Goal: Task Accomplishment & Management: Use online tool/utility

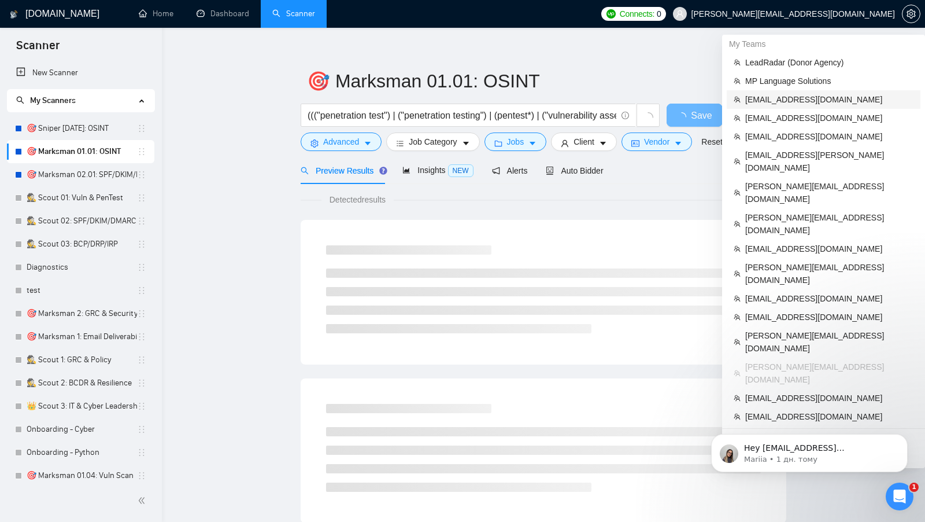
click at [812, 99] on span "[EMAIL_ADDRESS][DOMAIN_NAME]" at bounding box center [829, 99] width 168 height 13
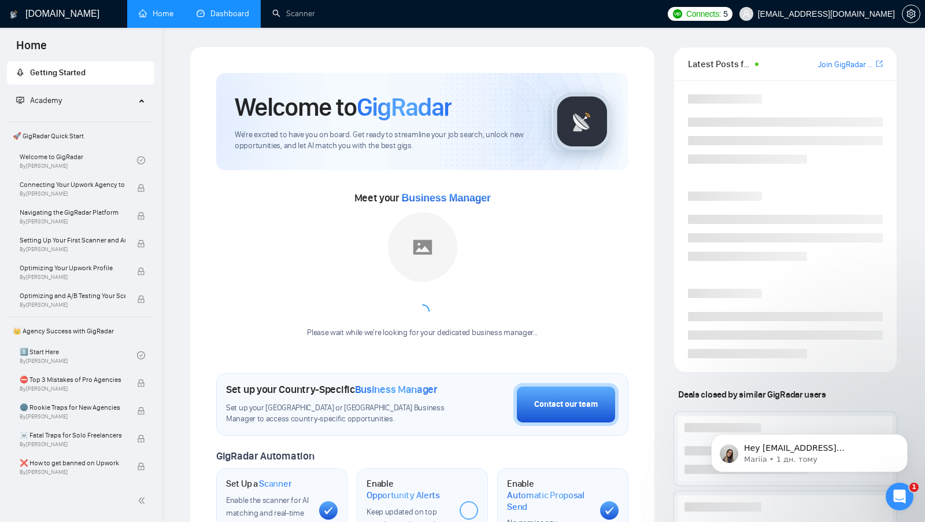
click at [221, 19] on link "Dashboard" at bounding box center [223, 14] width 53 height 10
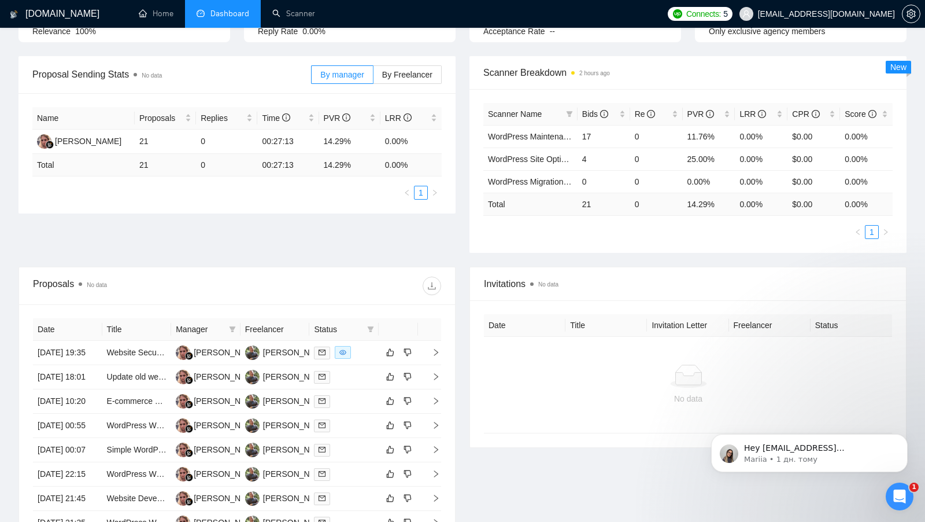
scroll to position [161, 0]
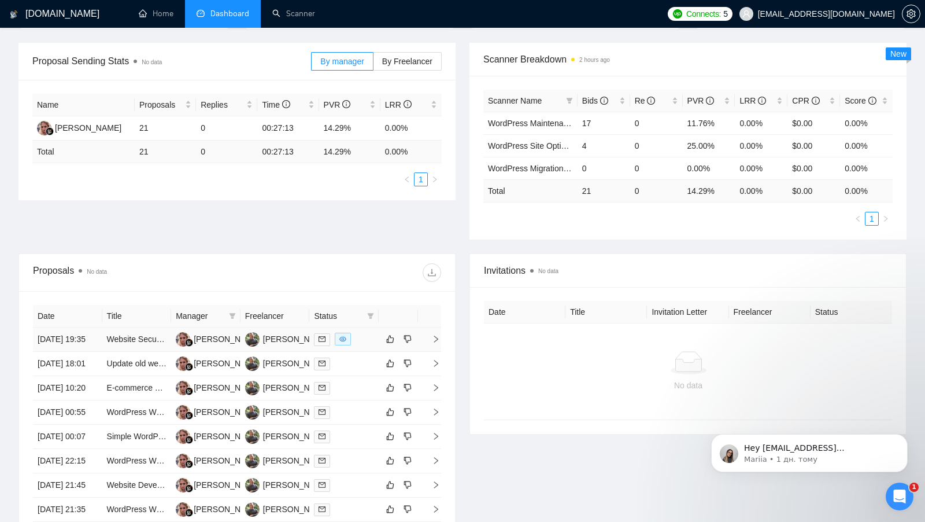
click at [367, 338] on div at bounding box center [344, 339] width 60 height 13
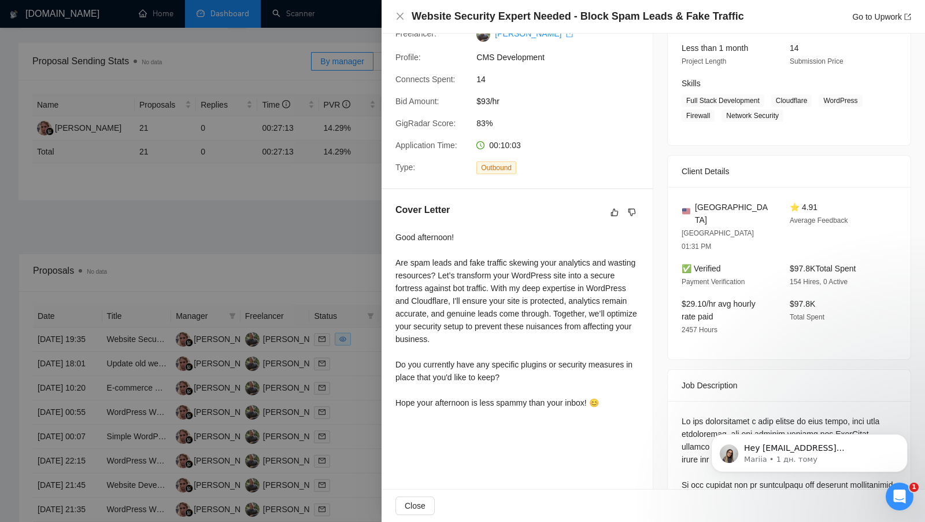
scroll to position [154, 0]
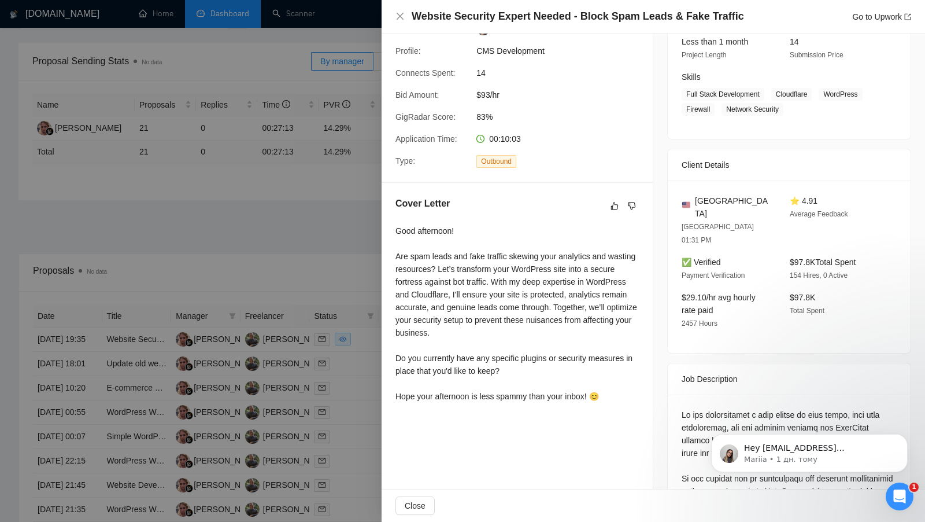
click at [293, 261] on div at bounding box center [462, 261] width 925 height 522
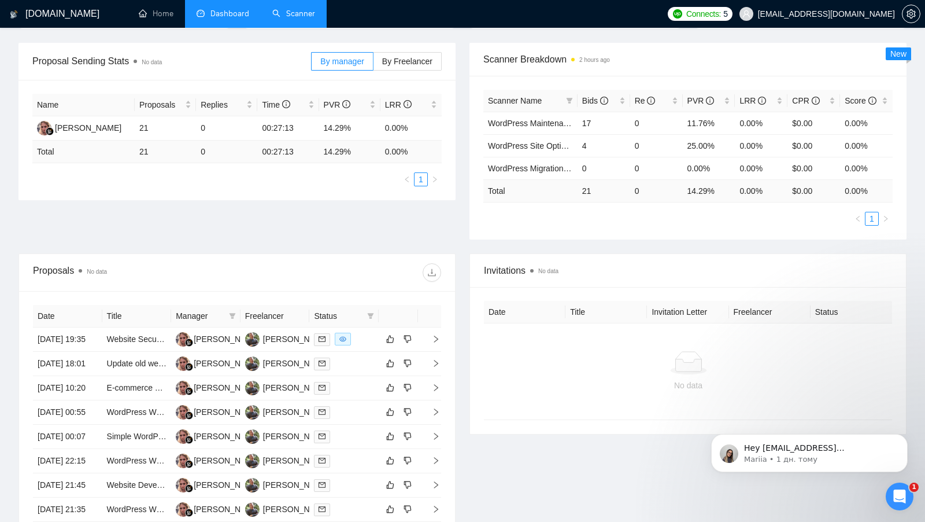
click at [288, 19] on link "Scanner" at bounding box center [293, 14] width 43 height 10
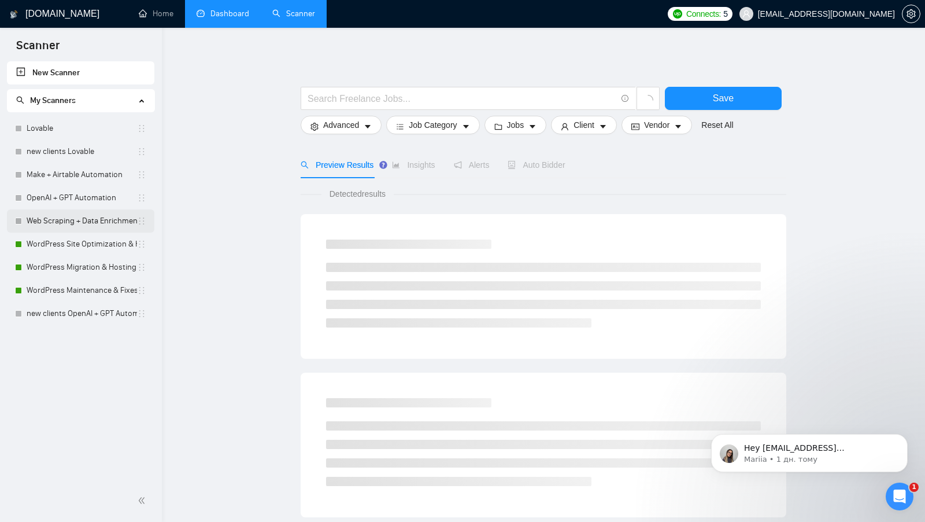
click at [67, 229] on link "Web Scraping + Data Enrichment Automation" at bounding box center [82, 220] width 110 height 23
click at [66, 237] on link "WordPress Site Optimization & Hardening" at bounding box center [82, 243] width 110 height 23
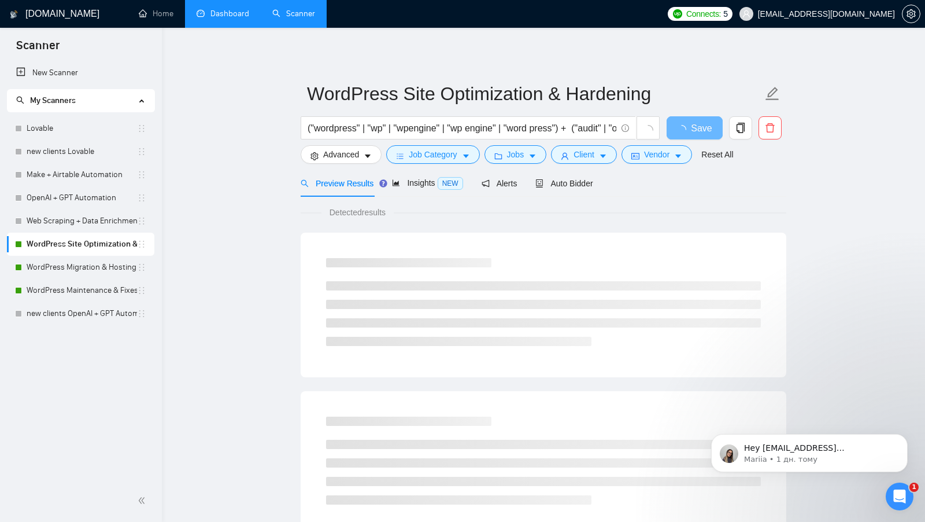
click at [224, 15] on link "Dashboard" at bounding box center [223, 14] width 53 height 10
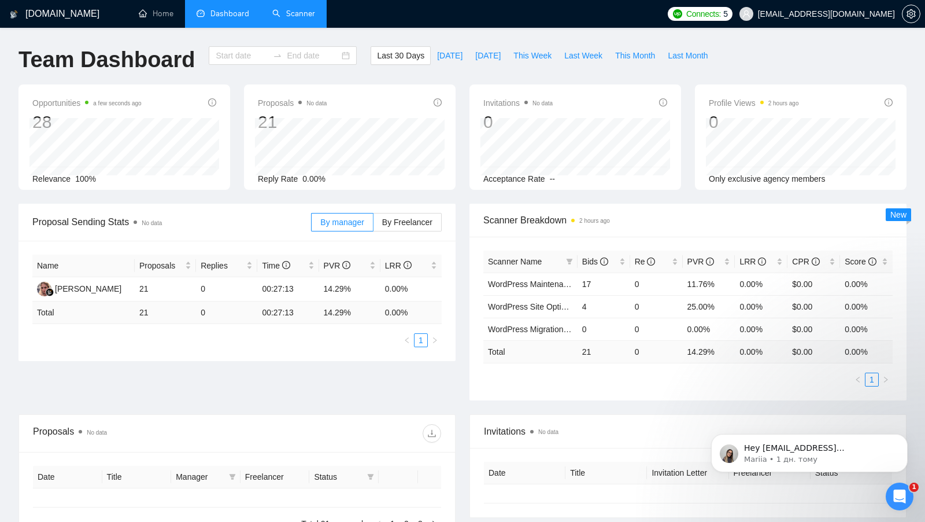
type input "[DATE]"
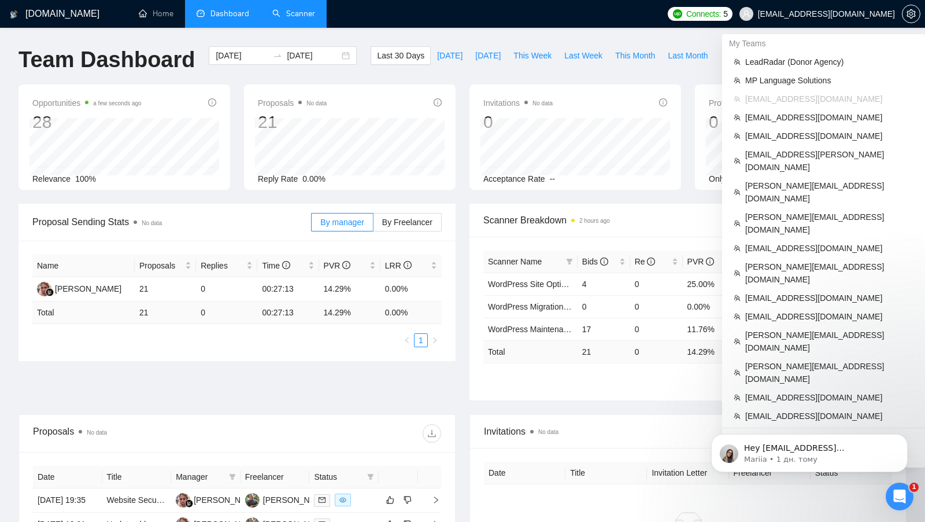
click at [857, 14] on span "[EMAIL_ADDRESS][DOMAIN_NAME]" at bounding box center [826, 14] width 137 height 0
copy div "[EMAIL_ADDRESS][DOMAIN_NAME]"
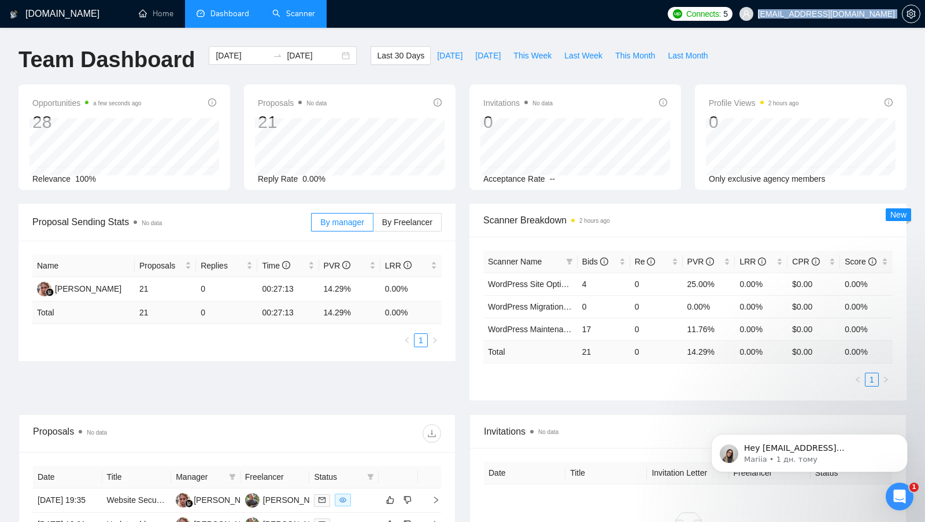
click at [303, 19] on link "Scanner" at bounding box center [293, 14] width 43 height 10
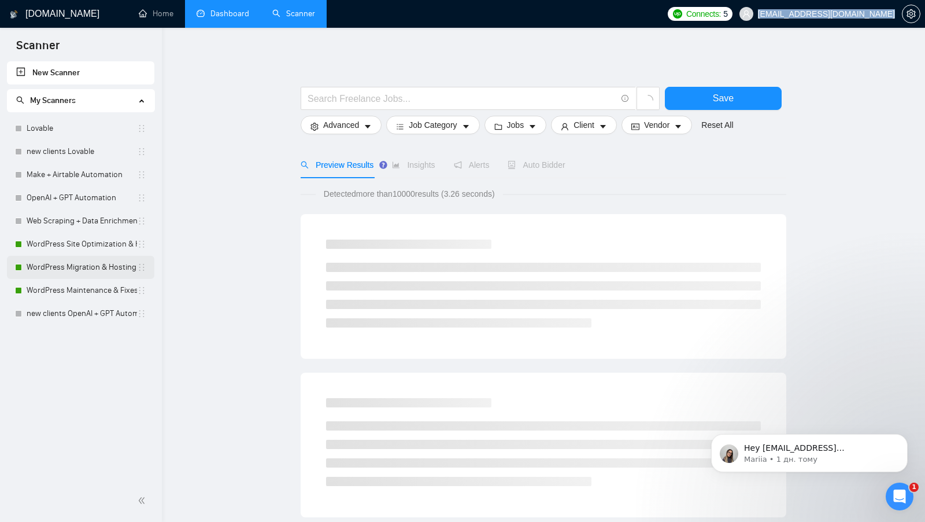
click at [79, 262] on link "WordPress Migration & Hosting Setup" at bounding box center [82, 267] width 110 height 23
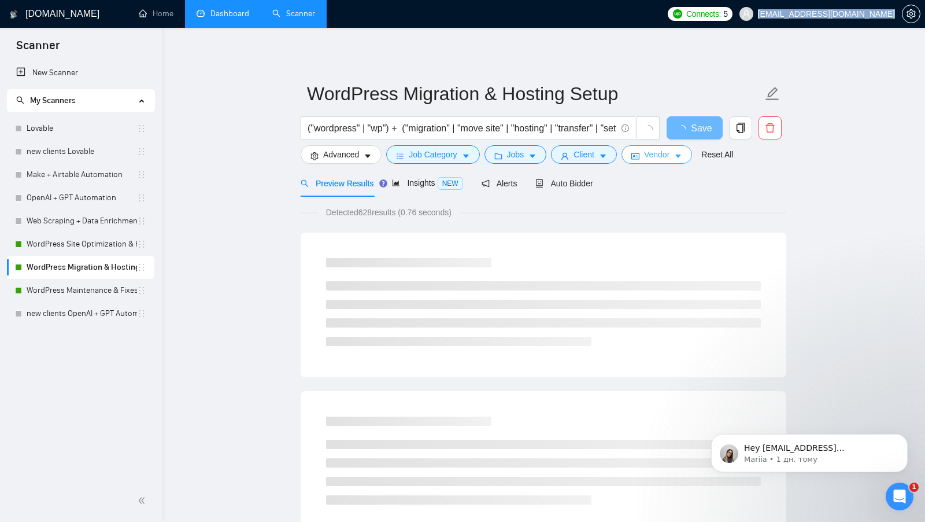
click at [652, 161] on button "Vendor" at bounding box center [657, 154] width 71 height 19
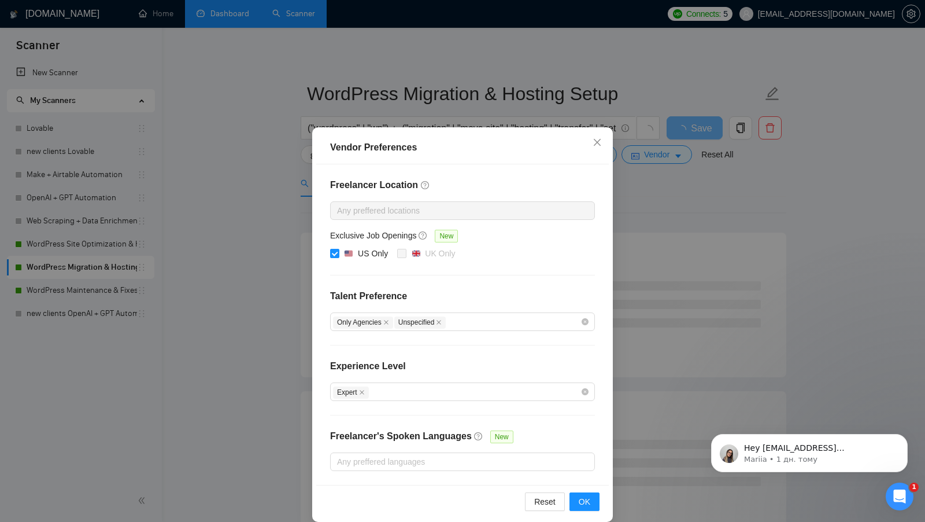
click at [661, 191] on div "Vendor Preferences Freelancer Location Any preffered locations Exclusive Job Op…" at bounding box center [462, 261] width 925 height 522
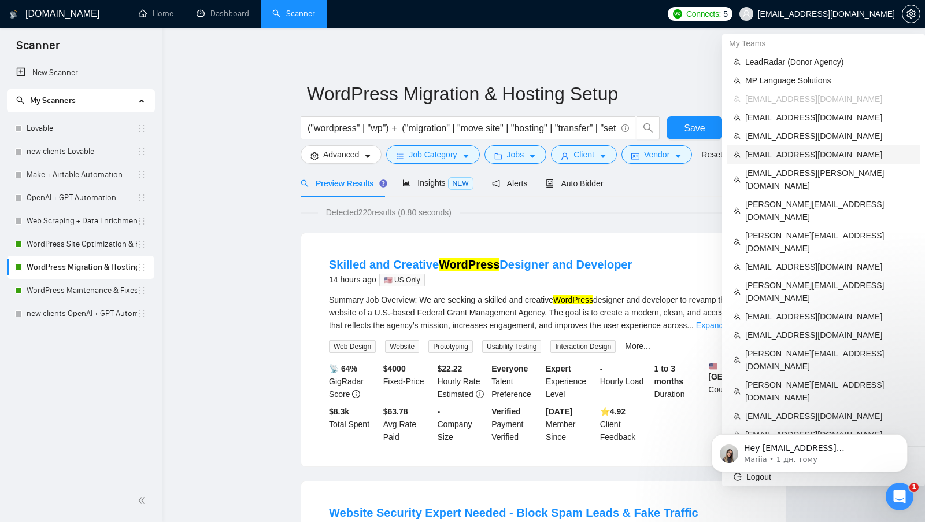
click at [812, 149] on span "[EMAIL_ADDRESS][DOMAIN_NAME]" at bounding box center [829, 154] width 168 height 13
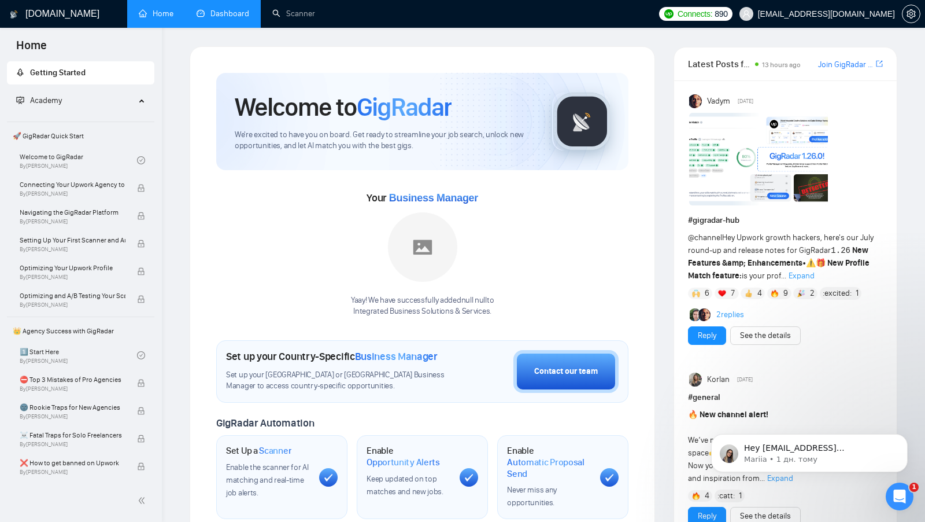
click at [230, 15] on link "Dashboard" at bounding box center [223, 14] width 53 height 10
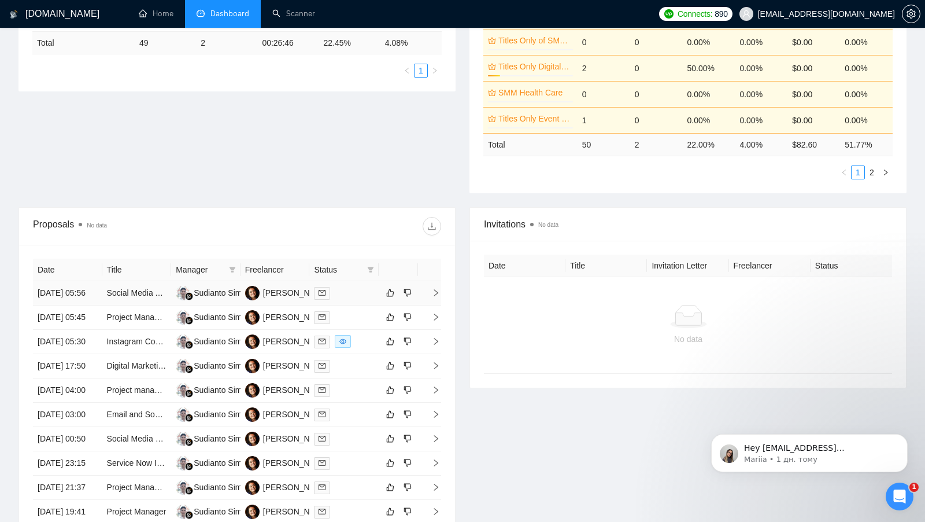
scroll to position [272, 0]
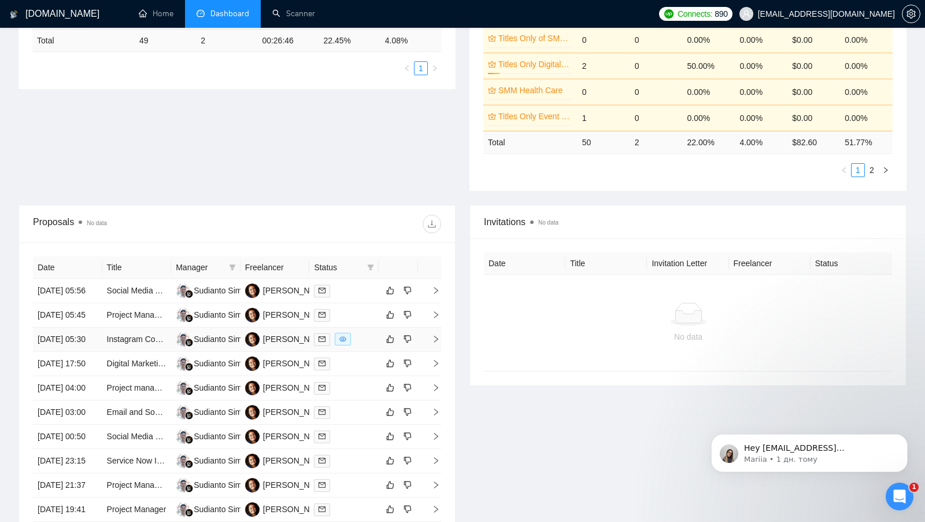
click at [365, 352] on td at bounding box center [343, 339] width 69 height 24
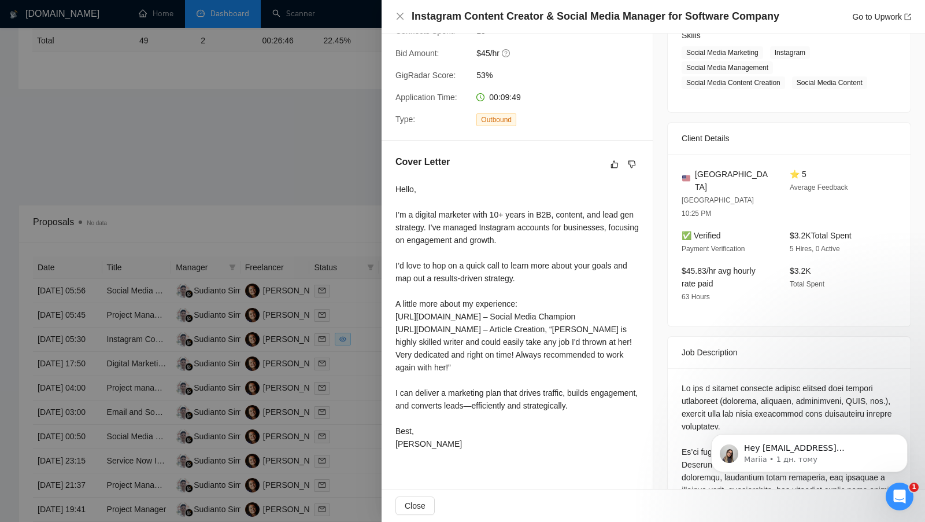
scroll to position [197, 0]
click at [320, 206] on div at bounding box center [462, 261] width 925 height 522
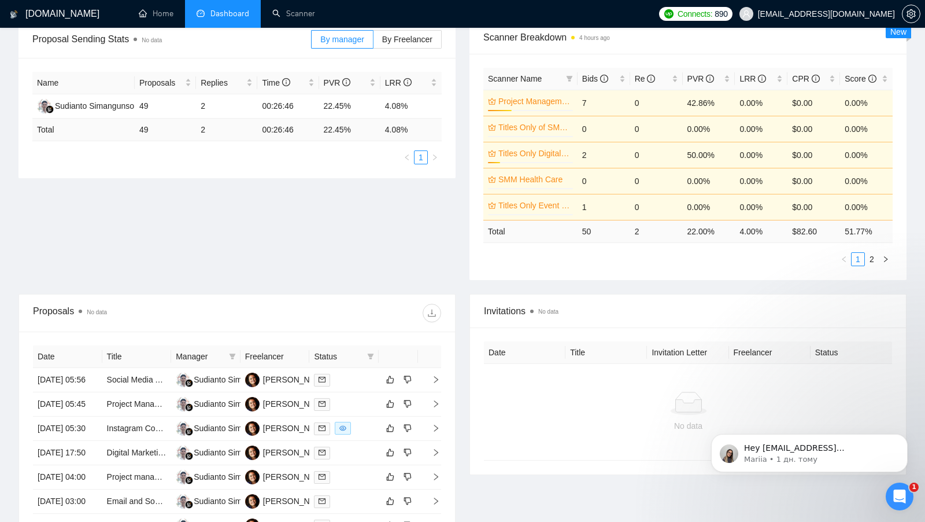
scroll to position [169, 0]
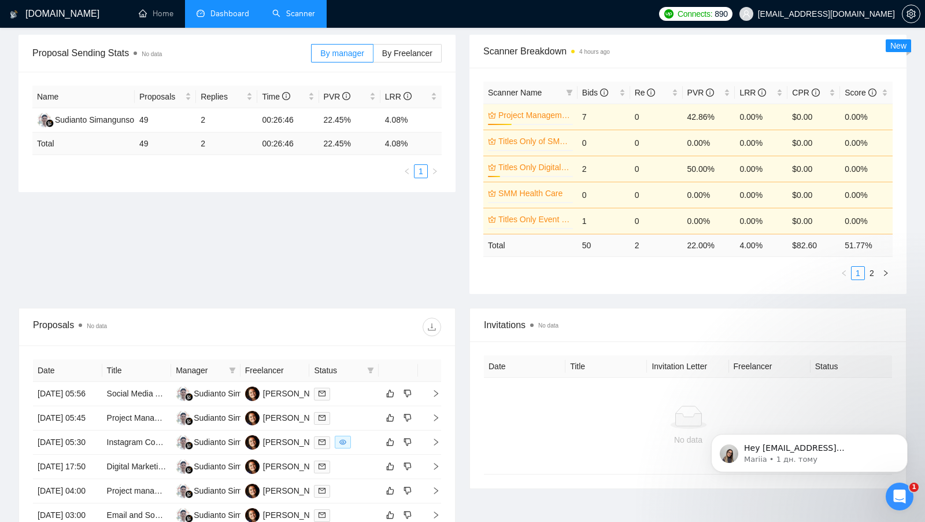
click at [282, 10] on link "Scanner" at bounding box center [293, 14] width 43 height 10
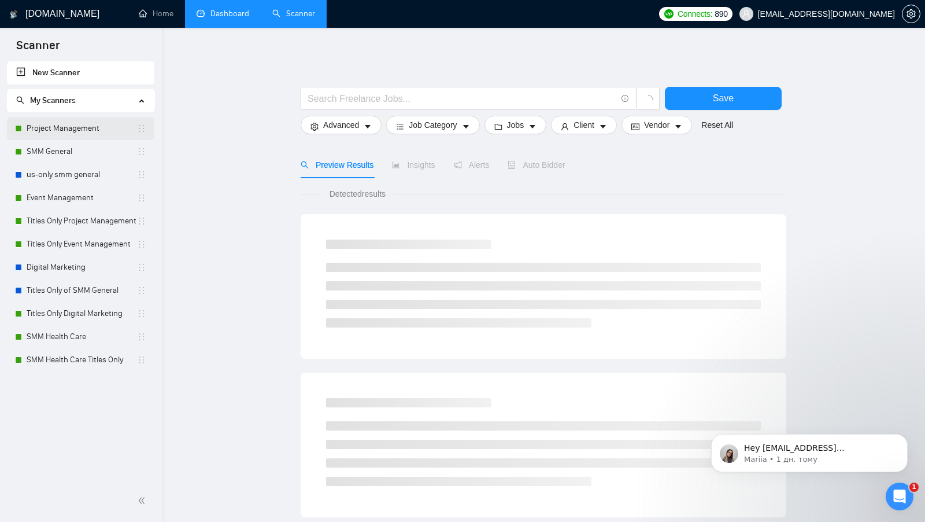
click at [91, 121] on link "Project Management" at bounding box center [82, 128] width 110 height 23
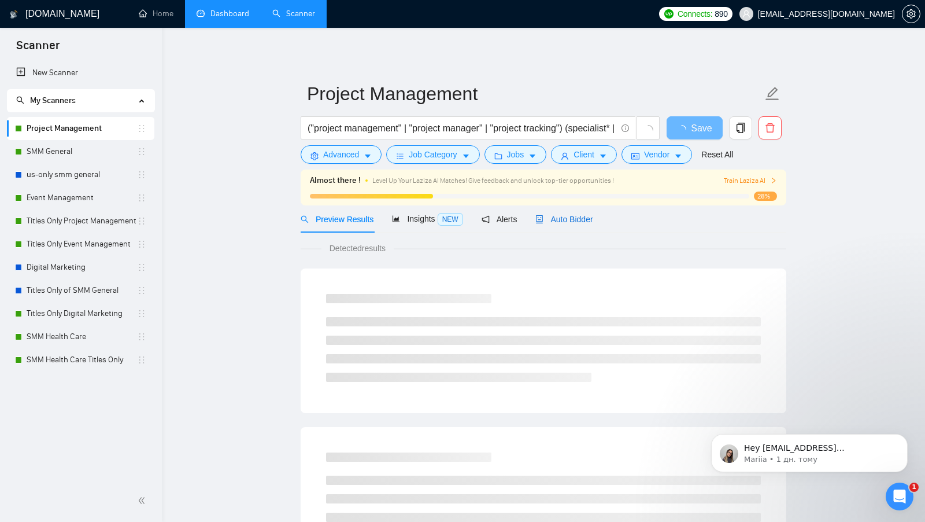
click at [572, 215] on span "Auto Bidder" at bounding box center [563, 219] width 57 height 9
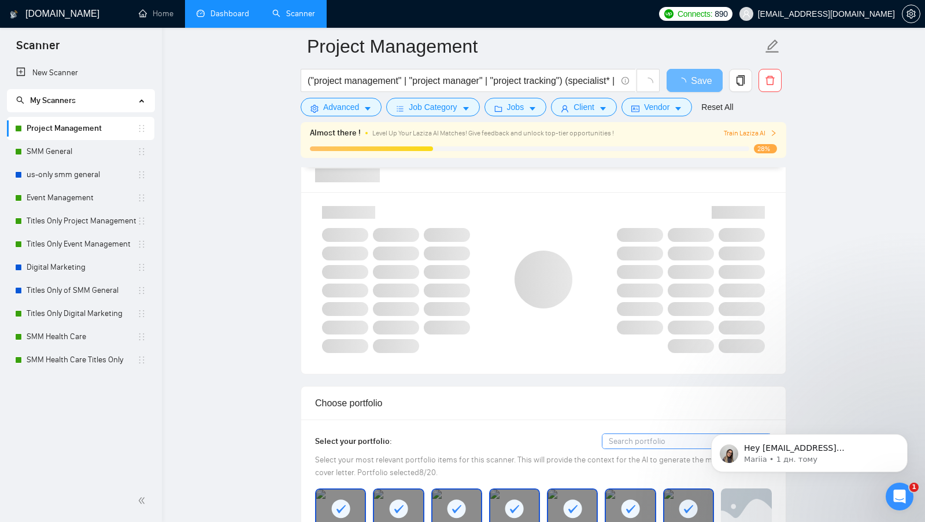
scroll to position [701, 0]
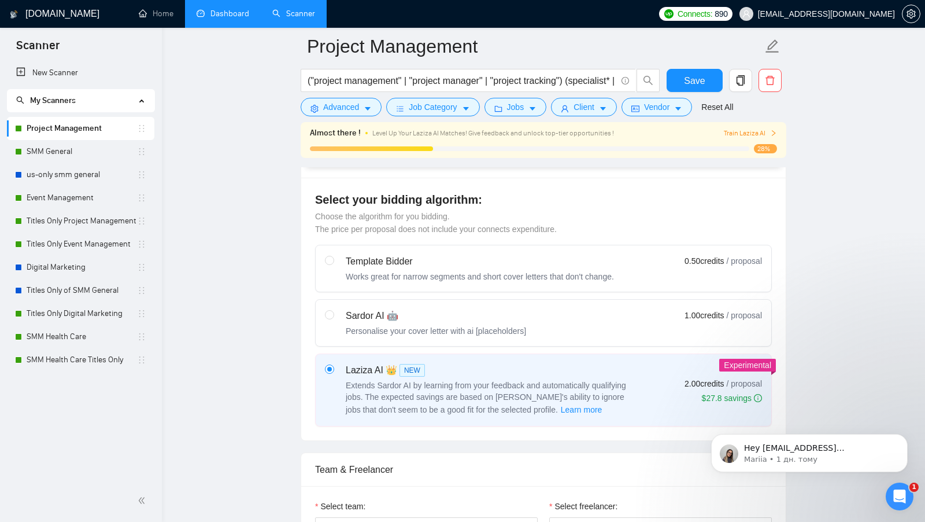
click at [229, 9] on link "Dashboard" at bounding box center [223, 14] width 53 height 10
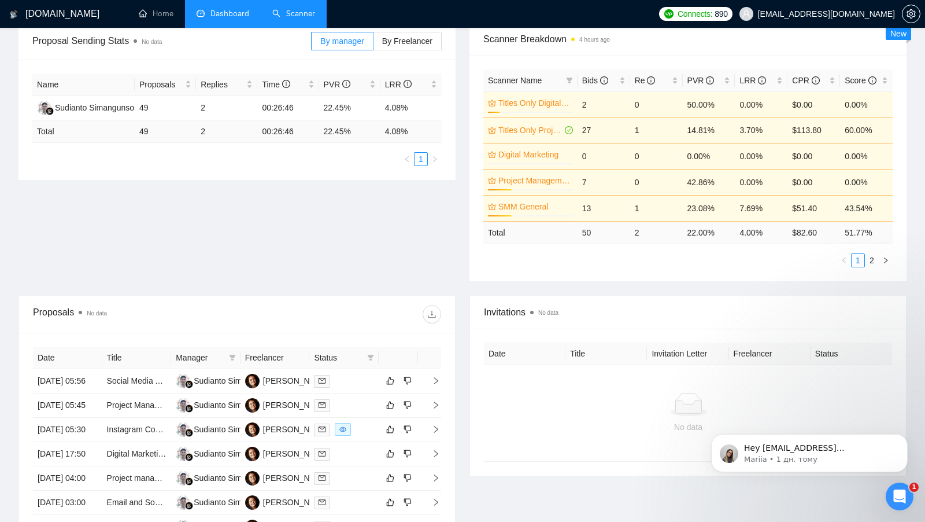
scroll to position [187, 0]
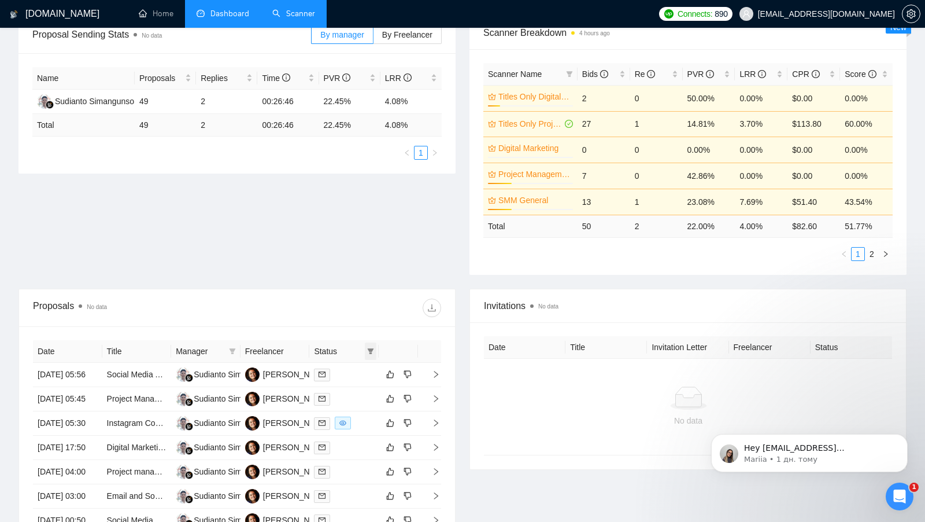
click at [373, 348] on icon "filter" at bounding box center [371, 351] width 6 height 6
click at [349, 370] on span "Chat" at bounding box center [341, 370] width 56 height 13
checkbox input "true"
click at [352, 306] on div at bounding box center [339, 307] width 204 height 19
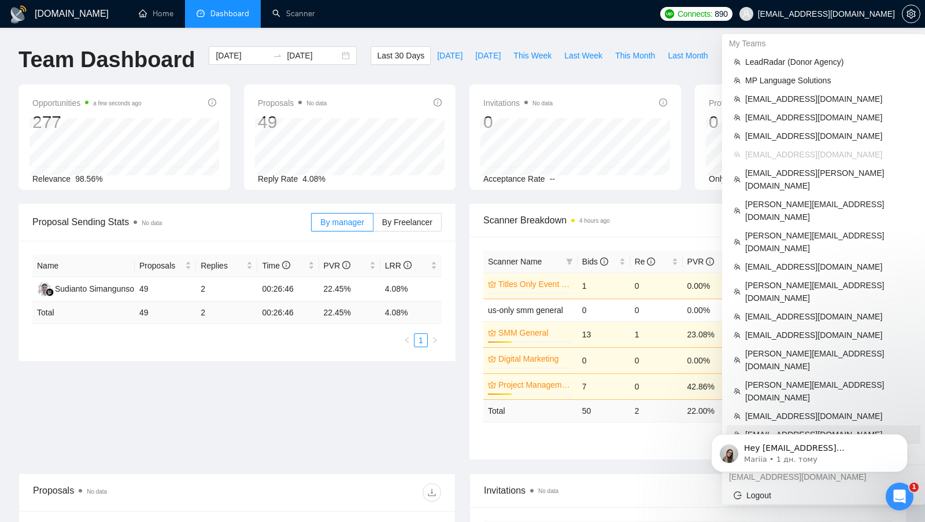
click at [784, 428] on span "digitalcollaborativellc@gmail.com" at bounding box center [829, 434] width 168 height 13
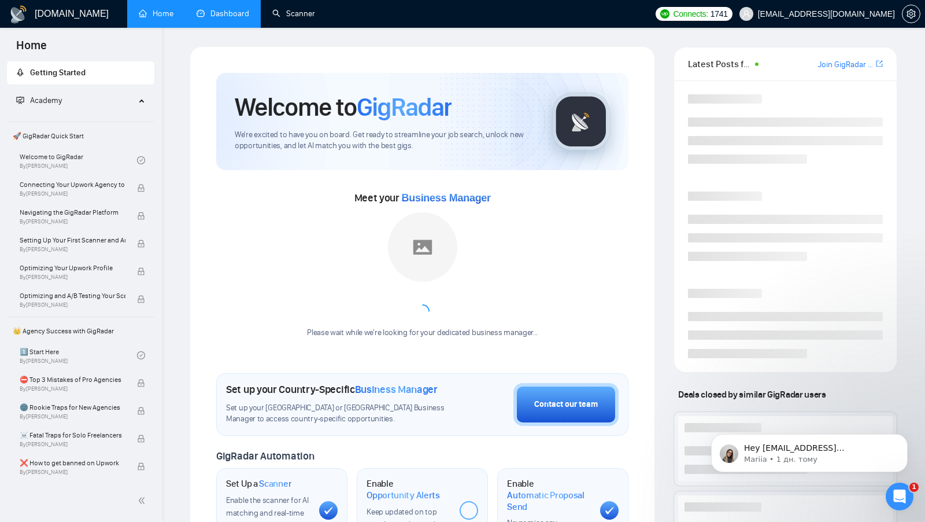
click at [238, 17] on link "Dashboard" at bounding box center [223, 14] width 53 height 10
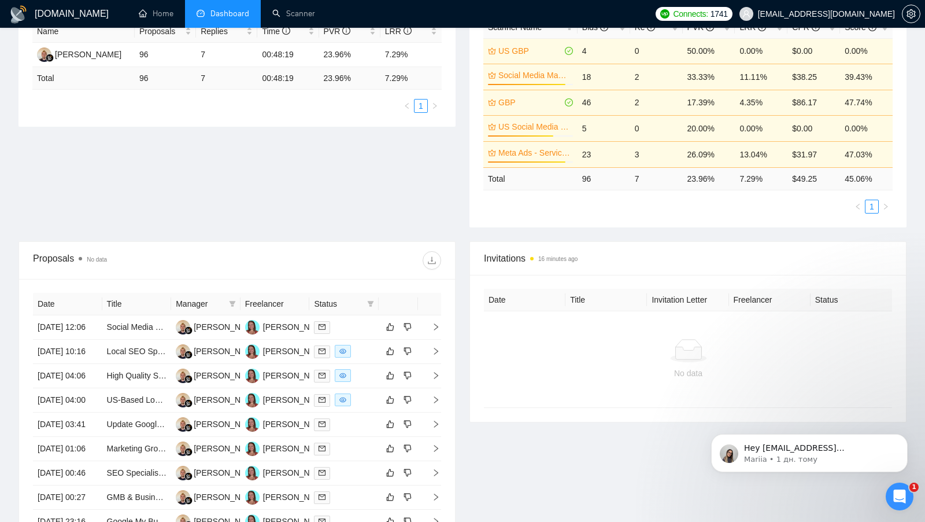
scroll to position [235, 0]
click at [366, 297] on span at bounding box center [371, 302] width 12 height 17
click at [338, 323] on span "Chat" at bounding box center [334, 321] width 22 height 9
checkbox input "true"
click at [338, 272] on div "Proposals No data" at bounding box center [237, 259] width 408 height 37
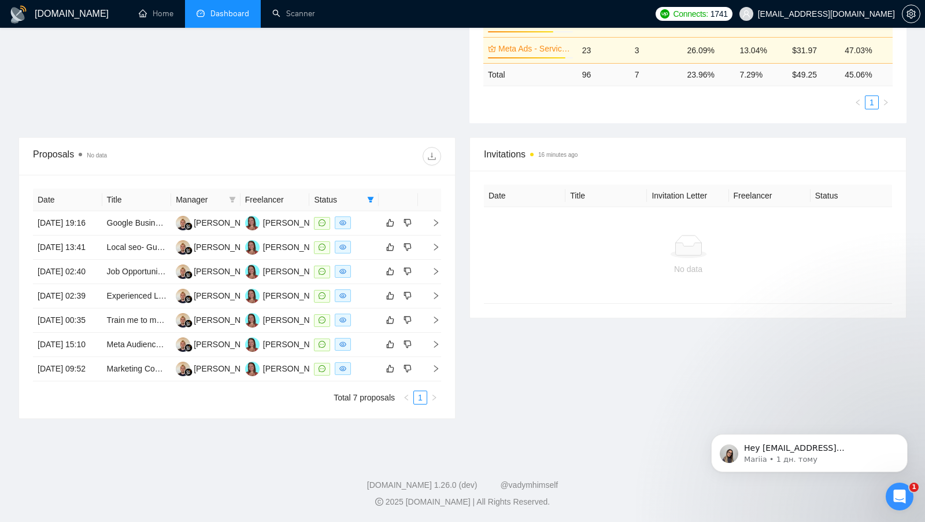
scroll to position [410, 0]
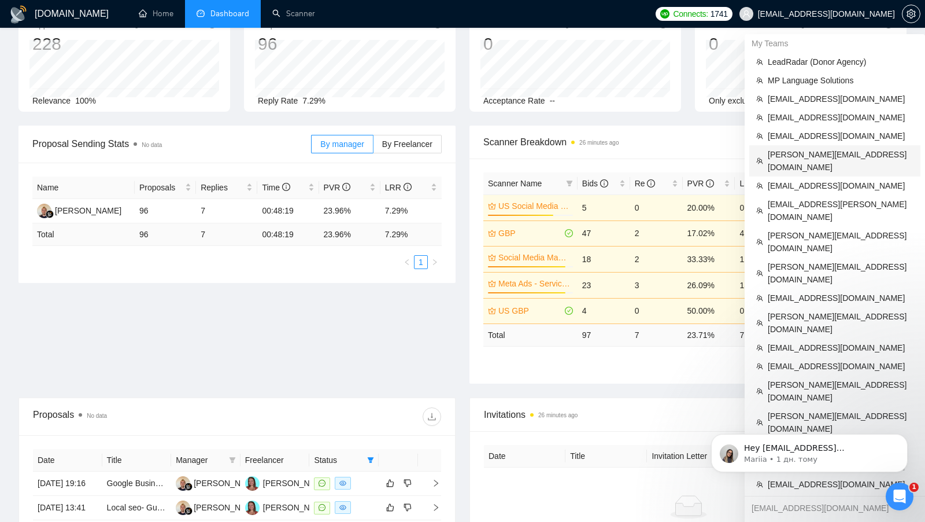
click at [810, 156] on span "[PERSON_NAME][EMAIL_ADDRESS][DOMAIN_NAME]" at bounding box center [841, 160] width 146 height 25
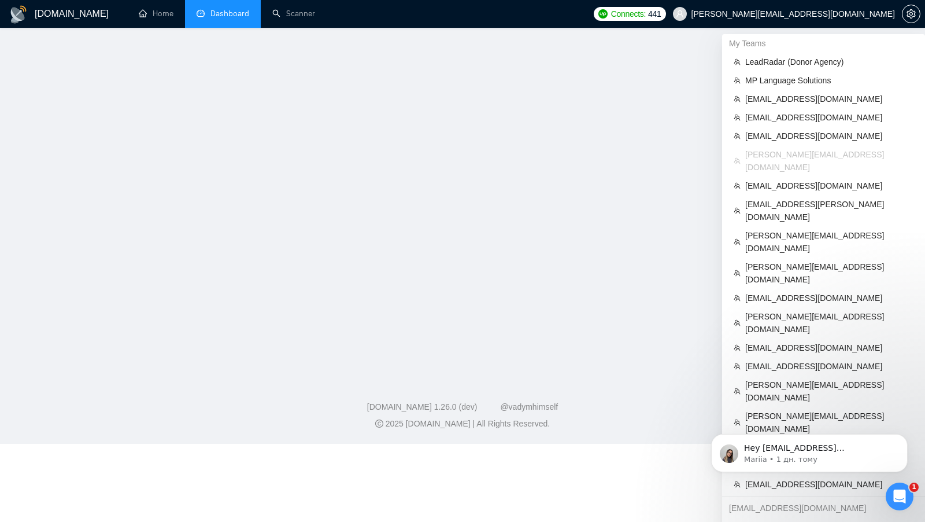
scroll to position [5, 0]
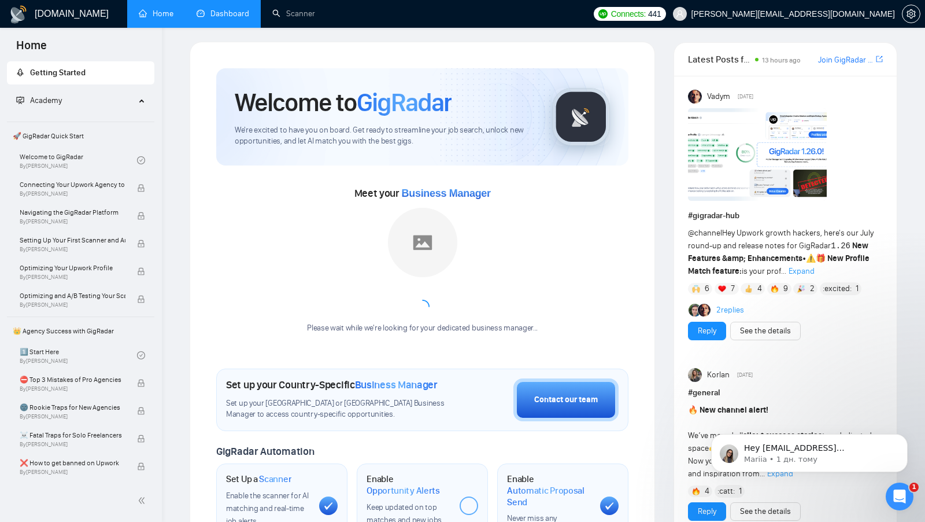
click at [216, 19] on link "Dashboard" at bounding box center [223, 14] width 53 height 10
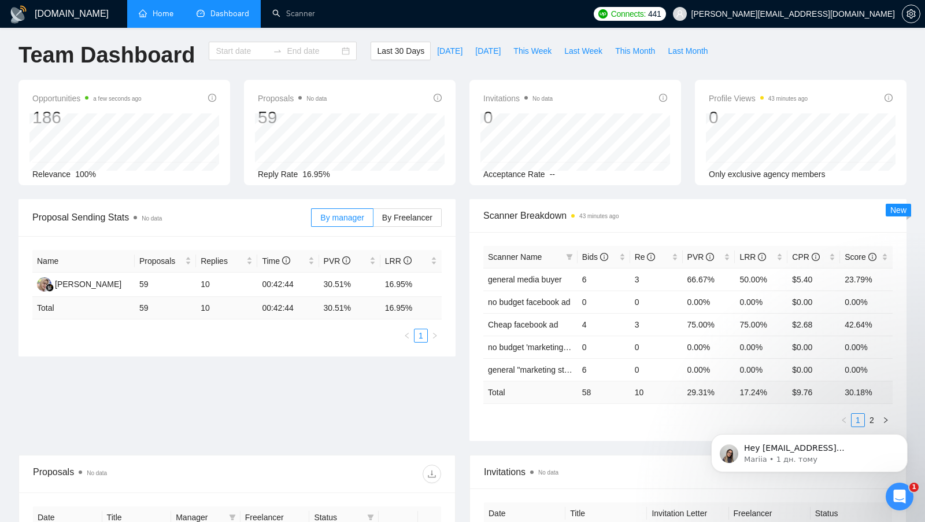
type input "[DATE]"
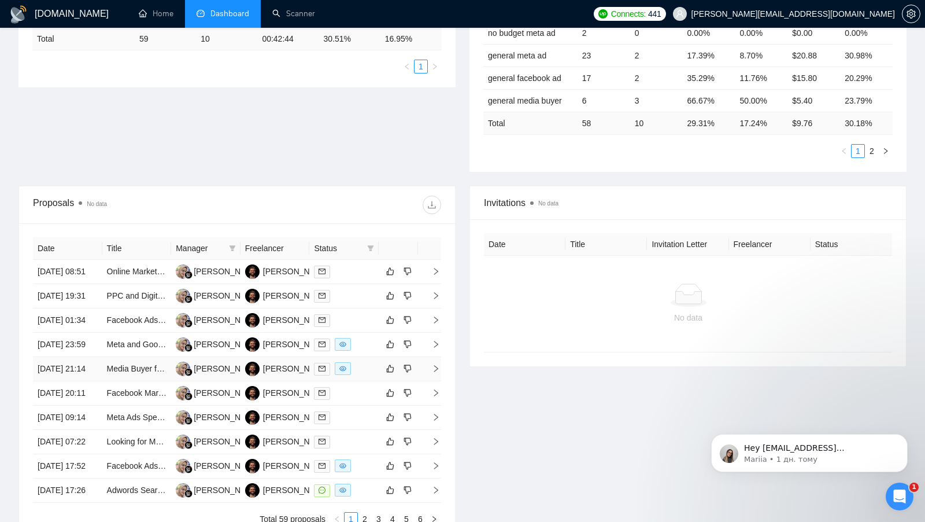
scroll to position [302, 0]
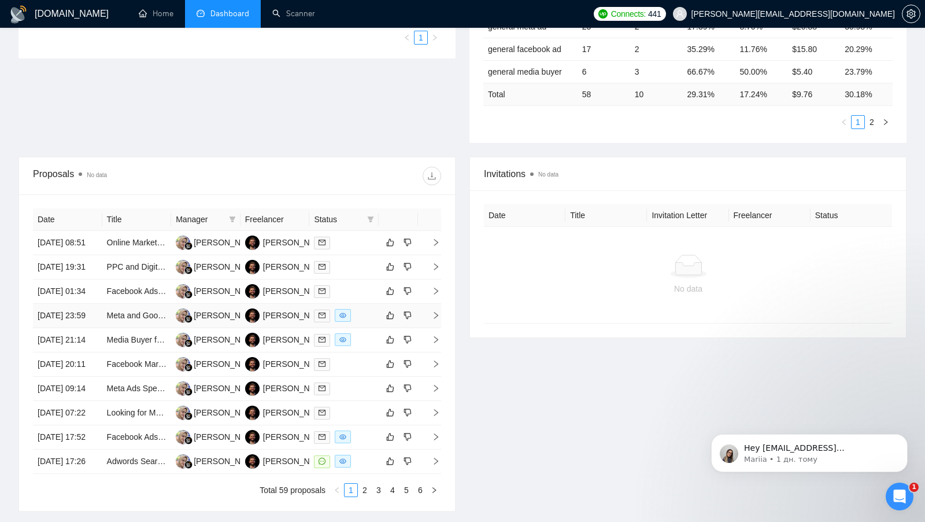
click at [364, 322] on div at bounding box center [344, 315] width 60 height 13
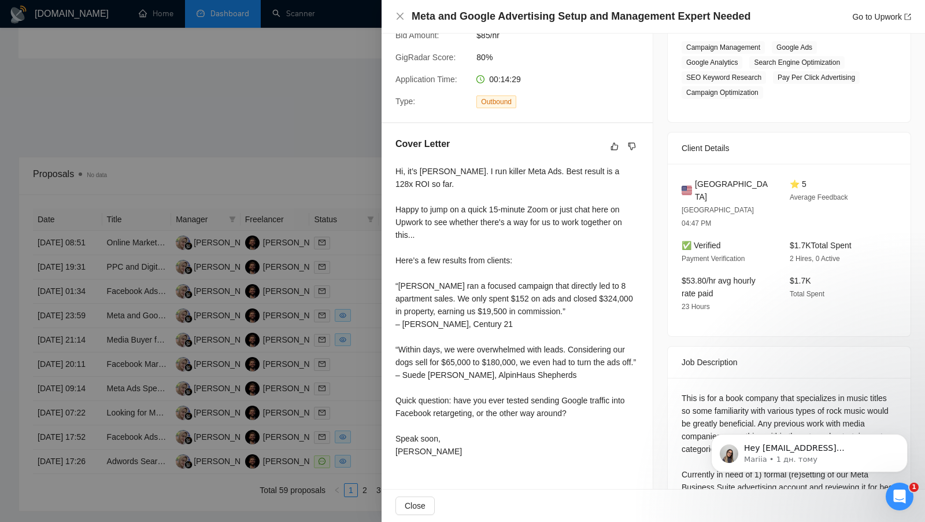
scroll to position [207, 0]
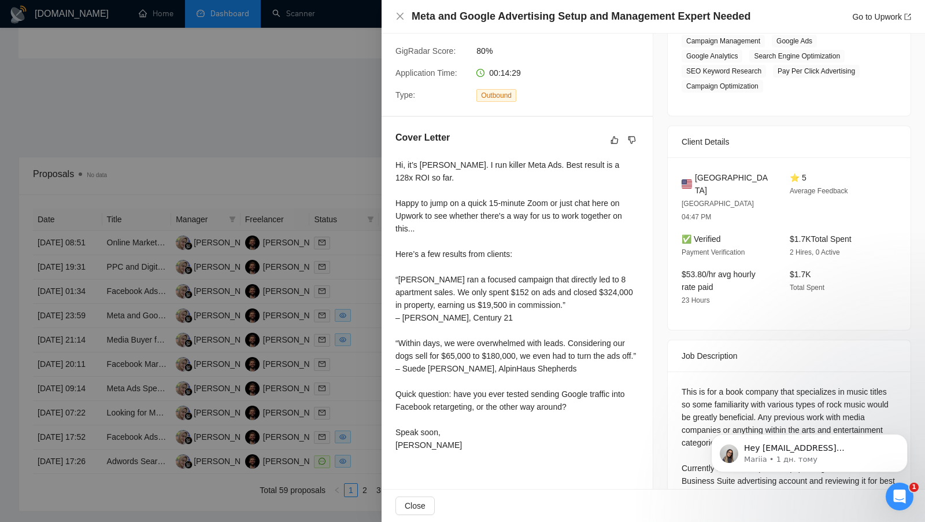
click at [364, 249] on div at bounding box center [462, 261] width 925 height 522
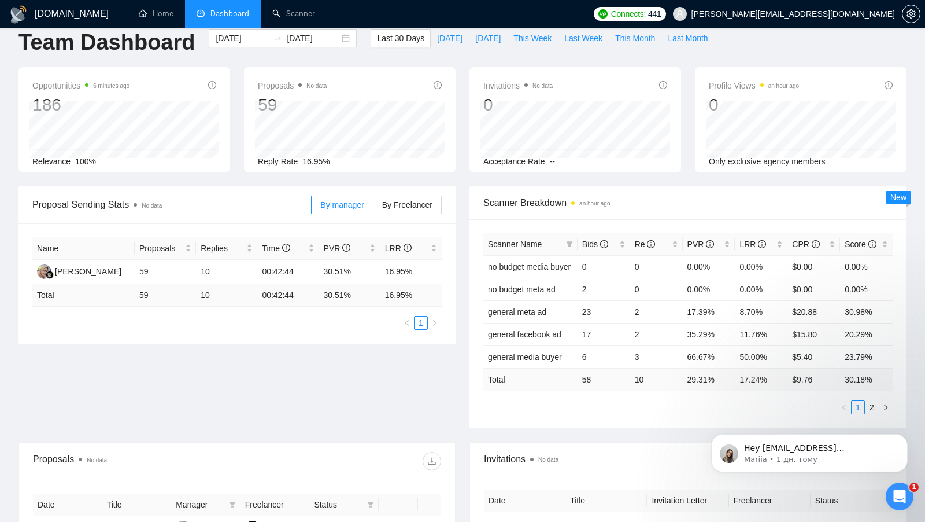
scroll to position [0, 0]
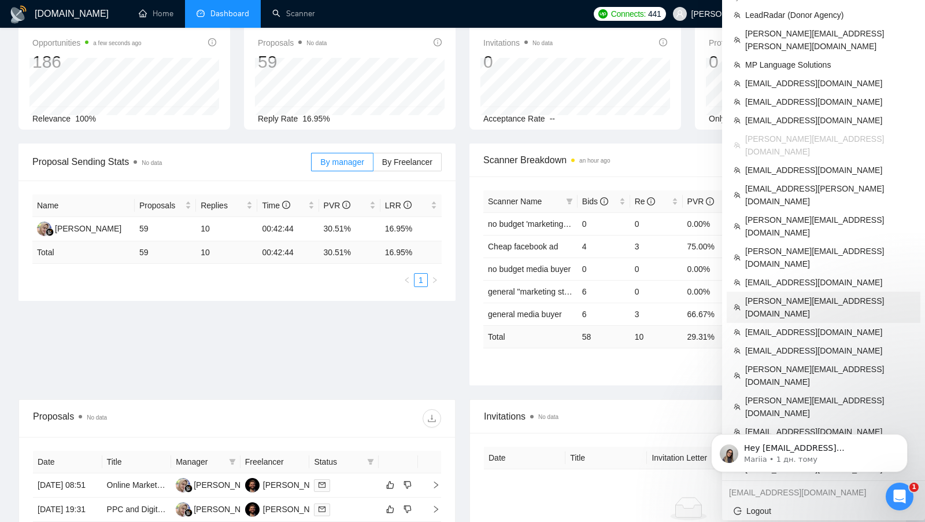
scroll to position [62, 0]
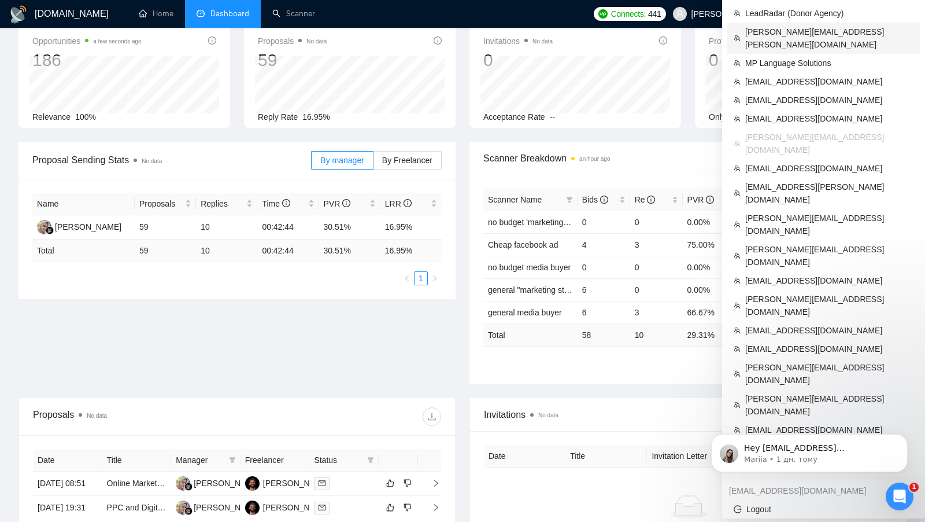
click at [843, 31] on span "[PERSON_NAME][EMAIL_ADDRESS][PERSON_NAME][DOMAIN_NAME]" at bounding box center [829, 37] width 168 height 25
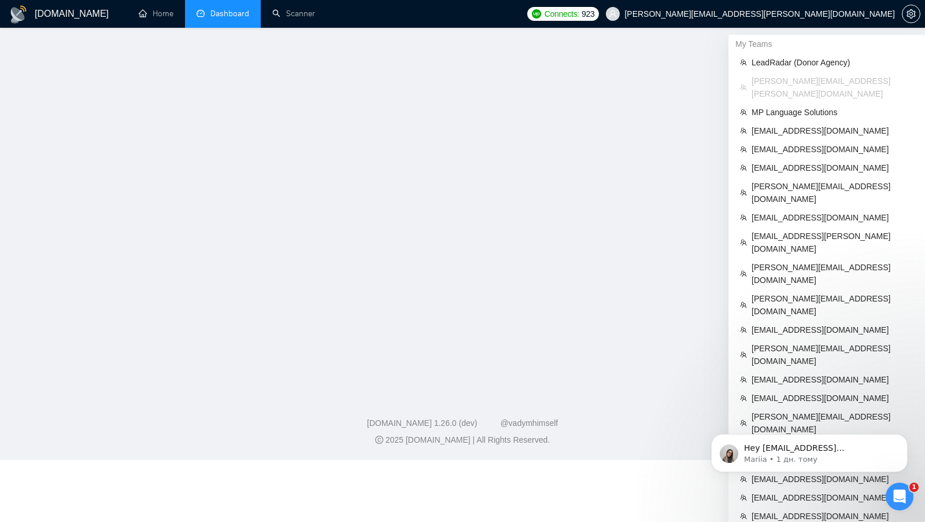
scroll to position [8, 0]
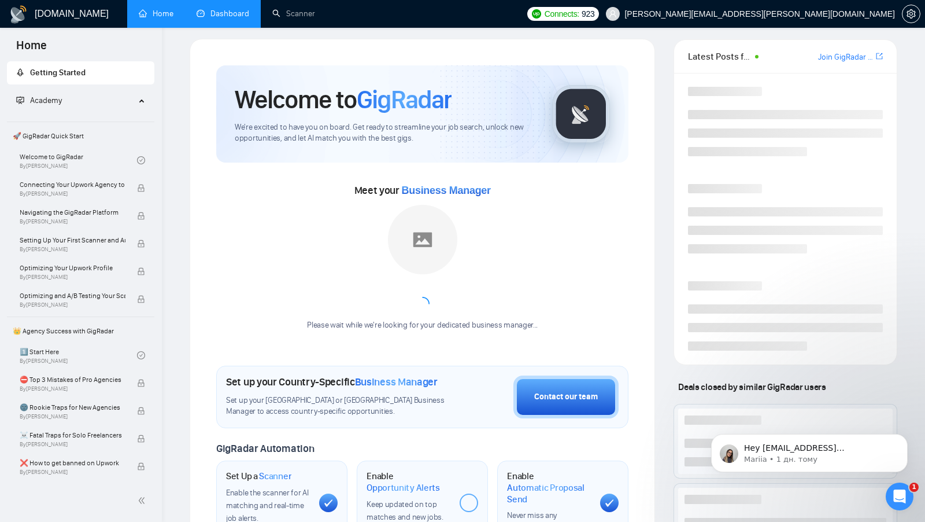
click at [231, 19] on link "Dashboard" at bounding box center [223, 14] width 53 height 10
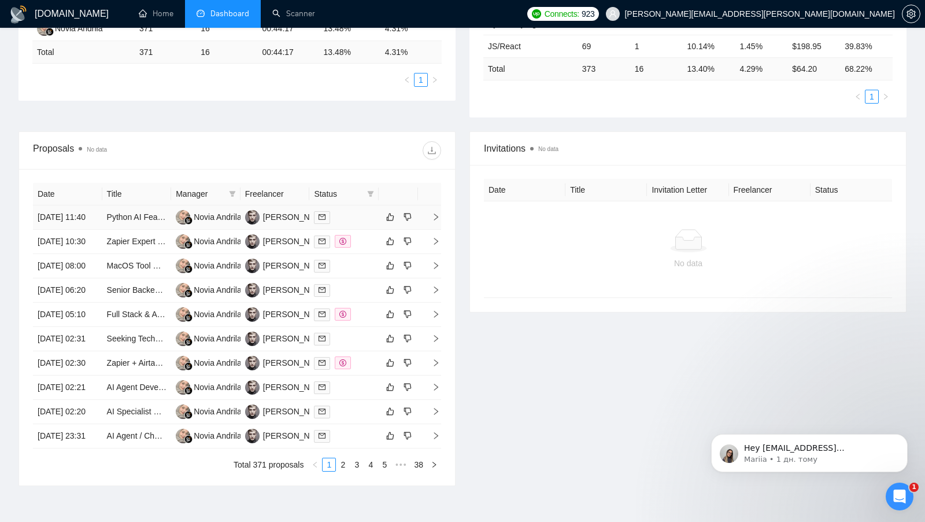
scroll to position [261, 0]
click at [287, 221] on div "[PERSON_NAME]" at bounding box center [296, 216] width 67 height 13
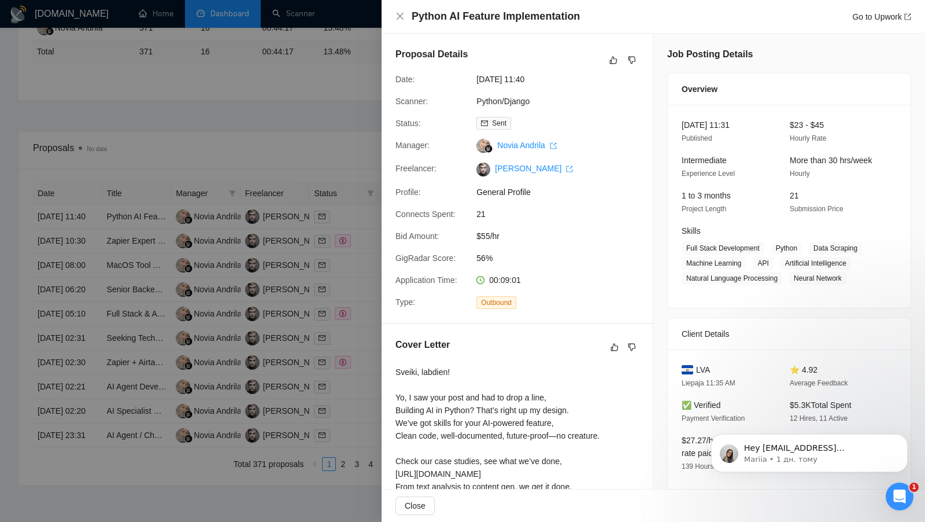
click at [295, 80] on div at bounding box center [462, 261] width 925 height 522
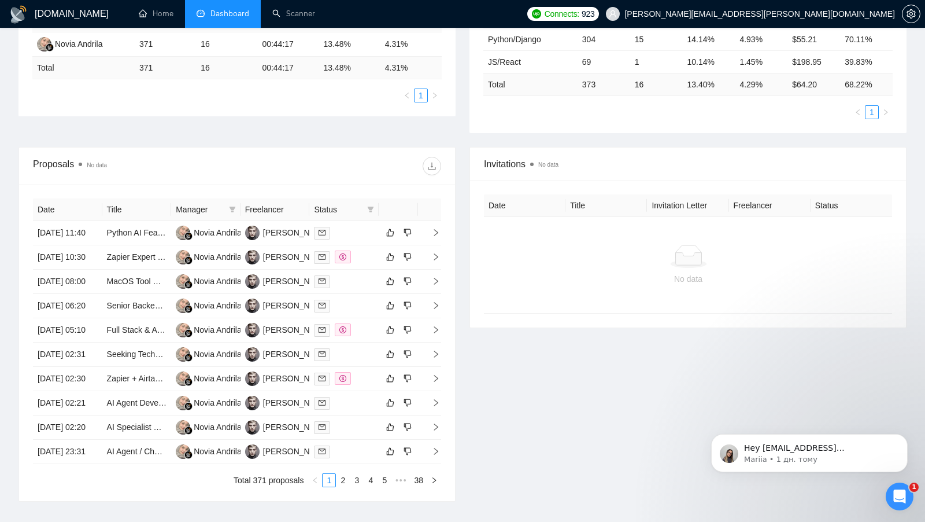
scroll to position [243, 0]
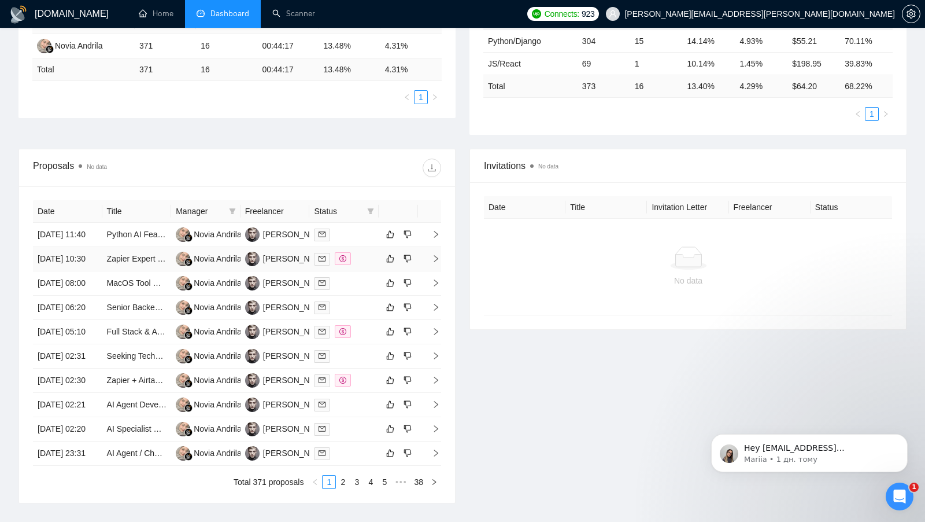
click at [367, 265] on div at bounding box center [344, 258] width 60 height 13
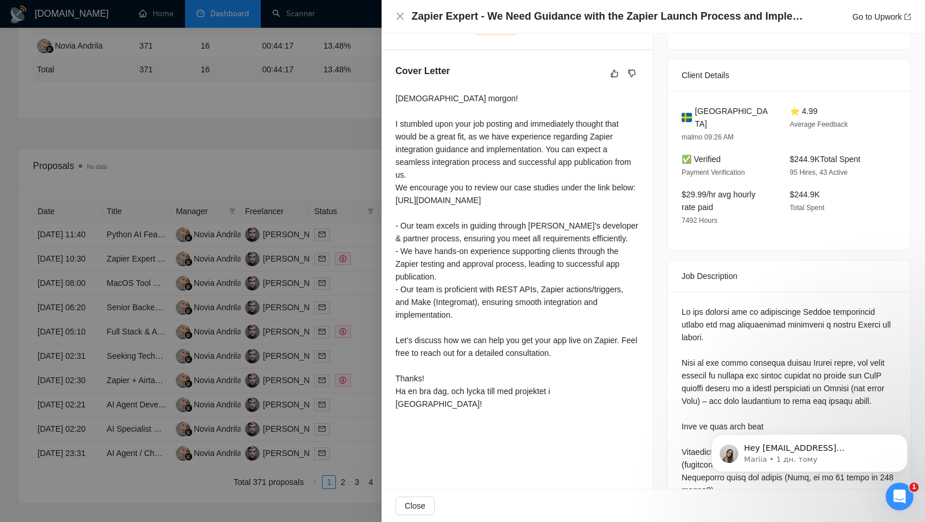
scroll to position [272, 0]
click at [313, 149] on div at bounding box center [462, 261] width 925 height 522
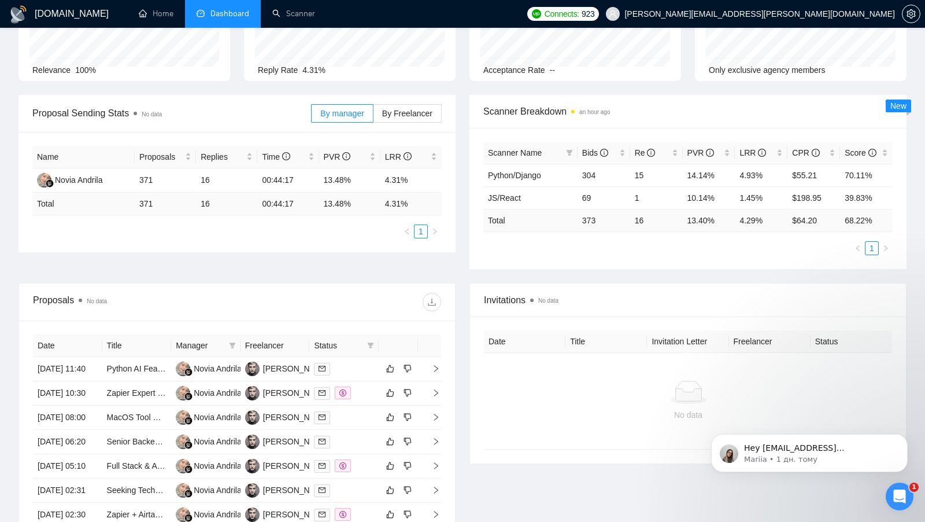
scroll to position [97, 0]
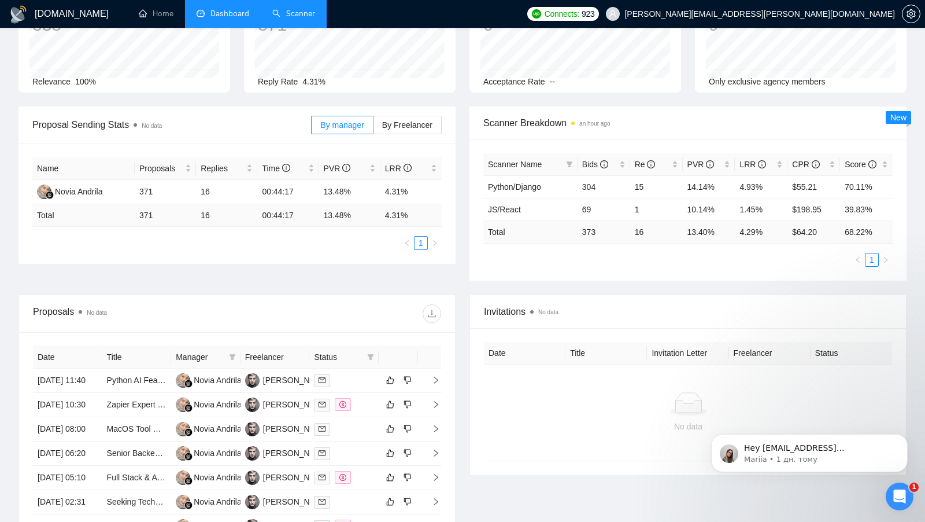
click at [291, 19] on link "Scanner" at bounding box center [293, 14] width 43 height 10
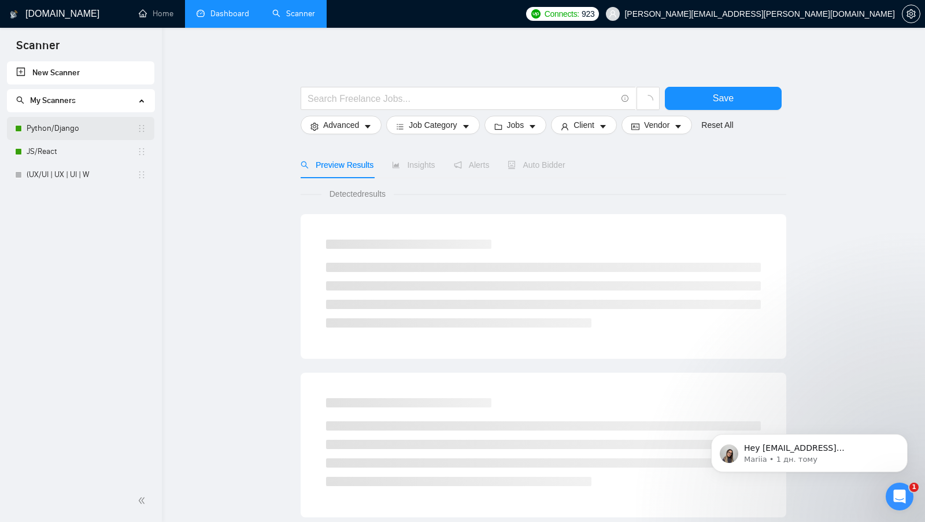
click at [67, 132] on link "Python/Django" at bounding box center [82, 128] width 110 height 23
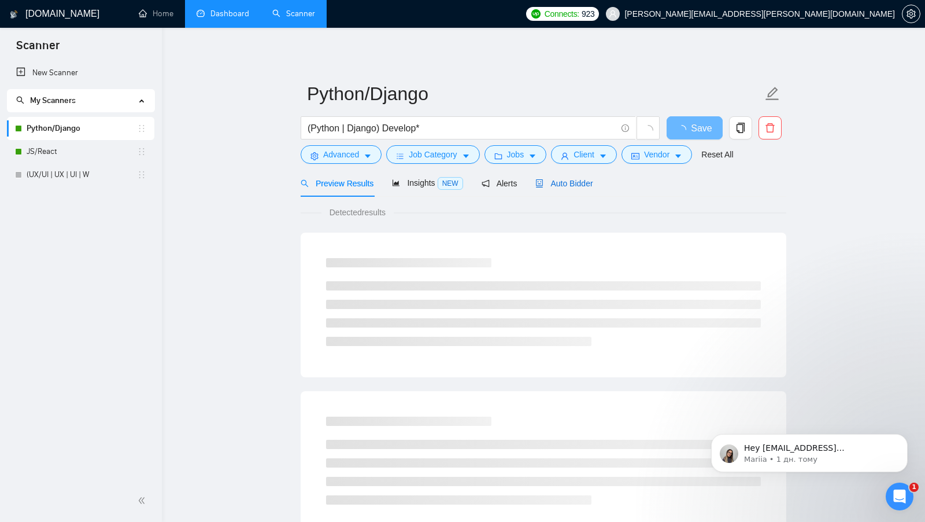
click at [592, 186] on span "Auto Bidder" at bounding box center [563, 183] width 57 height 9
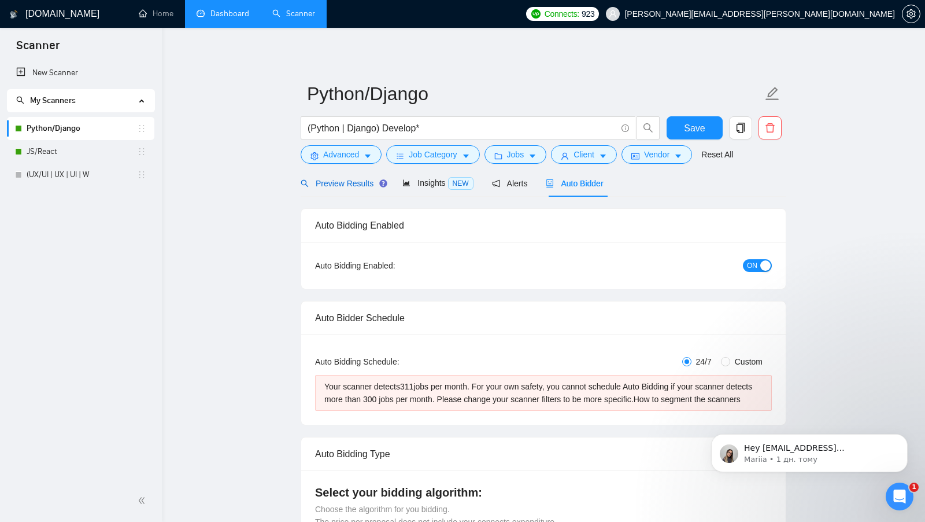
click at [335, 183] on span "Preview Results" at bounding box center [342, 183] width 83 height 9
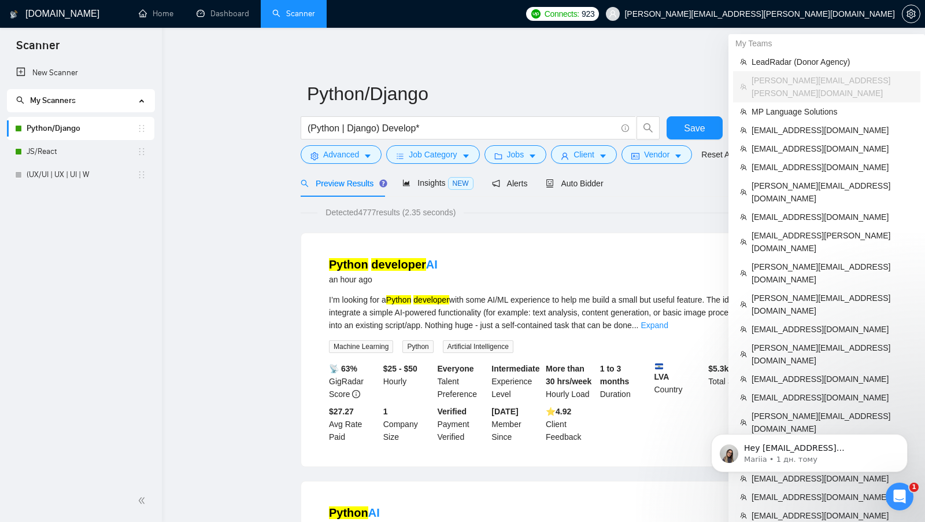
click at [851, 14] on span "[PERSON_NAME][EMAIL_ADDRESS][PERSON_NAME][DOMAIN_NAME]" at bounding box center [760, 14] width 271 height 0
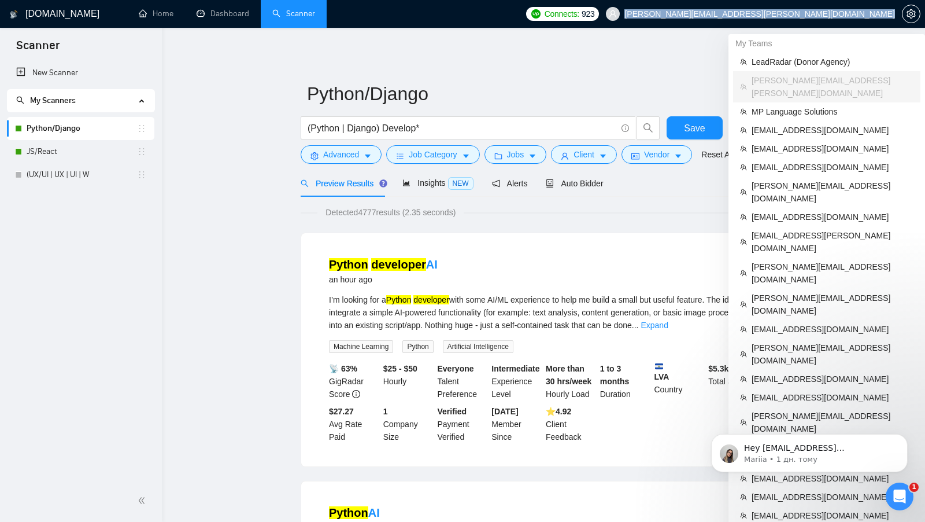
click at [851, 14] on span "[PERSON_NAME][EMAIL_ADDRESS][PERSON_NAME][DOMAIN_NAME]" at bounding box center [760, 14] width 271 height 0
copy div "[PERSON_NAME][EMAIL_ADDRESS][PERSON_NAME][DOMAIN_NAME]"
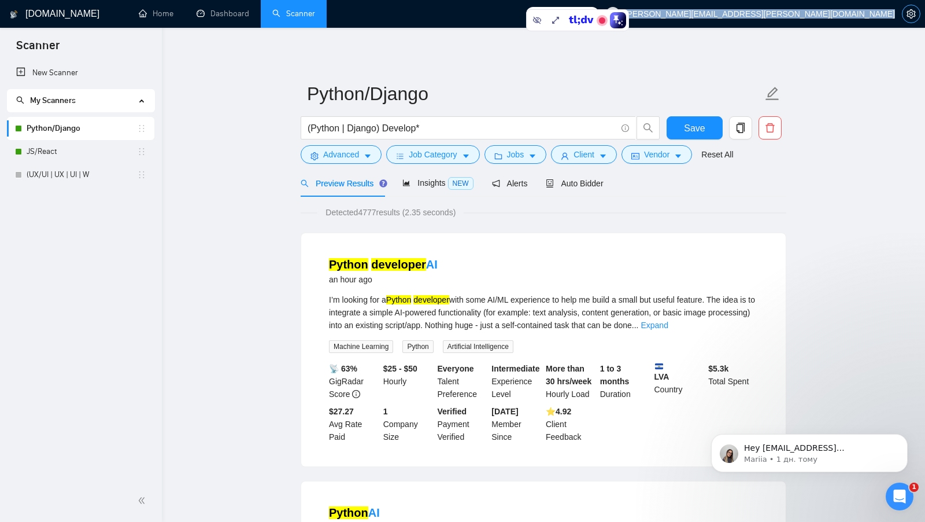
click at [908, 11] on icon "setting" at bounding box center [911, 13] width 9 height 9
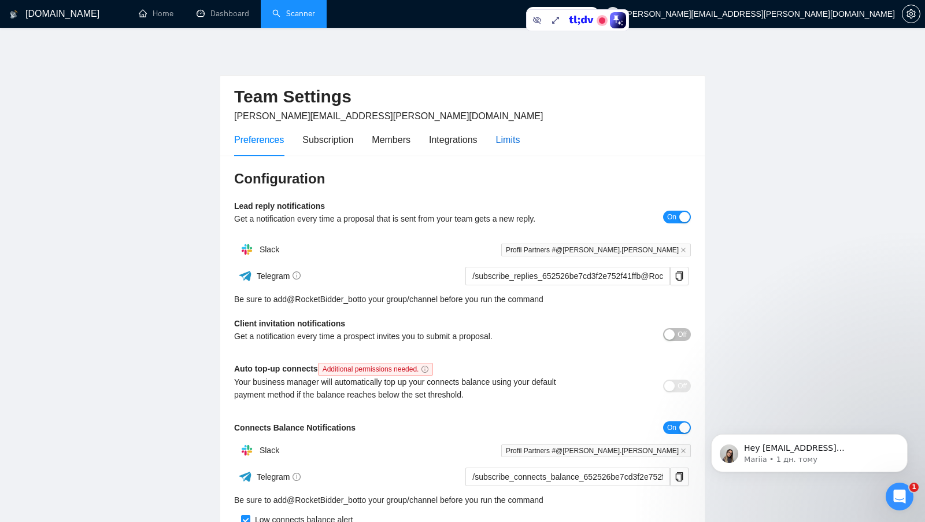
click at [509, 139] on div "Limits" at bounding box center [508, 139] width 24 height 14
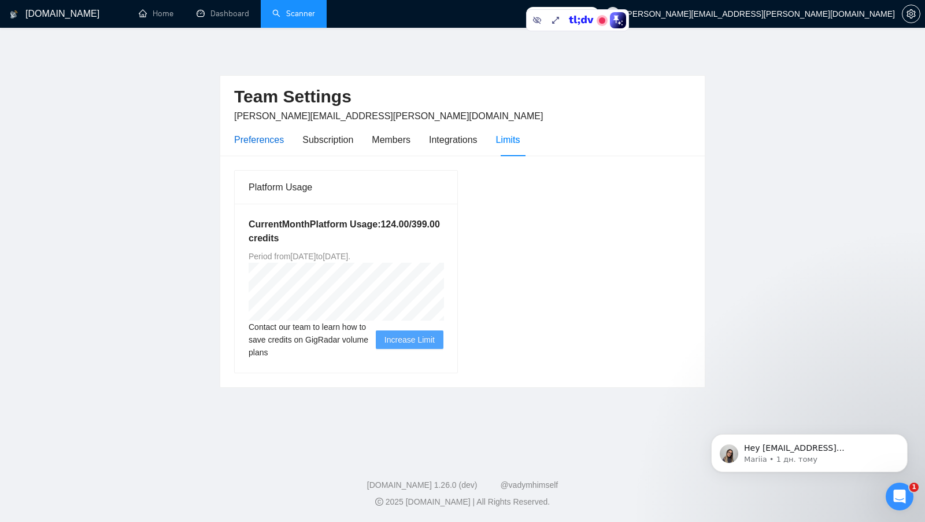
click at [270, 145] on div "Preferences" at bounding box center [259, 139] width 50 height 14
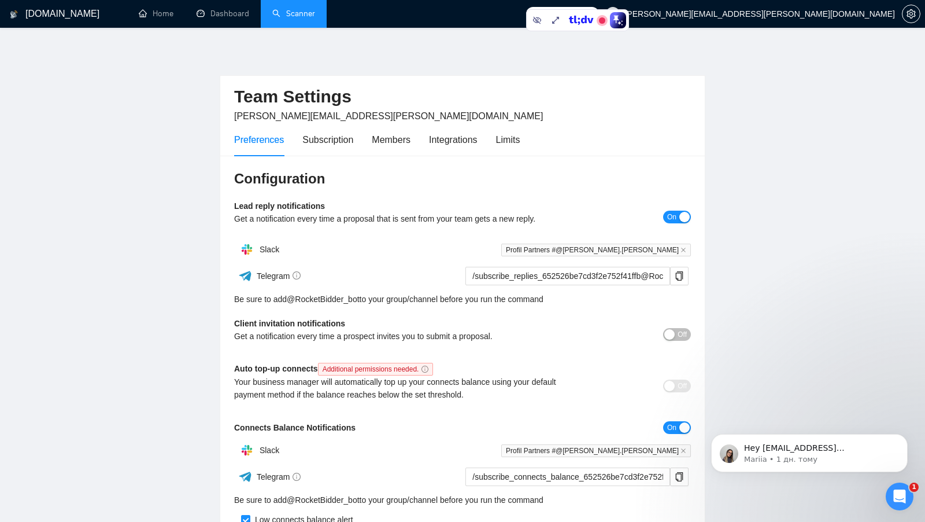
click at [272, 15] on link "Scanner" at bounding box center [293, 14] width 43 height 10
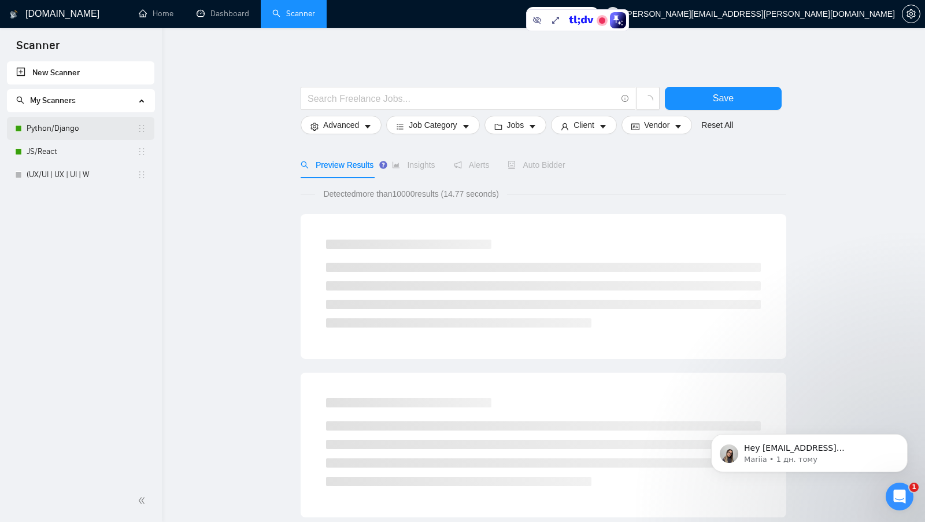
click at [95, 121] on link "Python/Django" at bounding box center [82, 128] width 110 height 23
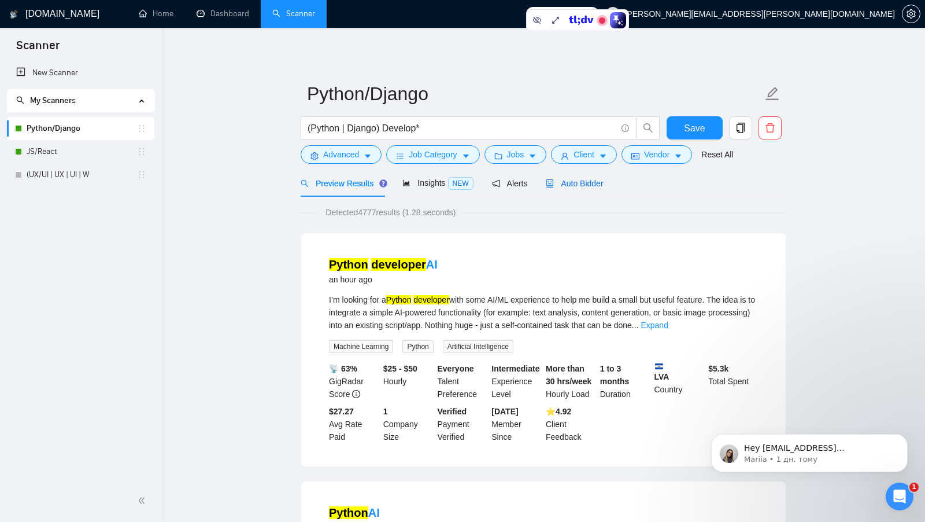
click at [592, 189] on div "Auto Bidder" at bounding box center [574, 183] width 57 height 13
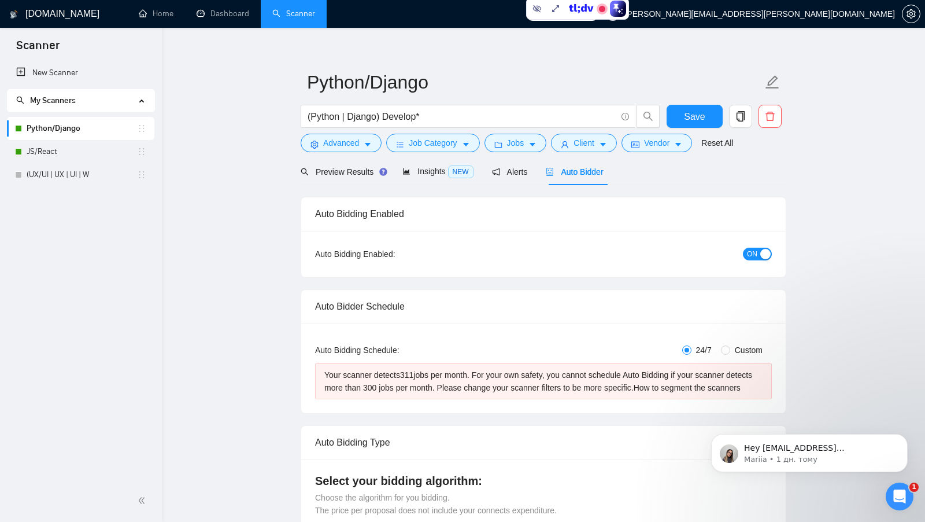
scroll to position [8, 0]
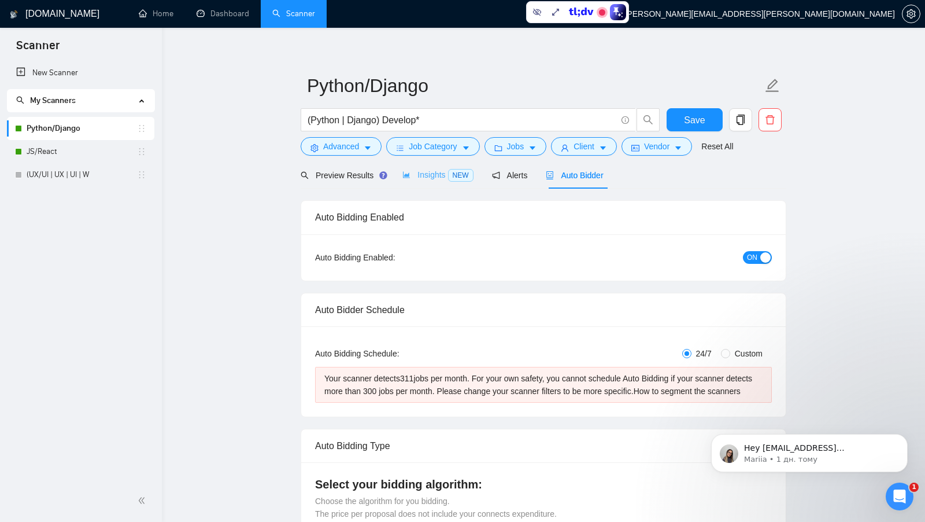
click at [438, 167] on div "Insights NEW" at bounding box center [437, 174] width 71 height 27
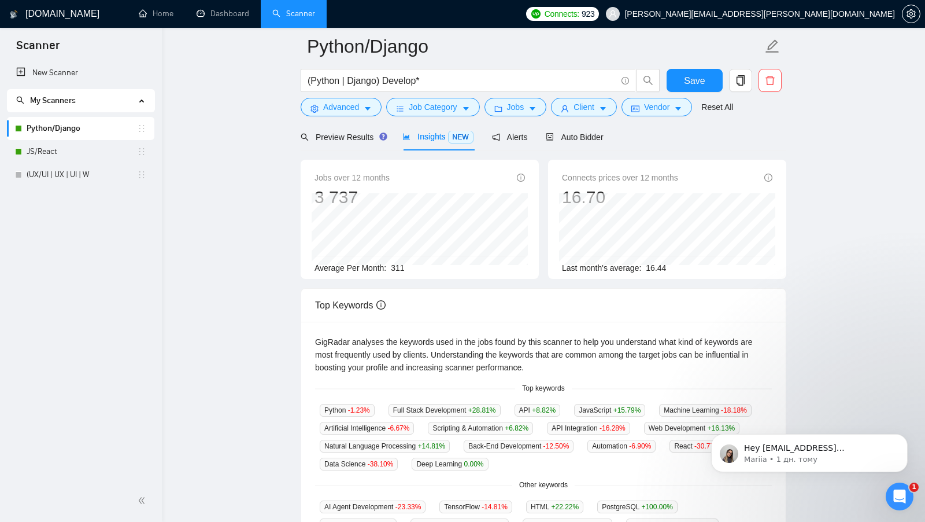
scroll to position [53, 0]
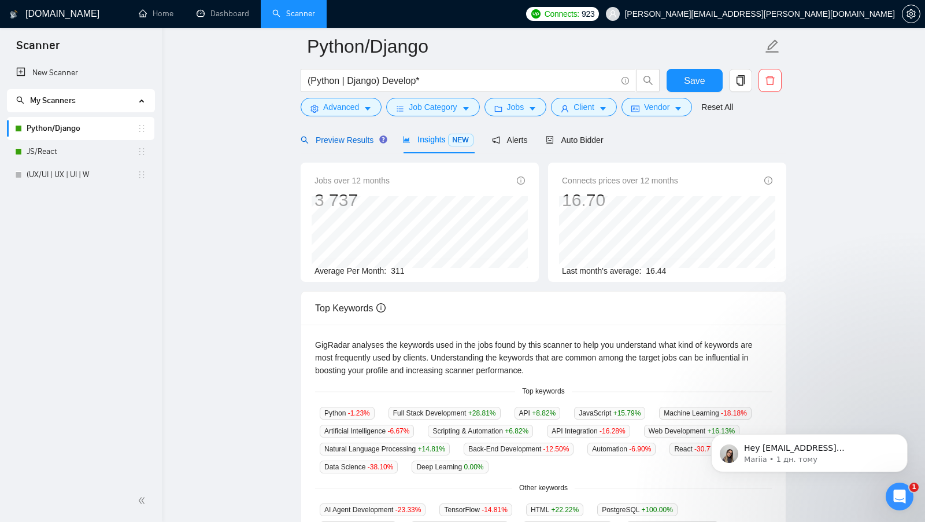
click at [357, 143] on span "Preview Results" at bounding box center [342, 139] width 83 height 9
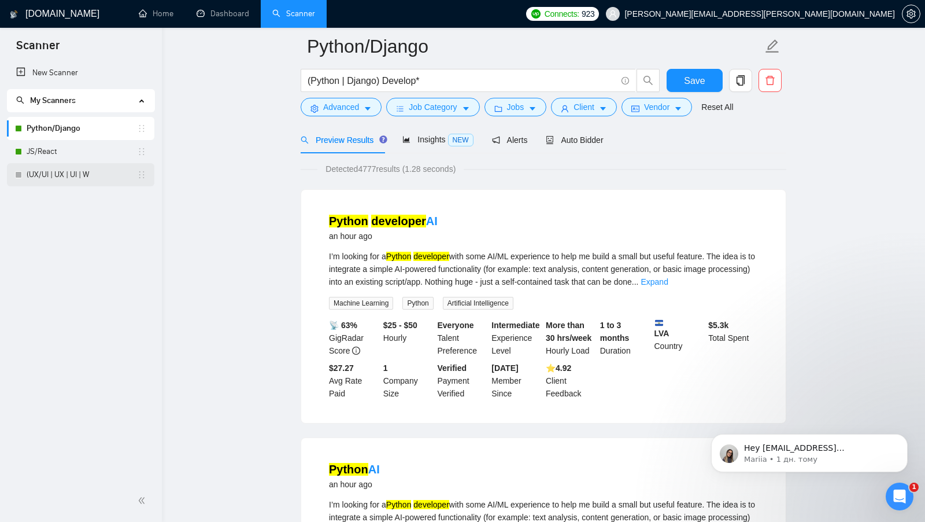
click at [90, 170] on link "(UX/UI | UX | UI | W" at bounding box center [82, 174] width 110 height 23
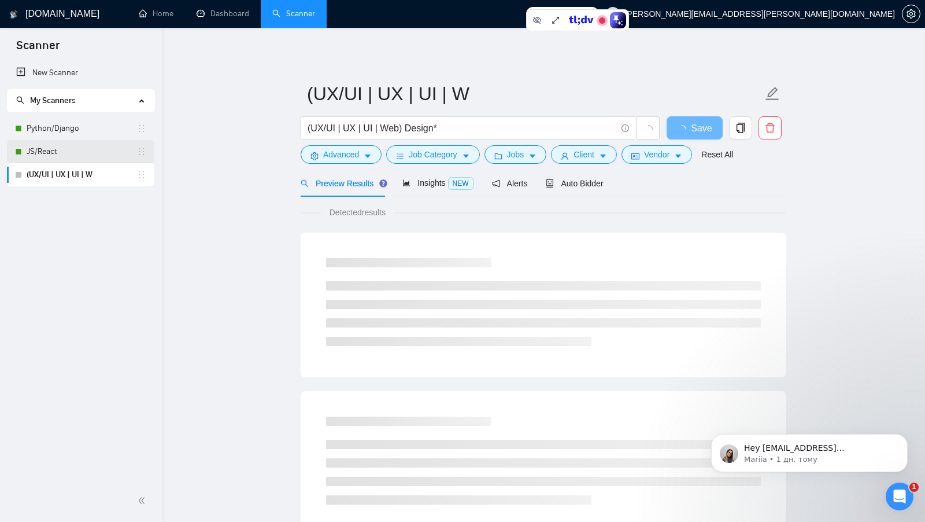
click at [88, 155] on link "JS/React" at bounding box center [82, 151] width 110 height 23
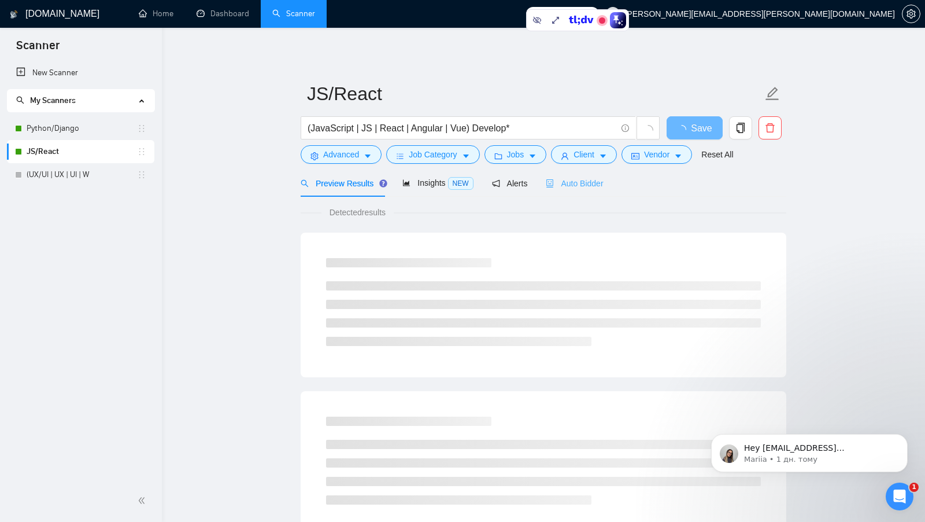
click at [578, 193] on div "Auto Bidder" at bounding box center [574, 182] width 57 height 27
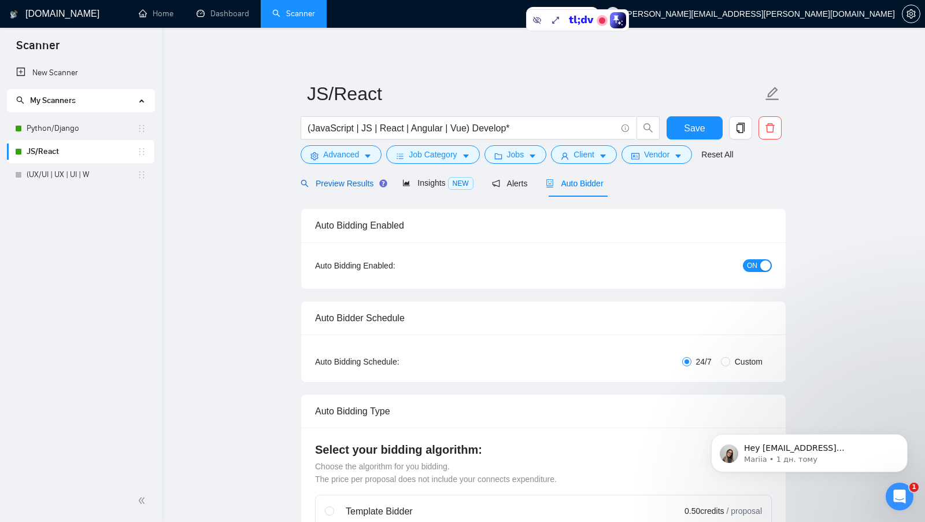
click at [365, 186] on span "Preview Results" at bounding box center [342, 183] width 83 height 9
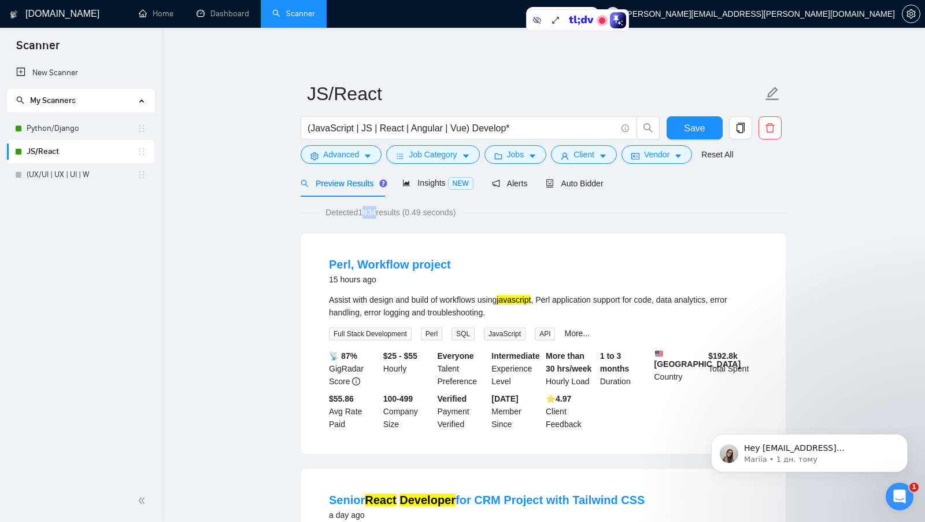
drag, startPoint x: 361, startPoint y: 210, endPoint x: 376, endPoint y: 210, distance: 14.5
click at [376, 210] on span "Detected 1834 results (0.49 seconds)" at bounding box center [390, 212] width 146 height 13
click at [574, 190] on div "Auto Bidder" at bounding box center [574, 182] width 57 height 27
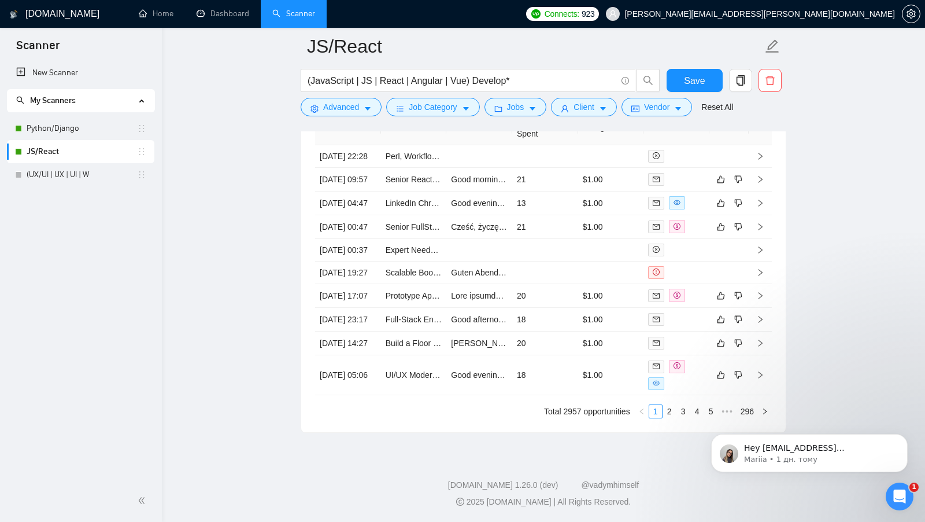
scroll to position [3013, 0]
click at [667, 411] on link "2" at bounding box center [669, 411] width 13 height 13
click at [667, 411] on div "Created Title Cover Letter Connects Spent Charged Status 19 Aug, 2025 22:28 Per…" at bounding box center [543, 264] width 457 height 308
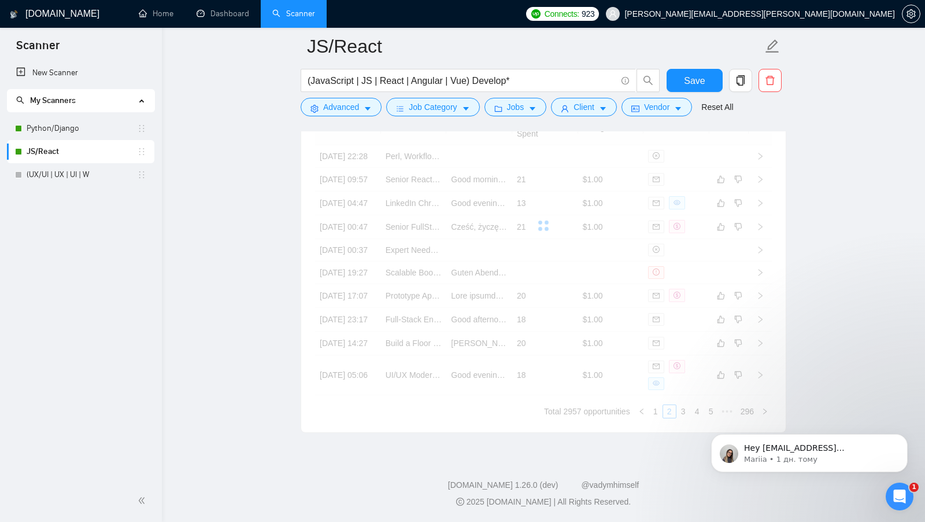
scroll to position [3009, 0]
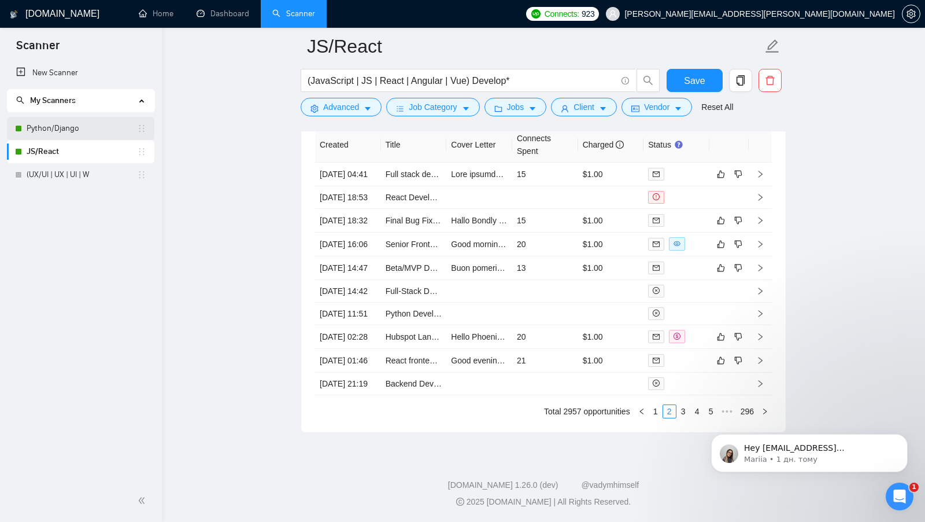
click at [45, 117] on link "Python/Django" at bounding box center [82, 128] width 110 height 23
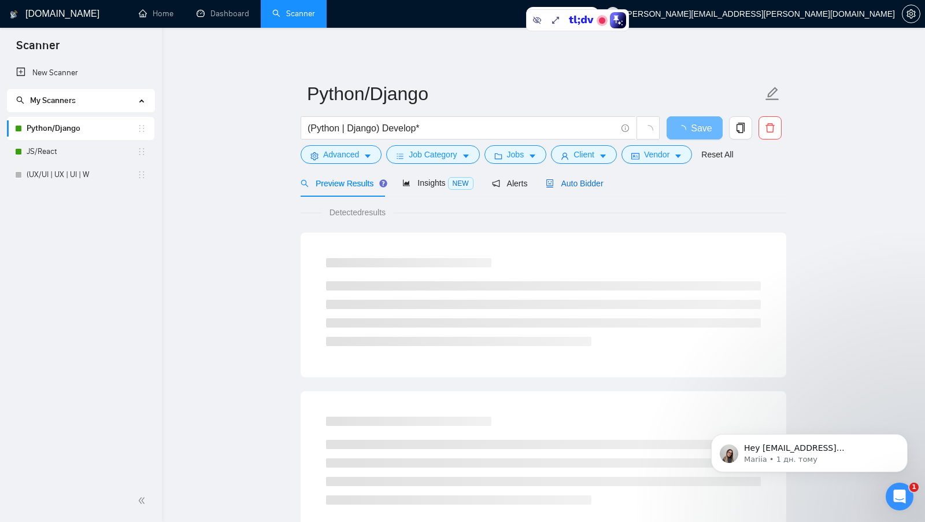
click at [577, 180] on span "Auto Bidder" at bounding box center [574, 183] width 57 height 9
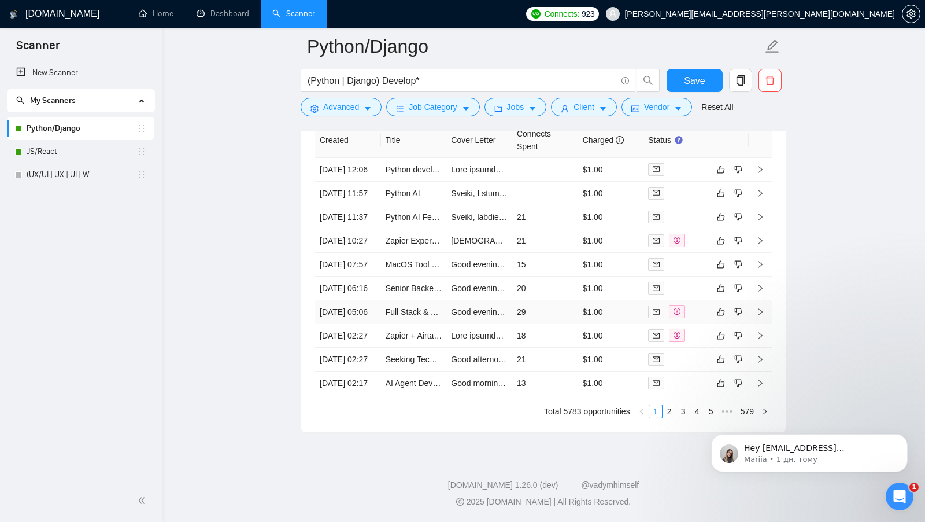
scroll to position [3064, 0]
click at [682, 415] on link "3" at bounding box center [683, 411] width 13 height 13
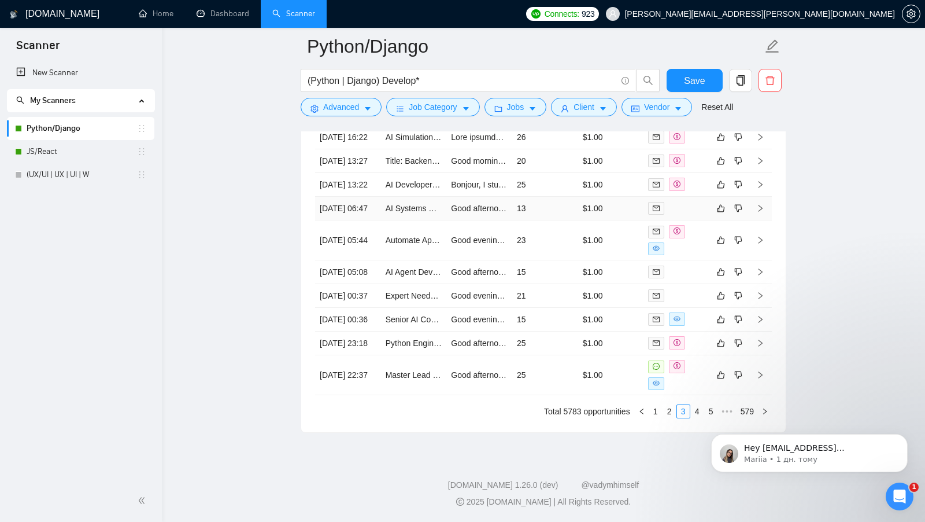
scroll to position [3072, 0]
click at [692, 412] on link "4" at bounding box center [697, 411] width 13 height 13
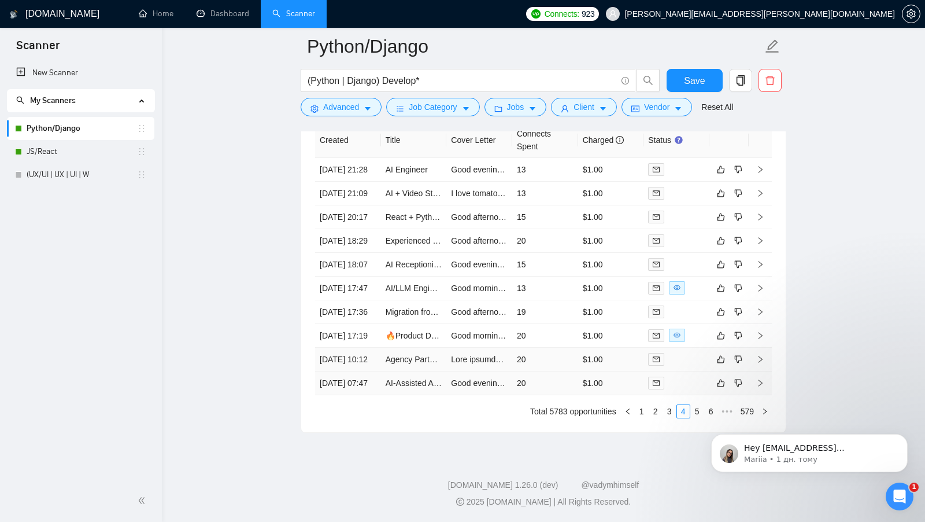
scroll to position [3046, 0]
click at [700, 427] on body "Hey viktor+8@gigradar.io, Do you want to learn how to integrate GigRadar with y…" at bounding box center [810, 450] width 222 height 72
click at [701, 427] on body "Hey viktor+8@gigradar.io, Do you want to learn how to integrate GigRadar with y…" at bounding box center [810, 450] width 222 height 72
click at [699, 431] on iframe at bounding box center [809, 449] width 231 height 81
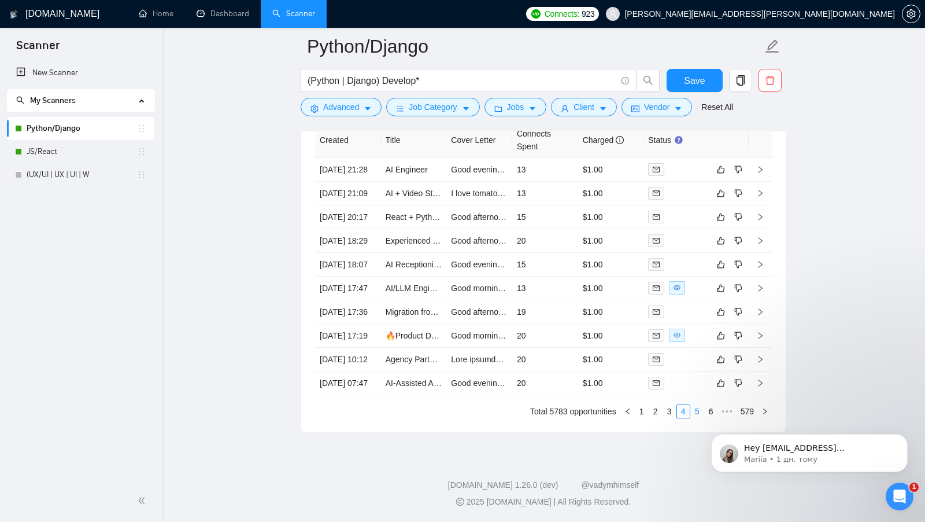
click at [699, 409] on link "5" at bounding box center [697, 411] width 13 height 13
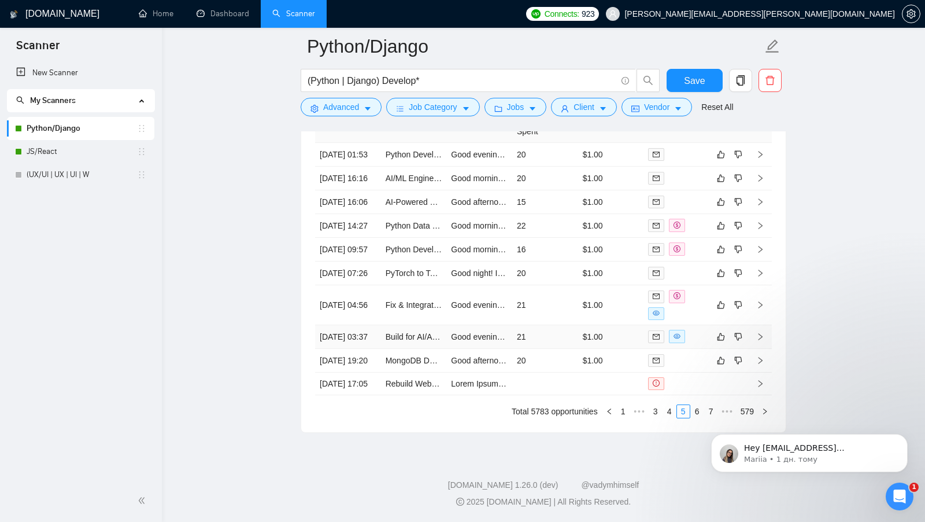
scroll to position [3052, 0]
click at [697, 418] on link "6" at bounding box center [697, 411] width 13 height 13
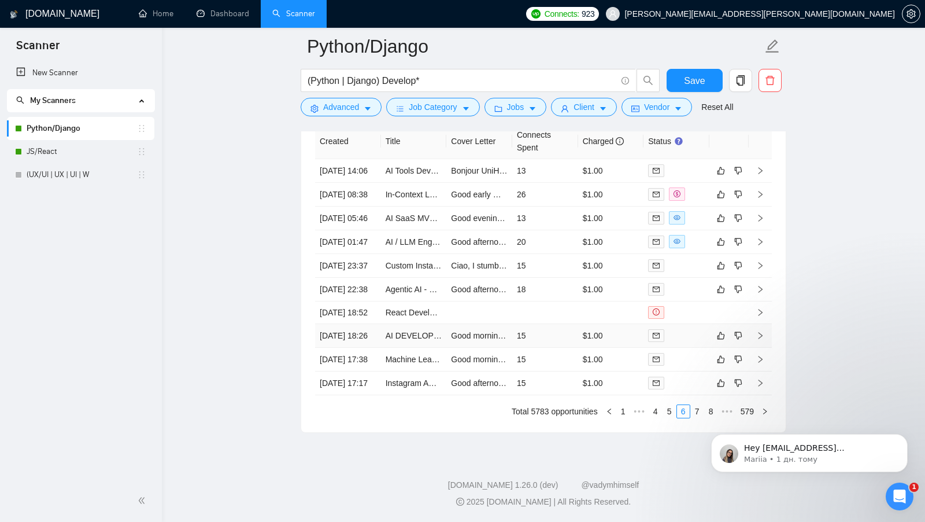
scroll to position [3050, 0]
click at [699, 418] on link "7" at bounding box center [697, 411] width 13 height 13
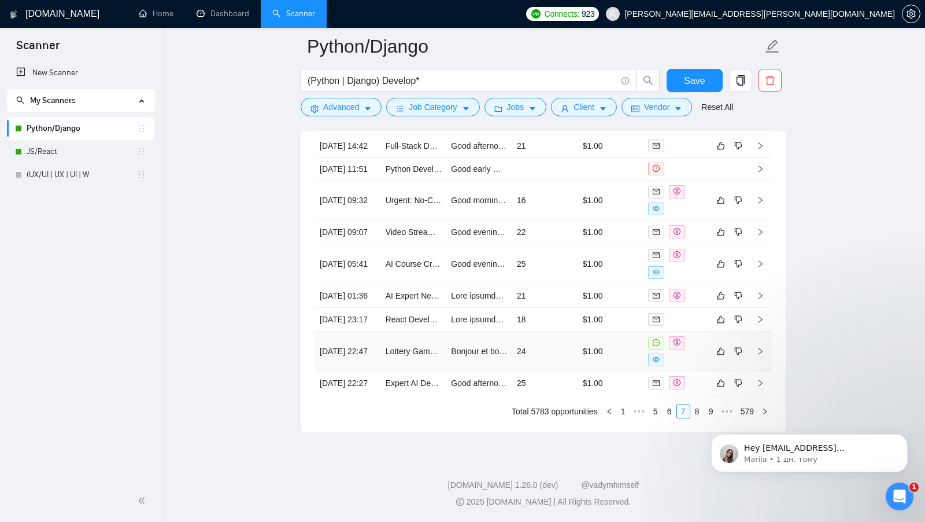
scroll to position [3075, 0]
click html "Hey viktor+8@gigradar.io, Do you want to learn how to integrate GigRadar with y…"
click at [697, 412] on link "8" at bounding box center [697, 411] width 13 height 13
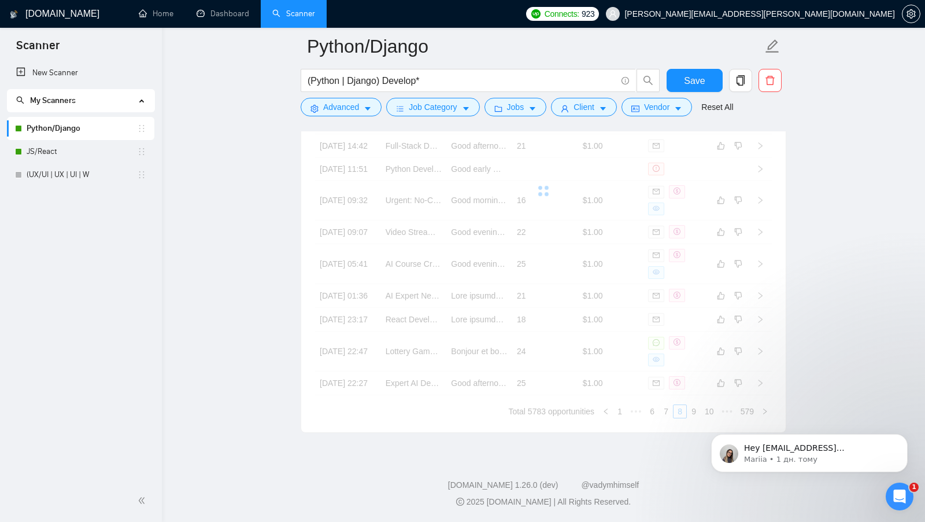
scroll to position [3068, 0]
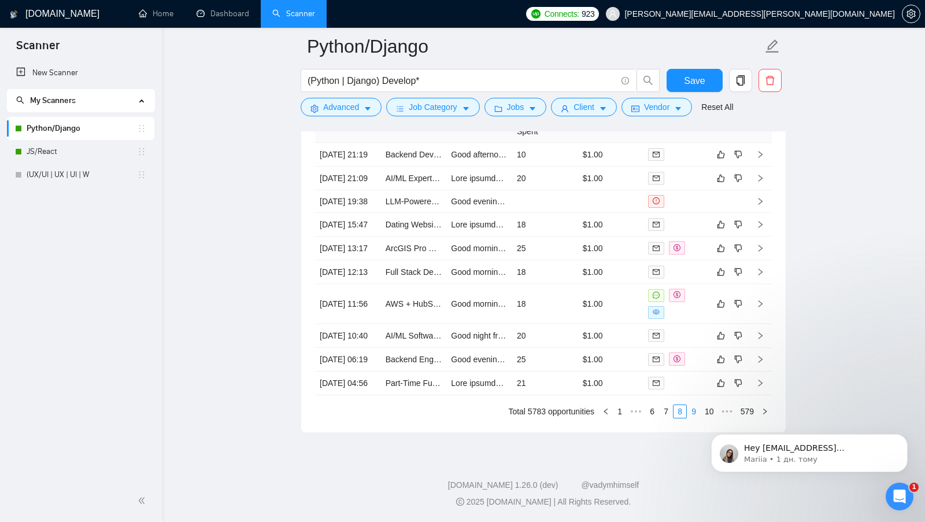
click at [696, 413] on link "9" at bounding box center [694, 411] width 13 height 13
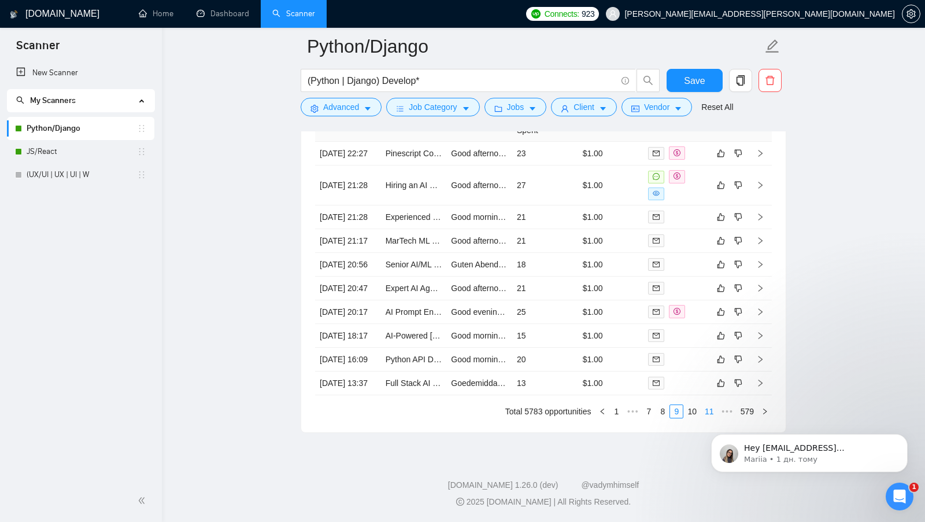
click at [690, 412] on link "10" at bounding box center [692, 411] width 16 height 13
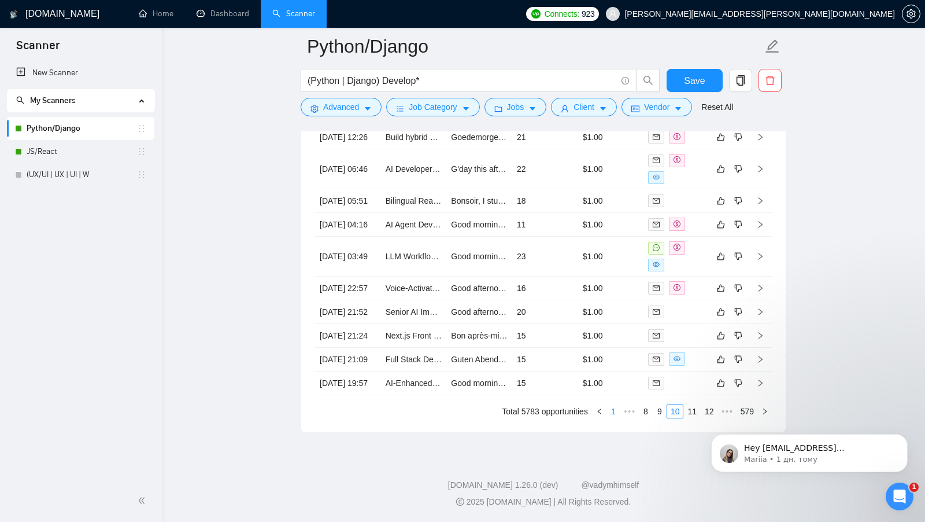
click at [613, 416] on link "1" at bounding box center [613, 411] width 13 height 13
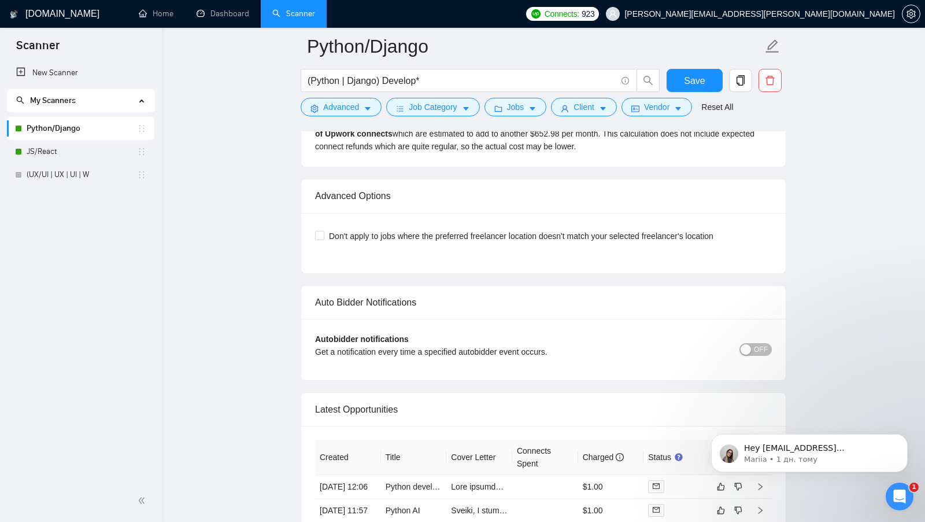
scroll to position [2633, 0]
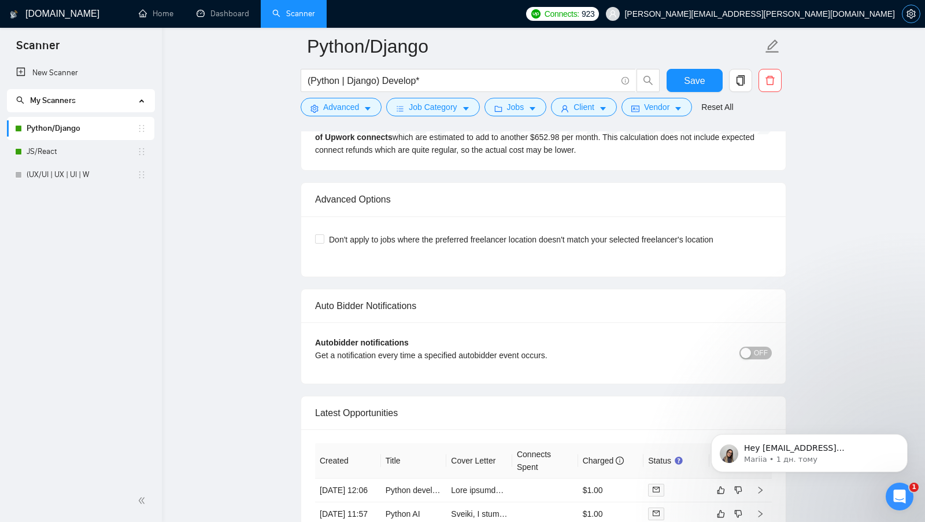
click at [905, 12] on span "setting" at bounding box center [911, 13] width 17 height 9
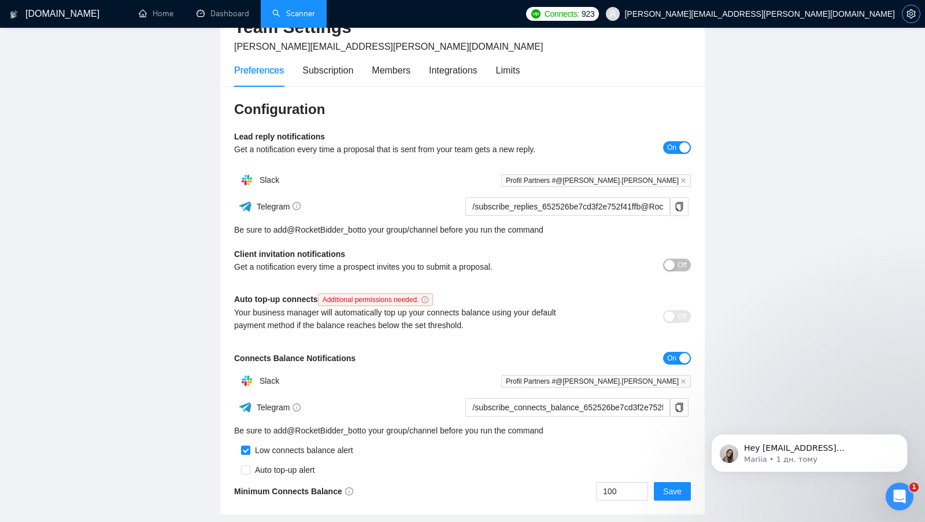
scroll to position [24, 0]
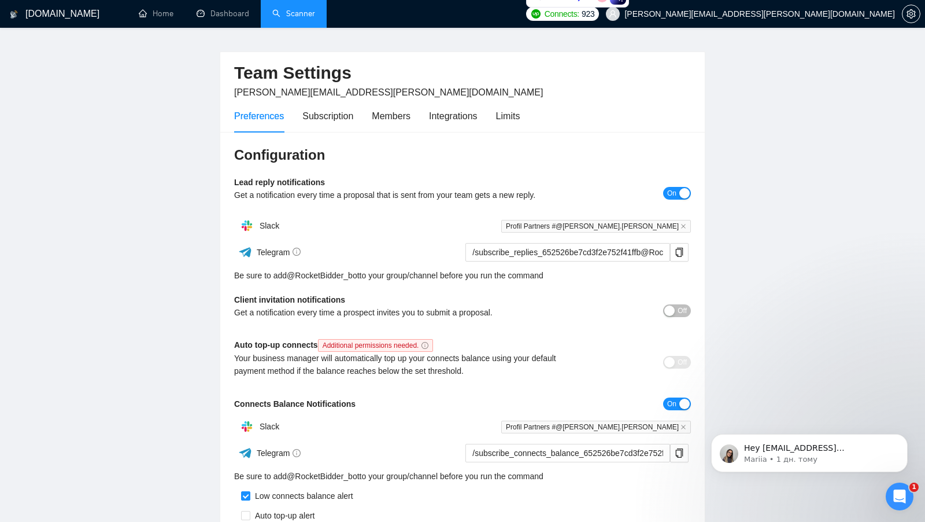
click at [293, 17] on link "Scanner" at bounding box center [293, 14] width 43 height 10
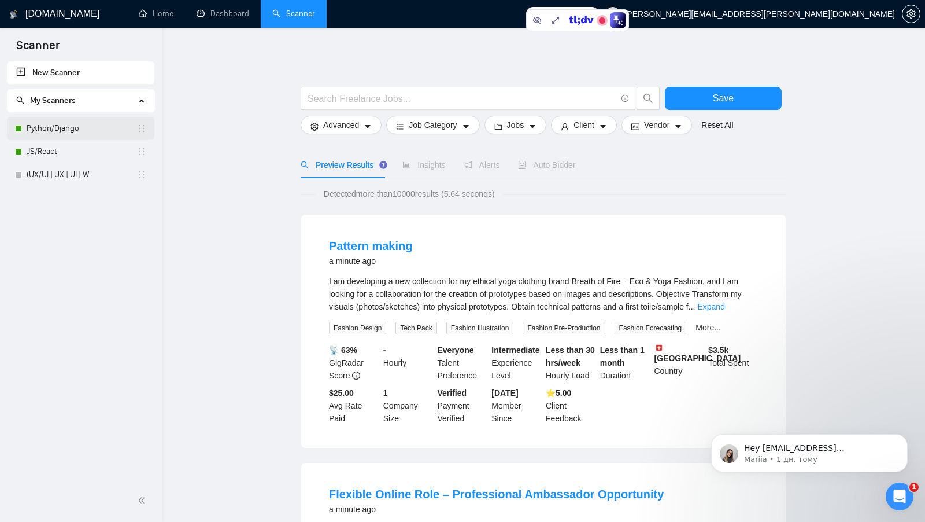
click at [91, 125] on link "Python/Django" at bounding box center [82, 128] width 110 height 23
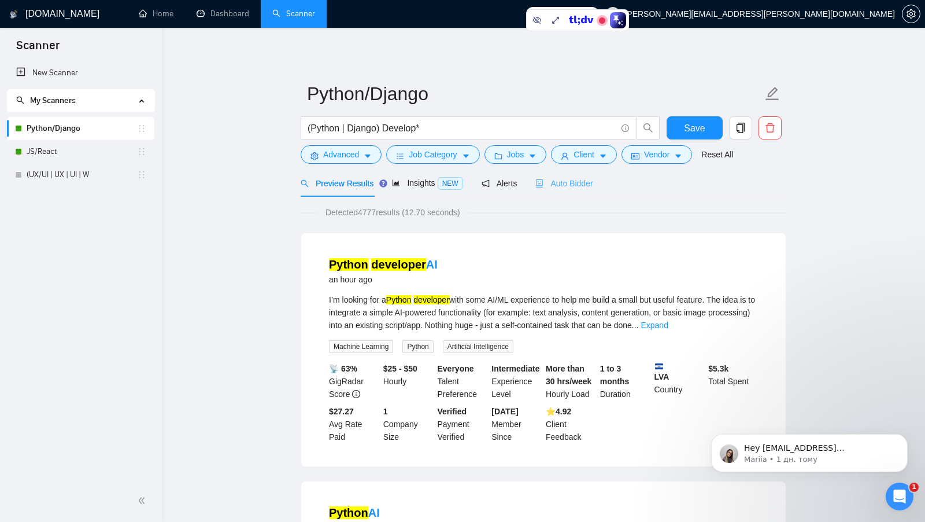
click at [579, 191] on div "Auto Bidder" at bounding box center [563, 182] width 57 height 27
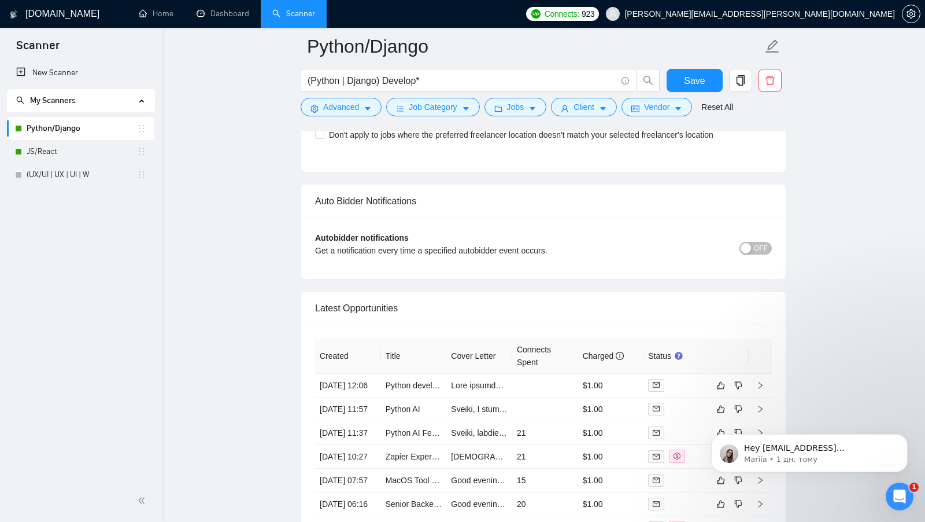
scroll to position [2727, 0]
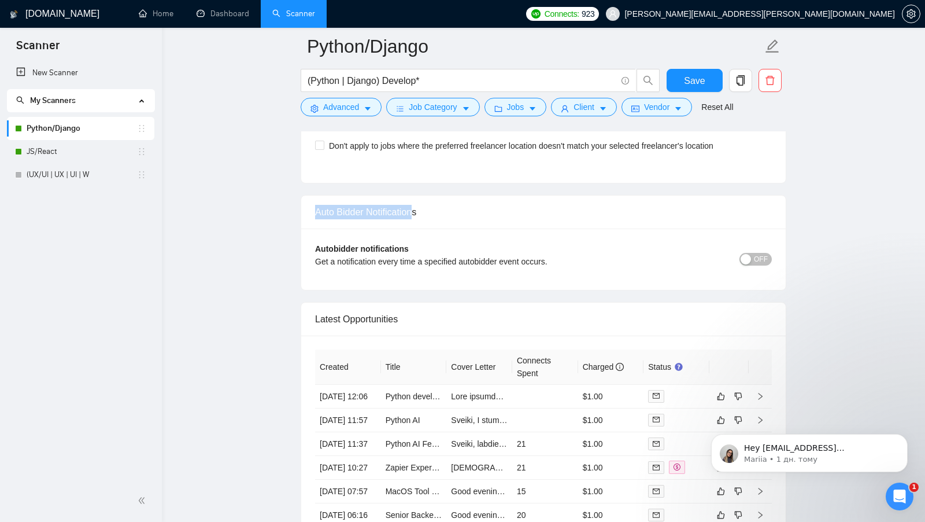
drag, startPoint x: 316, startPoint y: 210, endPoint x: 419, endPoint y: 210, distance: 102.4
click at [419, 210] on div "Auto Bidder Notifications" at bounding box center [543, 211] width 457 height 33
click at [751, 256] on div "button" at bounding box center [746, 259] width 10 height 10
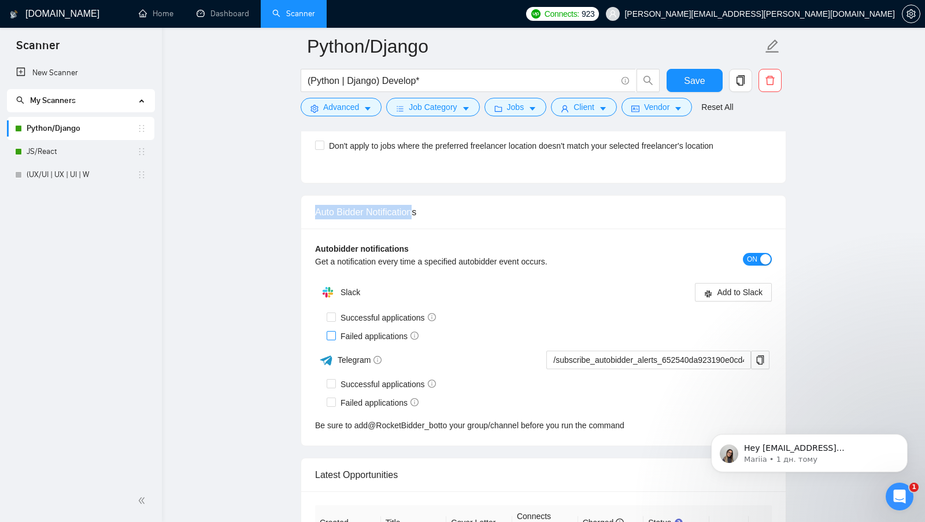
click at [333, 335] on input "Failed applications" at bounding box center [331, 335] width 8 height 8
checkbox input "true"
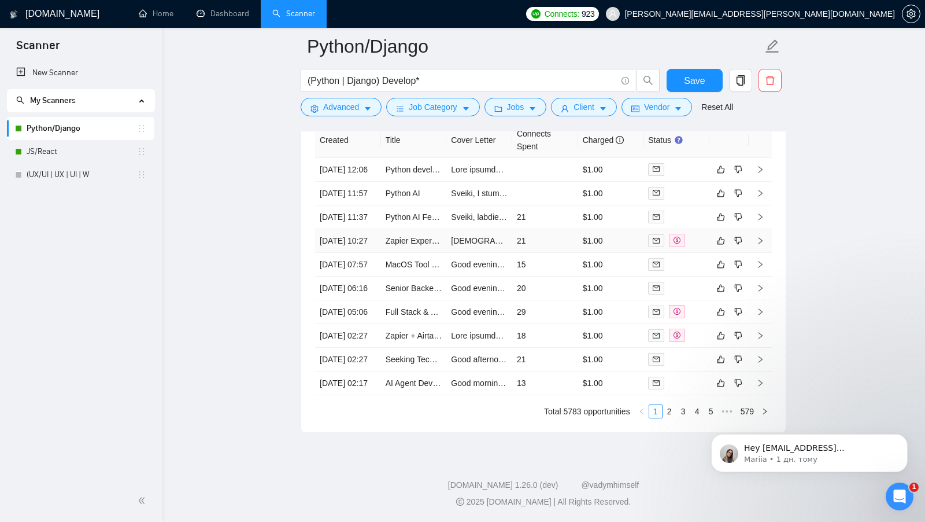
scroll to position [3220, 0]
click at [701, 415] on body "Hey viktor+8@gigradar.io, Do you want to learn how to integrate GigRadar with y…" at bounding box center [810, 450] width 222 height 72
click html "Hey viktor+8@gigradar.io, Do you want to learn how to integrate GigRadar with y…"
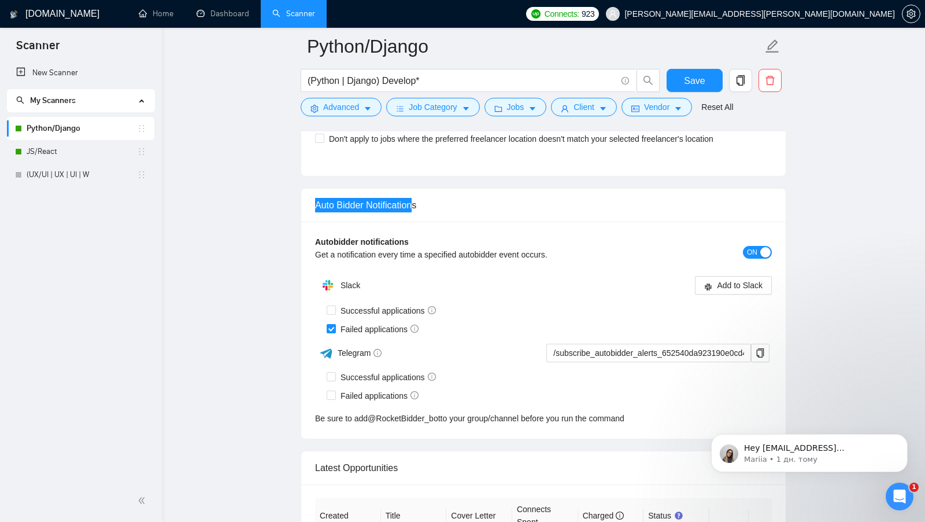
scroll to position [2731, 0]
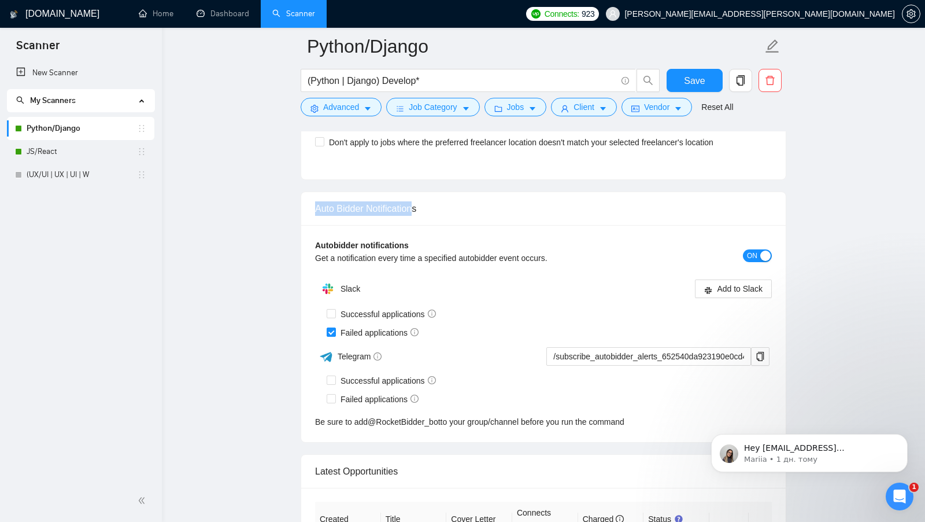
click at [761, 257] on div "button" at bounding box center [765, 255] width 10 height 10
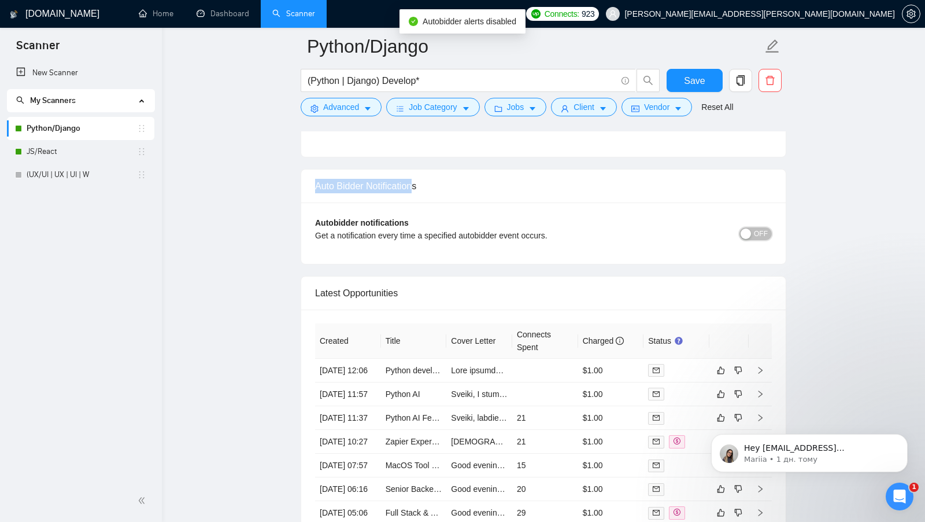
scroll to position [2687, 0]
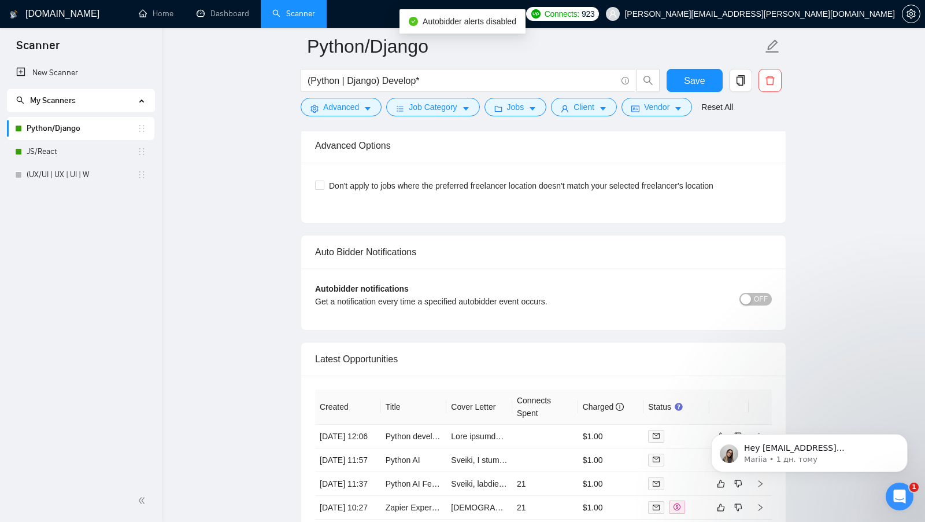
click at [693, 289] on div "Autobidder notifications Get a notification every time a specified autobidder e…" at bounding box center [543, 299] width 457 height 34
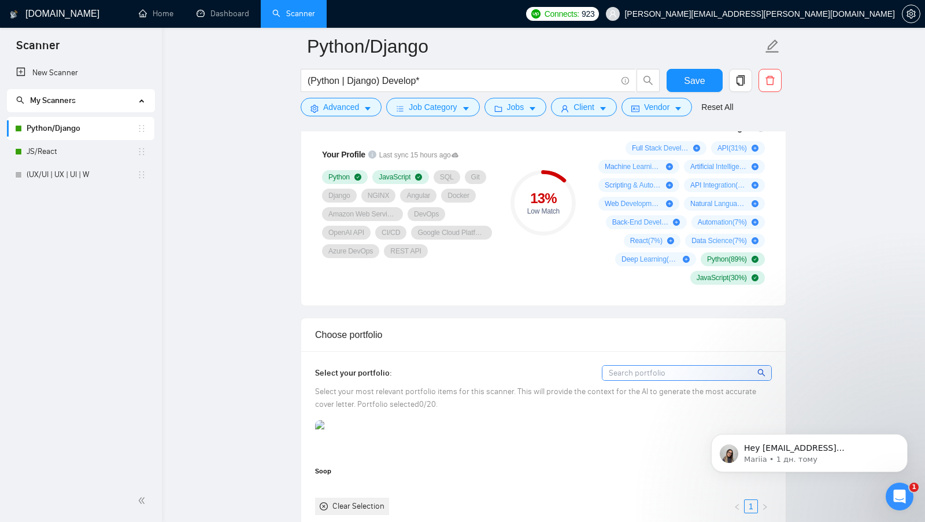
scroll to position [851, 0]
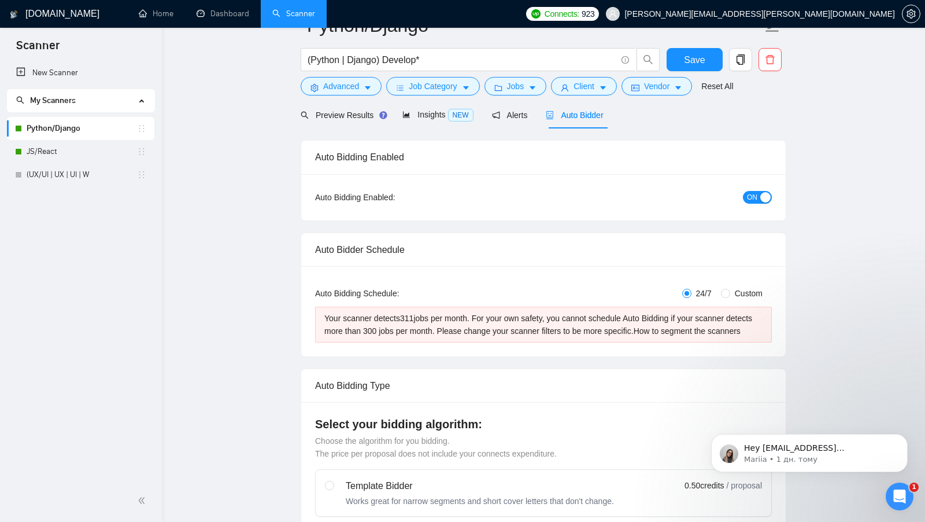
scroll to position [0, 0]
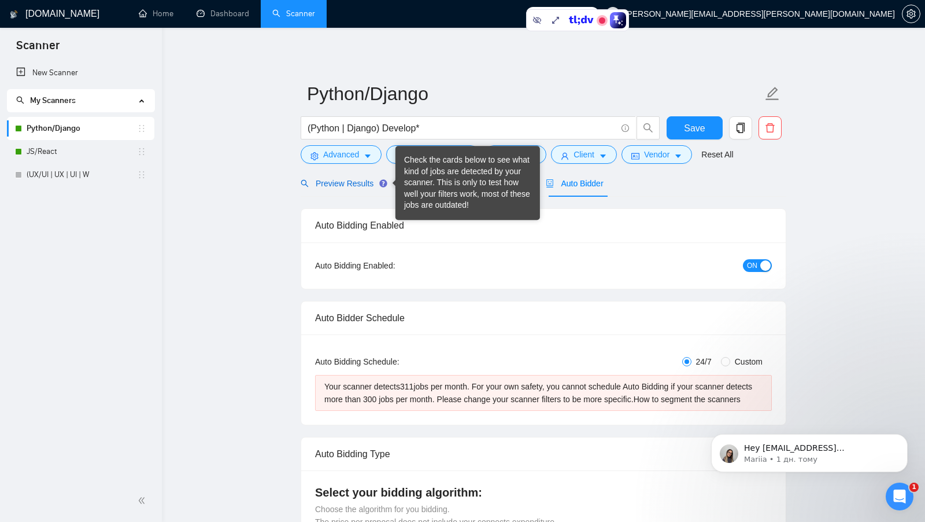
click at [350, 180] on span "Preview Results" at bounding box center [342, 183] width 83 height 9
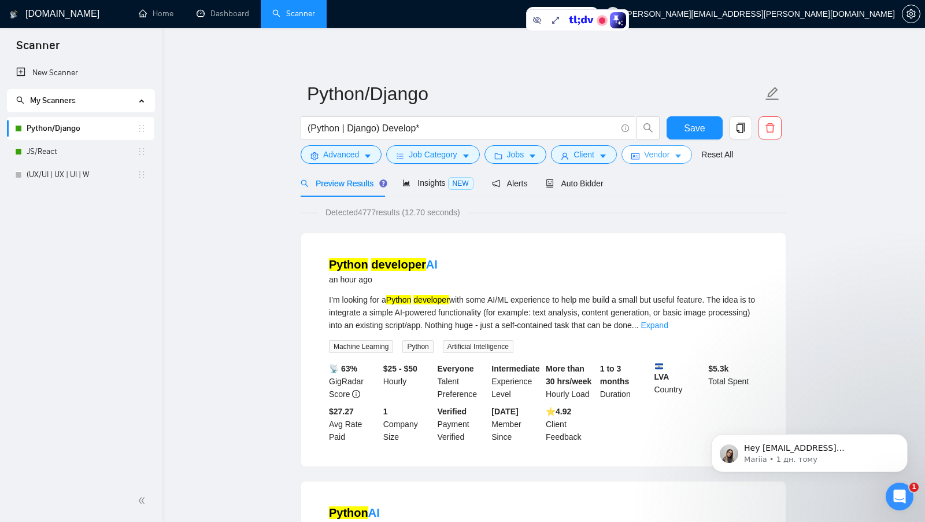
click at [670, 155] on span "Vendor" at bounding box center [656, 154] width 25 height 13
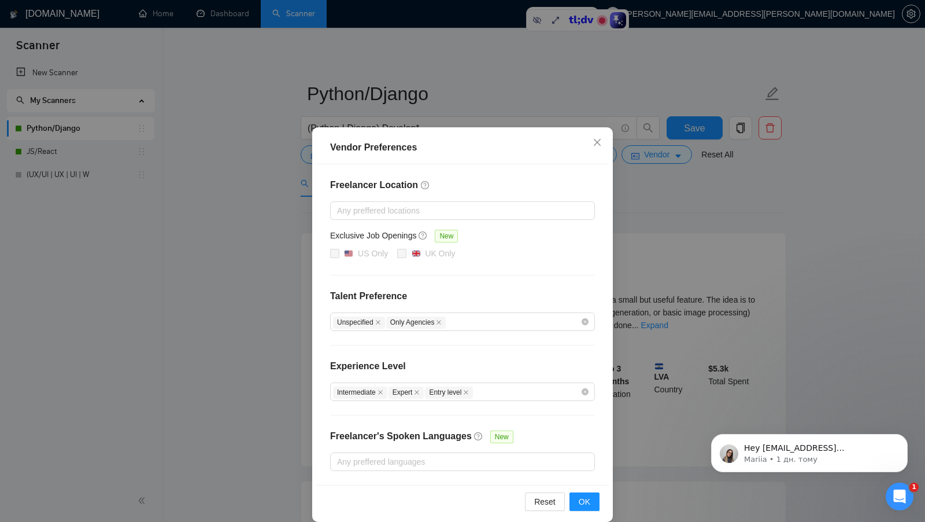
click at [685, 188] on div "Vendor Preferences Freelancer Location Any preffered locations Exclusive Job Op…" at bounding box center [462, 261] width 925 height 522
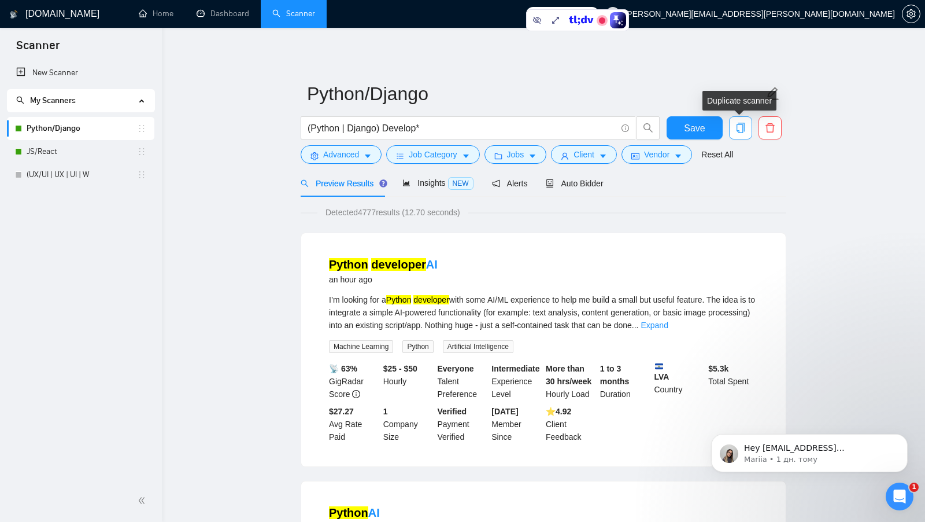
click at [741, 125] on icon "copy" at bounding box center [741, 128] width 10 height 10
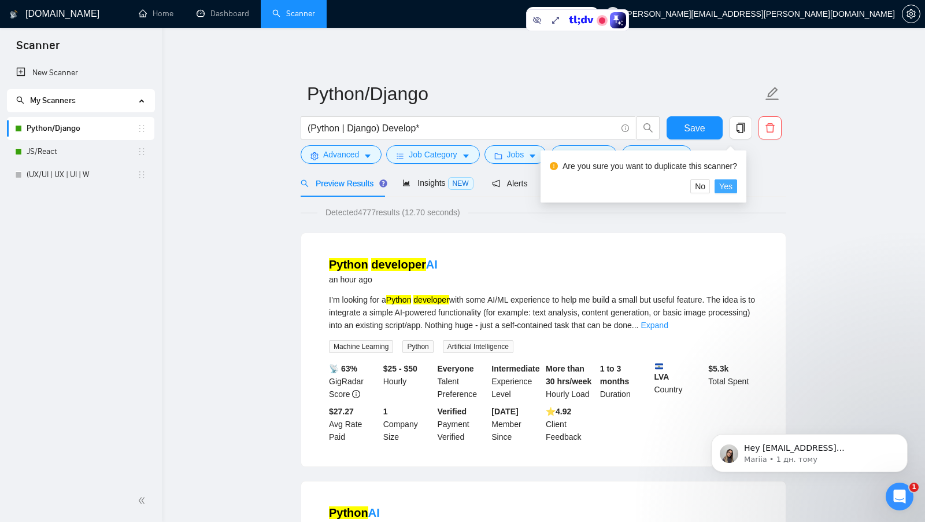
click at [730, 186] on span "Yes" at bounding box center [725, 186] width 13 height 13
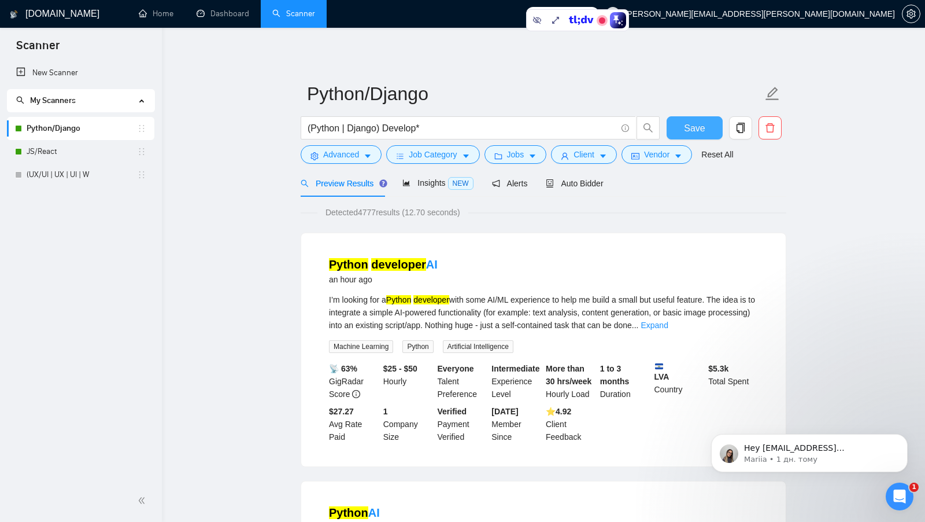
click at [675, 124] on button "Save" at bounding box center [695, 127] width 56 height 23
click at [738, 128] on icon "copy" at bounding box center [741, 128] width 10 height 10
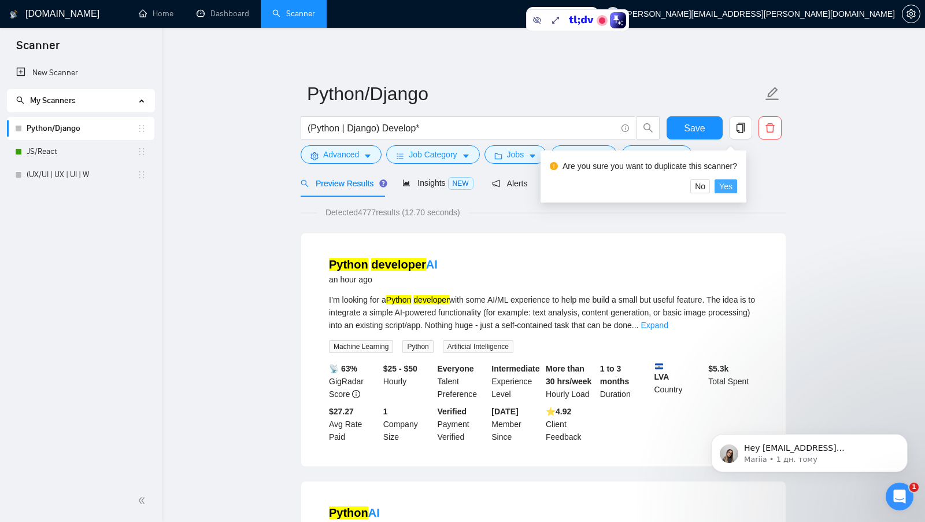
click at [729, 183] on span "Yes" at bounding box center [725, 186] width 13 height 13
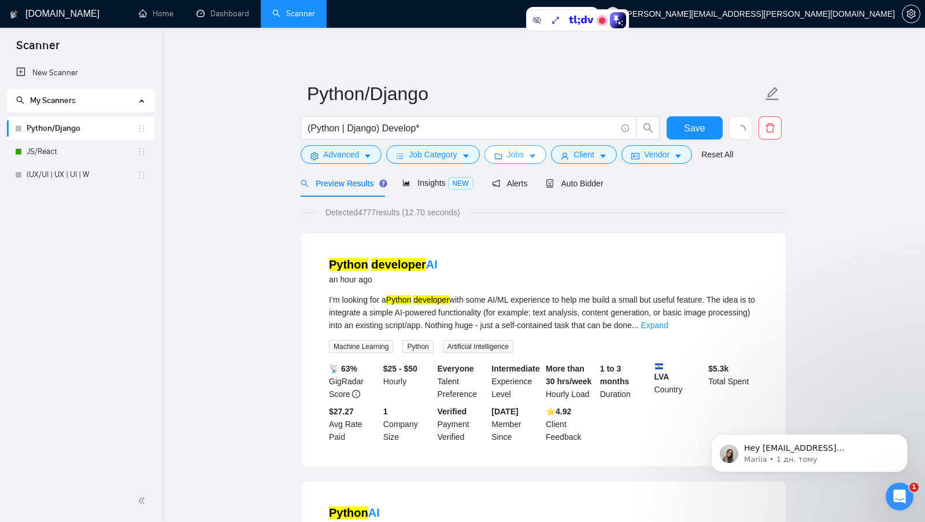
click at [540, 160] on button "Jobs" at bounding box center [516, 154] width 62 height 19
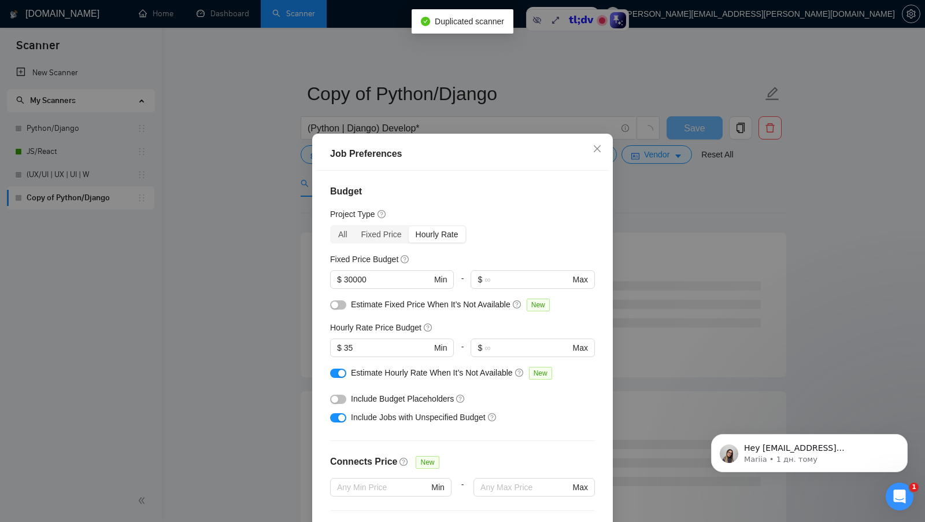
scroll to position [36, 0]
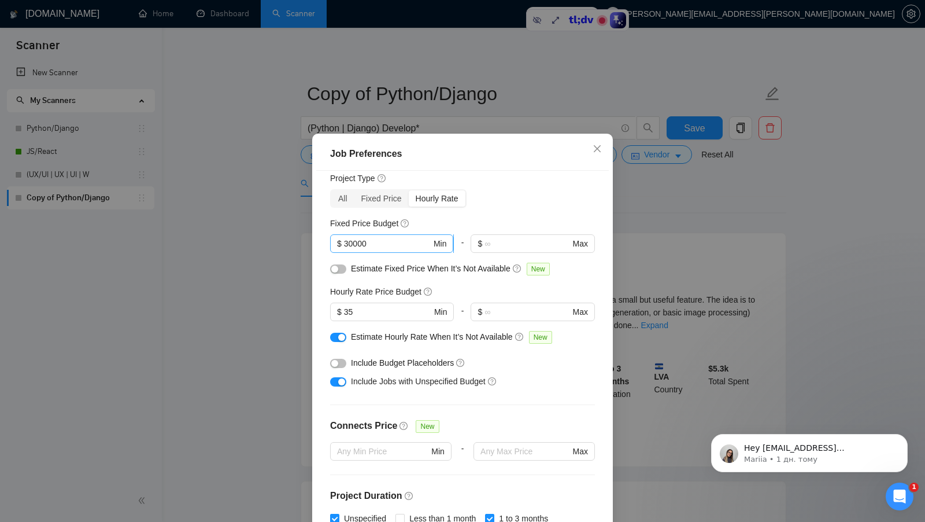
click at [393, 243] on input "30000" at bounding box center [387, 243] width 87 height 13
drag, startPoint x: 393, startPoint y: 243, endPoint x: 321, endPoint y: 243, distance: 71.7
click at [321, 243] on div "Budget Project Type All Fixed Price Hourly Rate Fixed Price Budget 30000 $ 3000…" at bounding box center [462, 353] width 293 height 365
click at [413, 246] on input "30000" at bounding box center [387, 243] width 87 height 13
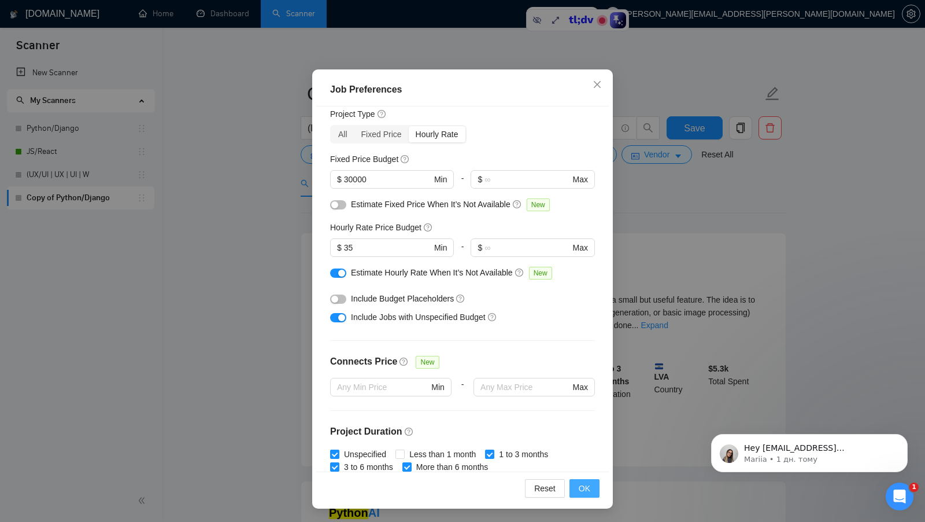
click at [597, 481] on button "OK" at bounding box center [585, 488] width 30 height 19
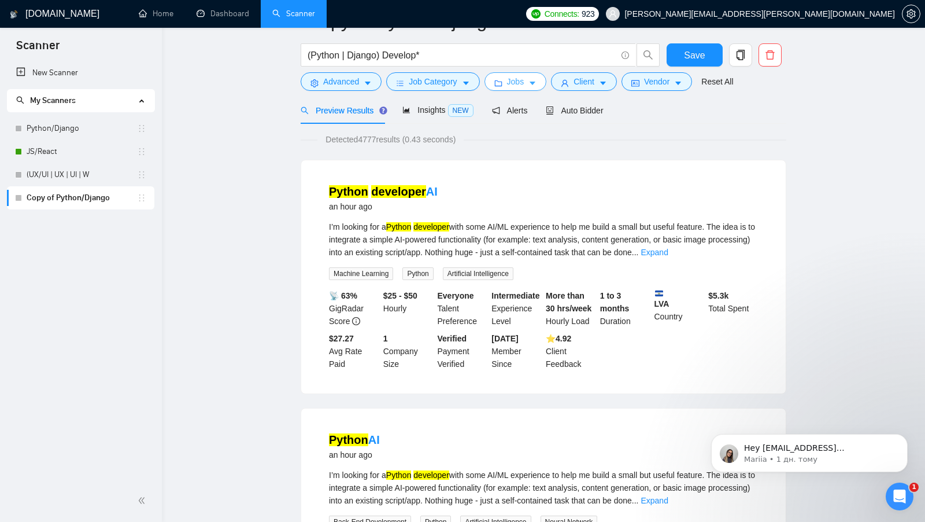
scroll to position [0, 0]
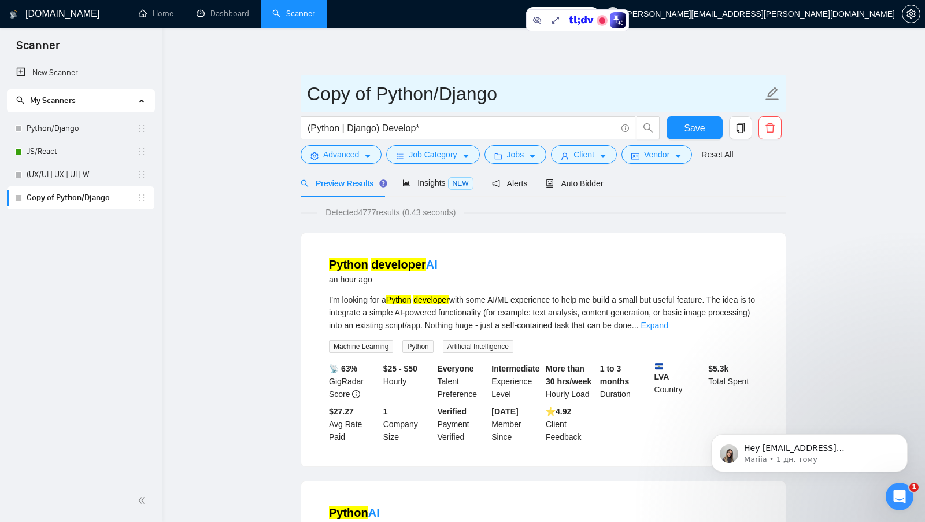
click at [374, 94] on input "Copy of Python/Django" at bounding box center [535, 93] width 456 height 29
drag, startPoint x: 372, startPoint y: 93, endPoint x: 276, endPoint y: 95, distance: 96.0
type input "stricted client info Python/Django"
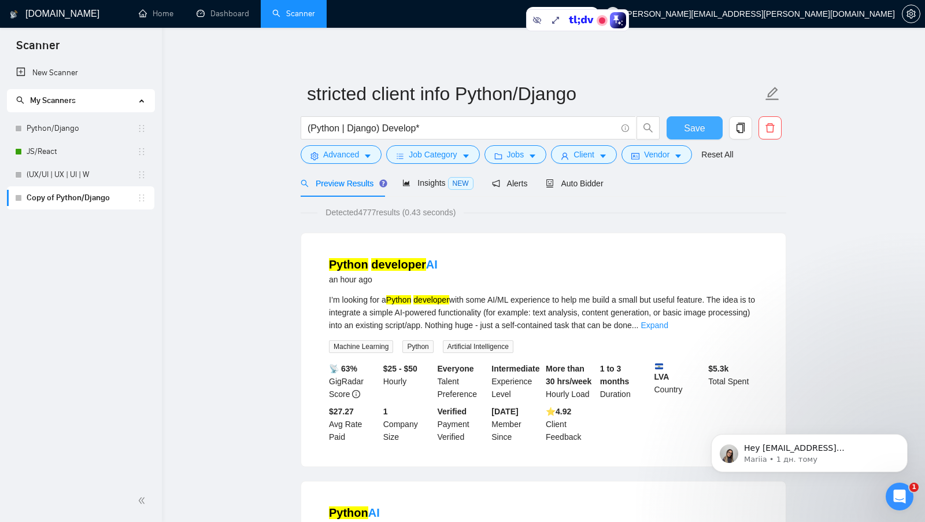
click at [675, 125] on button "Save" at bounding box center [695, 127] width 56 height 23
click at [574, 150] on button "Client" at bounding box center [584, 154] width 66 height 19
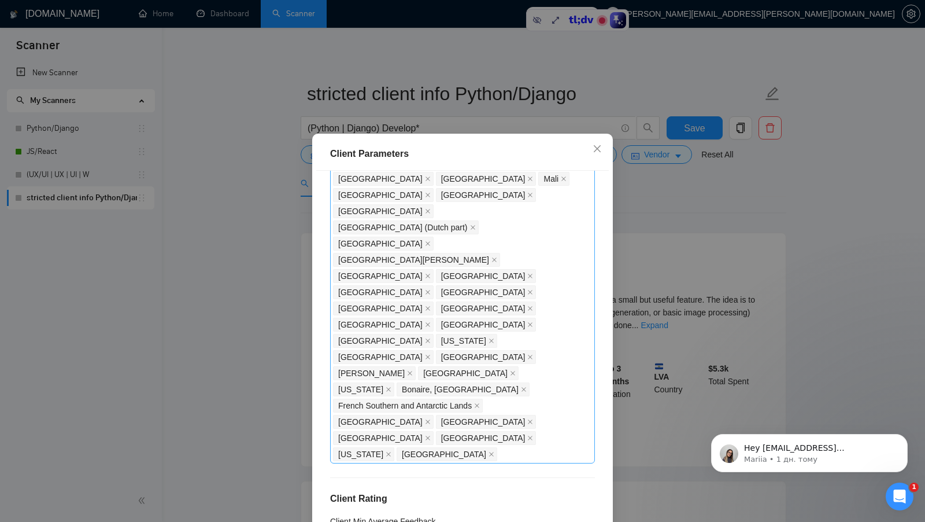
scroll to position [1074, 0]
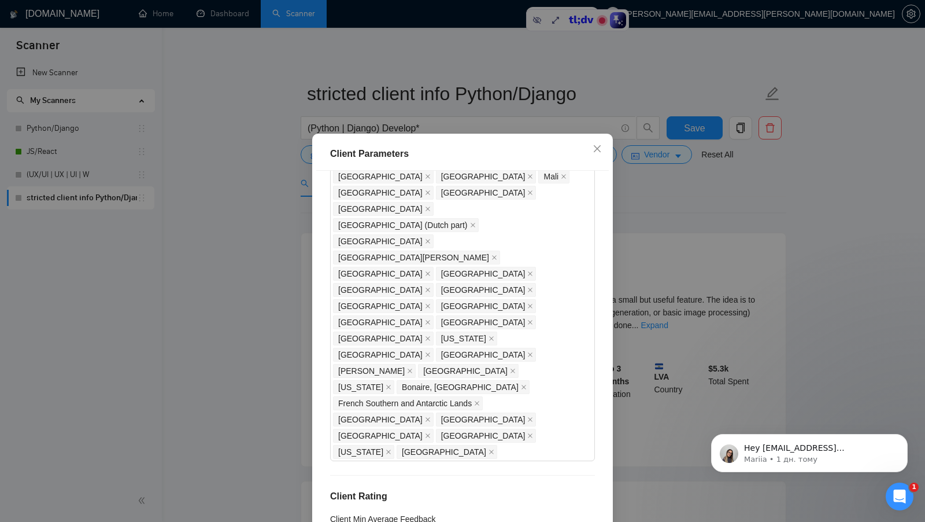
checkbox input "false"
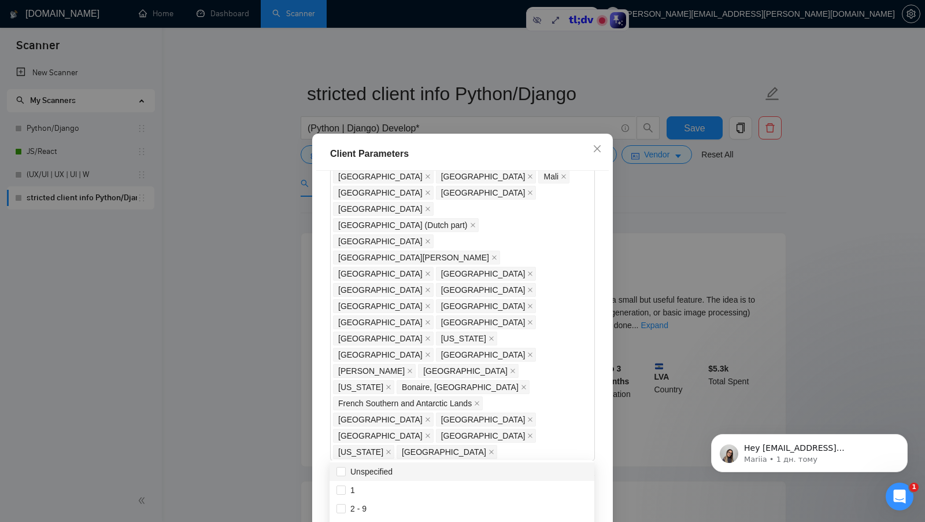
checkbox input "false"
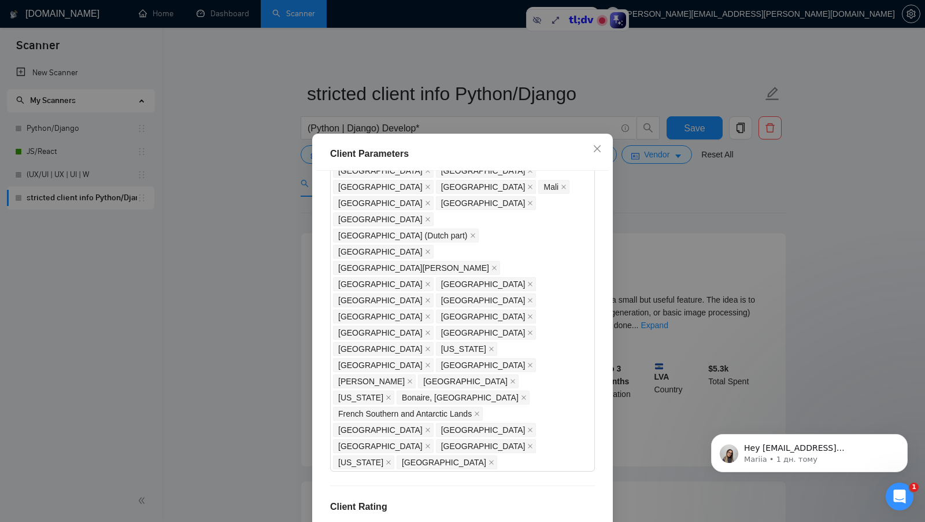
scroll to position [64, 0]
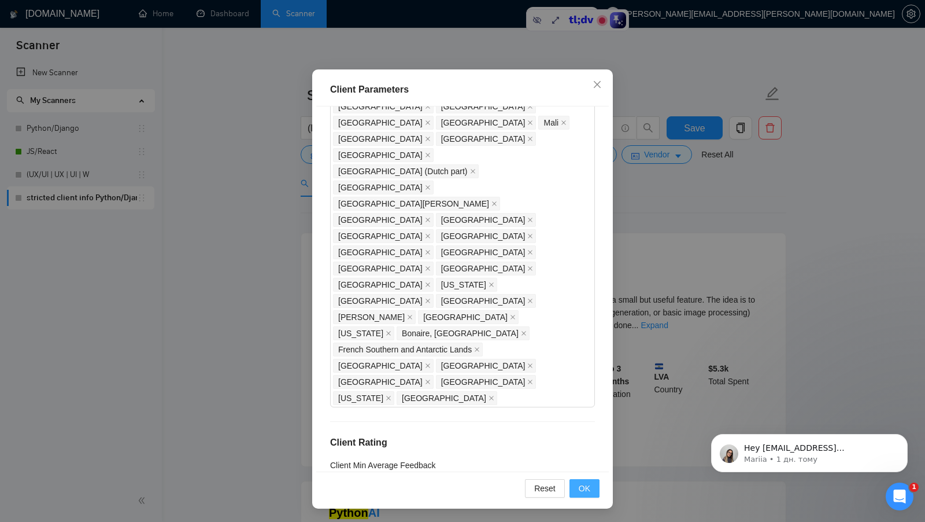
click at [588, 492] on span "OK" at bounding box center [585, 488] width 12 height 13
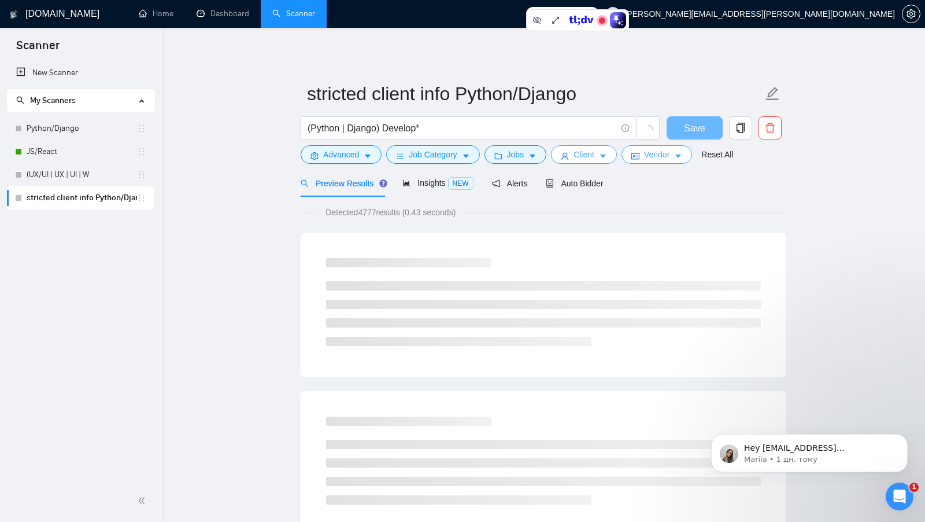
scroll to position [0, 0]
click at [667, 156] on span "Vendor" at bounding box center [656, 154] width 25 height 13
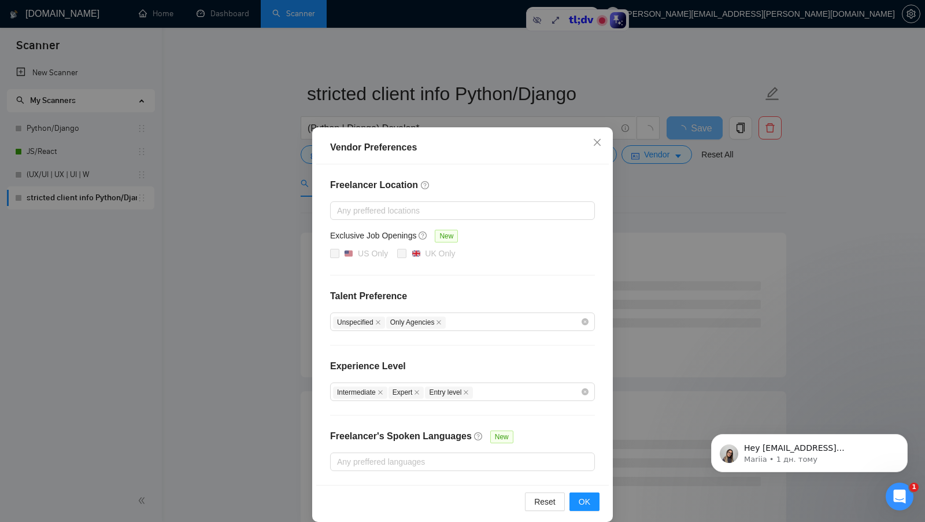
scroll to position [10, 0]
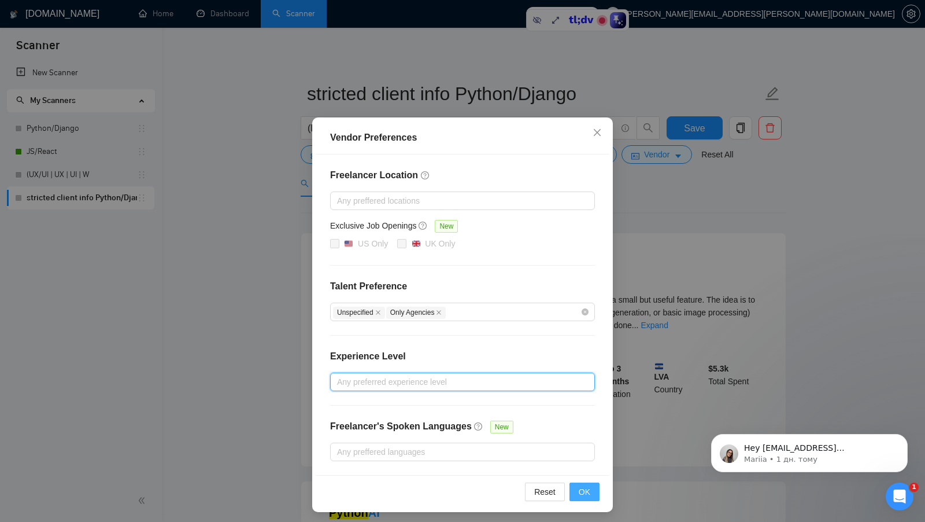
click at [585, 485] on span "OK" at bounding box center [585, 491] width 12 height 13
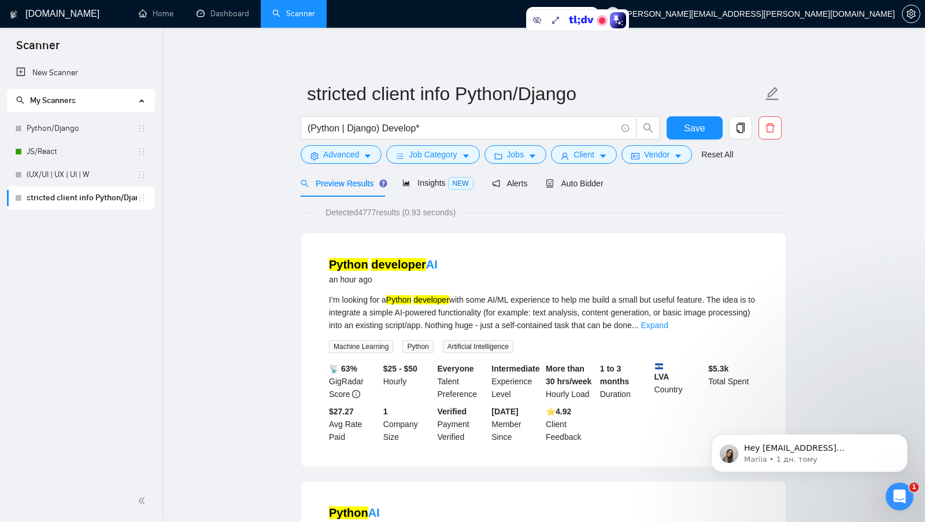
scroll to position [0, 0]
click at [607, 158] on icon "caret-down" at bounding box center [603, 156] width 8 height 8
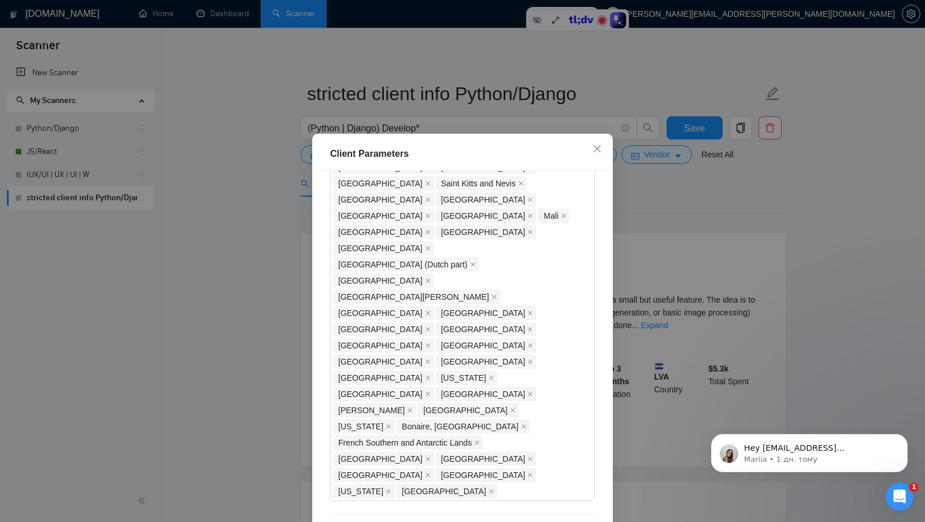
scroll to position [1033, 0]
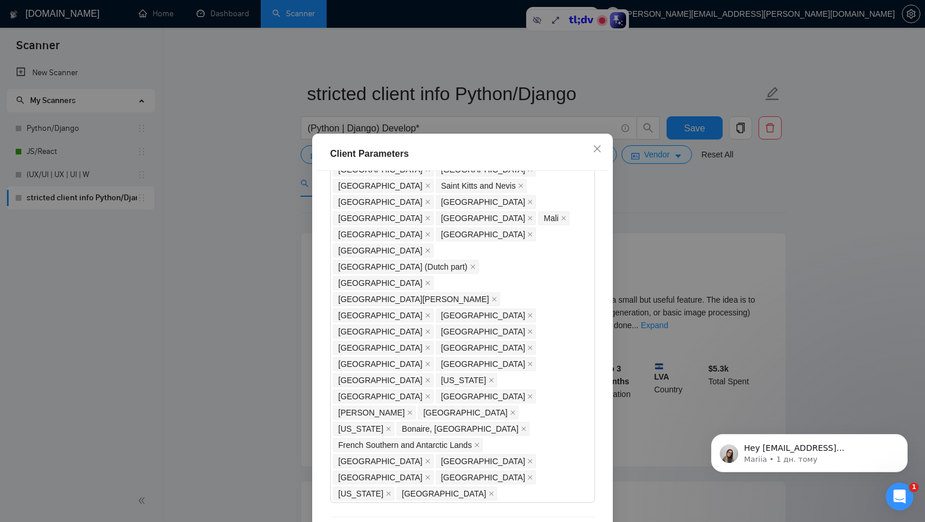
drag, startPoint x: 330, startPoint y: 280, endPoint x: 408, endPoint y: 280, distance: 78.1
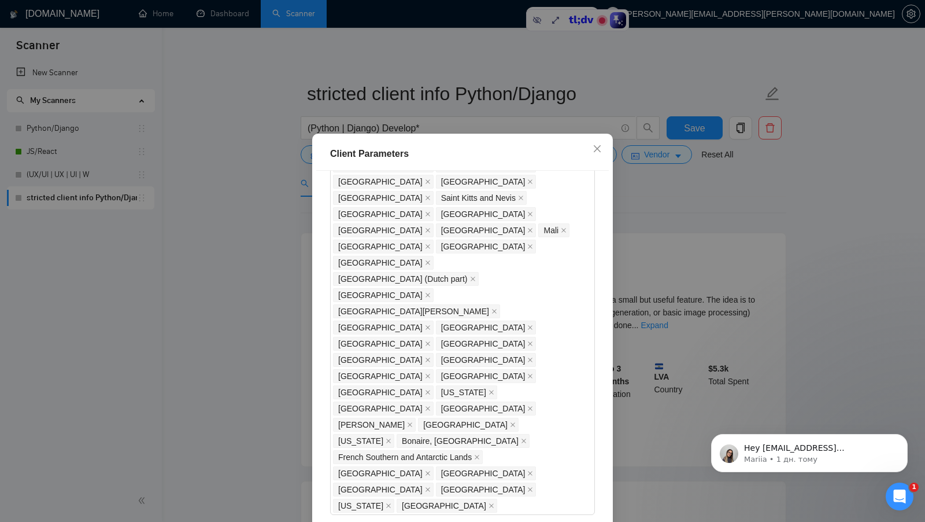
click at [398, 376] on div "Client Location Include Client Countries Select Exclude Client Countries India …" at bounding box center [462, 353] width 293 height 365
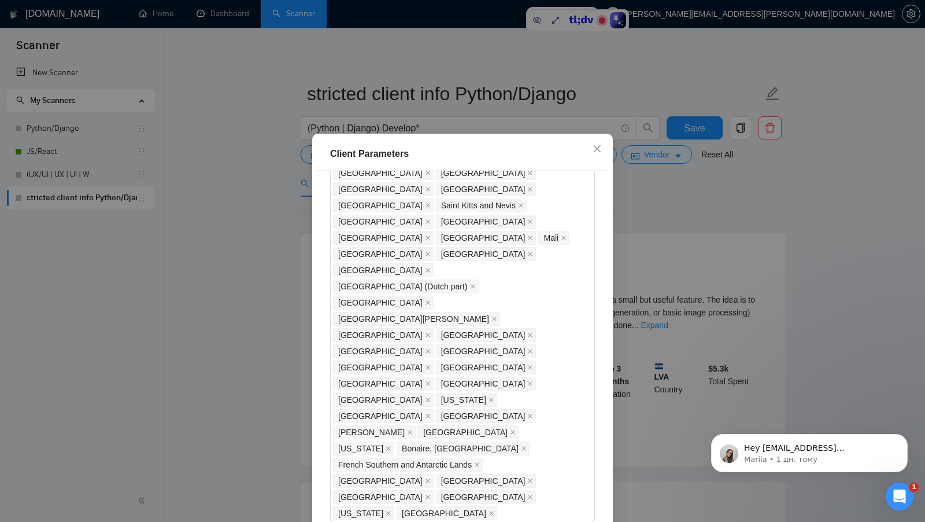
scroll to position [1011, 0]
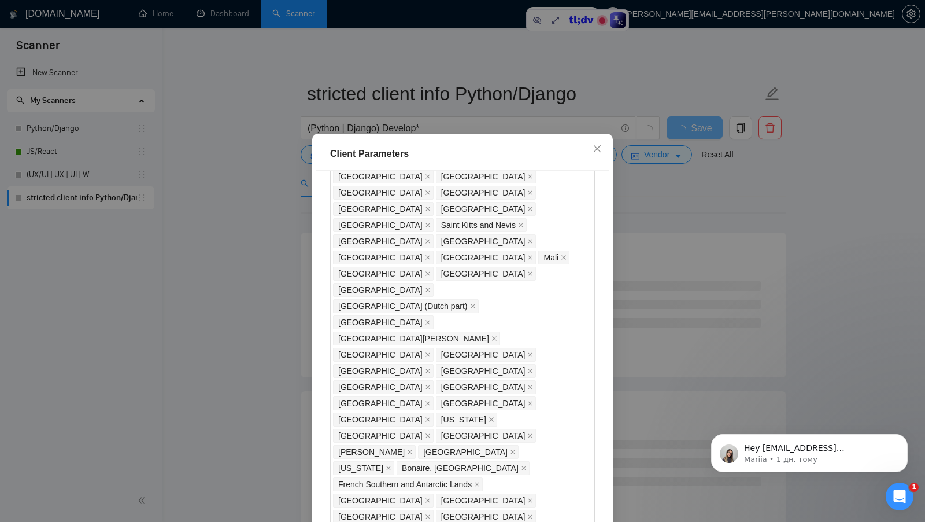
scroll to position [991, 0]
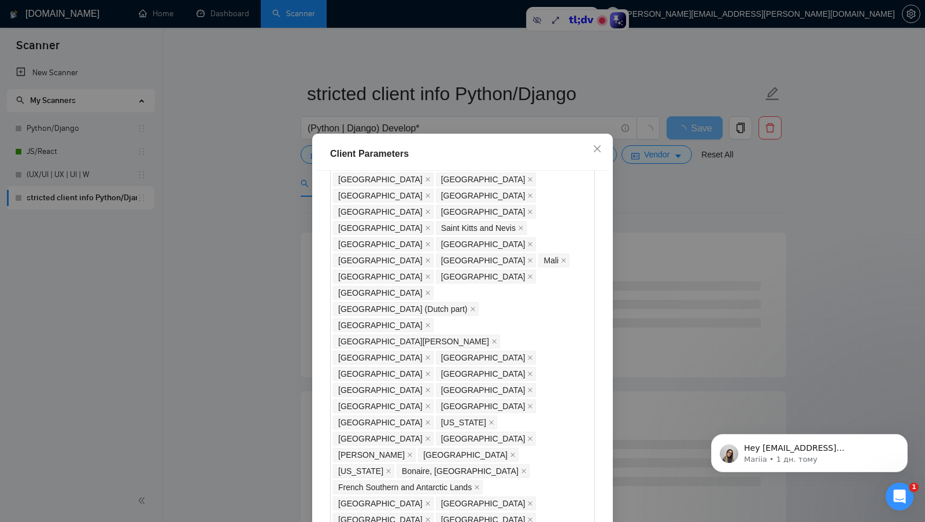
drag, startPoint x: 376, startPoint y: 343, endPoint x: 340, endPoint y: 343, distance: 36.4
click at [637, 357] on div "Client Parameters Client Location Include Client Countries Select Exclude Clien…" at bounding box center [462, 261] width 925 height 522
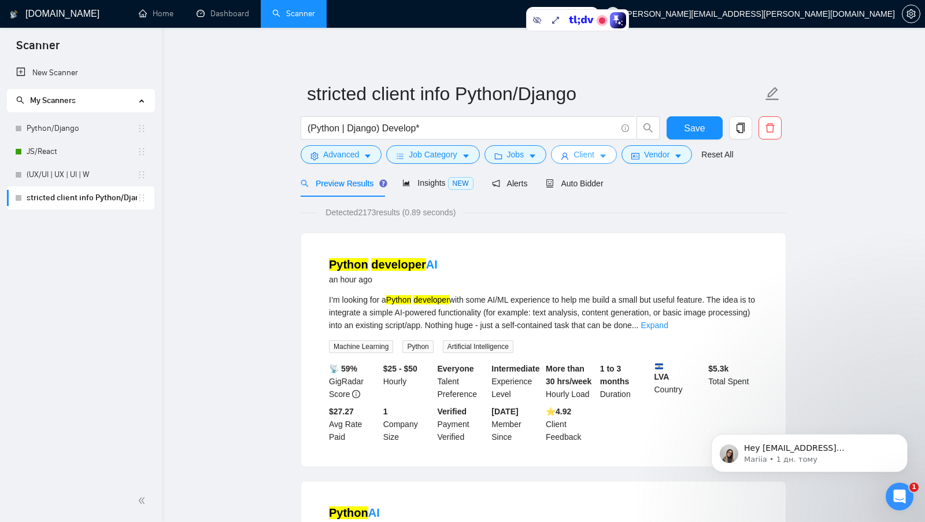
scroll to position [29, 0]
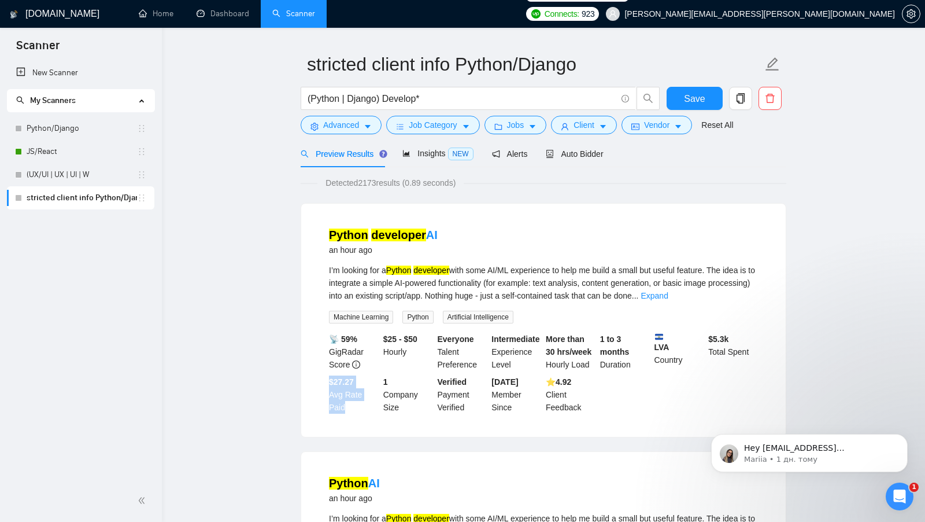
drag, startPoint x: 329, startPoint y: 381, endPoint x: 357, endPoint y: 411, distance: 41.3
click at [357, 411] on div "$27.27 Avg Rate Paid" at bounding box center [354, 394] width 54 height 38
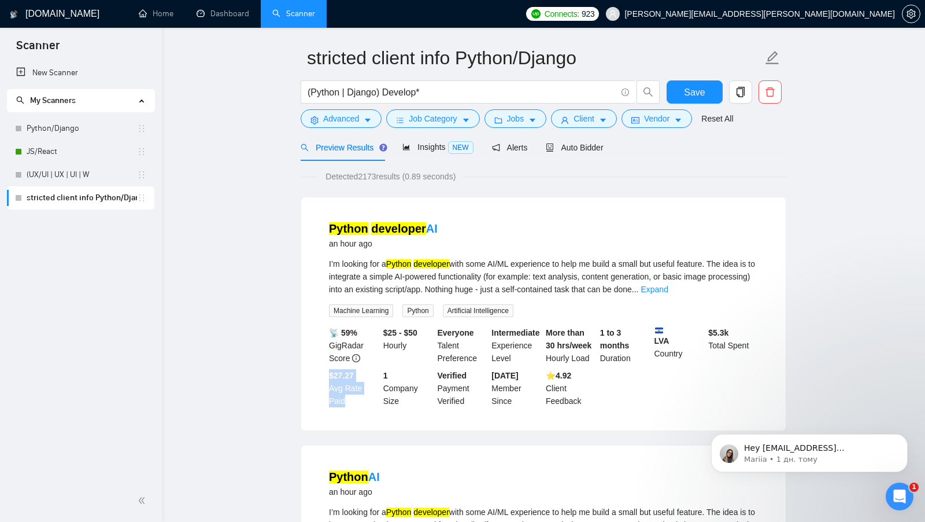
scroll to position [0, 0]
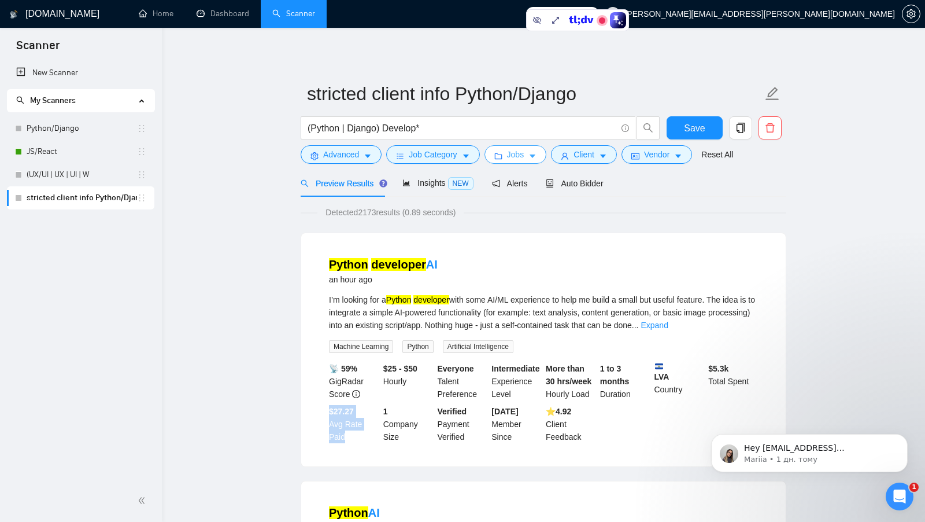
click at [527, 158] on button "Jobs" at bounding box center [516, 154] width 62 height 19
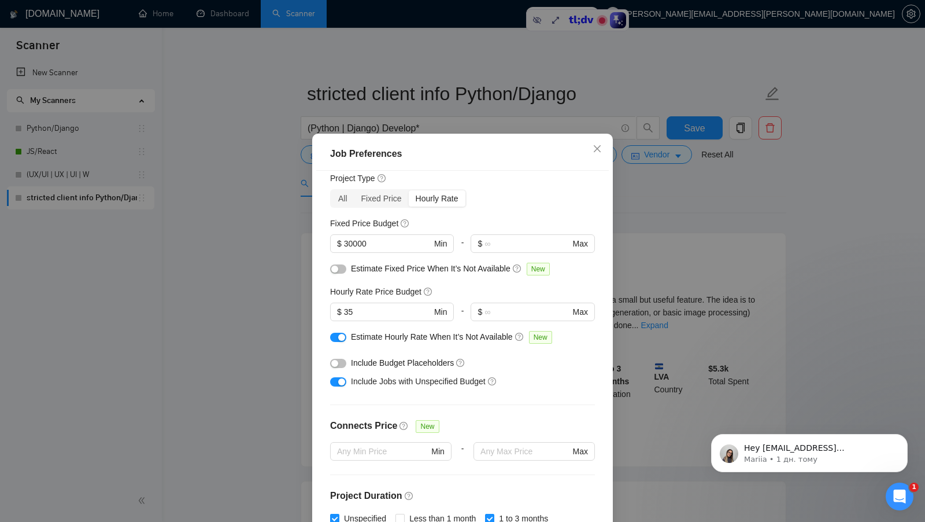
click at [622, 295] on div "Job Preferences Budget Project Type All Fixed Price Hourly Rate Fixed Price Bud…" at bounding box center [462, 261] width 925 height 522
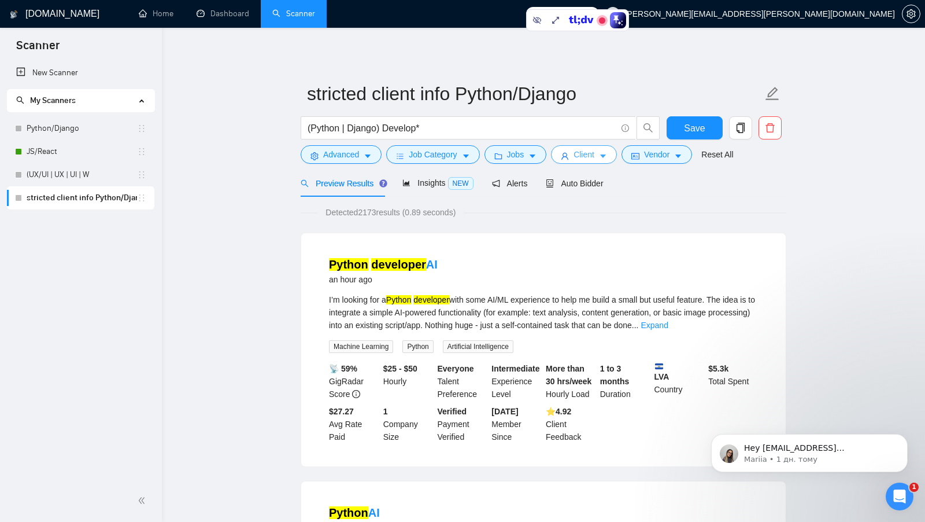
click at [601, 160] on button "Client" at bounding box center [584, 154] width 66 height 19
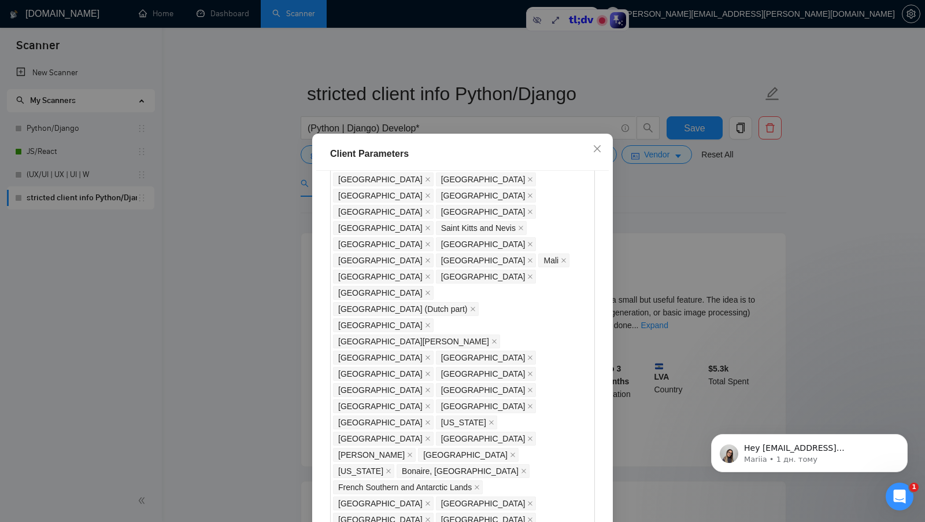
type input "2"
type input "30"
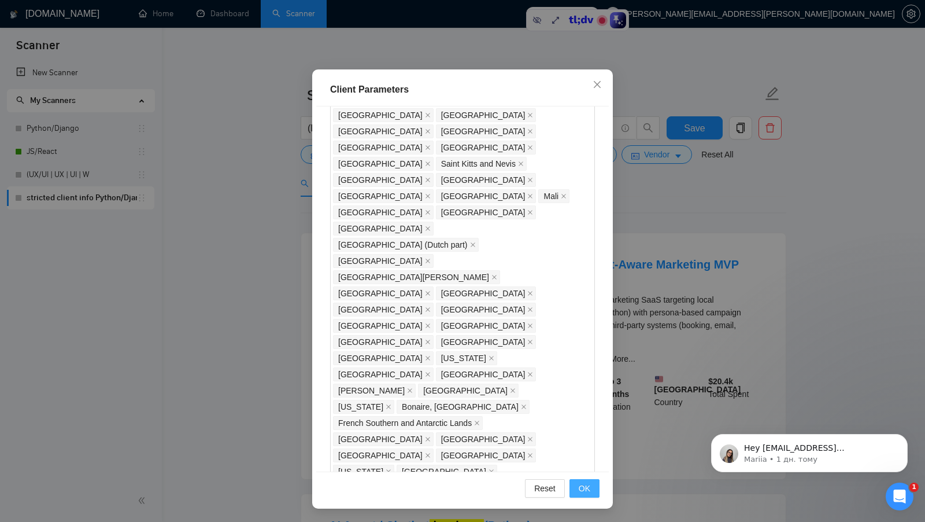
click at [581, 487] on span "OK" at bounding box center [585, 488] width 12 height 13
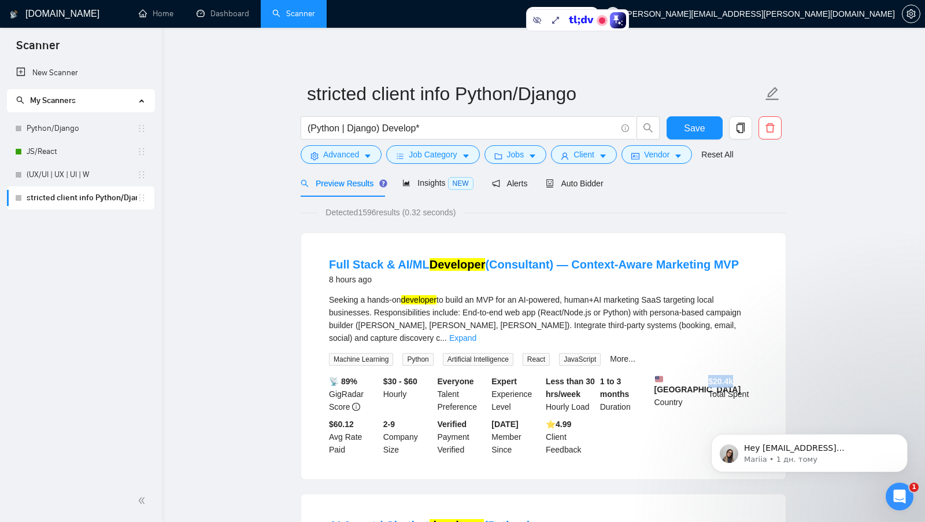
drag, startPoint x: 737, startPoint y: 370, endPoint x: 706, endPoint y: 370, distance: 30.6
click at [706, 375] on div "$ 20.4k Total Spent" at bounding box center [733, 394] width 54 height 38
drag, startPoint x: 330, startPoint y: 417, endPoint x: 353, endPoint y: 444, distance: 35.3
click at [353, 444] on div "$60.12 Avg Rate Paid" at bounding box center [354, 437] width 54 height 38
click at [594, 155] on span "Client" at bounding box center [584, 154] width 21 height 13
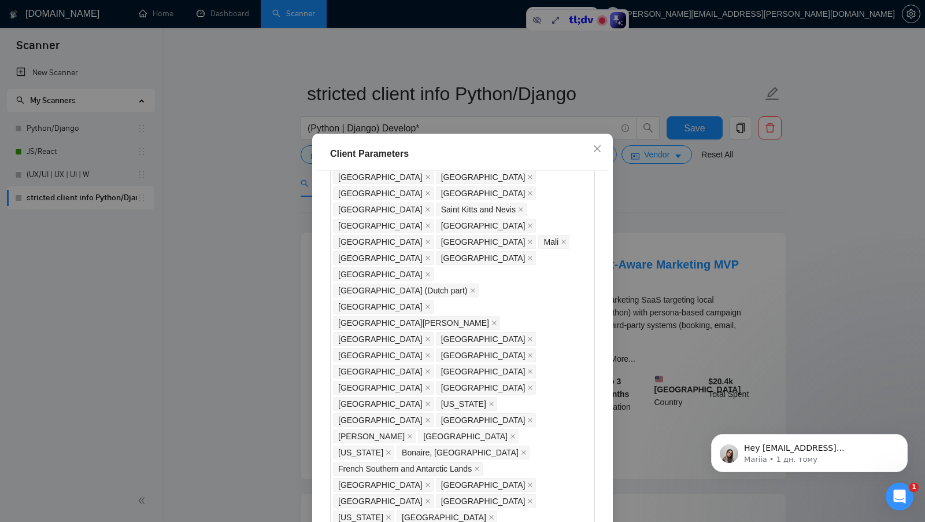
scroll to position [64, 0]
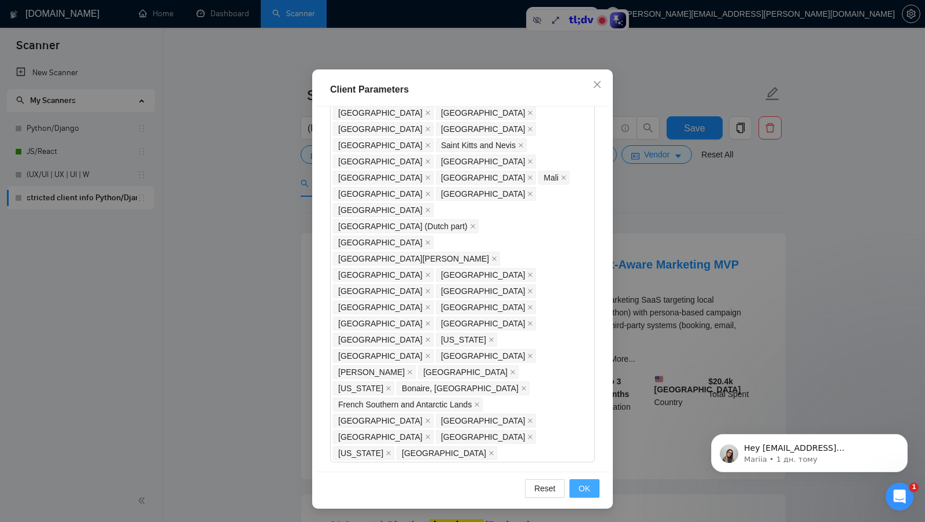
click at [589, 480] on button "OK" at bounding box center [585, 488] width 30 height 19
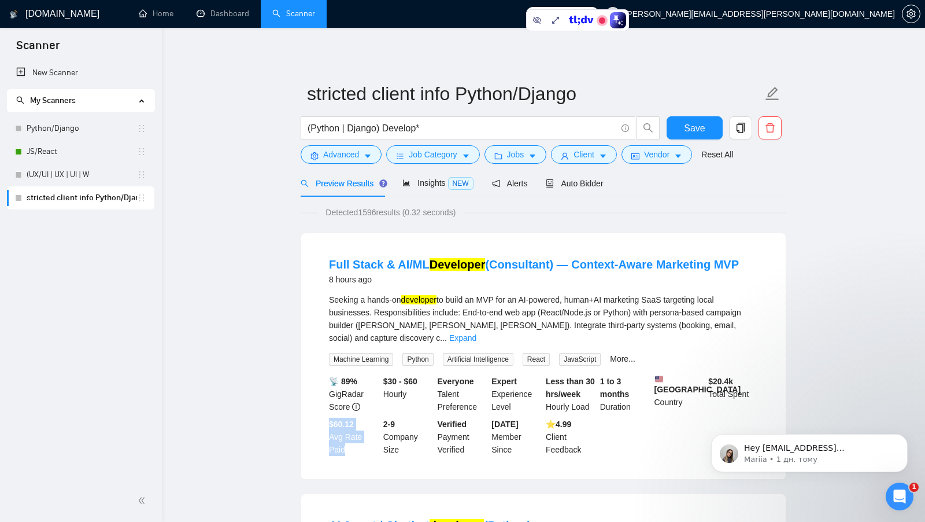
scroll to position [0, 0]
click at [522, 140] on div "(Python | Django) Develop*" at bounding box center [480, 130] width 364 height 29
click at [518, 146] on button "Jobs" at bounding box center [516, 154] width 62 height 19
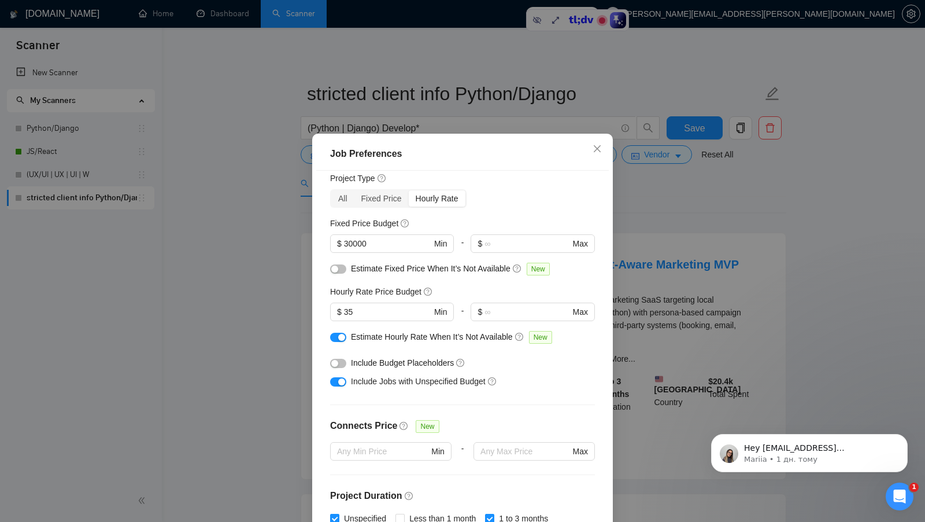
click at [627, 302] on div "Job Preferences Budget Project Type All Fixed Price Hourly Rate Fixed Price Bud…" at bounding box center [462, 261] width 925 height 522
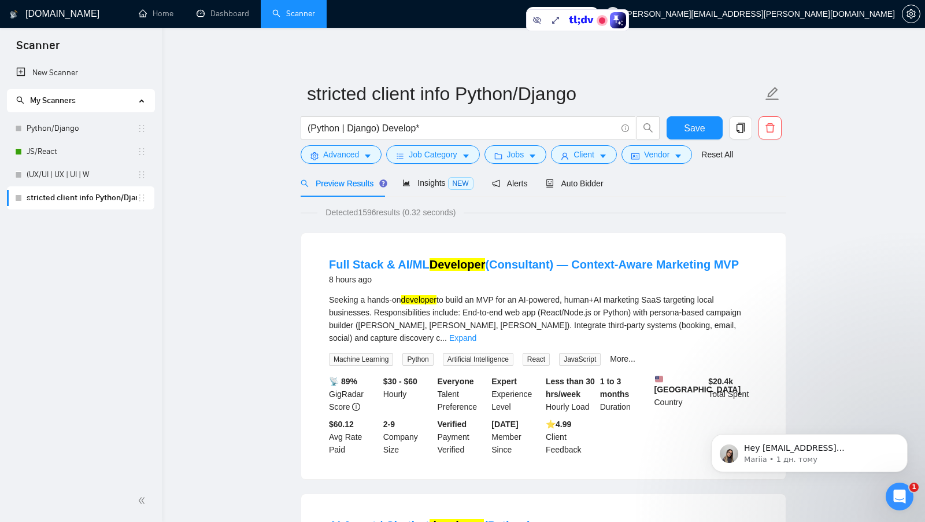
click at [535, 164] on form "stricted client info Python/Django (Python | Django) Develop* Save Advanced Job…" at bounding box center [544, 122] width 486 height 94
click at [527, 157] on button "Jobs" at bounding box center [516, 154] width 62 height 19
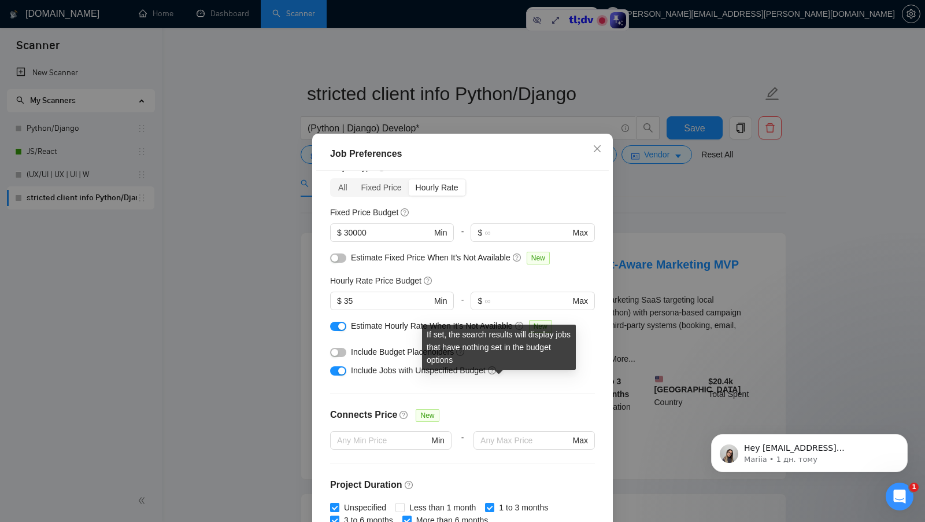
scroll to position [42, 0]
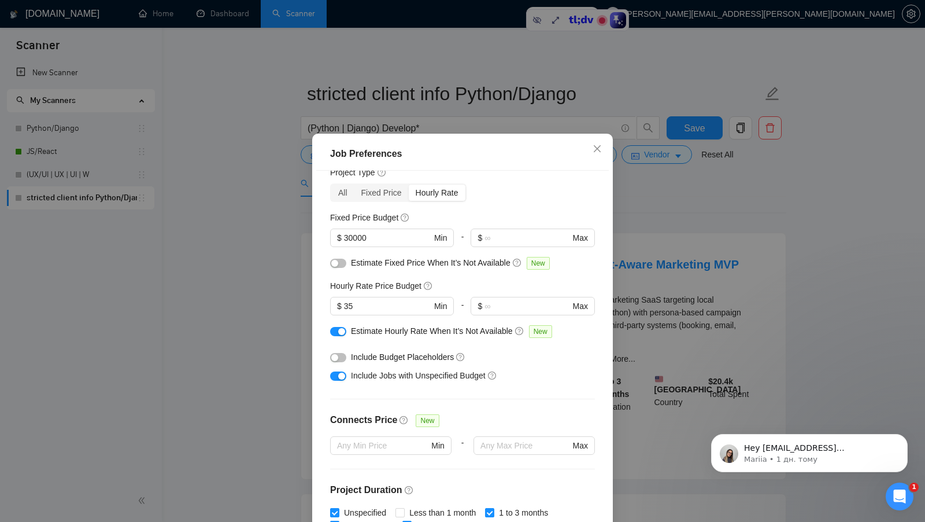
click at [579, 385] on div "Budget Project Type All Fixed Price Hourly Rate Fixed Price Budget $ 30000 Min …" at bounding box center [462, 353] width 293 height 365
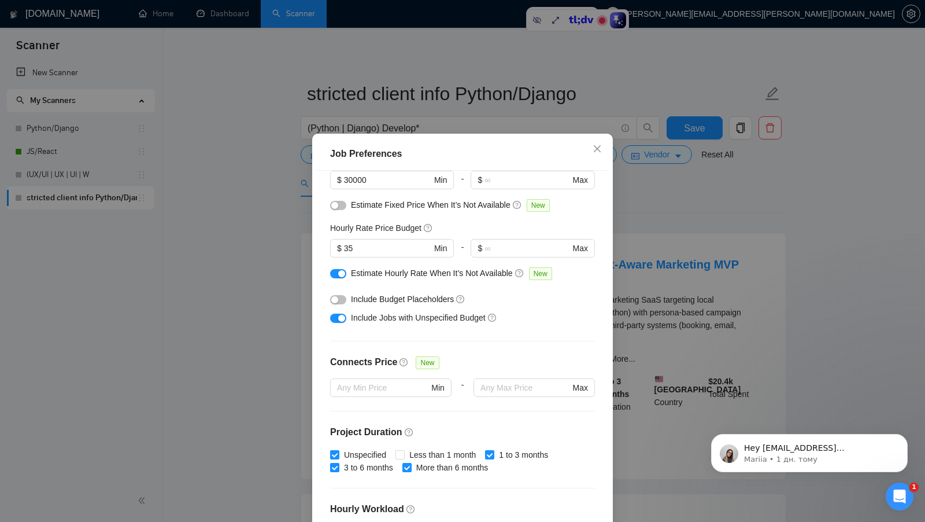
scroll to position [106, 0]
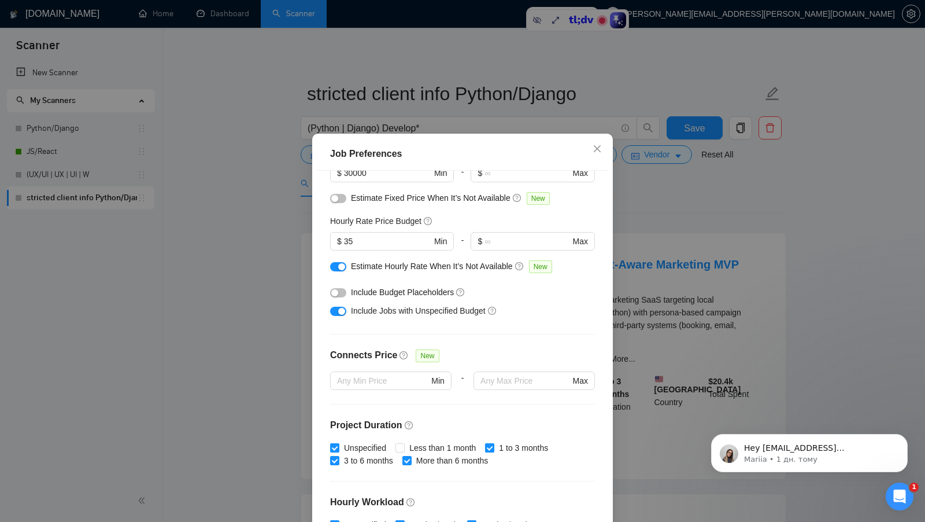
click at [493, 449] on input "1 to 3 months" at bounding box center [489, 447] width 8 height 8
click at [493, 448] on input "1 to 3 months" at bounding box center [489, 447] width 8 height 8
checkbox input "false"
click at [334, 446] on input "Unspecified" at bounding box center [334, 447] width 8 height 8
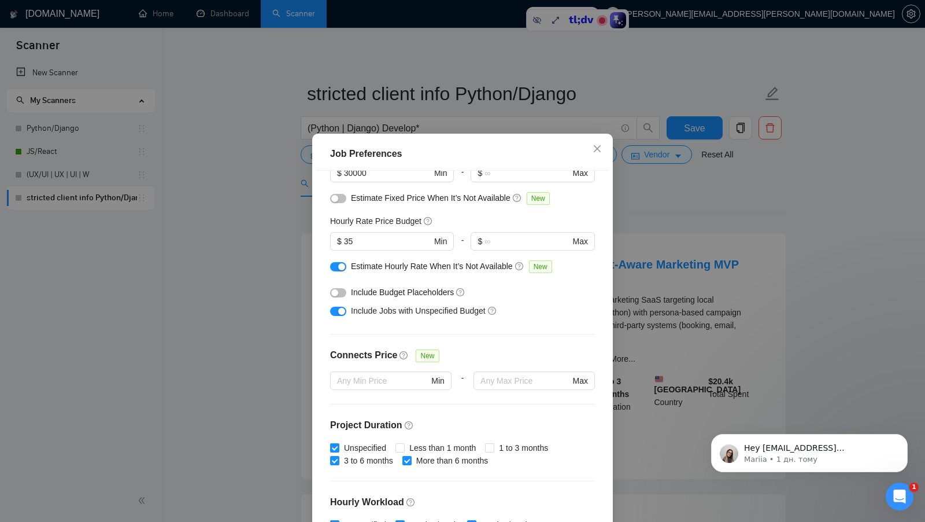
checkbox input "false"
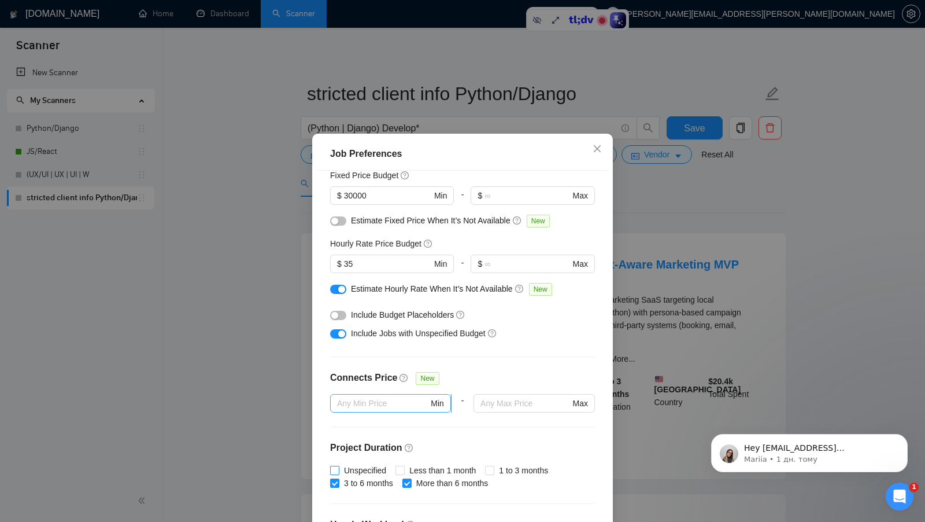
scroll to position [81, 0]
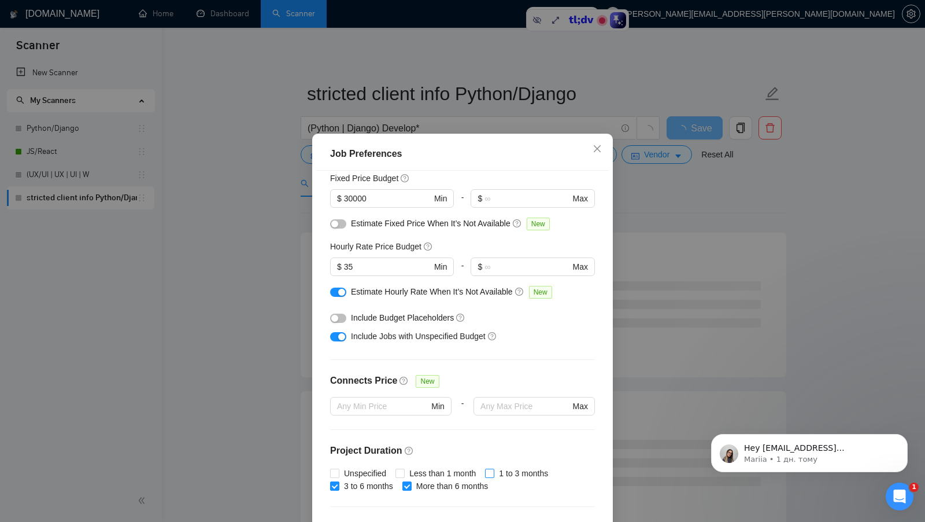
click at [490, 468] on input "1 to 3 months" at bounding box center [489, 472] width 8 height 8
checkbox input "true"
click at [386, 202] on input "30000" at bounding box center [387, 198] width 87 height 13
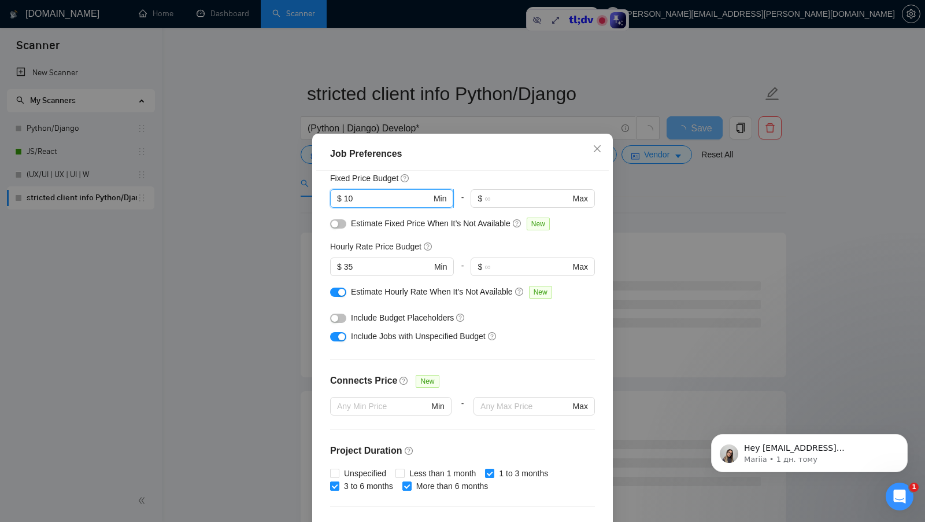
type input "1"
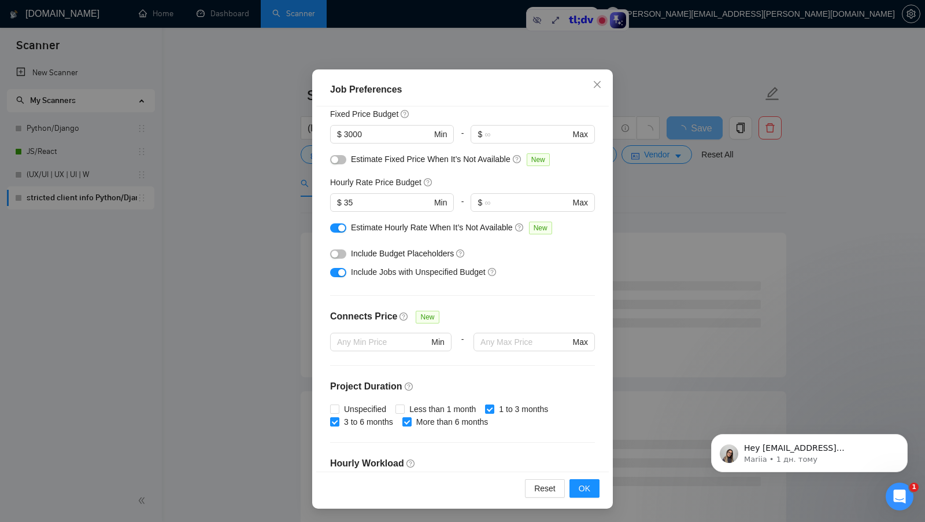
click at [339, 256] on button "button" at bounding box center [338, 253] width 16 height 9
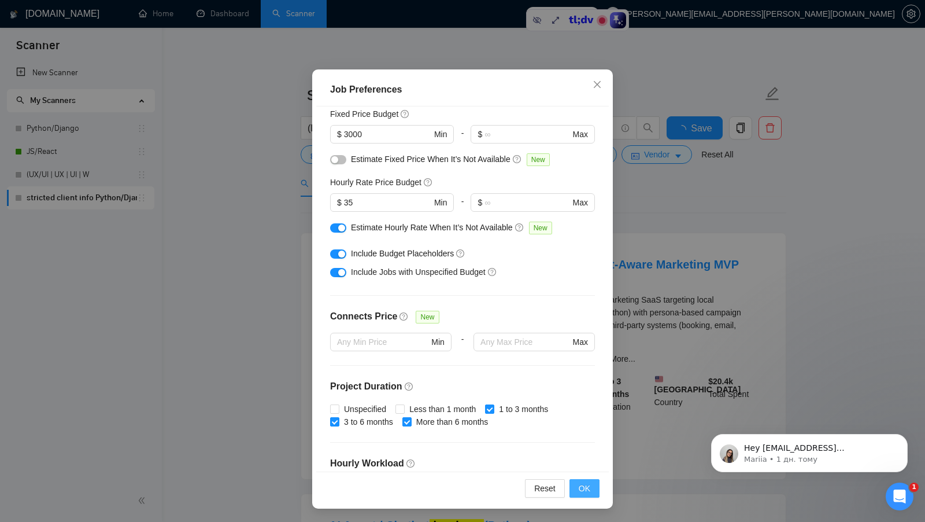
click at [581, 489] on span "OK" at bounding box center [585, 488] width 12 height 13
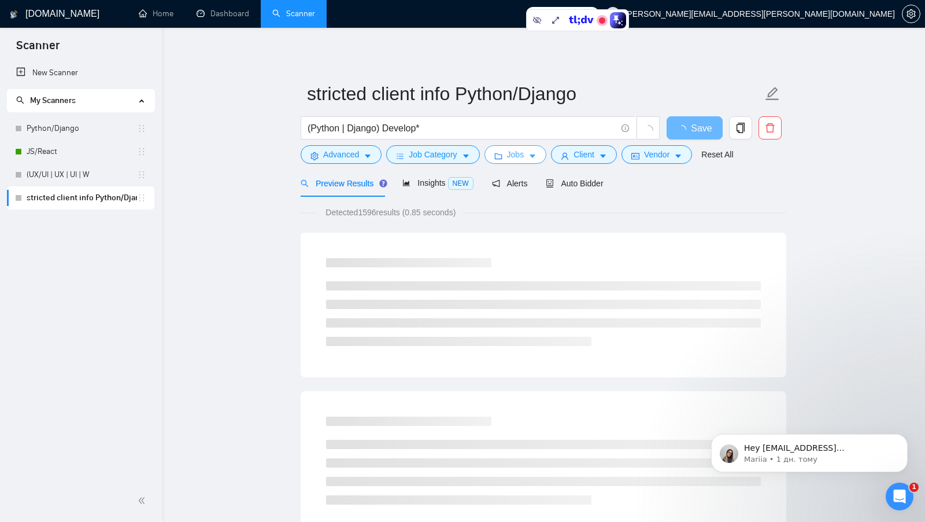
scroll to position [0, 0]
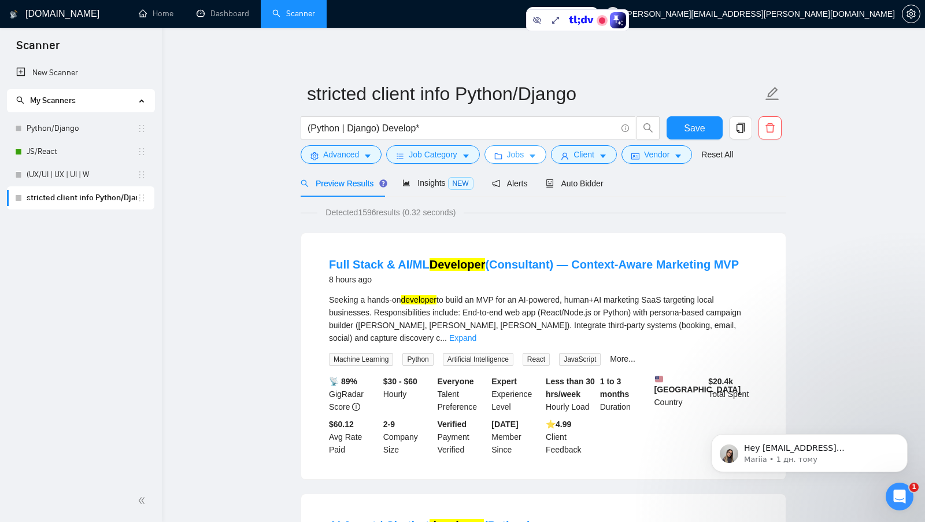
click at [524, 158] on span "Jobs" at bounding box center [515, 154] width 17 height 13
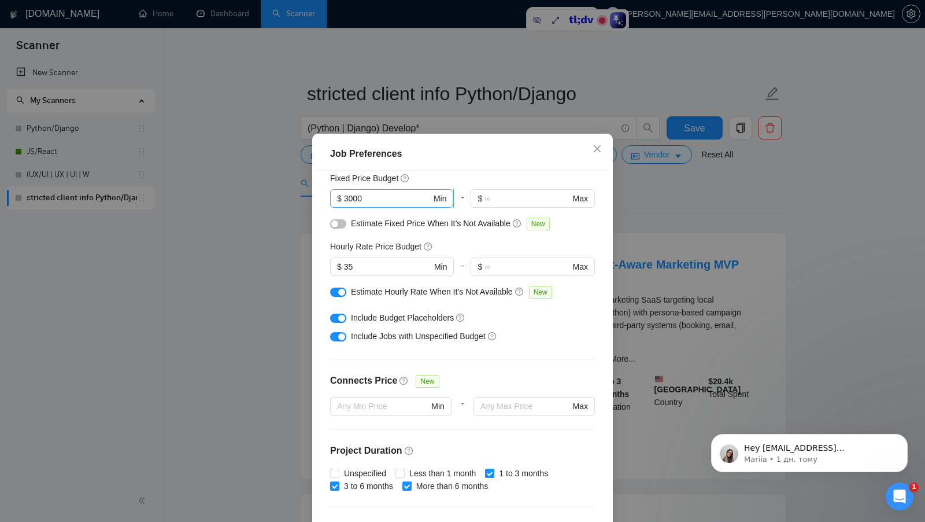
click at [390, 198] on input "3000" at bounding box center [387, 198] width 87 height 13
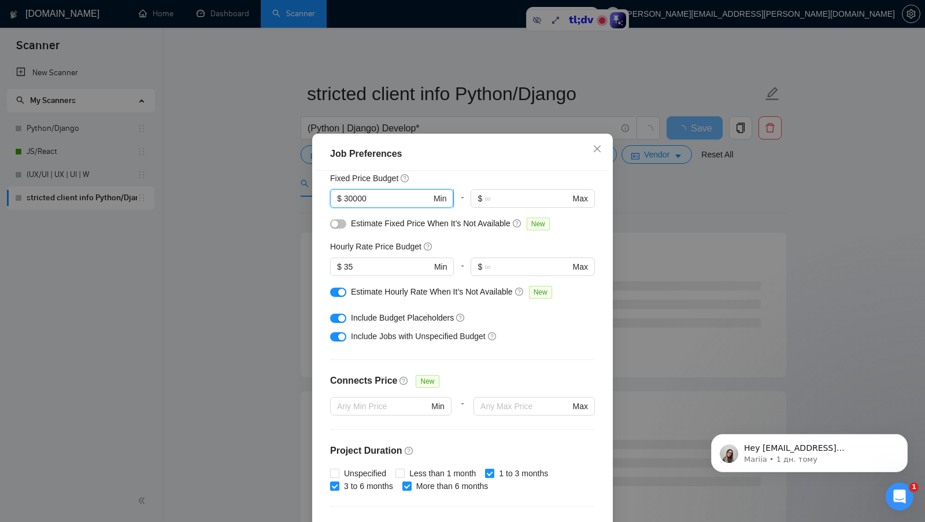
type input "3000"
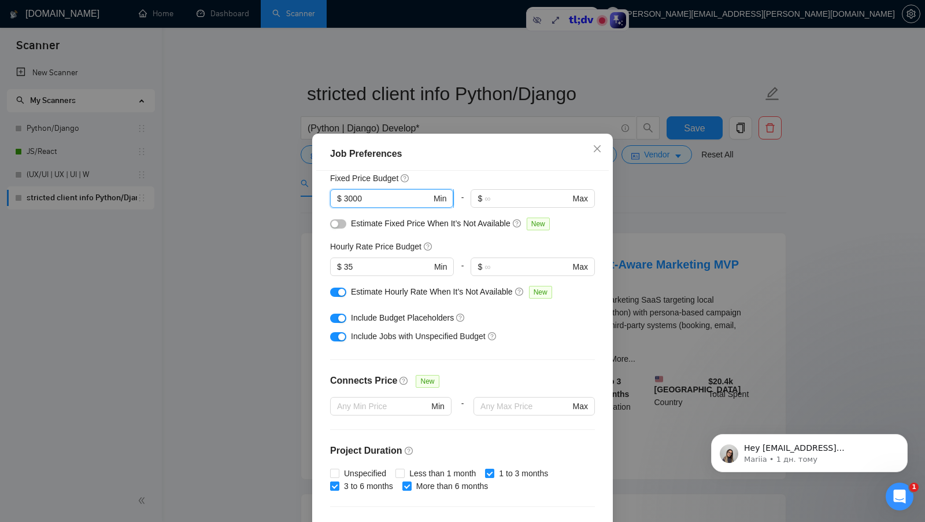
click at [394, 197] on input "3000" at bounding box center [387, 198] width 87 height 13
drag, startPoint x: 394, startPoint y: 197, endPoint x: 317, endPoint y: 197, distance: 77.5
click at [317, 197] on div "Budget Project Type All Fixed Price Hourly Rate Fixed Price Budget 3000 $ 3000 …" at bounding box center [462, 353] width 293 height 365
click at [550, 221] on span "New" at bounding box center [538, 223] width 23 height 13
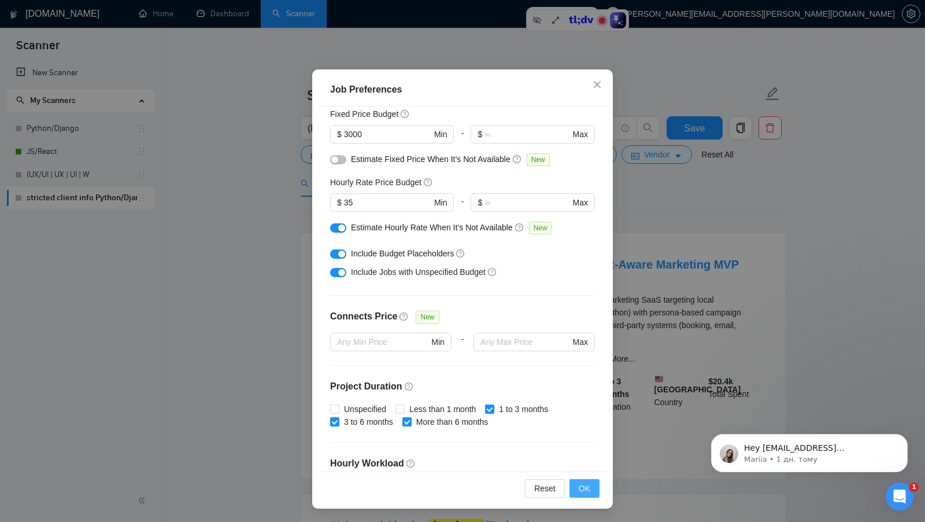
click at [585, 491] on span "OK" at bounding box center [585, 488] width 12 height 13
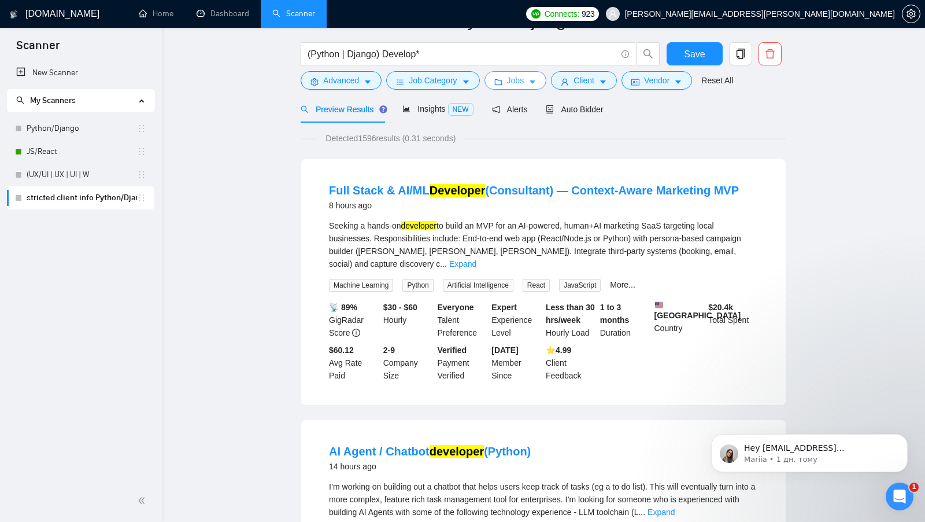
scroll to position [0, 0]
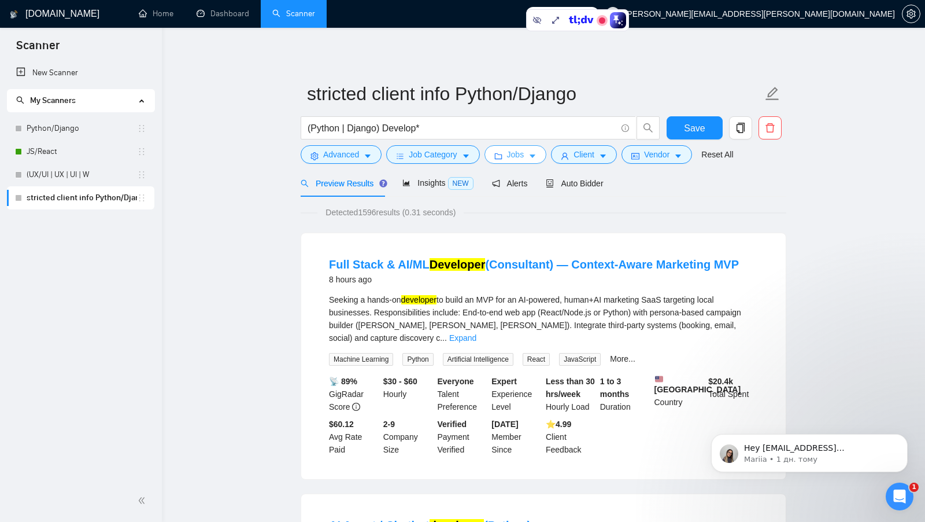
click at [521, 158] on span "Jobs" at bounding box center [515, 154] width 17 height 13
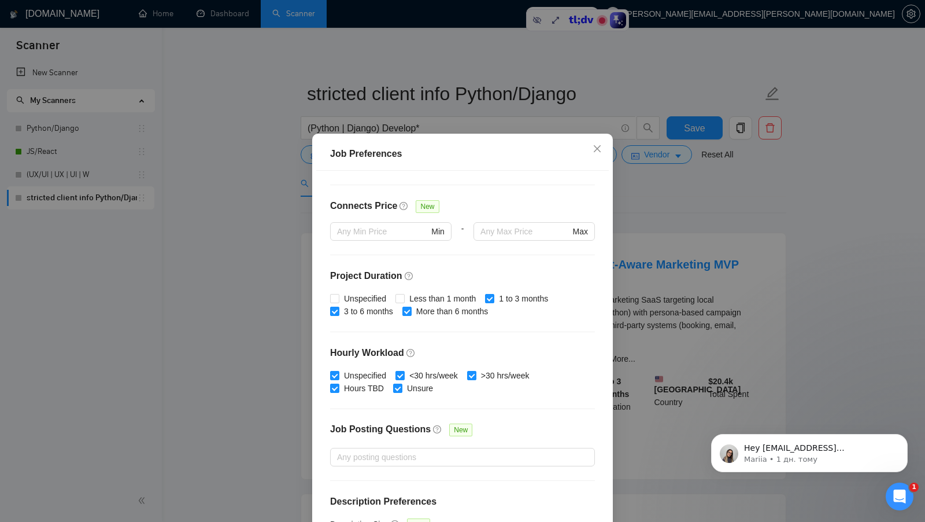
scroll to position [256, 0]
click at [402, 372] on input "<30 hrs/week" at bounding box center [400, 374] width 8 height 8
checkbox input "false"
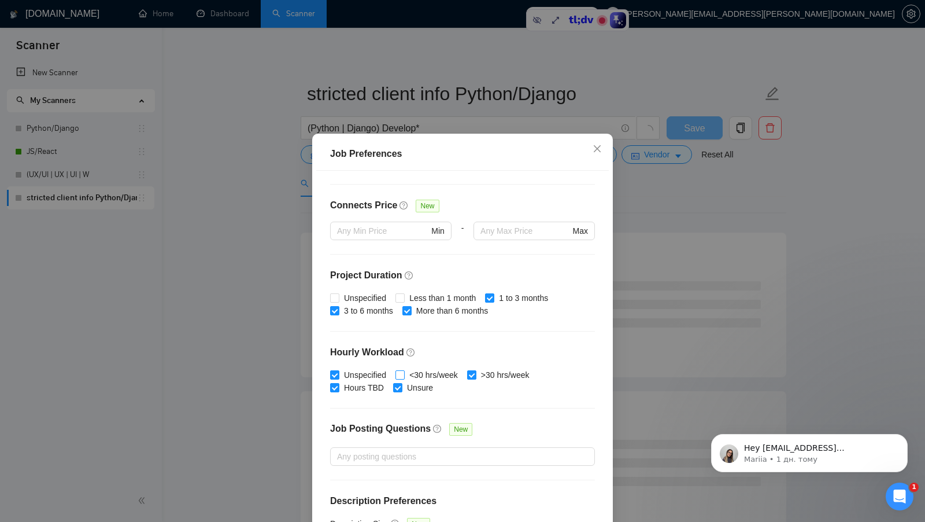
scroll to position [64, 0]
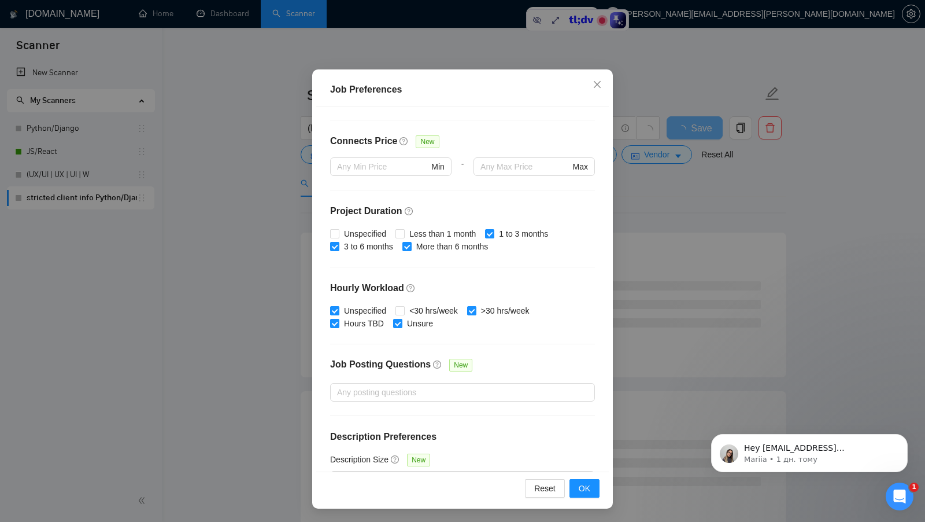
click at [583, 478] on div "Reset OK" at bounding box center [462, 487] width 293 height 33
click at [582, 482] on span "OK" at bounding box center [585, 488] width 12 height 13
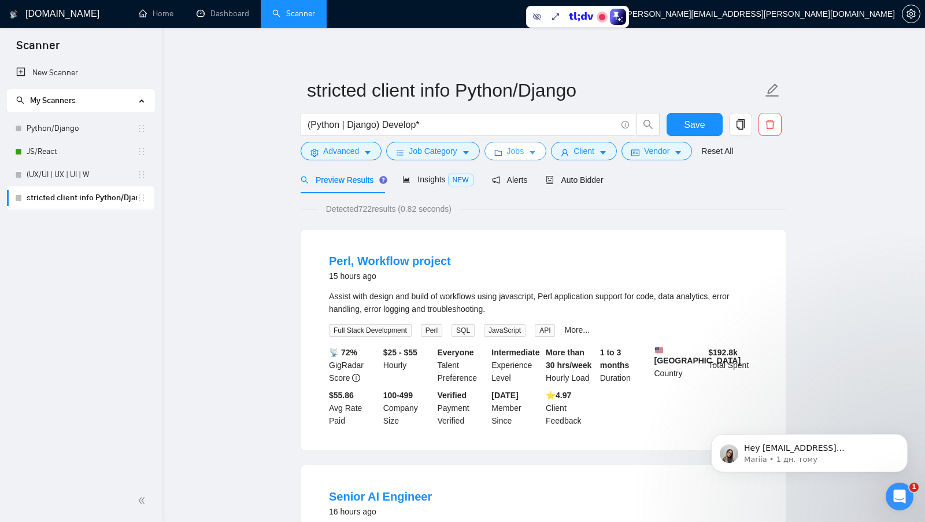
scroll to position [0, 0]
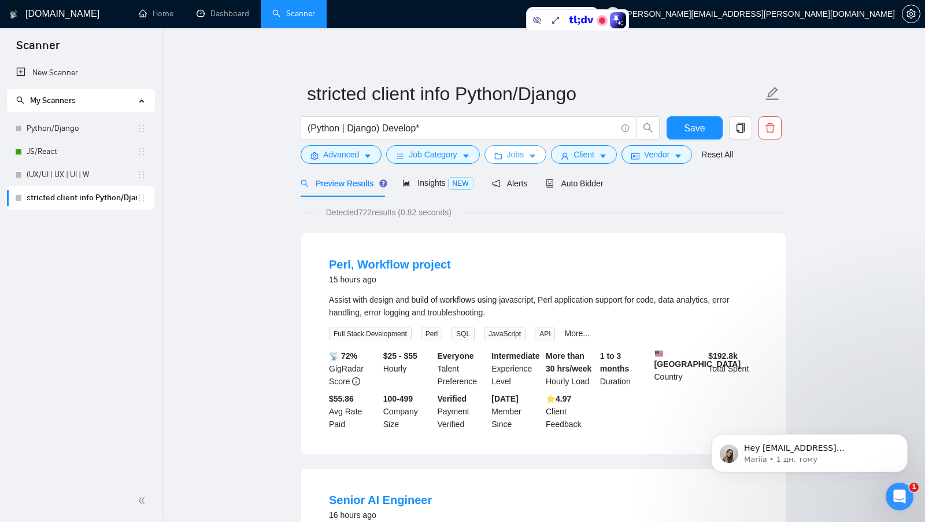
click at [529, 158] on button "Jobs" at bounding box center [516, 154] width 62 height 19
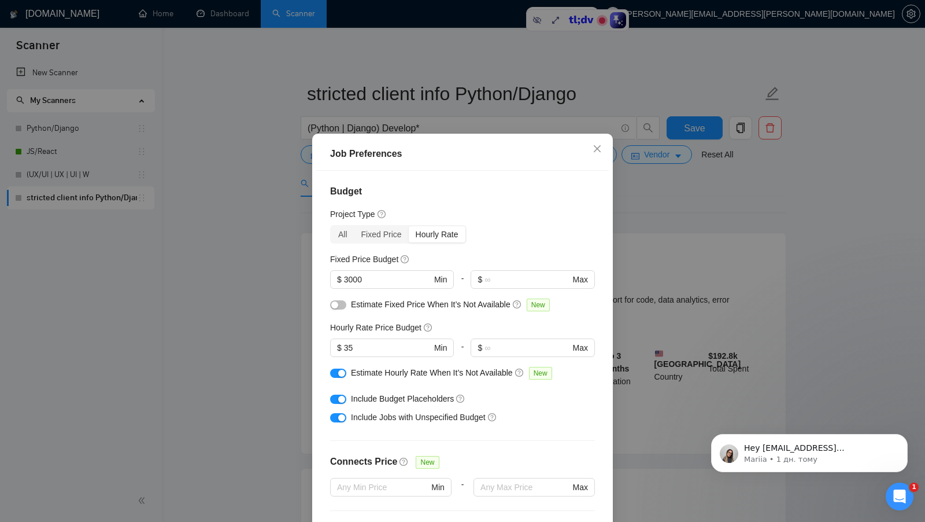
click at [348, 244] on div "Budget Project Type All Fixed Price Hourly Rate Fixed Price Budget $ 3000 Min -…" at bounding box center [462, 353] width 293 height 365
click at [347, 241] on div "All" at bounding box center [342, 234] width 23 height 16
click at [331, 226] on input "All" at bounding box center [331, 226] width 0 height 0
click at [345, 237] on div "All" at bounding box center [342, 234] width 23 height 16
click at [331, 226] on input "All" at bounding box center [331, 226] width 0 height 0
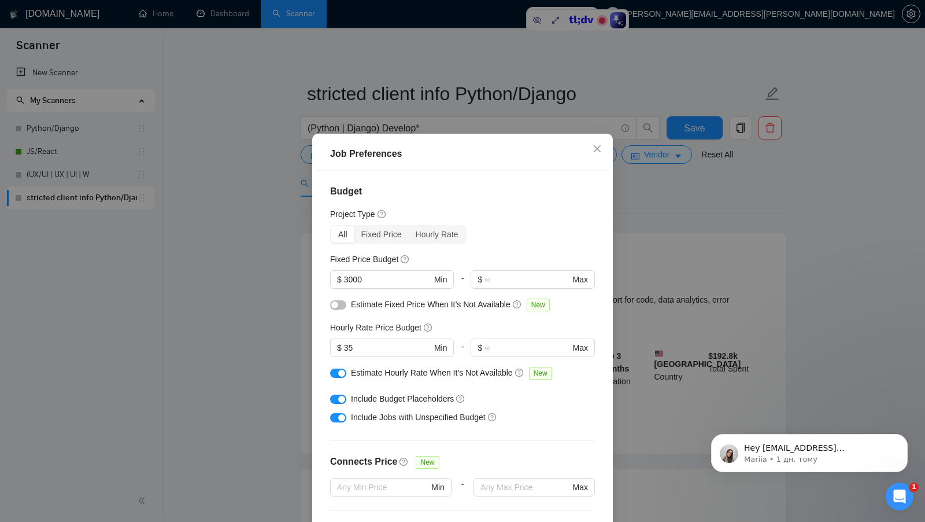
click at [472, 264] on div "Fixed Price Budget" at bounding box center [462, 259] width 265 height 13
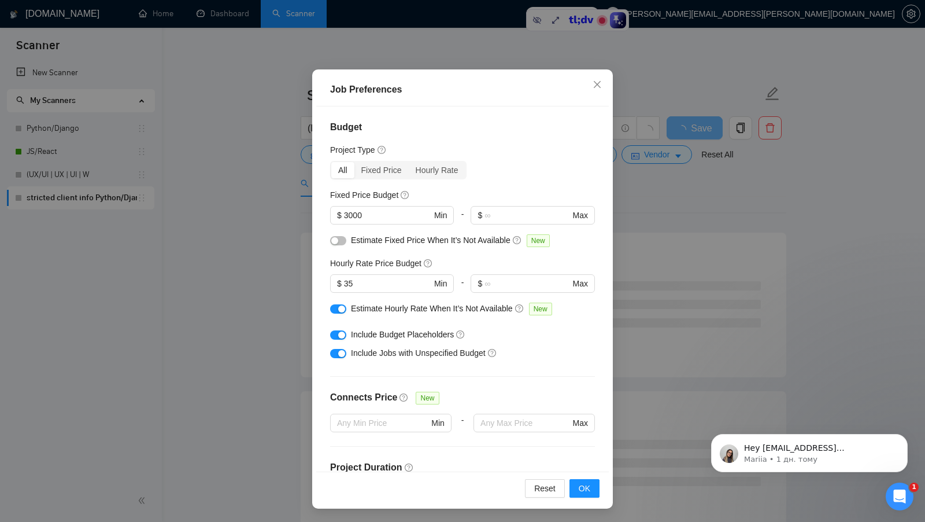
click at [631, 349] on div "Job Preferences Budget Project Type All Fixed Price Hourly Rate Fixed Price Bud…" at bounding box center [462, 261] width 925 height 522
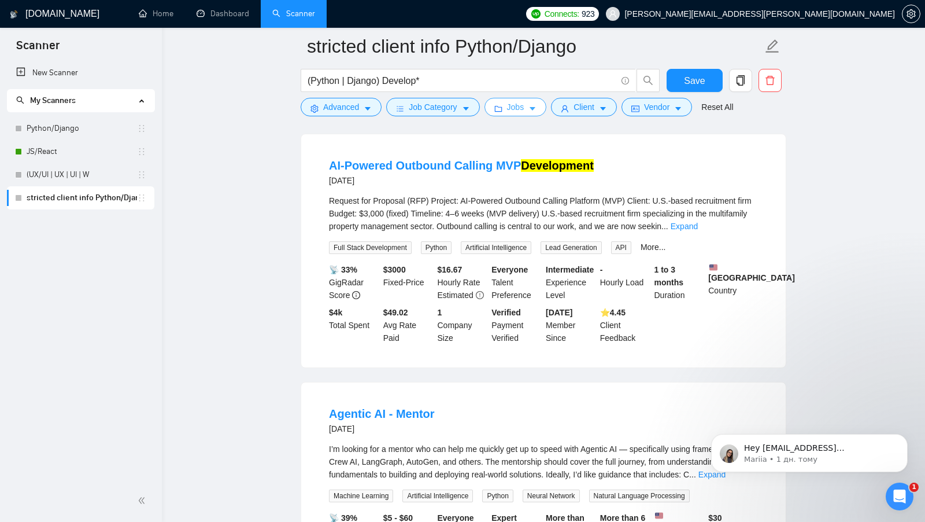
scroll to position [1076, 0]
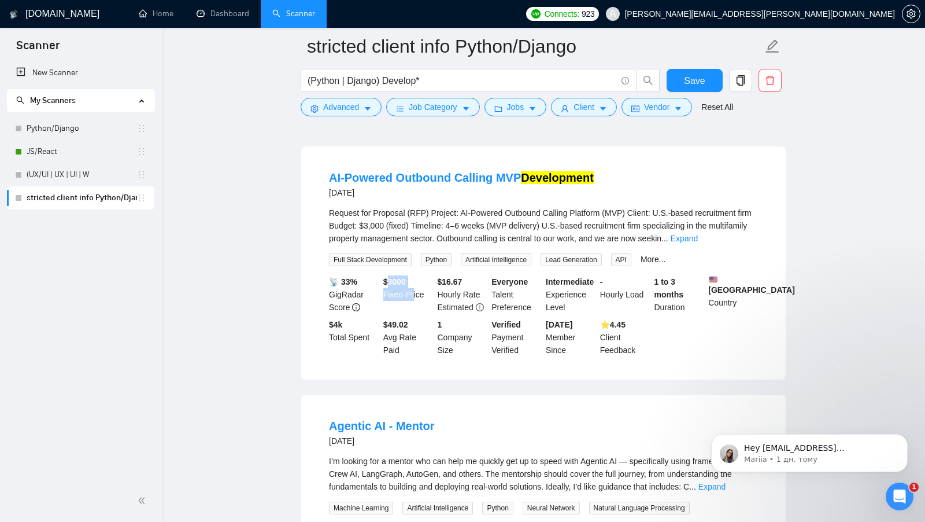
drag, startPoint x: 390, startPoint y: 305, endPoint x: 415, endPoint y: 323, distance: 30.7
click at [415, 313] on div "$ 3000 Fixed-Price" at bounding box center [408, 294] width 54 height 38
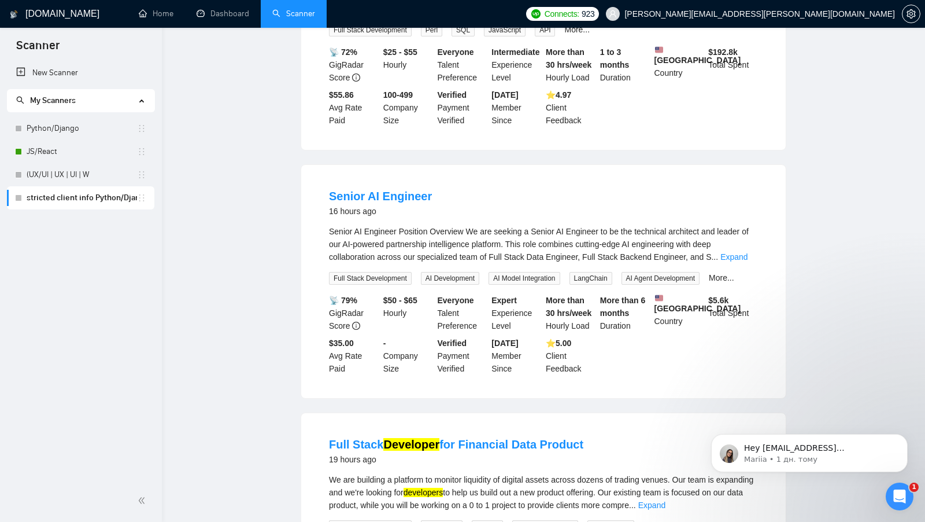
scroll to position [0, 0]
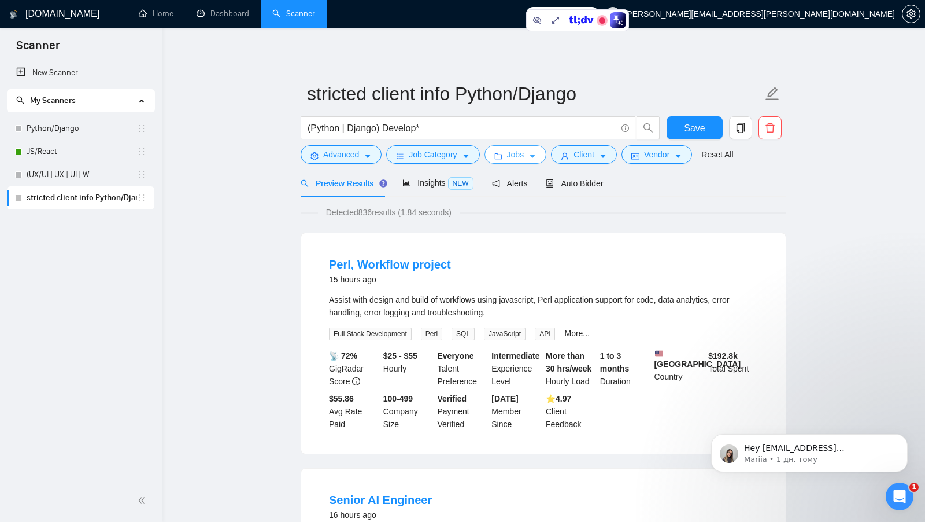
click at [537, 159] on icon "caret-down" at bounding box center [533, 156] width 8 height 8
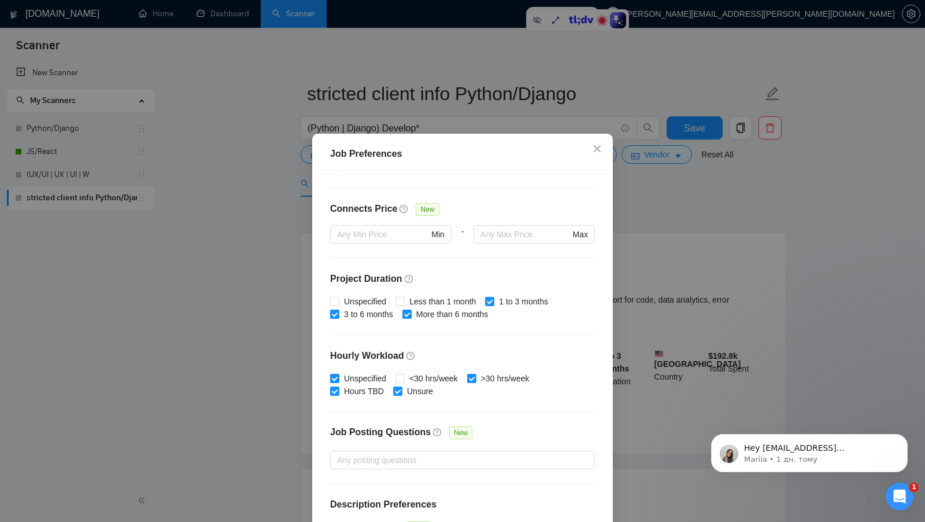
scroll to position [255, 0]
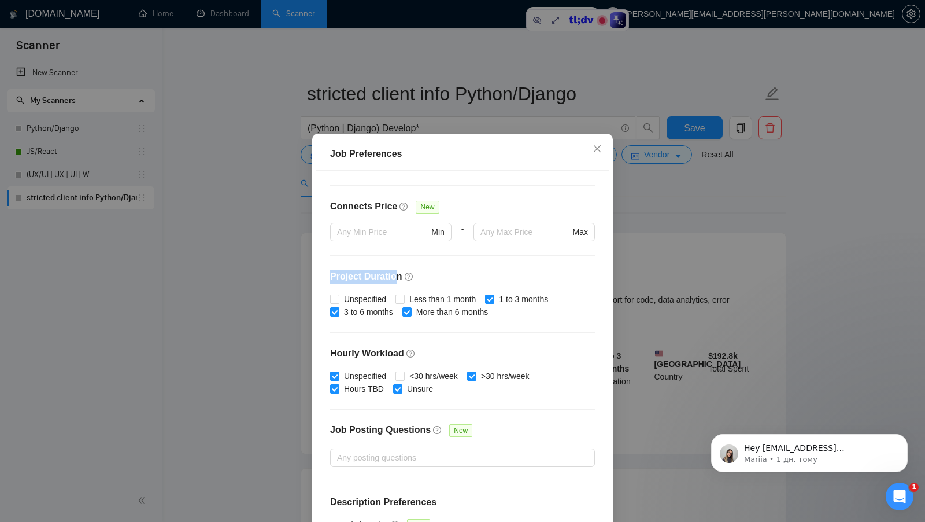
drag, startPoint x: 326, startPoint y: 275, endPoint x: 398, endPoint y: 275, distance: 72.9
click at [398, 275] on div "Budget Project Type All Fixed Price Hourly Rate Fixed Price Budget $ 3000 Min -…" at bounding box center [462, 353] width 293 height 365
click at [466, 272] on h4 "Project Duration" at bounding box center [462, 276] width 265 height 14
drag, startPoint x: 328, startPoint y: 354, endPoint x: 398, endPoint y: 354, distance: 70.5
click at [398, 354] on div "Budget Project Type All Fixed Price Hourly Rate Fixed Price Budget $ 3000 Min -…" at bounding box center [462, 353] width 293 height 365
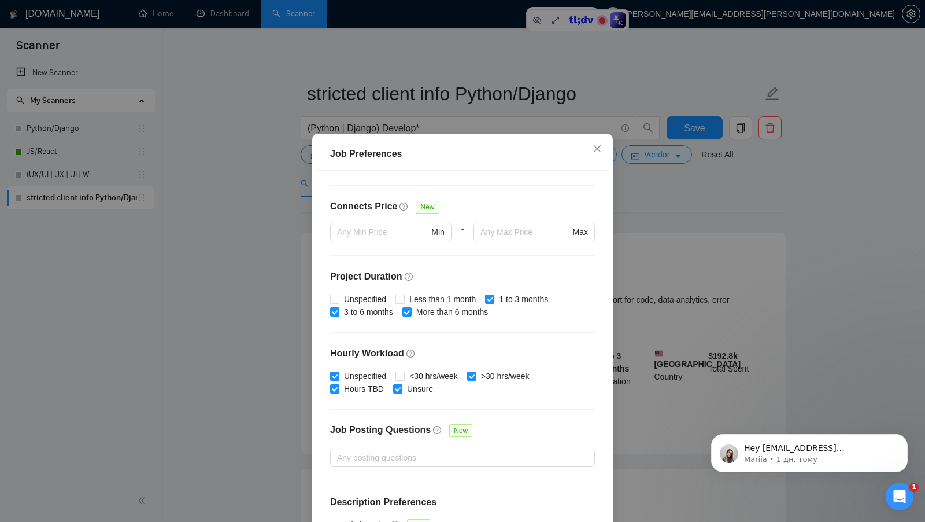
click at [467, 350] on h4 "Hourly Workload" at bounding box center [462, 353] width 265 height 14
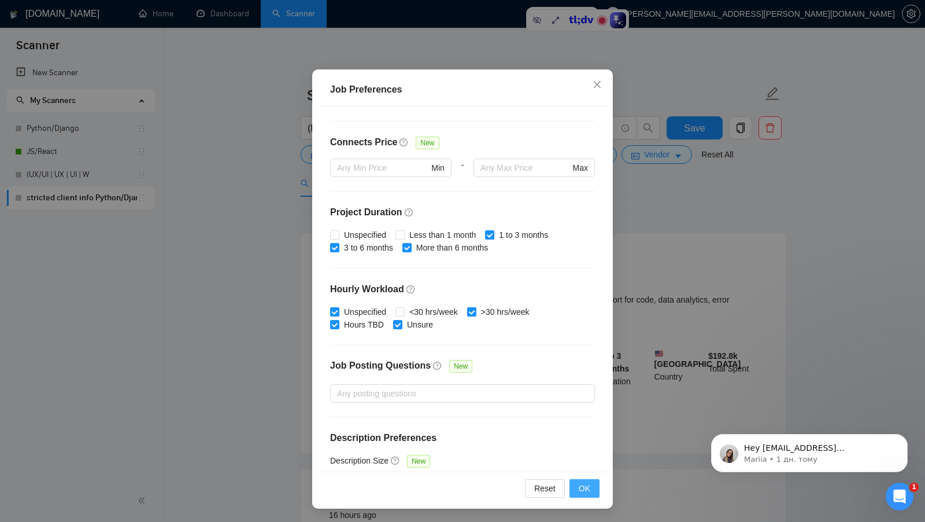
click at [585, 485] on span "OK" at bounding box center [585, 488] width 12 height 13
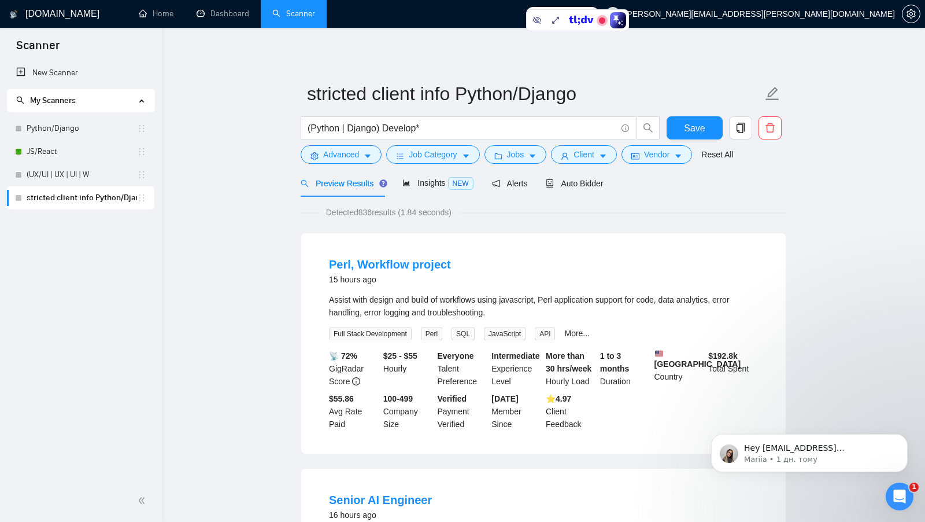
scroll to position [0, 0]
click at [693, 132] on span "Save" at bounding box center [694, 128] width 21 height 14
click at [368, 215] on span "Detected 836 results (1.84 seconds)" at bounding box center [389, 212] width 142 height 13
click at [435, 187] on span "Insights NEW" at bounding box center [437, 182] width 71 height 9
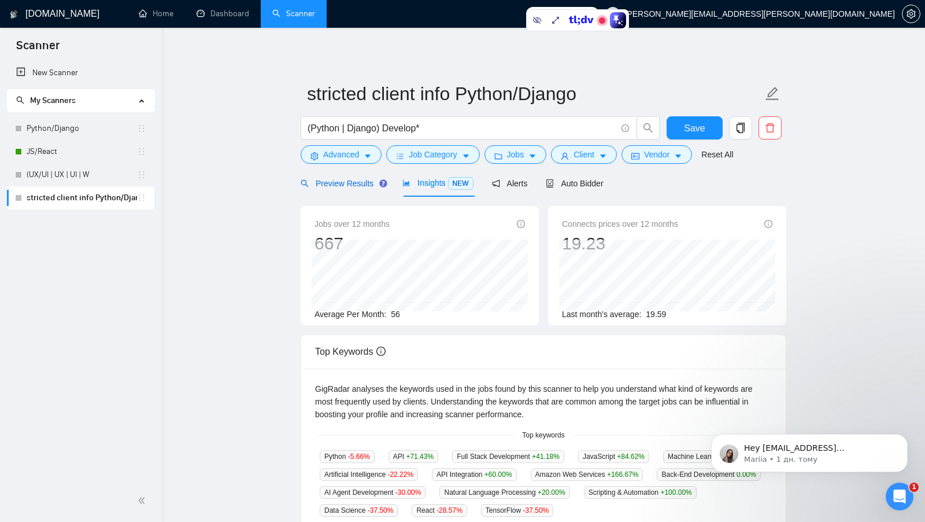
click at [334, 182] on span "Preview Results" at bounding box center [342, 183] width 83 height 9
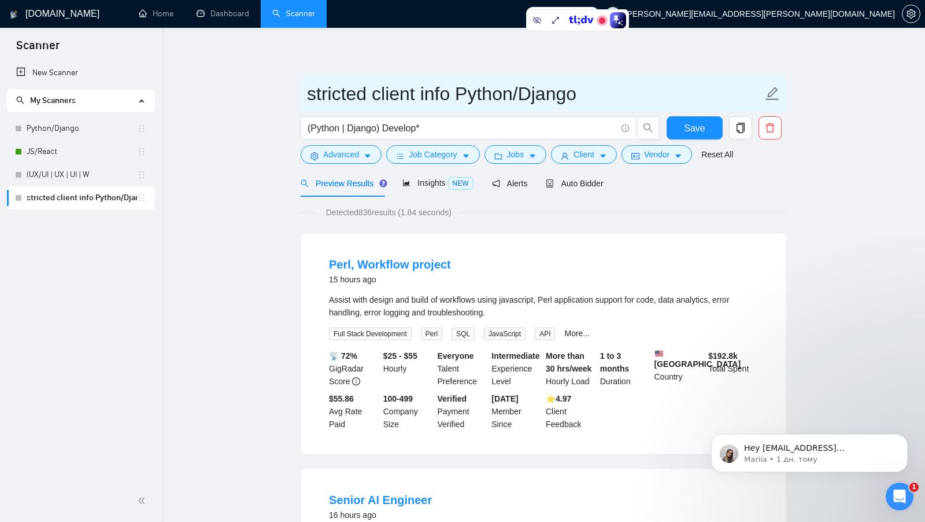
drag, startPoint x: 306, startPoint y: 94, endPoint x: 407, endPoint y: 94, distance: 100.6
click at [406, 94] on span "stricted client info Python/Django" at bounding box center [544, 93] width 486 height 36
drag, startPoint x: 453, startPoint y: 95, endPoint x: 267, endPoint y: 95, distance: 186.2
type input "long term Python/Django"
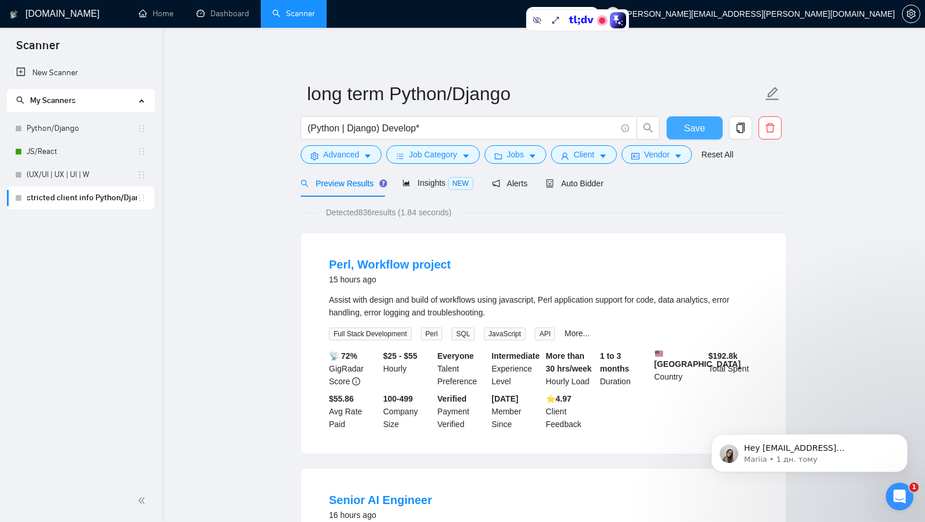
click at [673, 126] on button "Save" at bounding box center [695, 127] width 56 height 23
click at [245, 18] on link "Dashboard" at bounding box center [223, 14] width 53 height 10
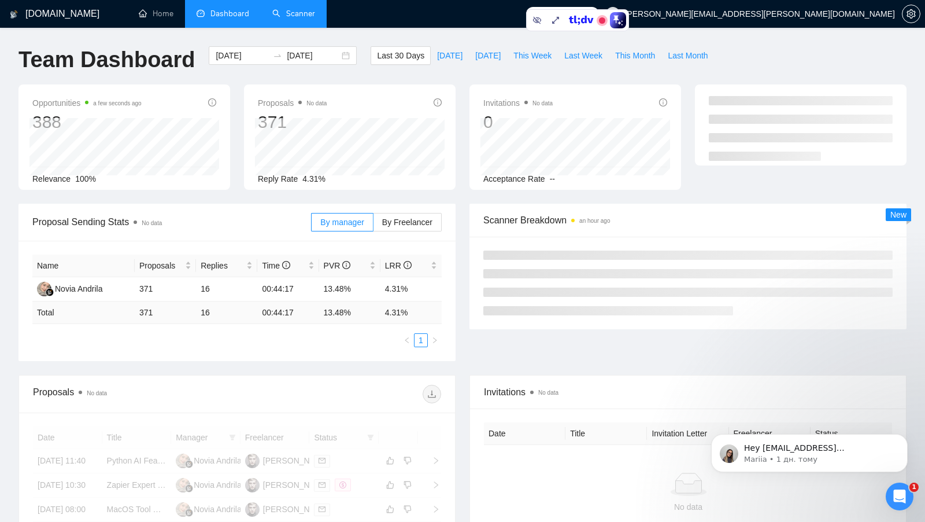
click at [262, 226] on span "Proposal Sending Stats No data" at bounding box center [171, 222] width 279 height 14
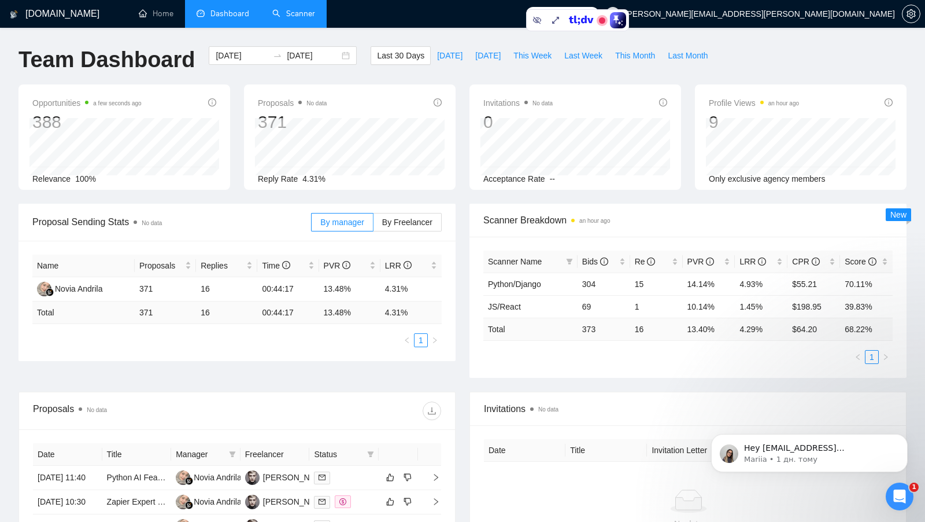
scroll to position [31, 0]
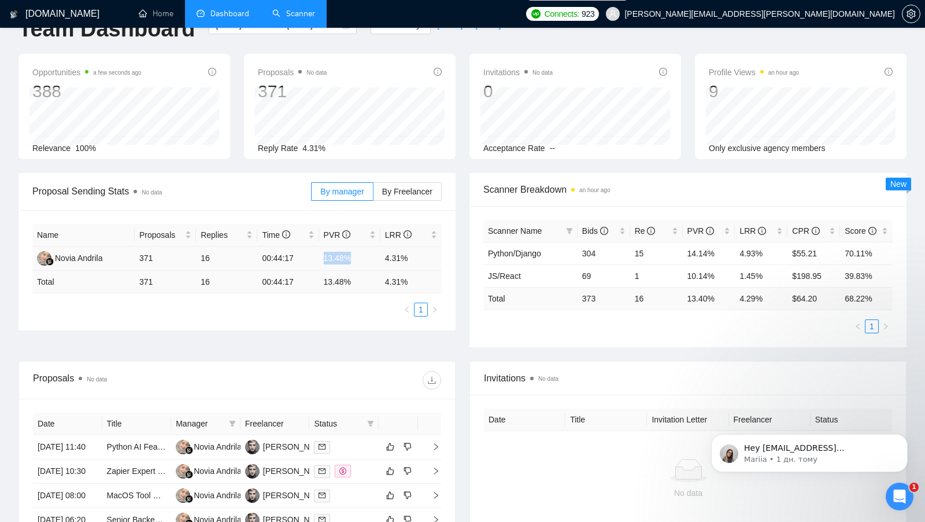
drag, startPoint x: 315, startPoint y: 257, endPoint x: 364, endPoint y: 257, distance: 49.2
click at [364, 257] on tr "Novia Andrila 371 16 00:44:17 13.48% 4.31%" at bounding box center [236, 258] width 409 height 24
drag, startPoint x: 383, startPoint y: 256, endPoint x: 419, endPoint y: 257, distance: 35.3
click at [419, 257] on td "4.31%" at bounding box center [411, 258] width 61 height 24
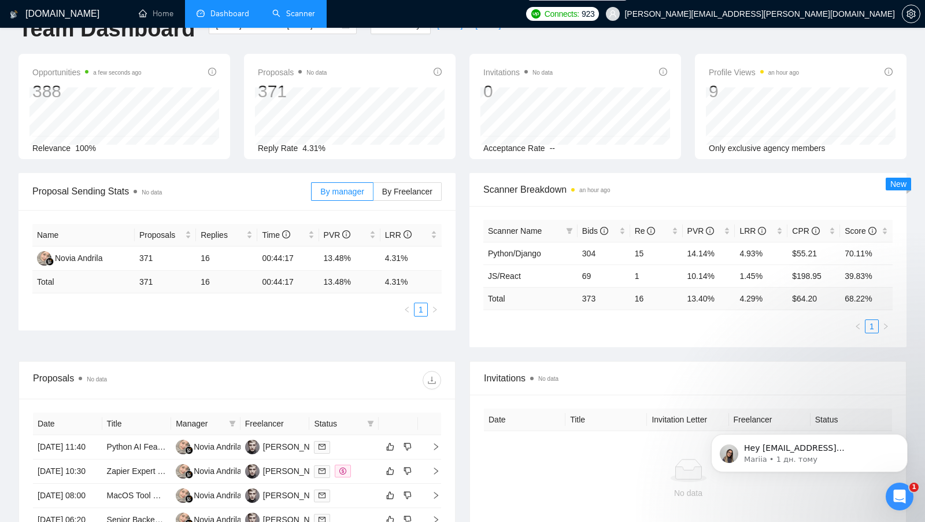
click at [288, 19] on link "Scanner" at bounding box center [293, 14] width 43 height 10
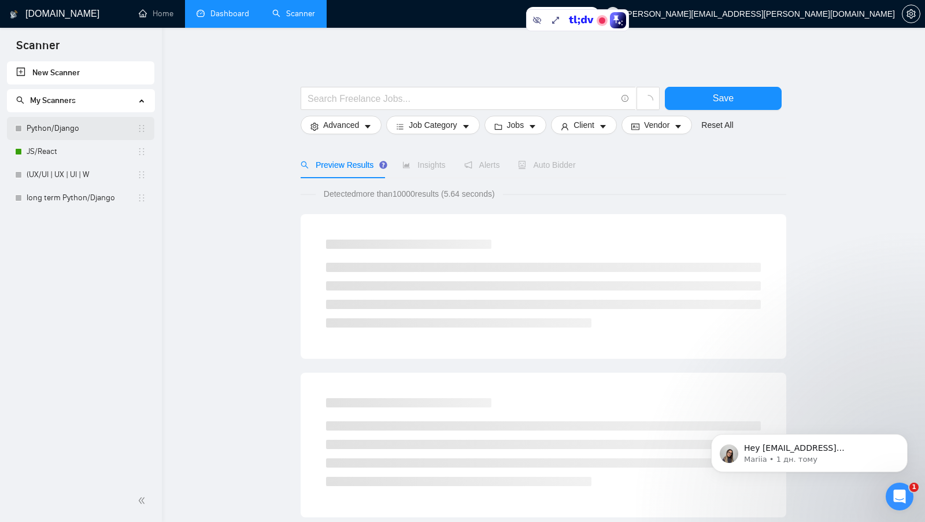
click at [91, 131] on link "Python/Django" at bounding box center [82, 128] width 110 height 23
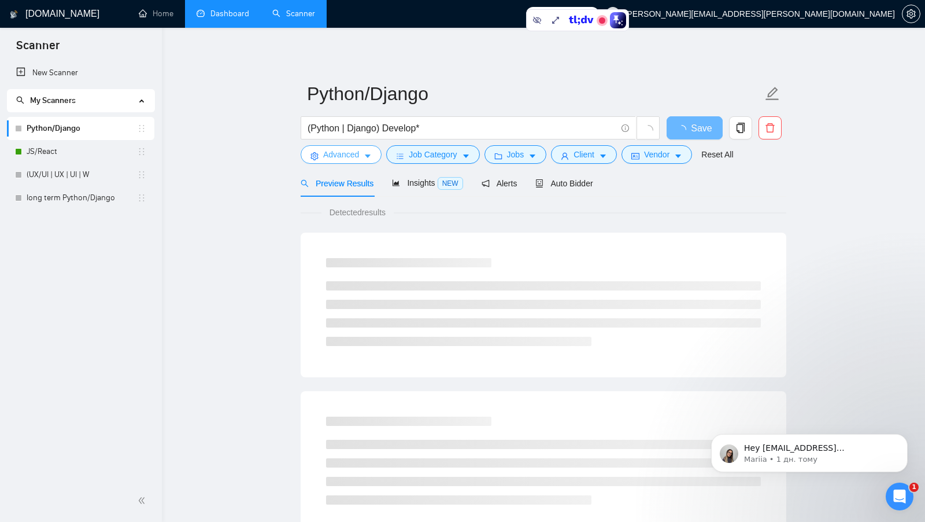
click at [362, 158] on button "Advanced" at bounding box center [341, 154] width 81 height 19
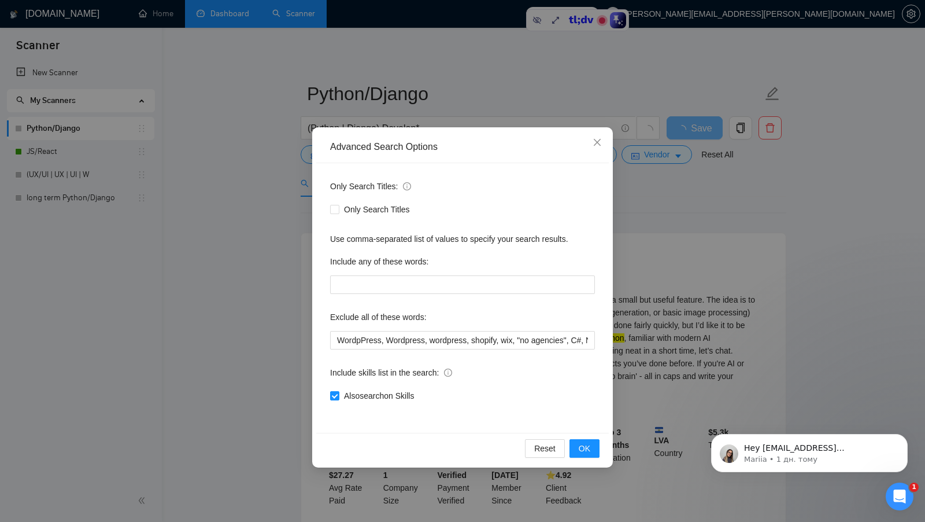
click at [285, 266] on div "Advanced Search Options Only Search Titles: Only Search Titles Use comma-separa…" at bounding box center [462, 261] width 925 height 522
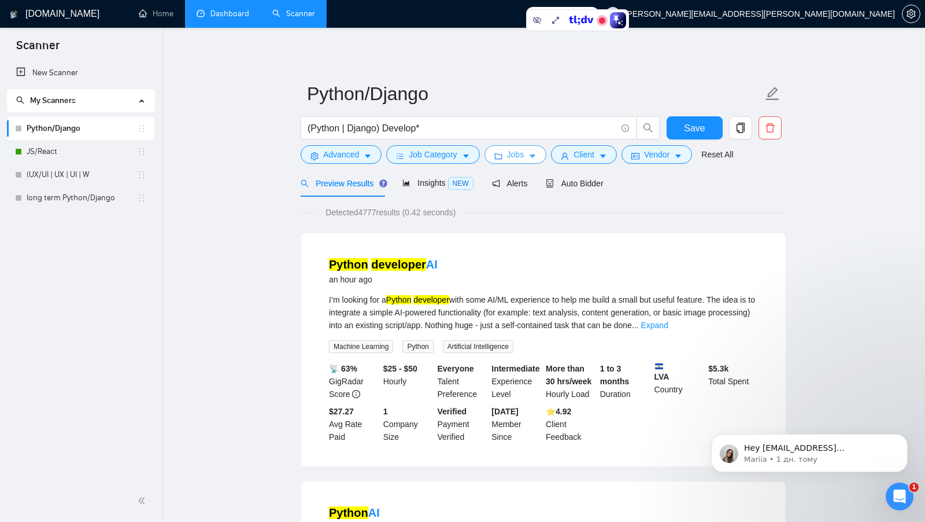
click at [508, 154] on button "Jobs" at bounding box center [516, 154] width 62 height 19
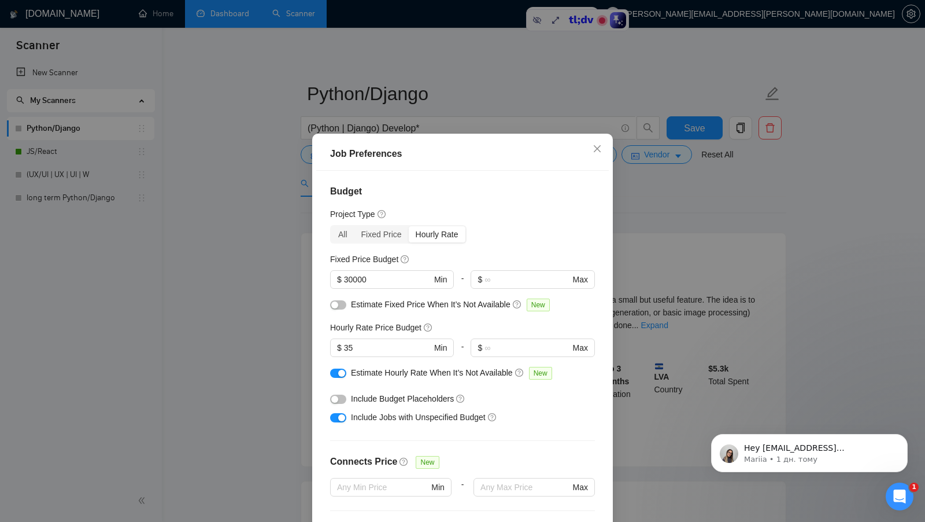
click at [637, 218] on div "Job Preferences Budget Project Type All Fixed Price Hourly Rate Fixed Price Bud…" at bounding box center [462, 261] width 925 height 522
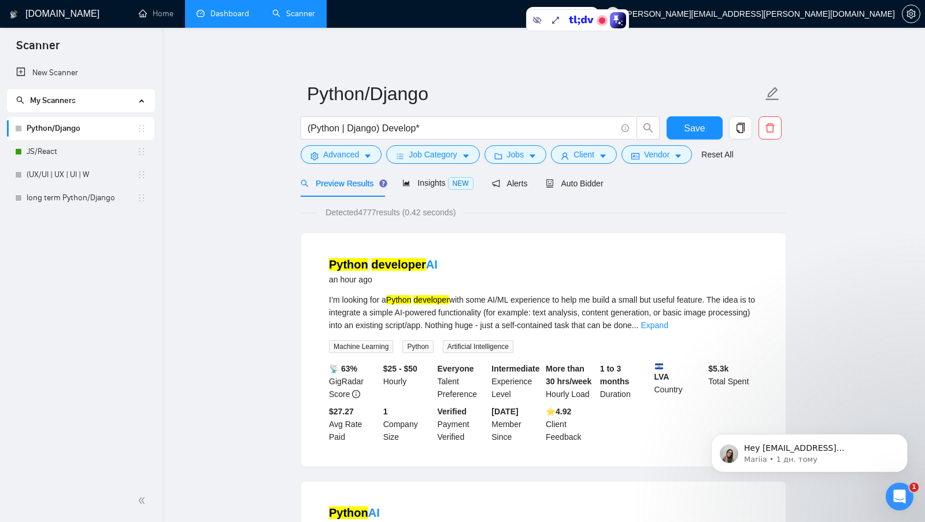
click at [237, 19] on link "Dashboard" at bounding box center [223, 14] width 53 height 10
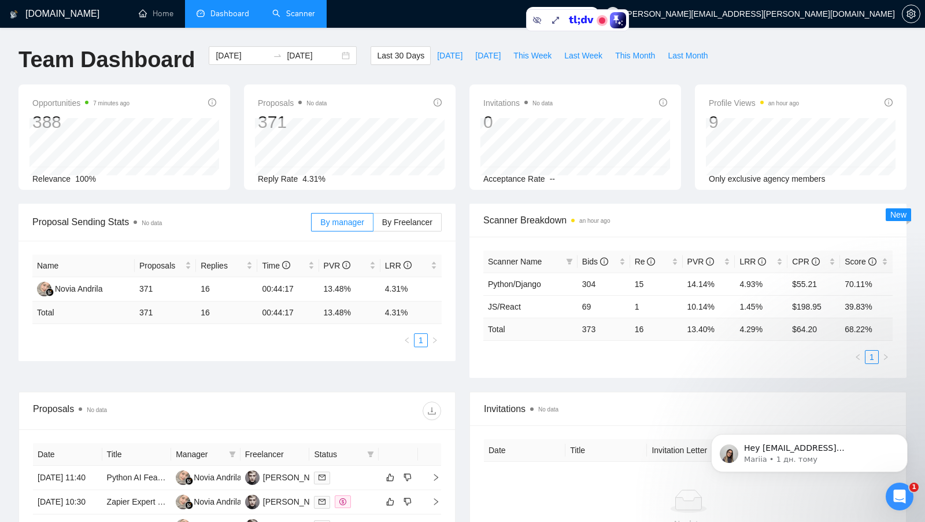
click at [315, 18] on link "Scanner" at bounding box center [293, 14] width 43 height 10
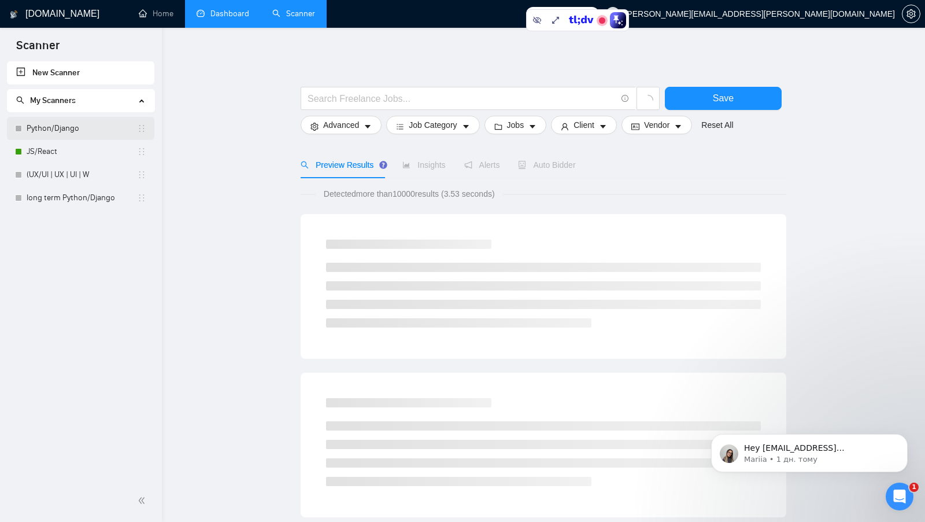
click at [77, 132] on link "Python/Django" at bounding box center [82, 128] width 110 height 23
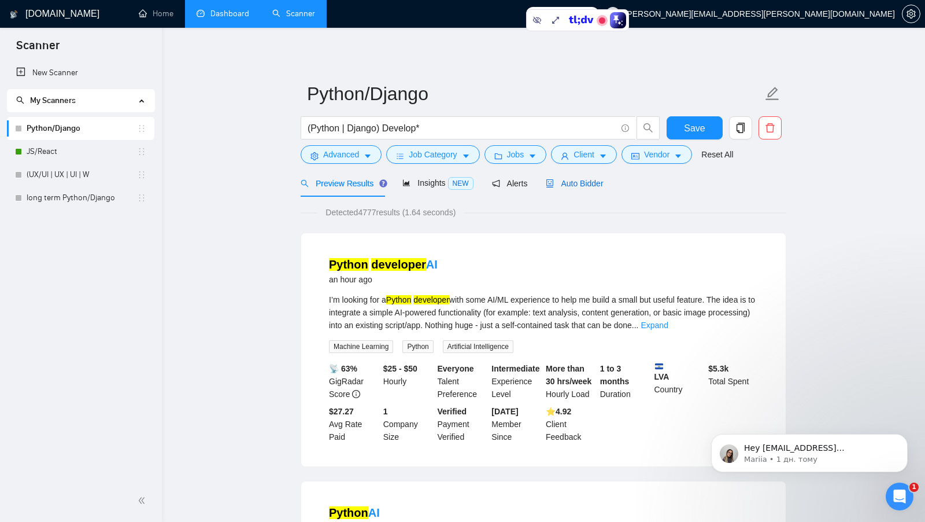
click at [577, 179] on span "Auto Bidder" at bounding box center [574, 183] width 57 height 9
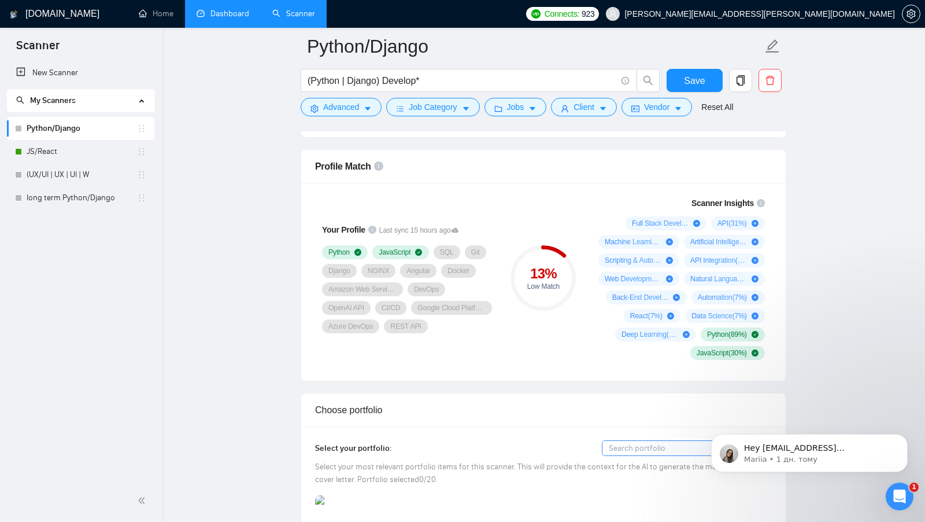
scroll to position [812, 0]
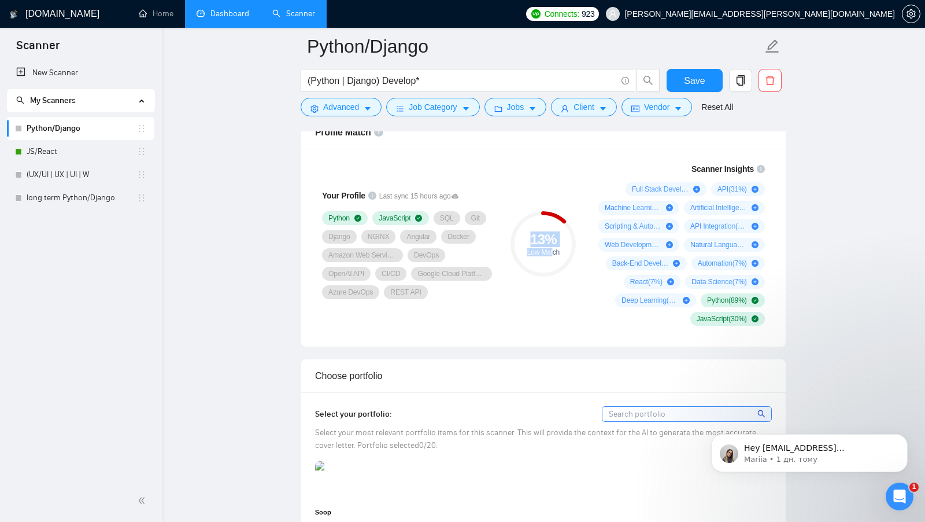
drag, startPoint x: 530, startPoint y: 243, endPoint x: 555, endPoint y: 258, distance: 28.6
click at [555, 256] on div "13 % Low Match" at bounding box center [543, 243] width 65 height 23
click at [570, 256] on div "Low Match" at bounding box center [543, 252] width 65 height 7
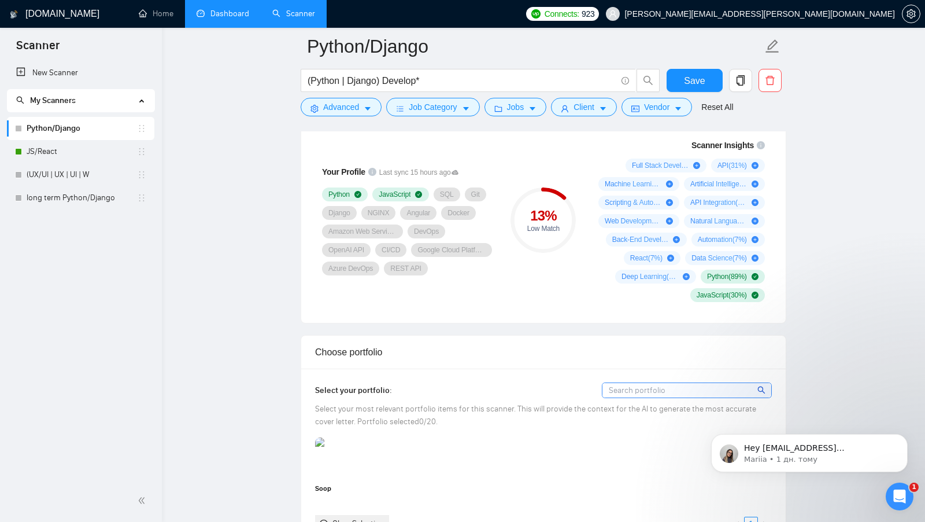
scroll to position [834, 0]
click at [588, 265] on div "Scanner Insights Full Stack Development ( 42 %) API ( 31 %) Machine Learning ( …" at bounding box center [679, 221] width 185 height 177
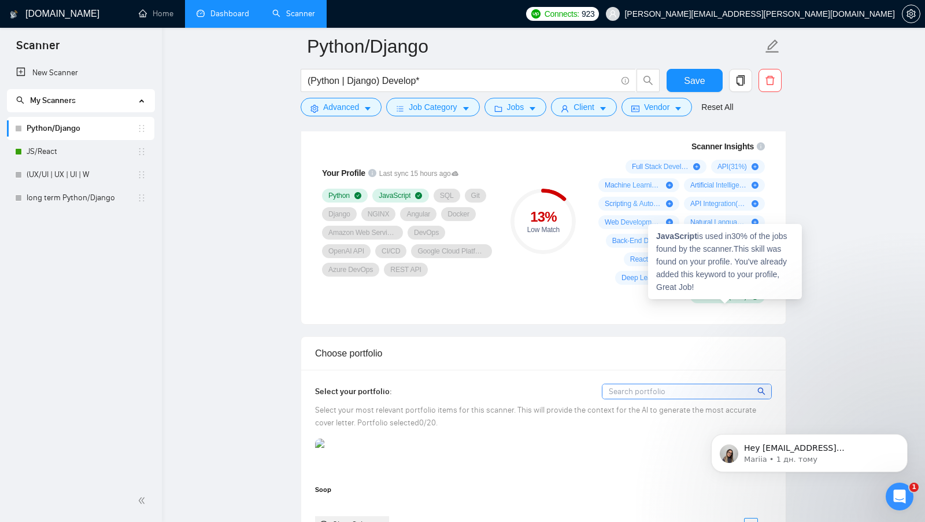
click at [646, 303] on div "Full Stack Development ( 42 %) API ( 31 %) Machine Learning ( 30 %) Artificial …" at bounding box center [679, 231] width 171 height 143
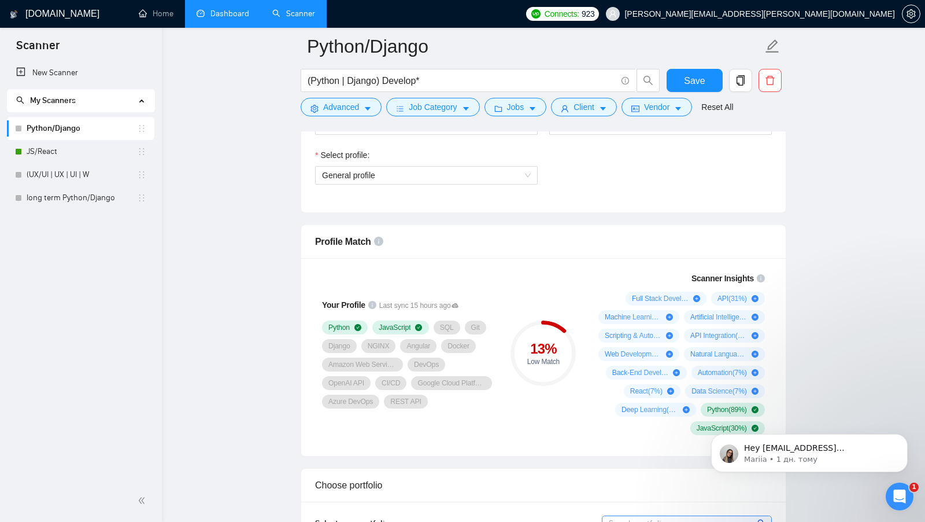
scroll to position [603, 0]
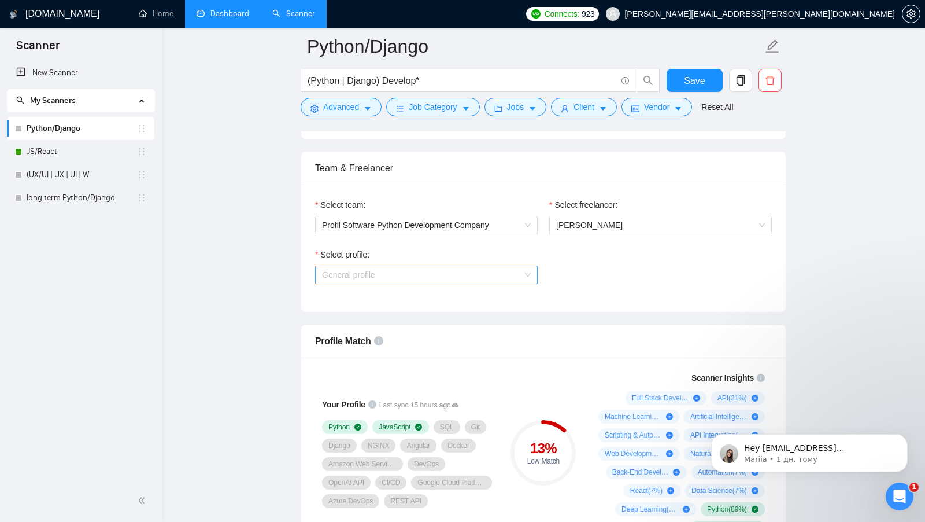
click at [408, 278] on span "General profile" at bounding box center [426, 274] width 209 height 17
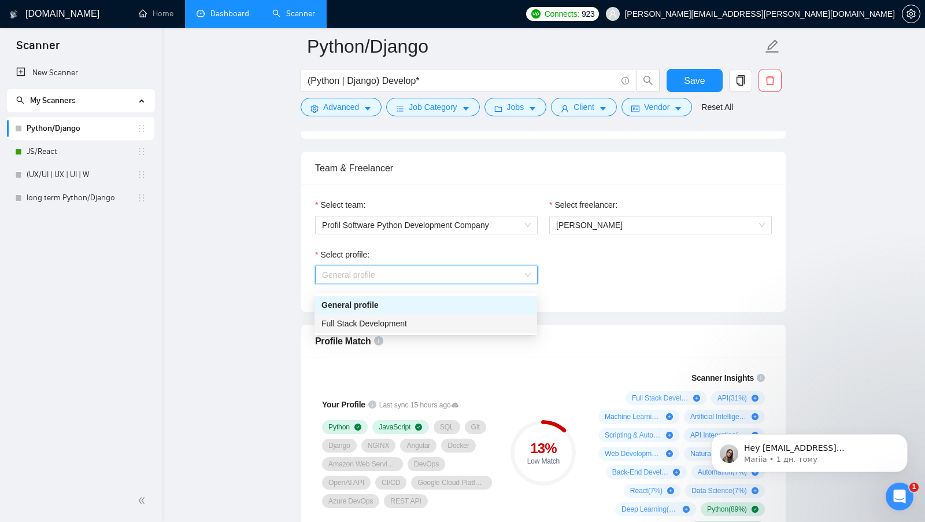
click at [391, 322] on span "Full Stack Development" at bounding box center [365, 323] width 86 height 9
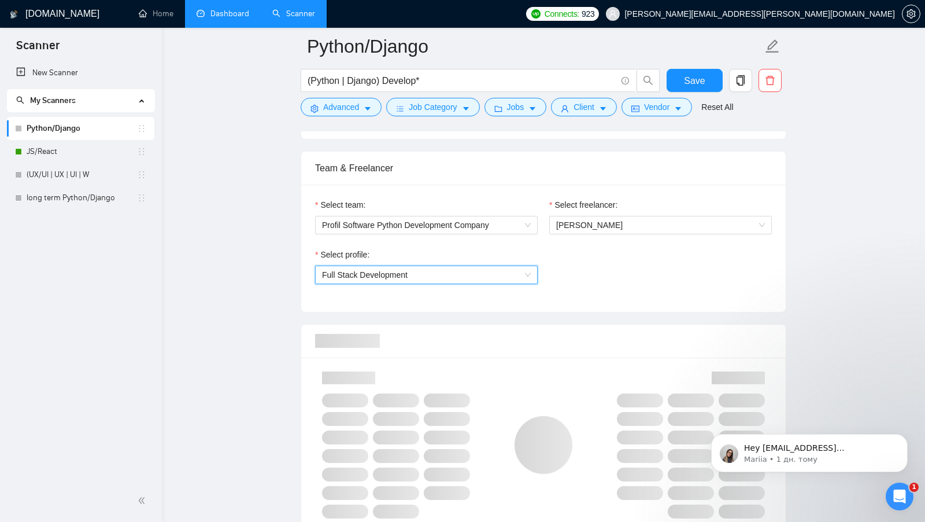
click at [602, 312] on div "Select team: Profil Software Python Development Company Select freelancer: Mate…" at bounding box center [543, 247] width 485 height 127
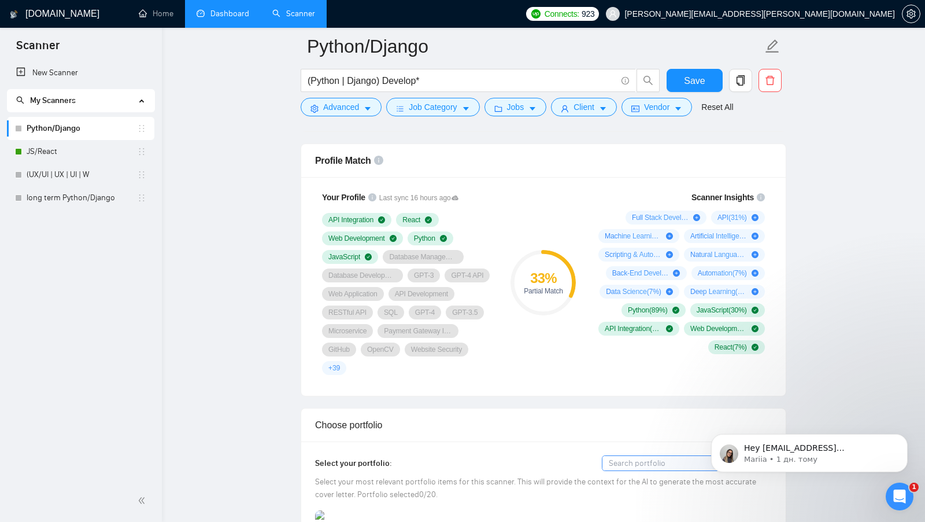
scroll to position [786, 0]
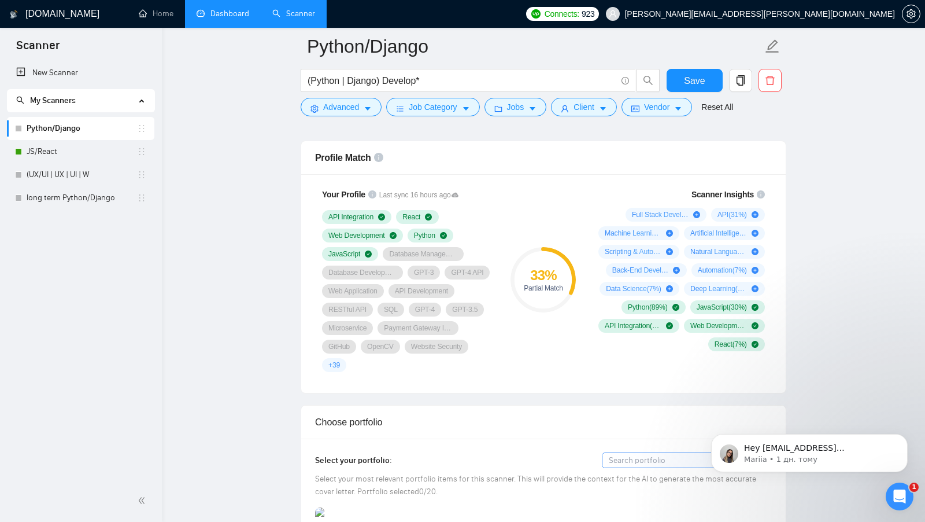
drag, startPoint x: 523, startPoint y: 278, endPoint x: 567, endPoint y: 298, distance: 48.6
click at [567, 298] on div "33 % Partial Match" at bounding box center [543, 279] width 65 height 65
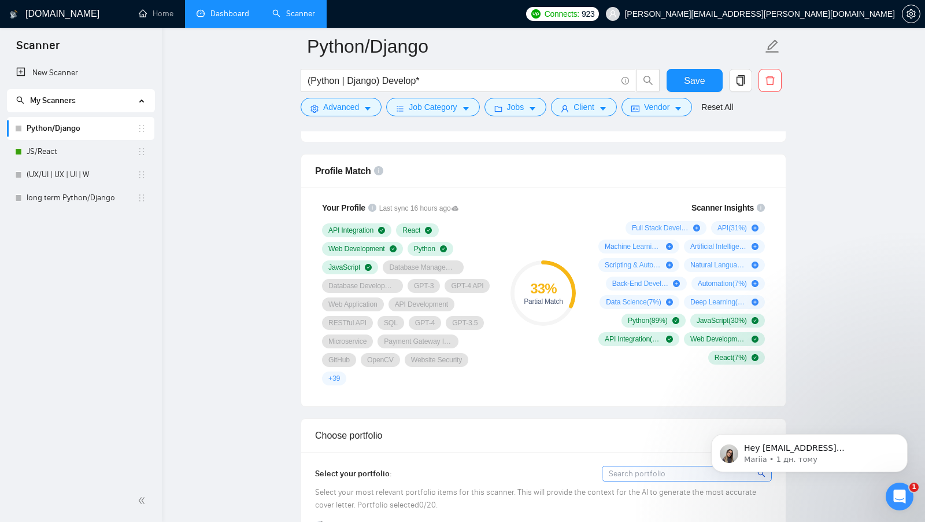
click at [206, 27] on li "Dashboard" at bounding box center [223, 14] width 76 height 28
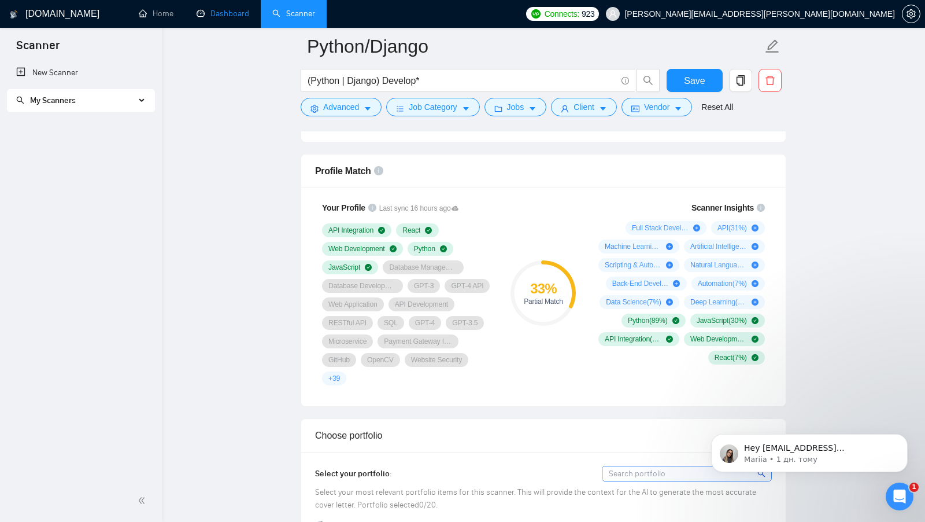
click at [212, 19] on link "Dashboard" at bounding box center [223, 14] width 53 height 10
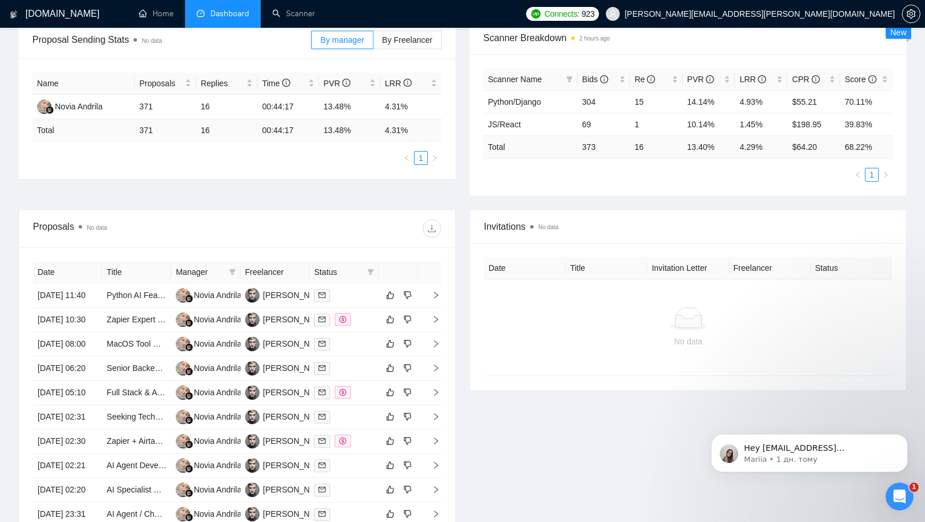
scroll to position [245, 0]
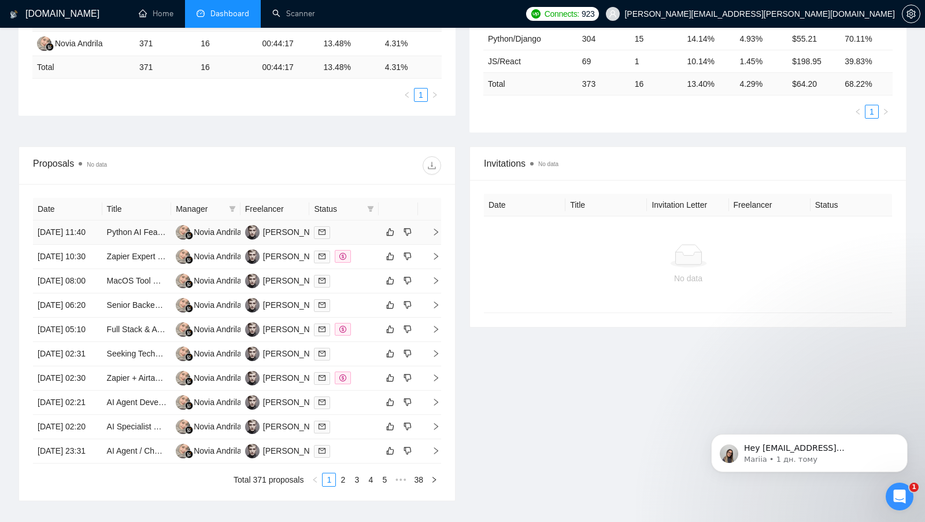
click at [359, 242] on td at bounding box center [343, 232] width 69 height 24
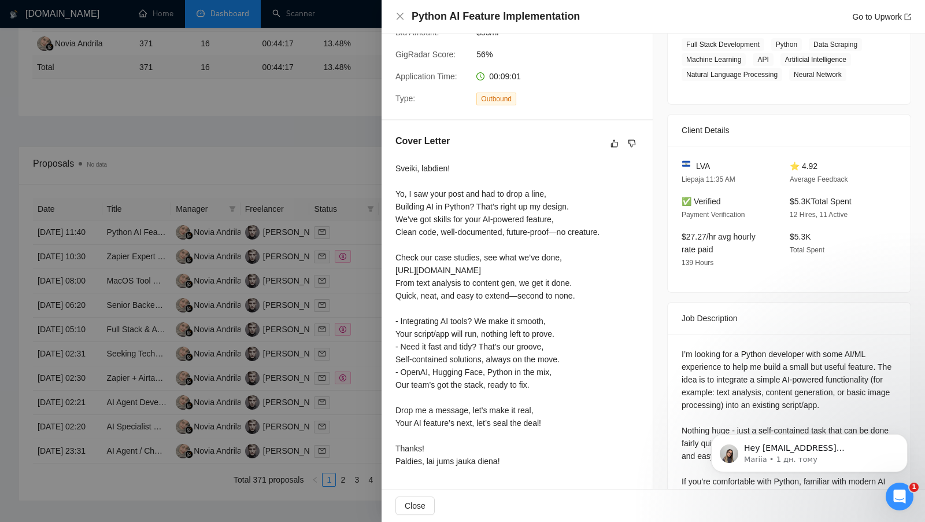
scroll to position [236, 0]
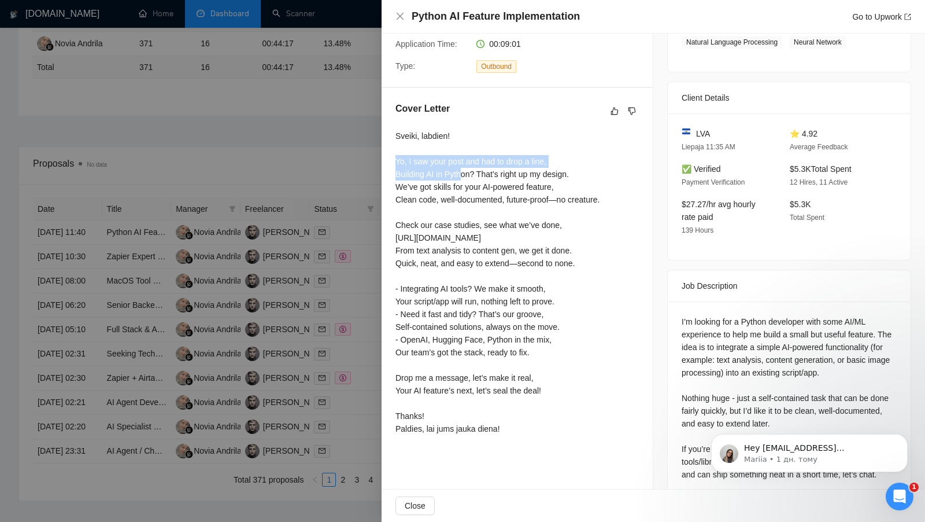
drag, startPoint x: 397, startPoint y: 161, endPoint x: 464, endPoint y: 167, distance: 67.9
click at [464, 167] on div "Sveiki, labdien! Yo, I saw your post and had to drop a line, Building AI in Pyt…" at bounding box center [498, 282] width 204 height 305
click at [377, 235] on div at bounding box center [462, 261] width 925 height 522
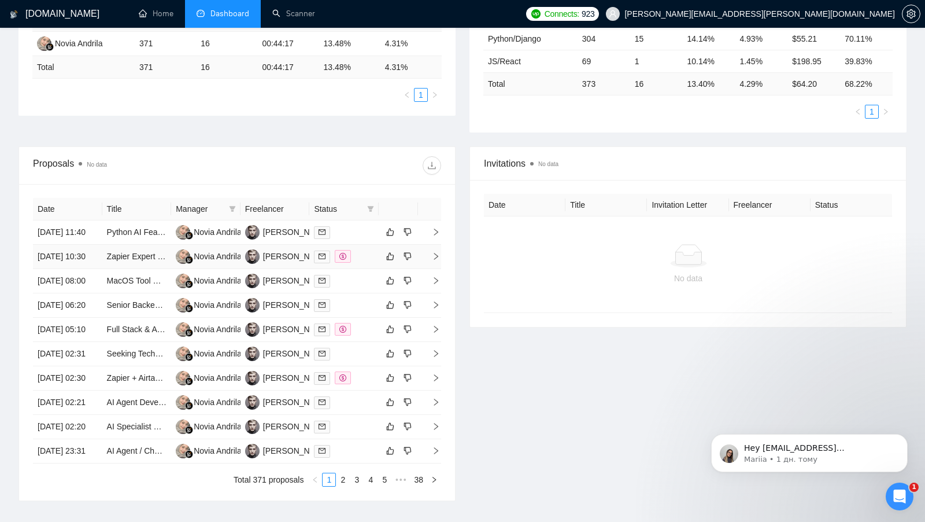
click at [360, 263] on div at bounding box center [344, 256] width 60 height 13
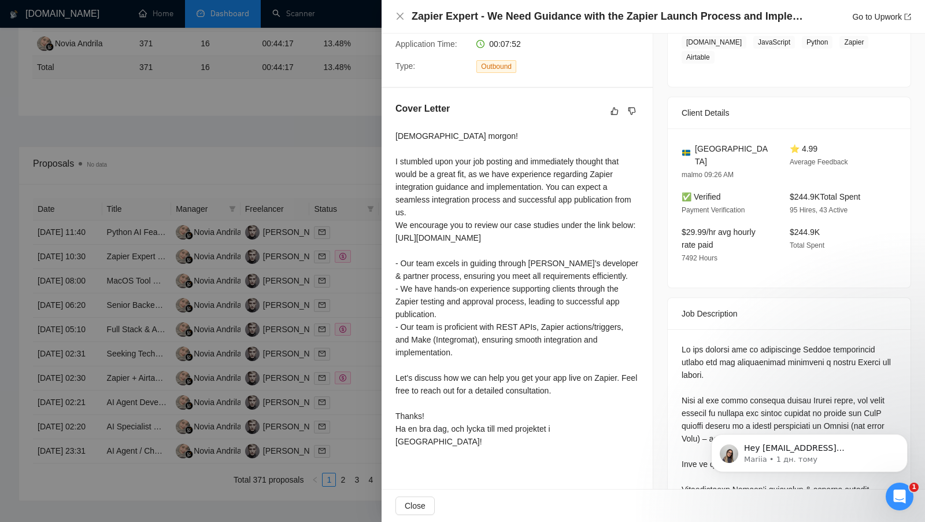
click at [339, 179] on div at bounding box center [462, 261] width 925 height 522
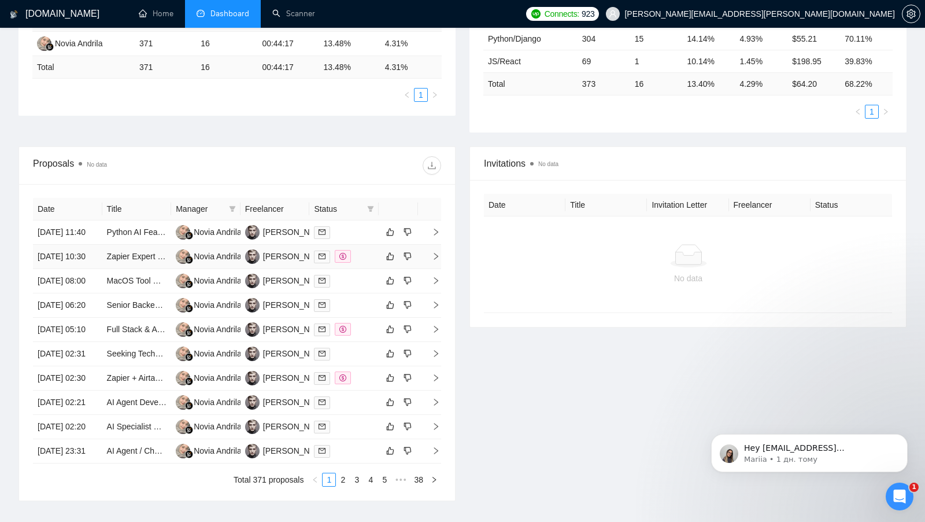
click at [363, 263] on div at bounding box center [344, 256] width 60 height 13
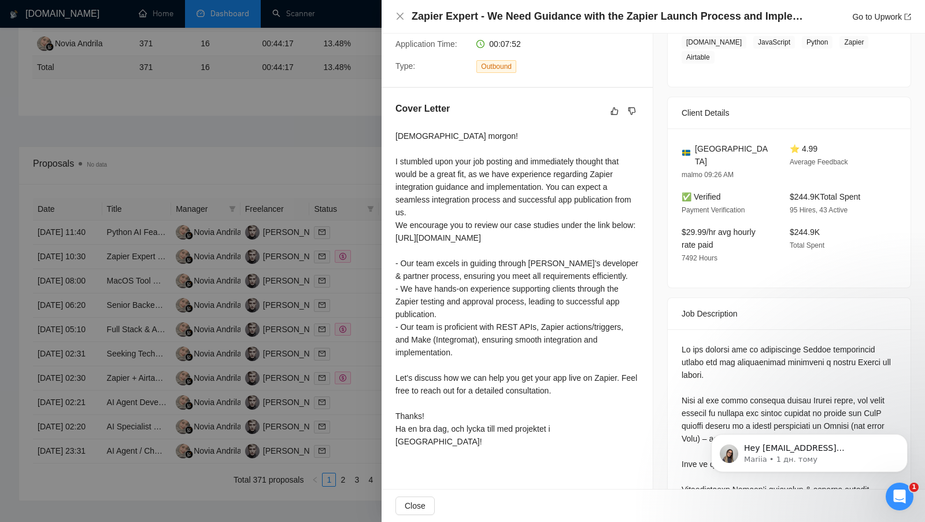
click at [348, 237] on div at bounding box center [462, 261] width 925 height 522
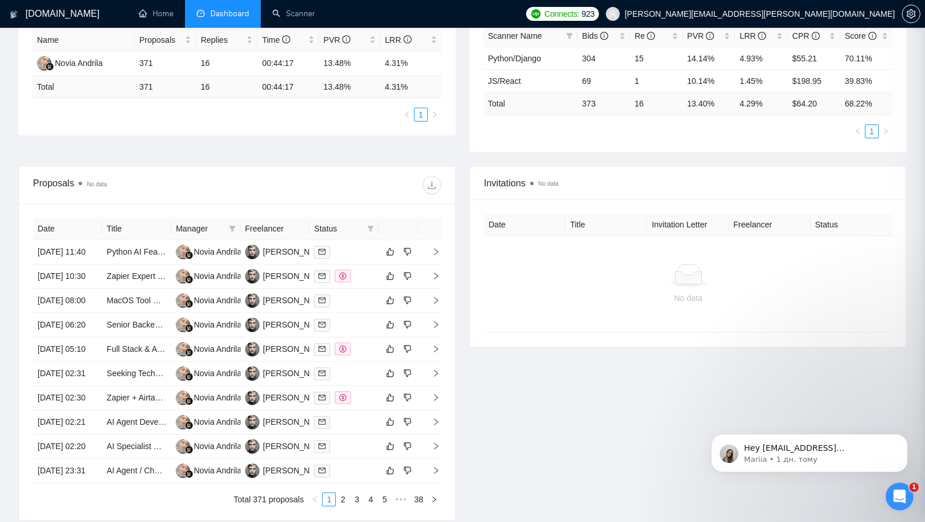
scroll to position [223, 0]
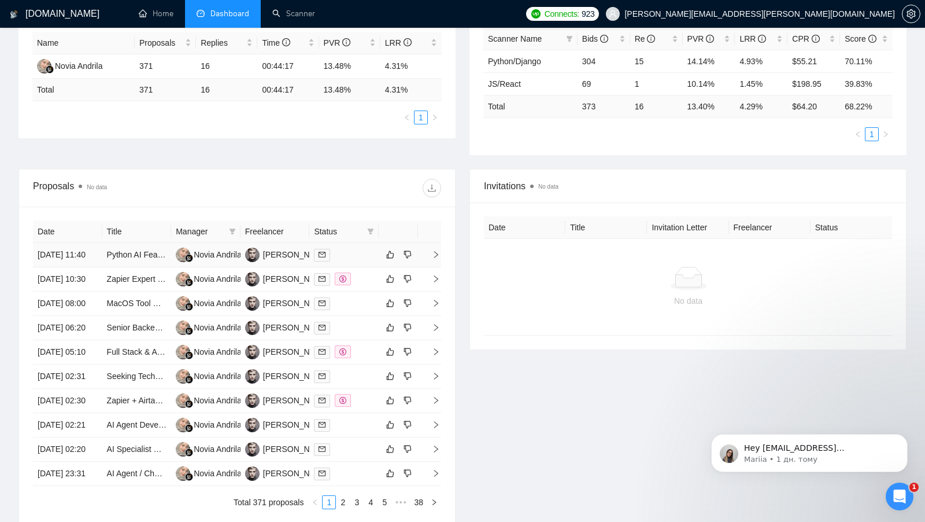
click at [365, 267] on td at bounding box center [343, 255] width 69 height 24
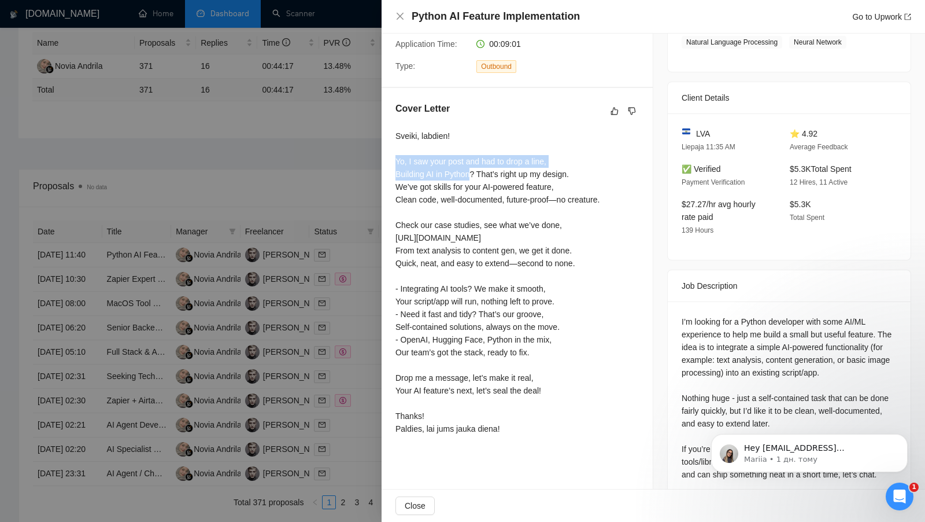
drag, startPoint x: 391, startPoint y: 156, endPoint x: 471, endPoint y: 173, distance: 82.1
click at [471, 173] on div "Cover Letter Sveiki, labdien! Yo, I saw your post and had to drop a line, Build…" at bounding box center [517, 270] width 271 height 365
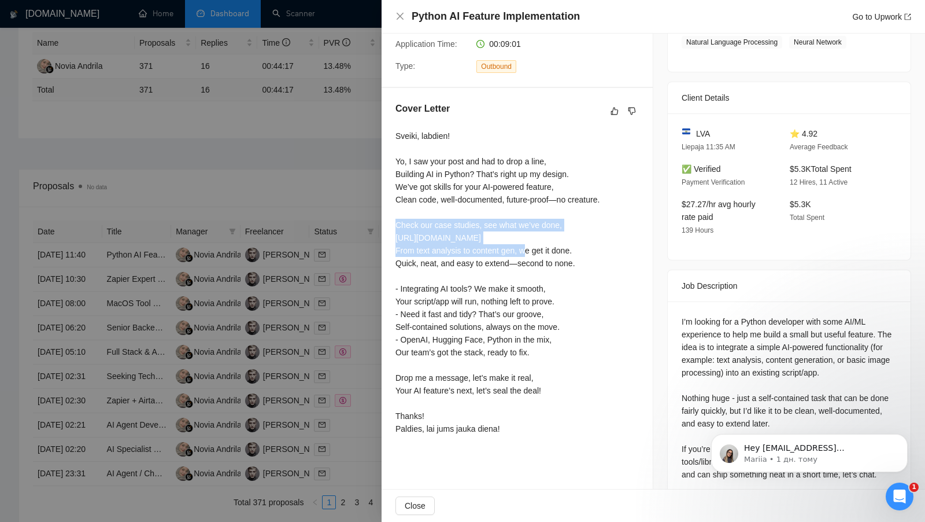
drag, startPoint x: 395, startPoint y: 223, endPoint x: 619, endPoint y: 237, distance: 224.2
click at [619, 237] on div "Cover Letter Sveiki, labdien! Yo, I saw your post and had to drop a line, Build…" at bounding box center [517, 270] width 271 height 365
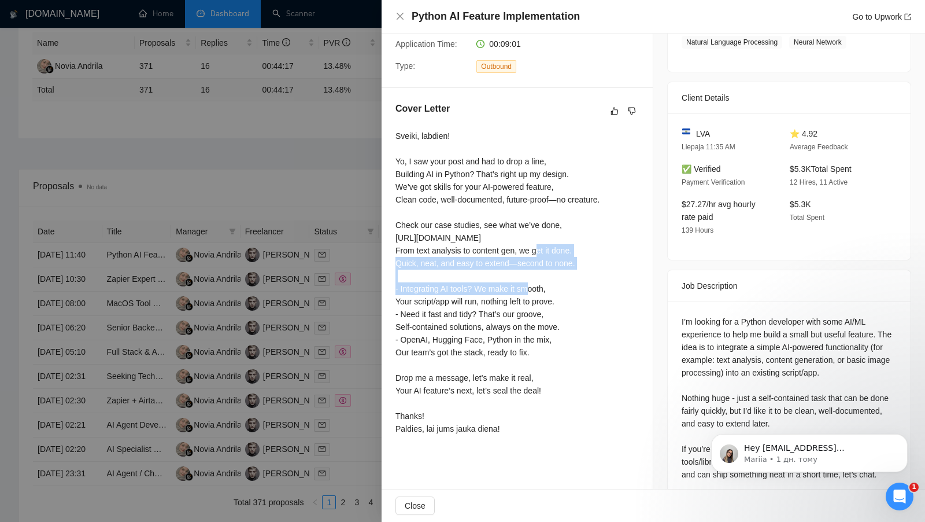
drag, startPoint x: 591, startPoint y: 261, endPoint x: 394, endPoint y: 251, distance: 196.9
click at [394, 251] on div "Cover Letter Sveiki, labdien! Yo, I saw your post and had to drop a line, Build…" at bounding box center [517, 270] width 271 height 365
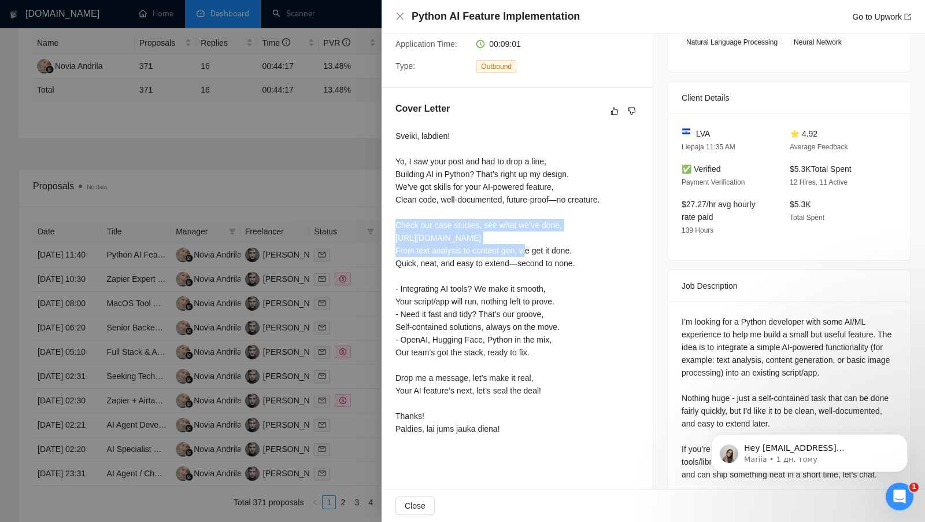
drag, startPoint x: 627, startPoint y: 238, endPoint x: 394, endPoint y: 223, distance: 233.6
click at [394, 223] on div "Cover Letter Sveiki, labdien! Yo, I saw your post and had to drop a line, Build…" at bounding box center [517, 270] width 271 height 365
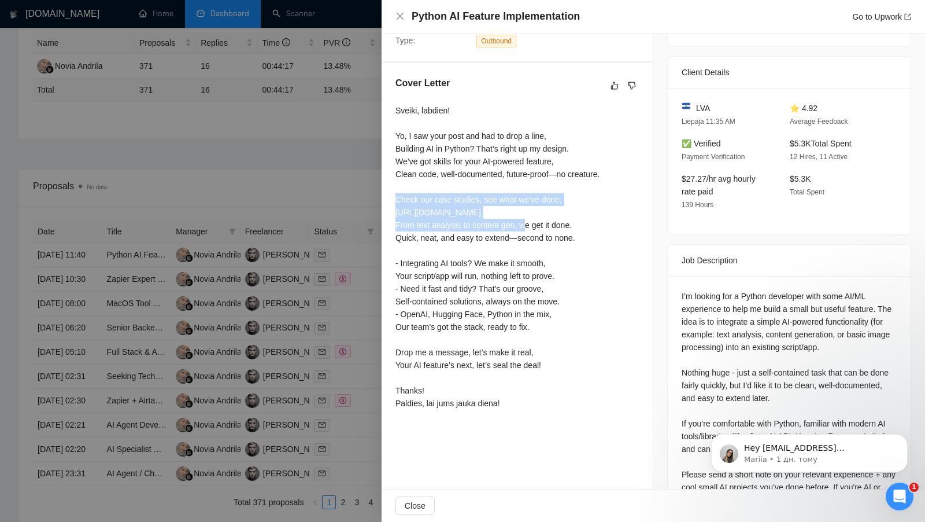
scroll to position [263, 0]
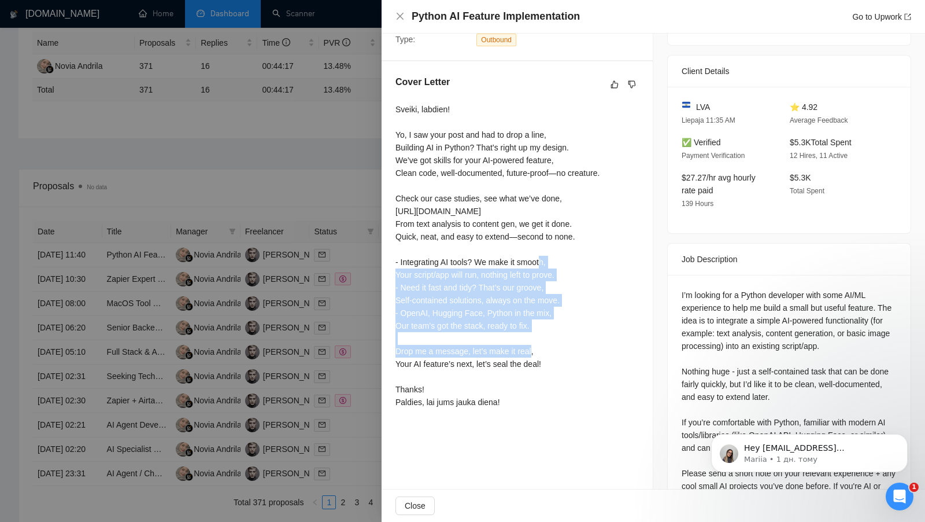
drag, startPoint x: 400, startPoint y: 257, endPoint x: 546, endPoint y: 324, distance: 161.5
click at [546, 324] on div "Sveiki, labdien! Yo, I saw your post and had to drop a line, Building AI in Pyt…" at bounding box center [498, 255] width 204 height 305
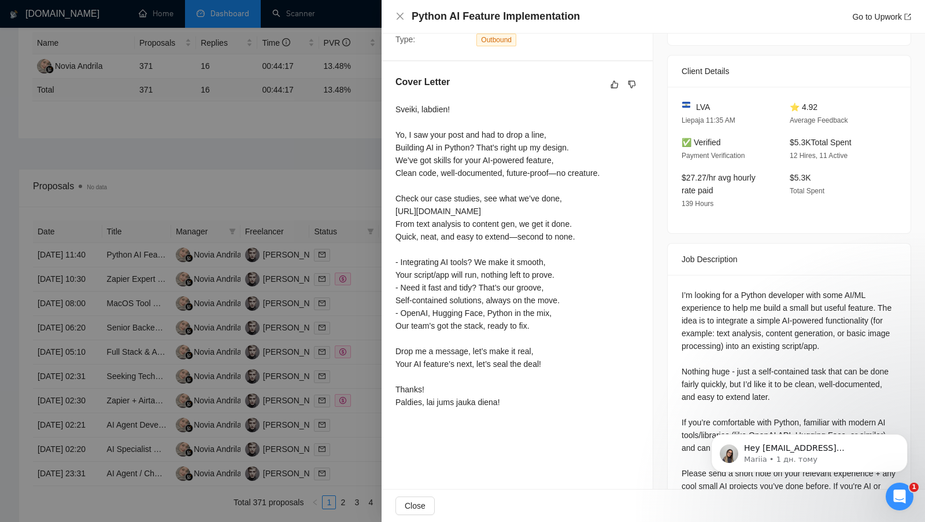
click at [358, 237] on div at bounding box center [462, 261] width 925 height 522
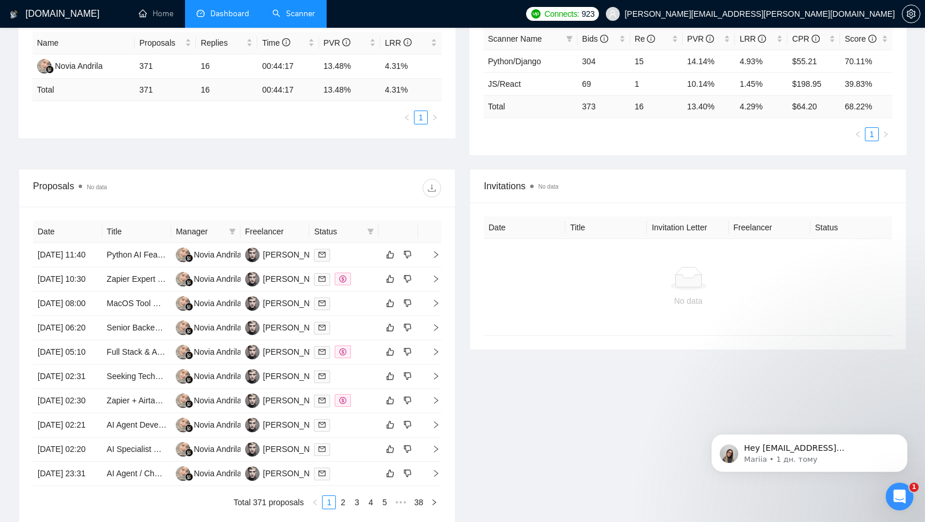
click at [302, 19] on link "Scanner" at bounding box center [293, 14] width 43 height 10
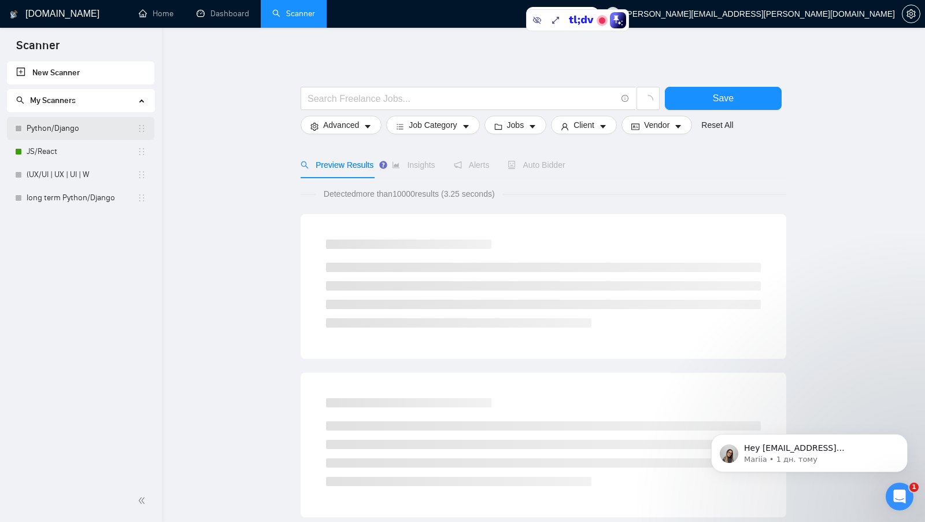
click at [76, 125] on link "Python/Django" at bounding box center [82, 128] width 110 height 23
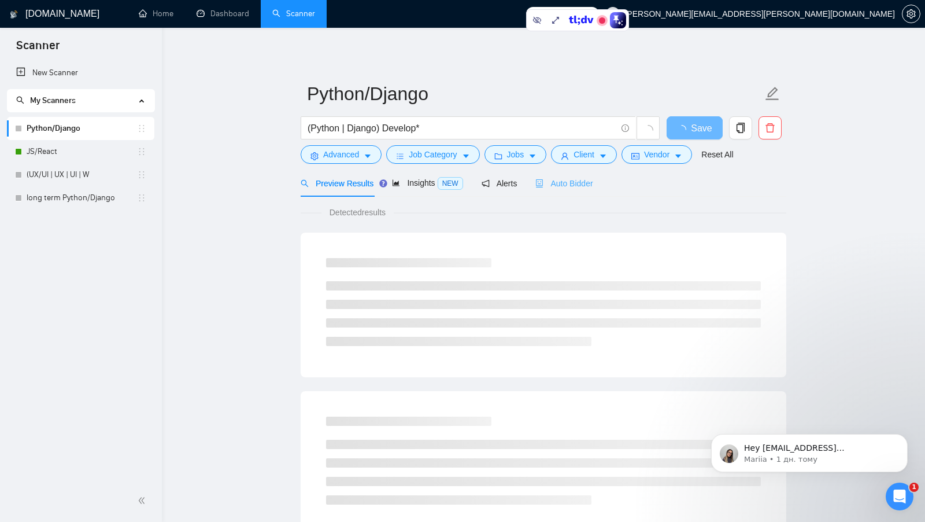
click at [582, 191] on div "Auto Bidder" at bounding box center [563, 182] width 57 height 27
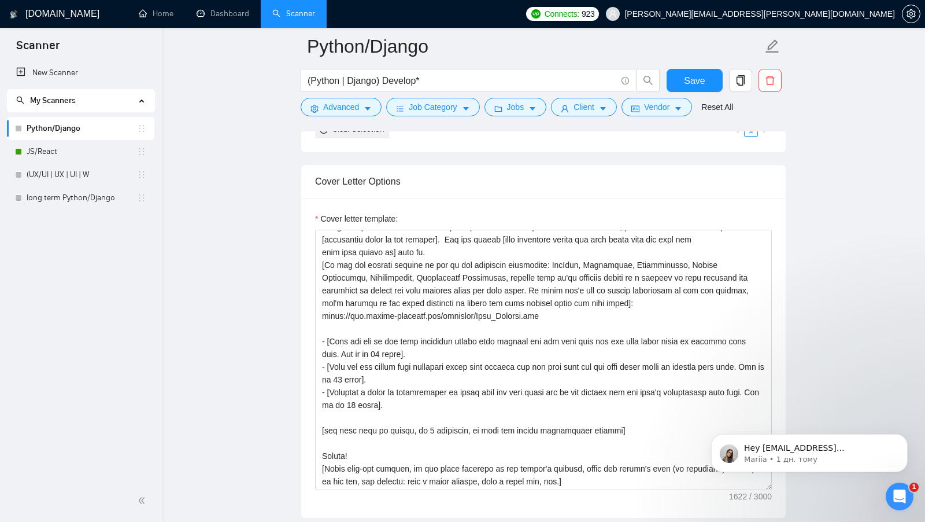
scroll to position [1241, 0]
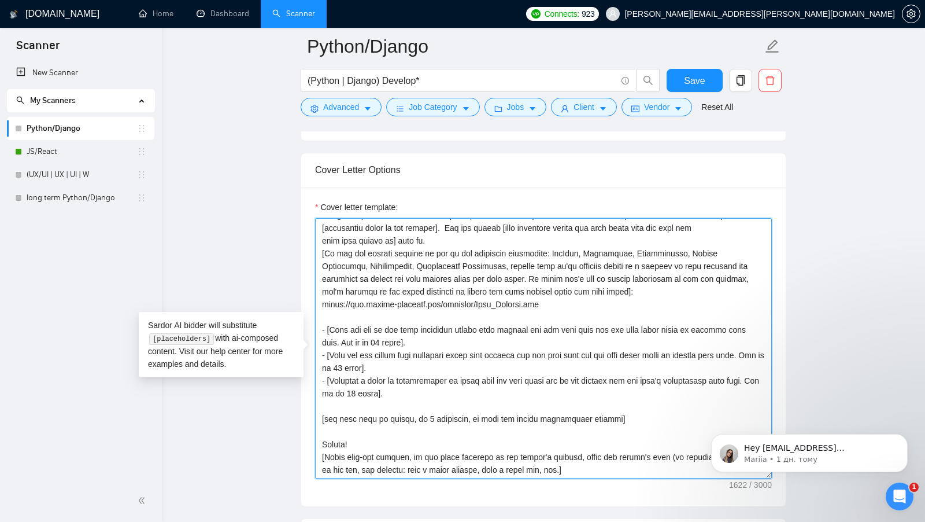
drag, startPoint x: 446, startPoint y: 401, endPoint x: 322, endPoint y: 337, distance: 139.9
click at [322, 337] on textarea "Cover letter template:" at bounding box center [543, 348] width 457 height 260
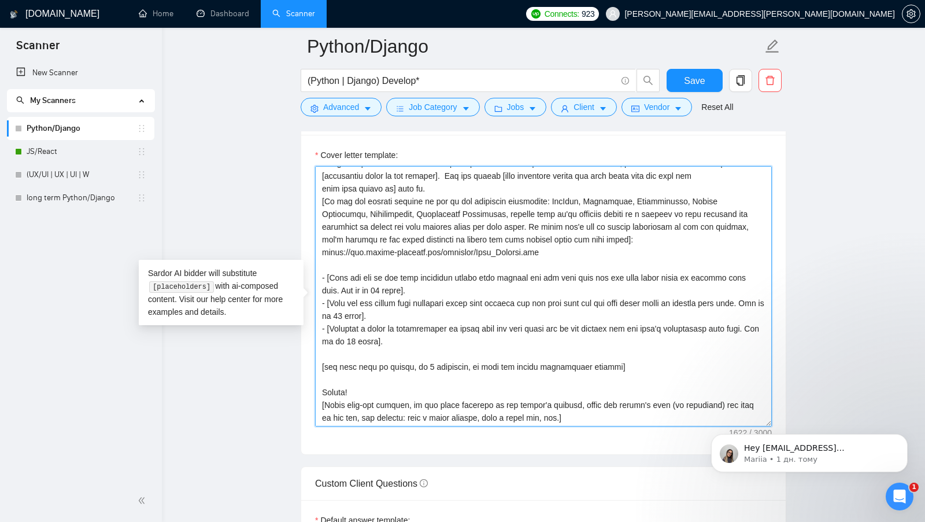
scroll to position [1294, 0]
drag, startPoint x: 635, startPoint y: 372, endPoint x: 305, endPoint y: 367, distance: 330.2
click at [305, 367] on div "Cover letter template:" at bounding box center [543, 293] width 485 height 319
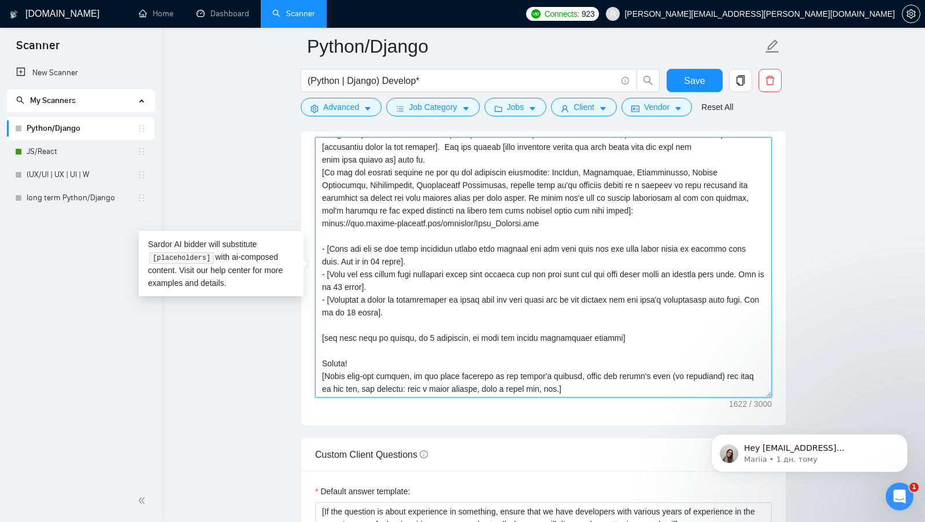
scroll to position [1325, 0]
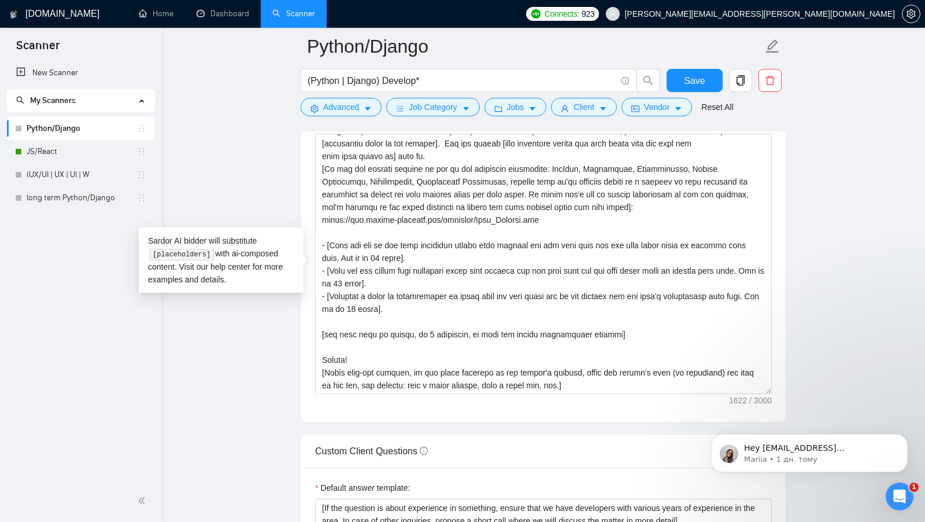
click at [205, 31] on main "Python/Django (Python | Django) Develop* Save Advanced Job Category Jobs Client…" at bounding box center [543, 391] width 726 height 3340
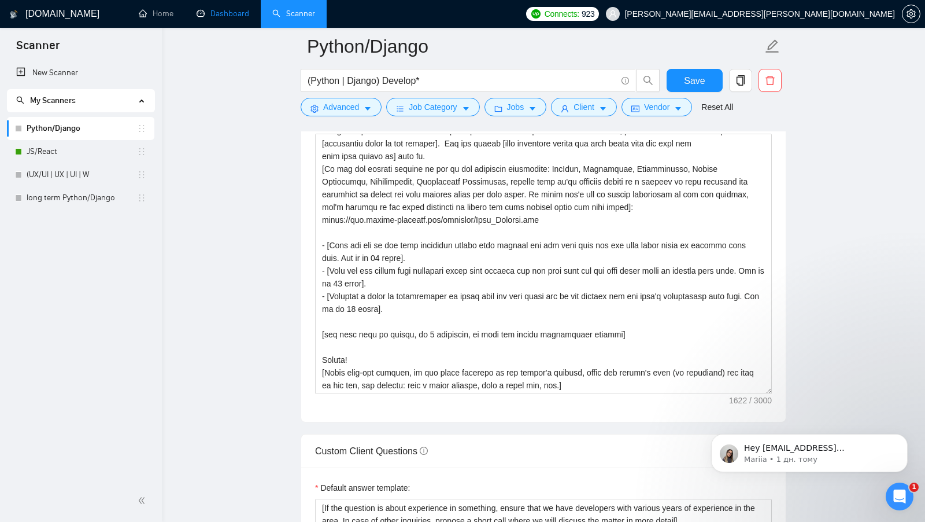
click at [210, 19] on link "Dashboard" at bounding box center [223, 14] width 53 height 10
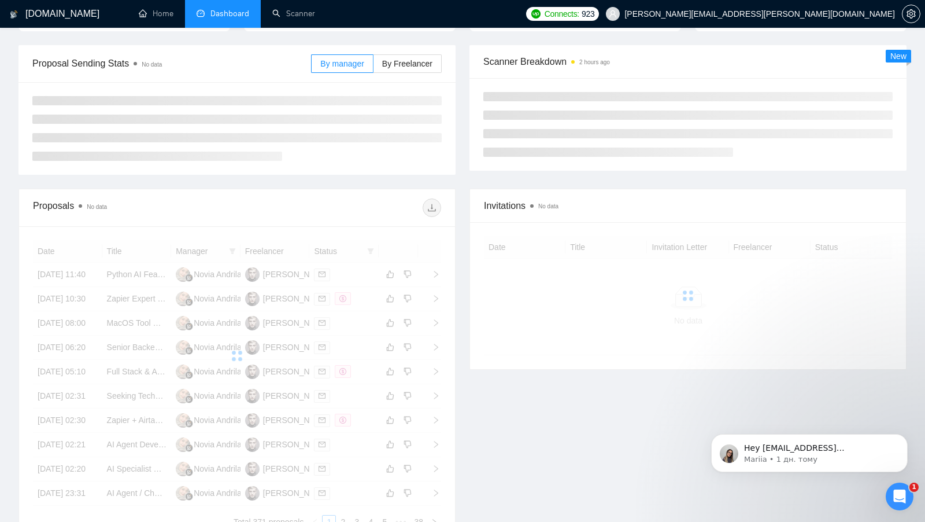
scroll to position [138, 0]
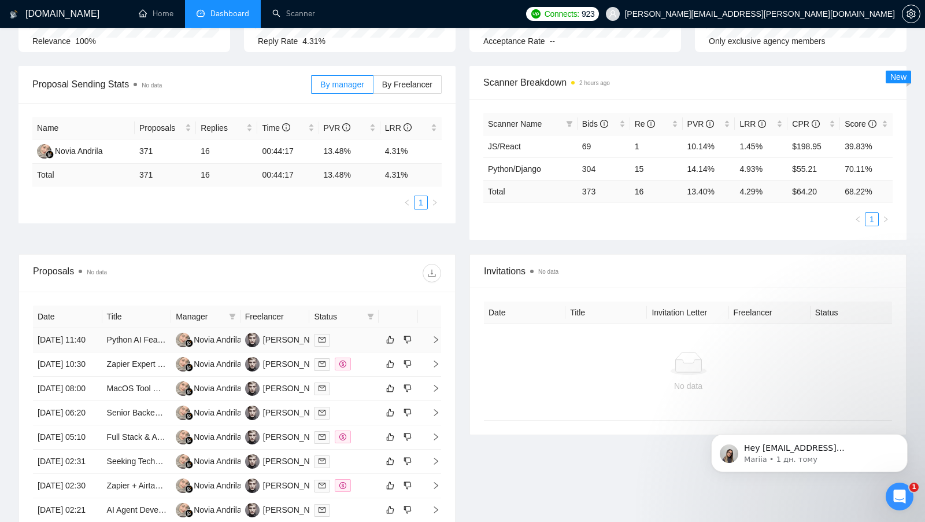
click at [361, 352] on td at bounding box center [343, 340] width 69 height 24
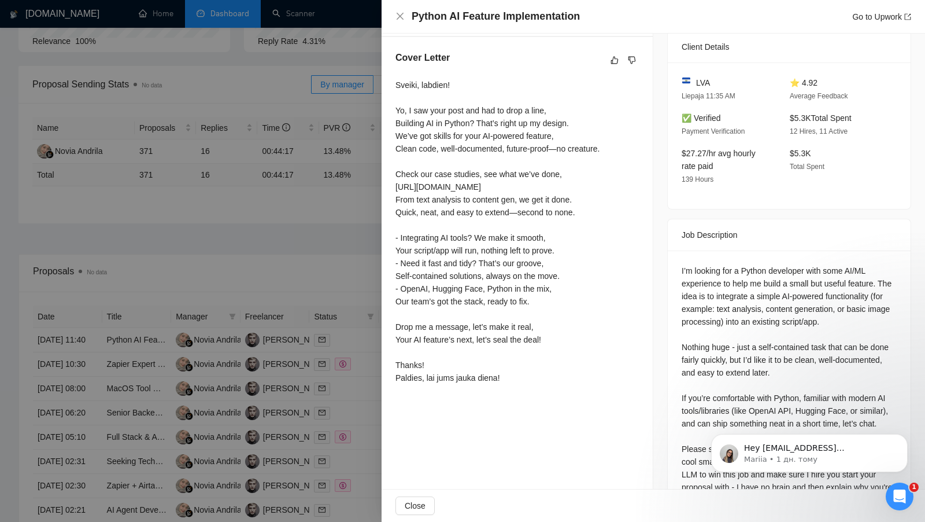
scroll to position [292, 0]
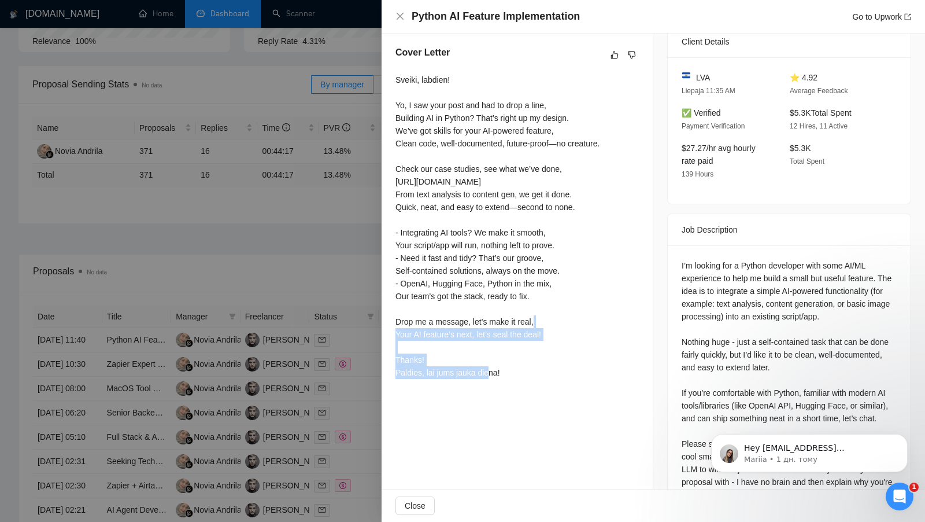
drag, startPoint x: 392, startPoint y: 317, endPoint x: 553, endPoint y: 331, distance: 161.9
click at [553, 331] on div "Cover Letter Sveiki, labdien! Yo, I saw your post and had to drop a line, Build…" at bounding box center [517, 214] width 271 height 365
click at [347, 282] on div at bounding box center [462, 261] width 925 height 522
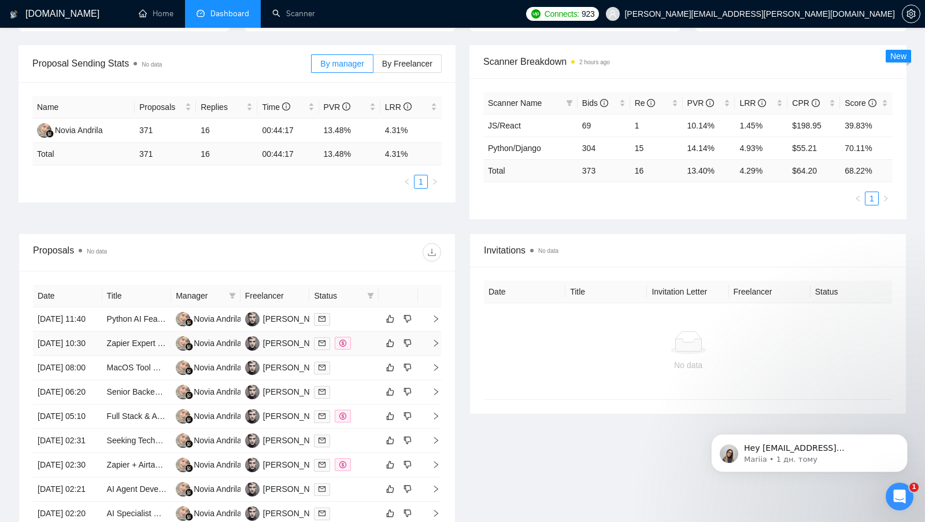
scroll to position [160, 0]
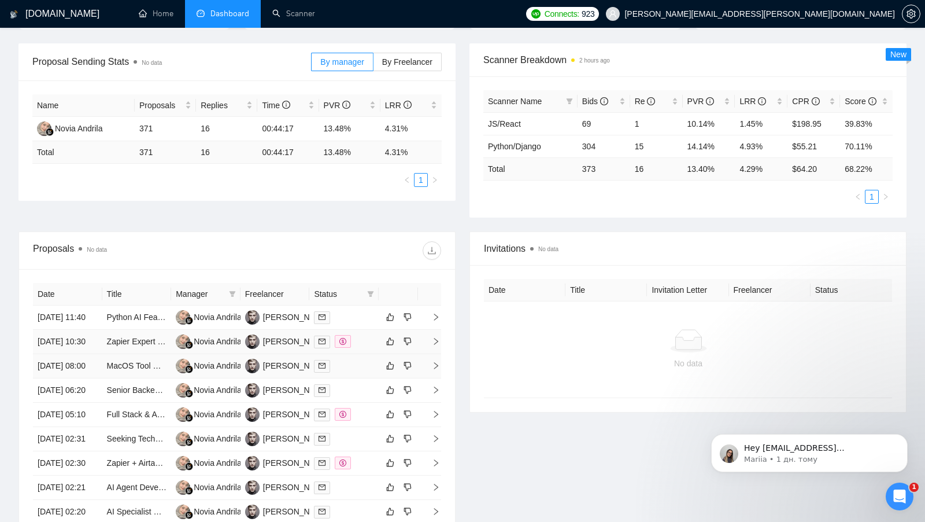
click at [359, 372] on div at bounding box center [344, 365] width 60 height 13
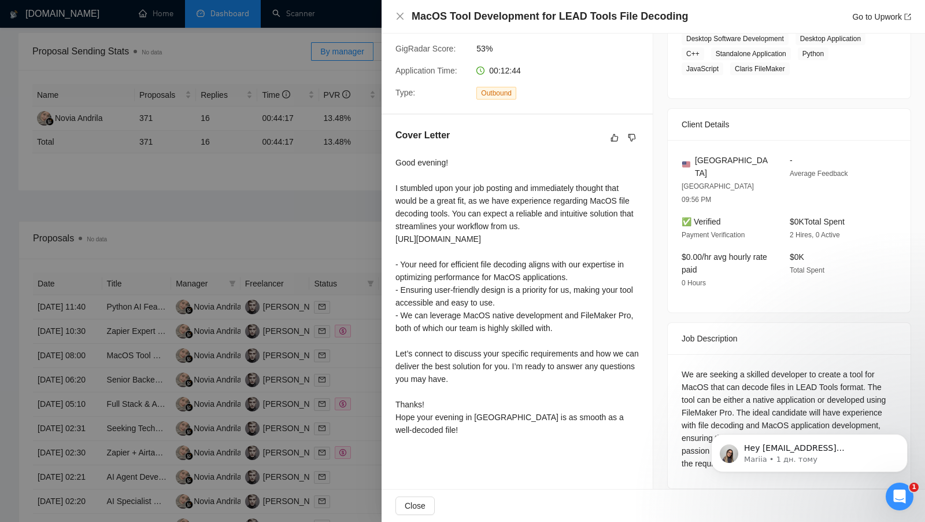
scroll to position [171, 0]
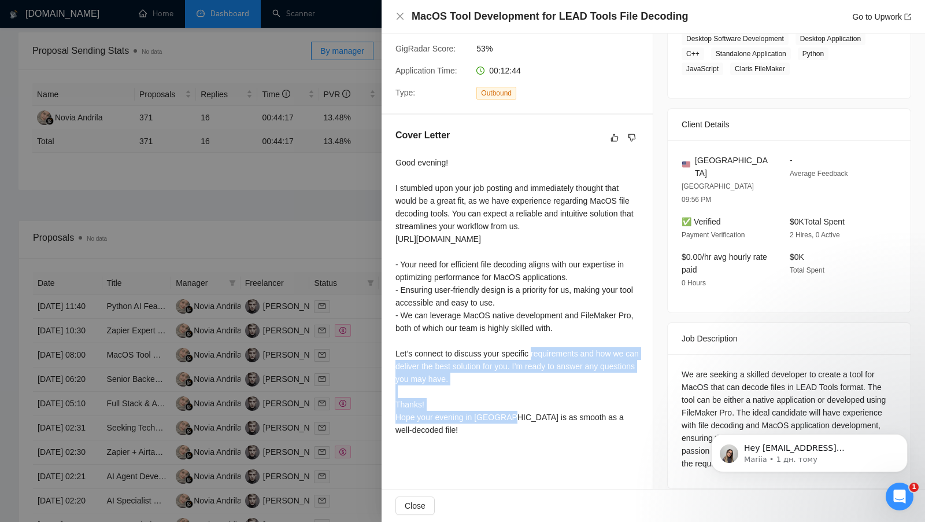
drag, startPoint x: 387, startPoint y: 350, endPoint x: 533, endPoint y: 371, distance: 147.2
click at [533, 371] on div "Cover Letter Good evening! I stumbled upon your job posting and immediately tho…" at bounding box center [517, 284] width 271 height 340
click at [360, 262] on div at bounding box center [462, 261] width 925 height 522
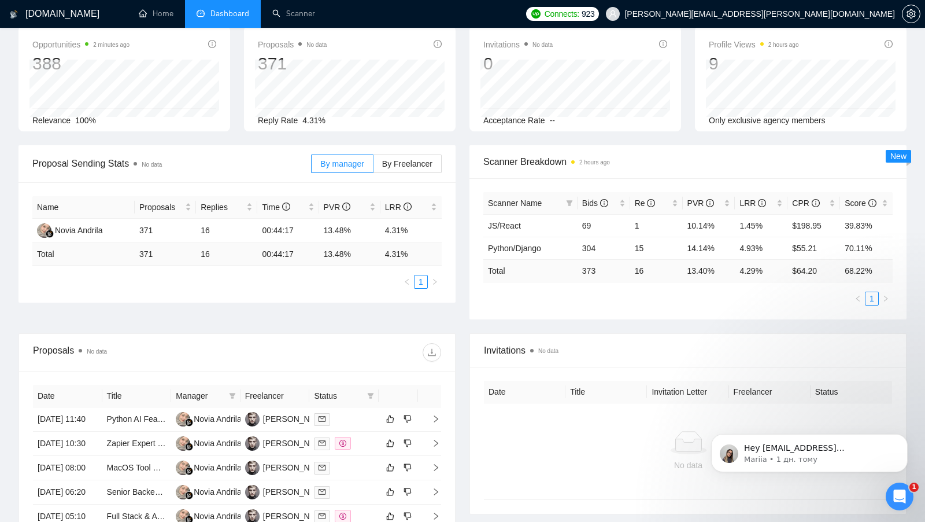
scroll to position [0, 0]
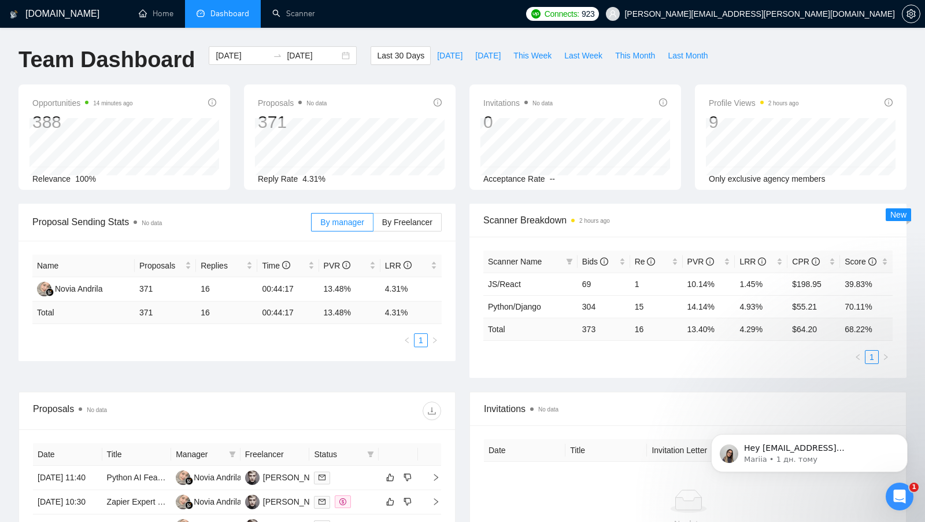
click at [460, 217] on div "Proposal Sending Stats No data By manager By Freelancer Name Proposals Replies …" at bounding box center [237, 282] width 451 height 157
click at [298, 19] on link "Scanner" at bounding box center [293, 14] width 43 height 10
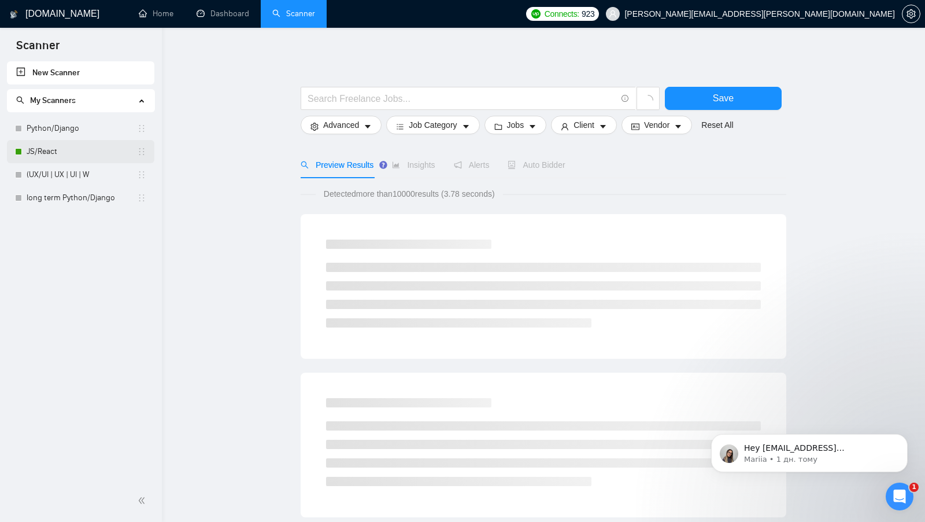
click at [71, 146] on link "JS/React" at bounding box center [82, 151] width 110 height 23
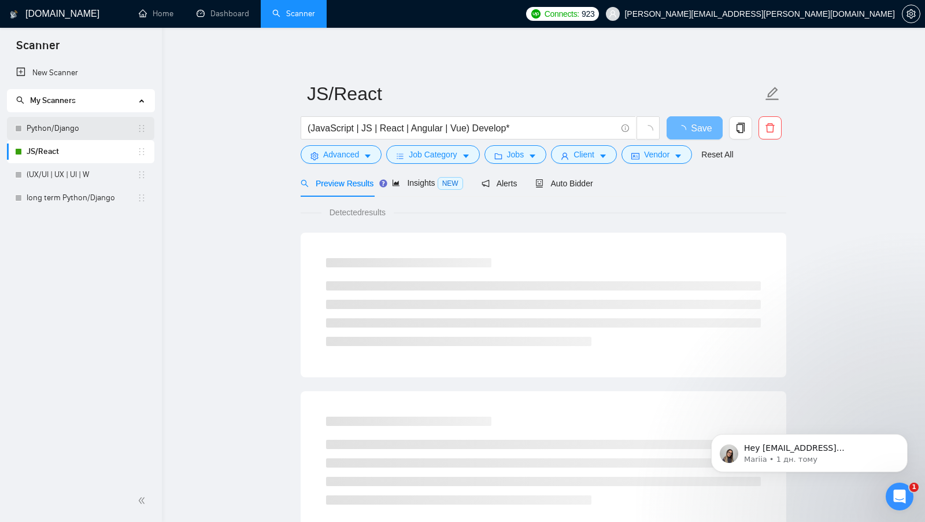
click at [77, 130] on link "Python/Django" at bounding box center [82, 128] width 110 height 23
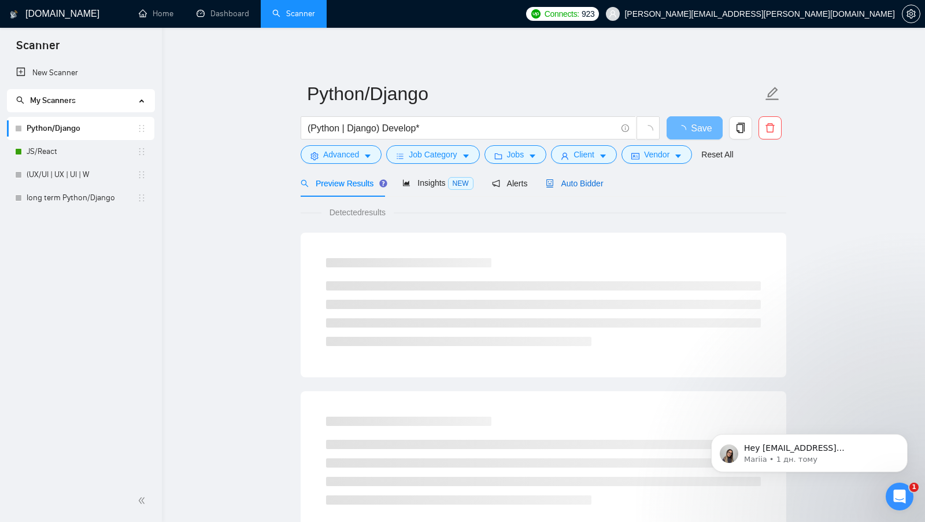
click at [592, 184] on span "Auto Bidder" at bounding box center [574, 183] width 57 height 9
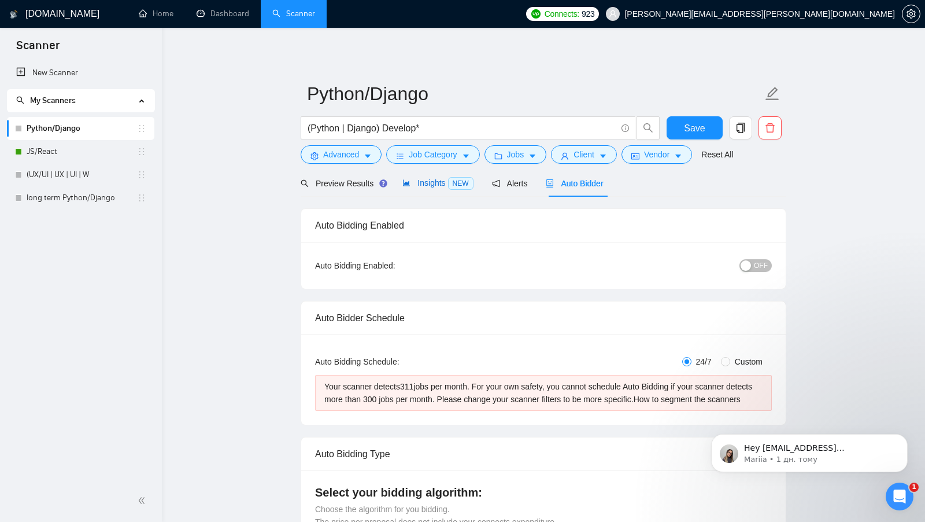
click at [422, 182] on span "Insights NEW" at bounding box center [437, 182] width 71 height 9
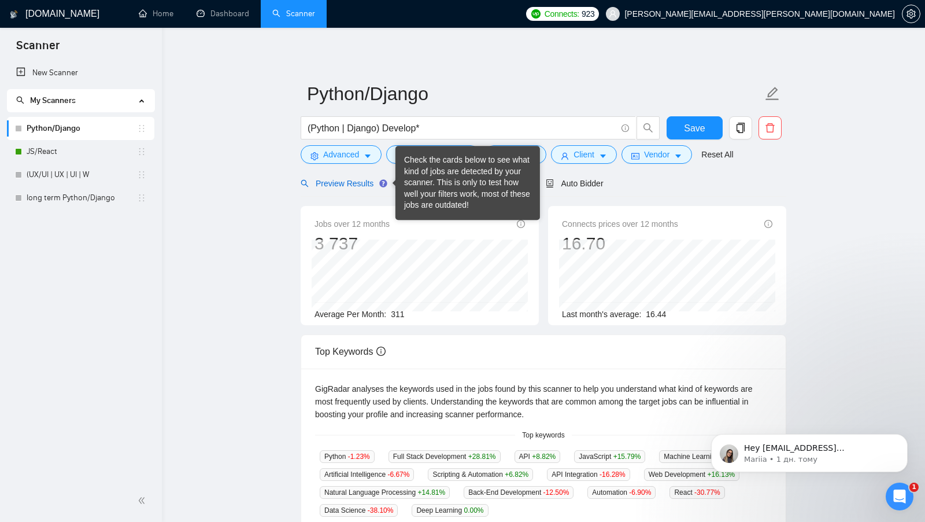
click at [358, 183] on span "Preview Results" at bounding box center [342, 183] width 83 height 9
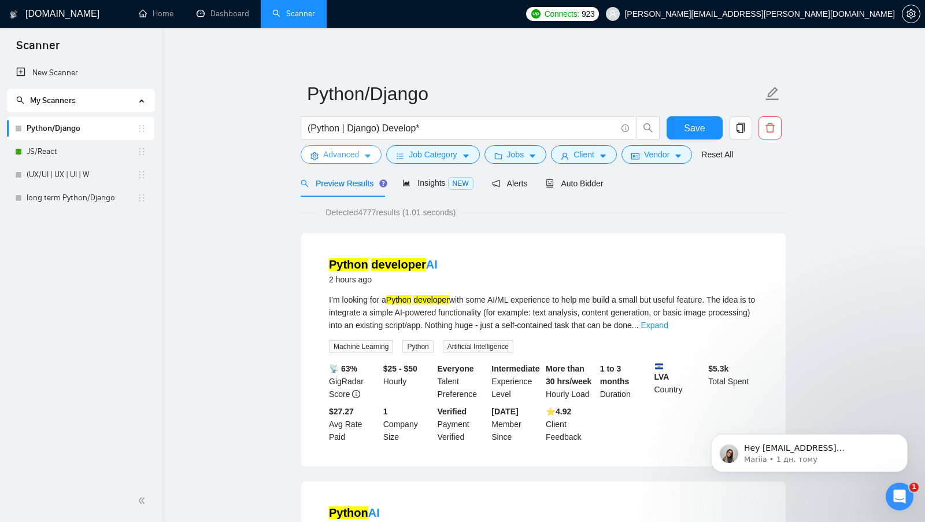
click at [361, 155] on button "Advanced" at bounding box center [341, 154] width 81 height 19
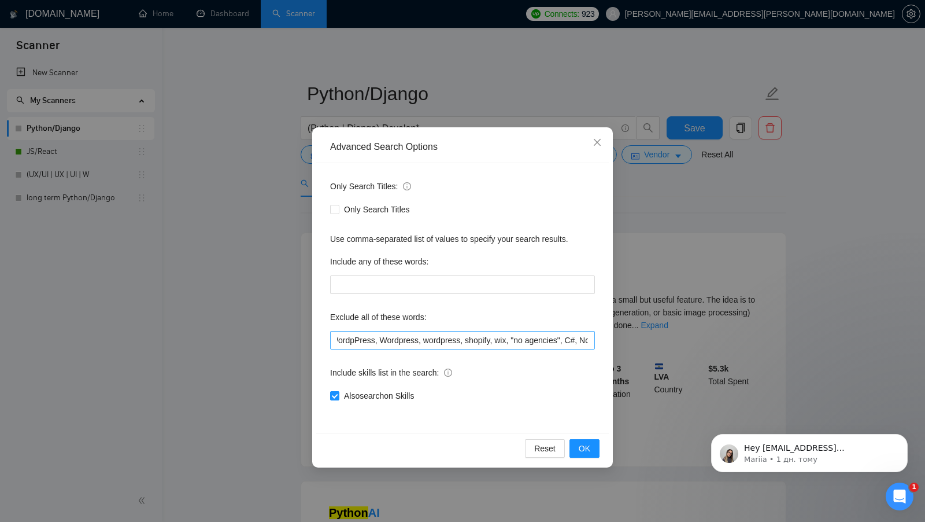
scroll to position [0, 7]
click at [390, 394] on span "Also search on Skills" at bounding box center [378, 395] width 79 height 13
click at [338, 394] on input "Also search on Skills" at bounding box center [334, 395] width 8 height 8
click at [383, 398] on span "Also search on Skills" at bounding box center [378, 395] width 79 height 13
click at [338, 398] on input "Also search on Skills" at bounding box center [334, 395] width 8 height 8
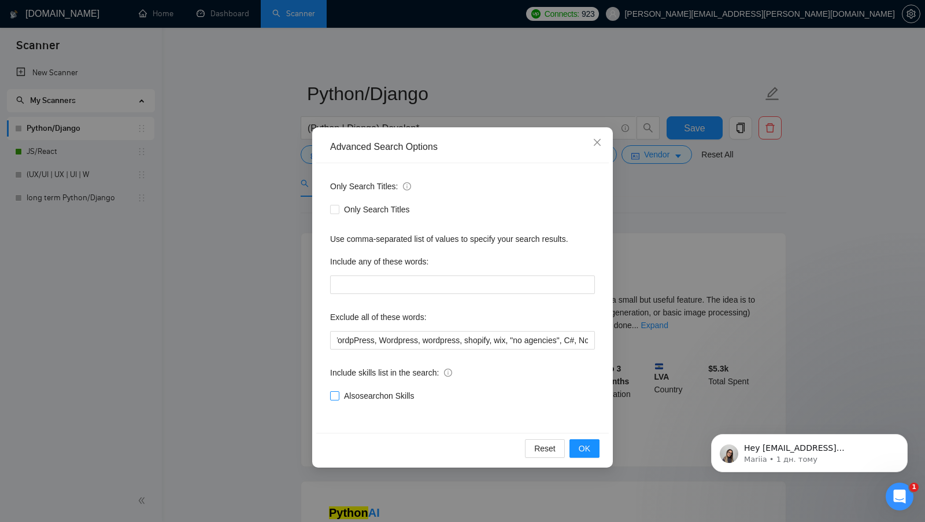
checkbox input "true"
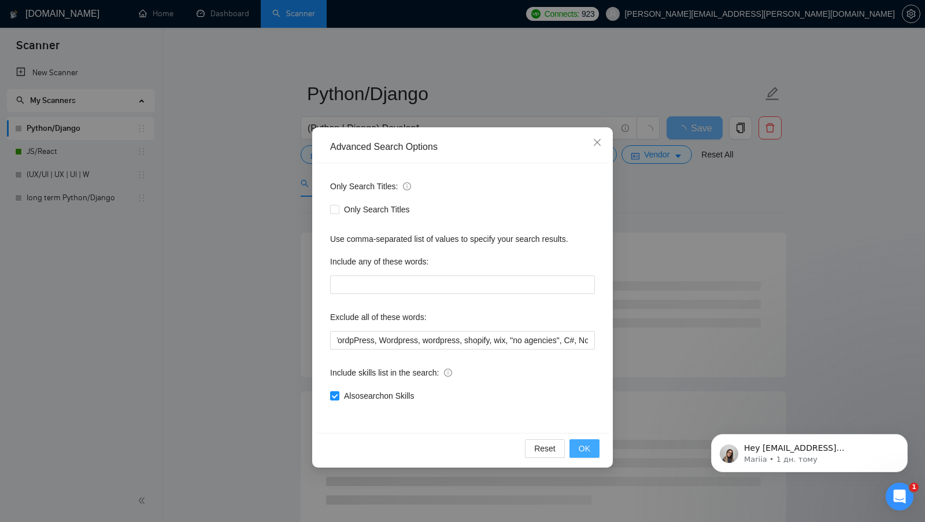
click at [595, 454] on button "OK" at bounding box center [585, 448] width 30 height 19
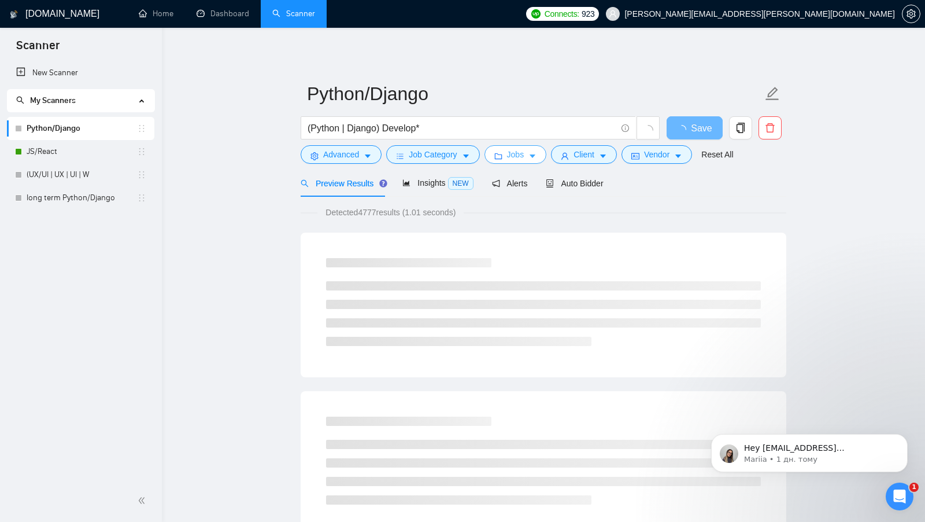
click at [503, 158] on icon "folder" at bounding box center [498, 156] width 8 height 8
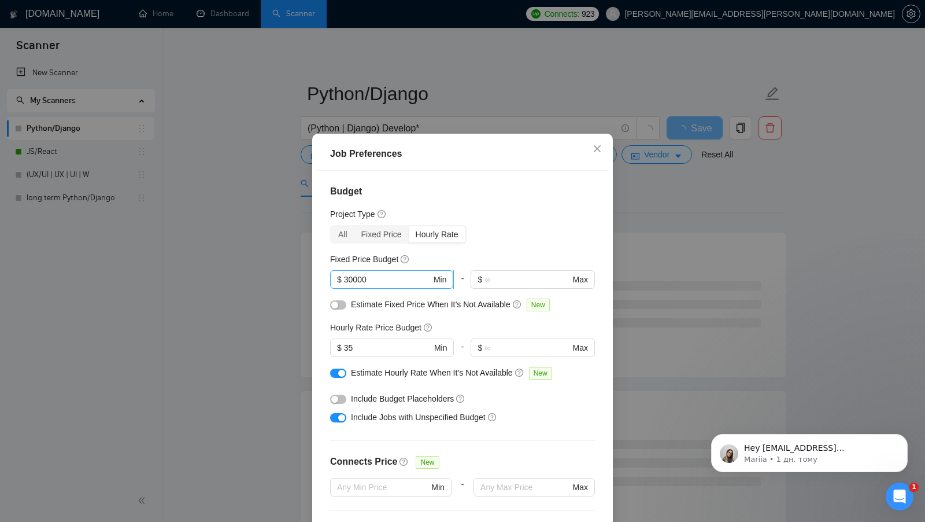
click at [408, 283] on input "30000" at bounding box center [387, 279] width 87 height 13
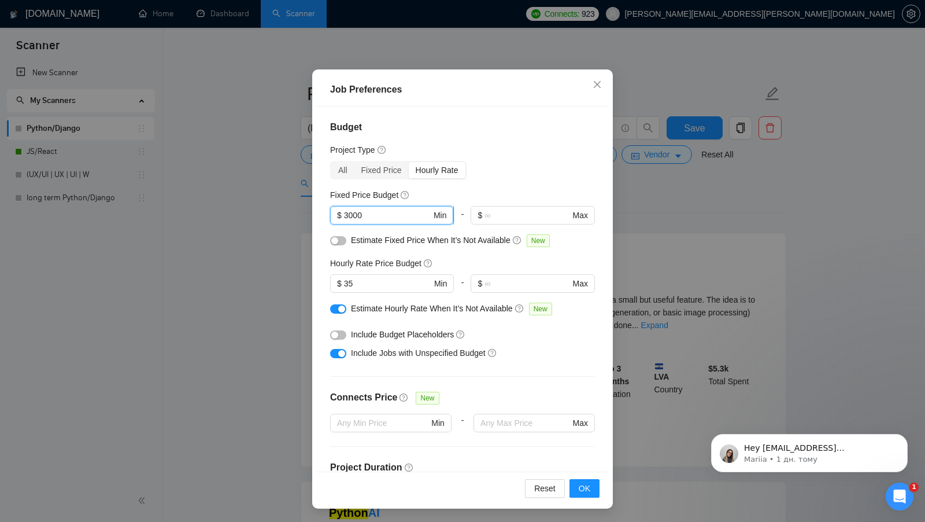
click at [366, 215] on input "3000" at bounding box center [387, 215] width 87 height 13
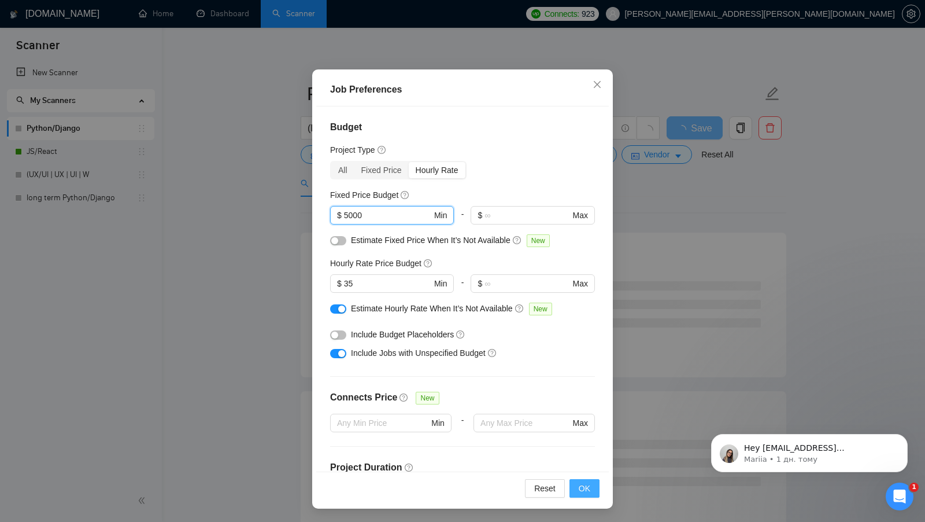
type input "5000"
click at [592, 492] on button "OK" at bounding box center [585, 488] width 30 height 19
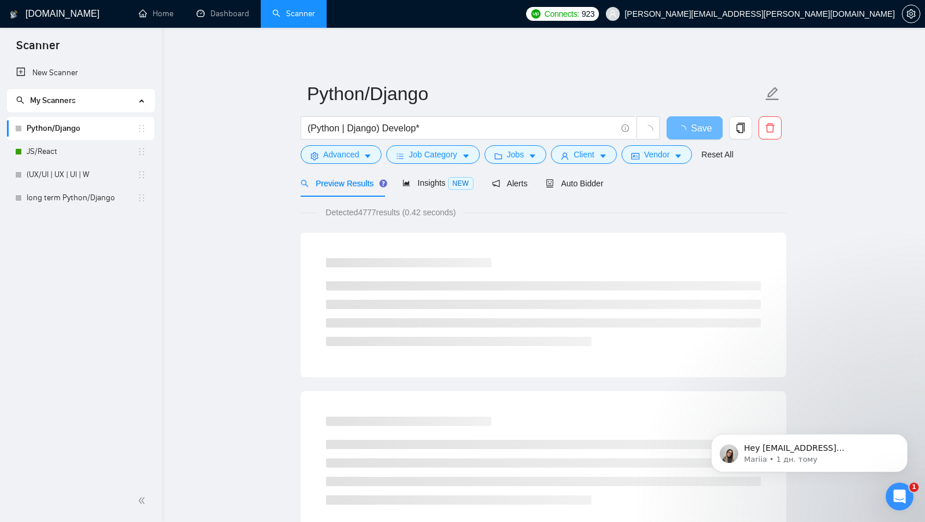
scroll to position [0, 0]
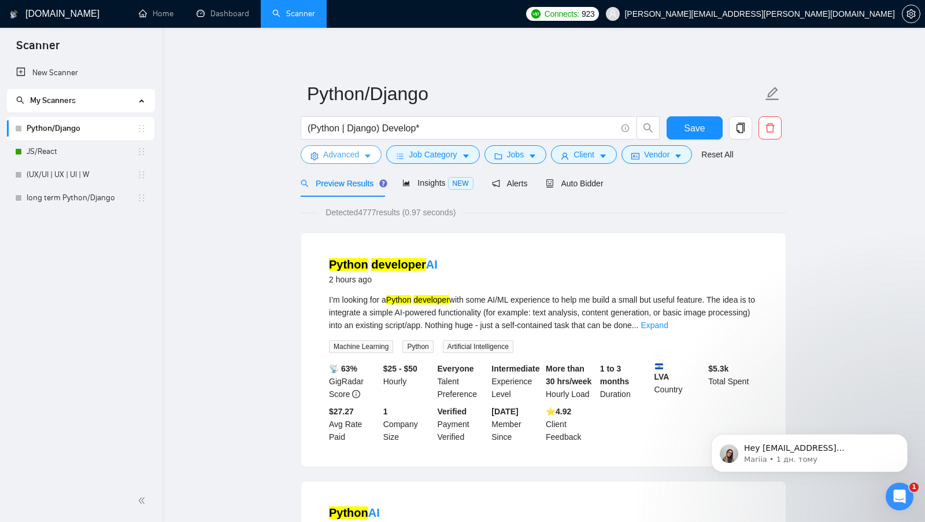
click at [339, 153] on span "Advanced" at bounding box center [341, 154] width 36 height 13
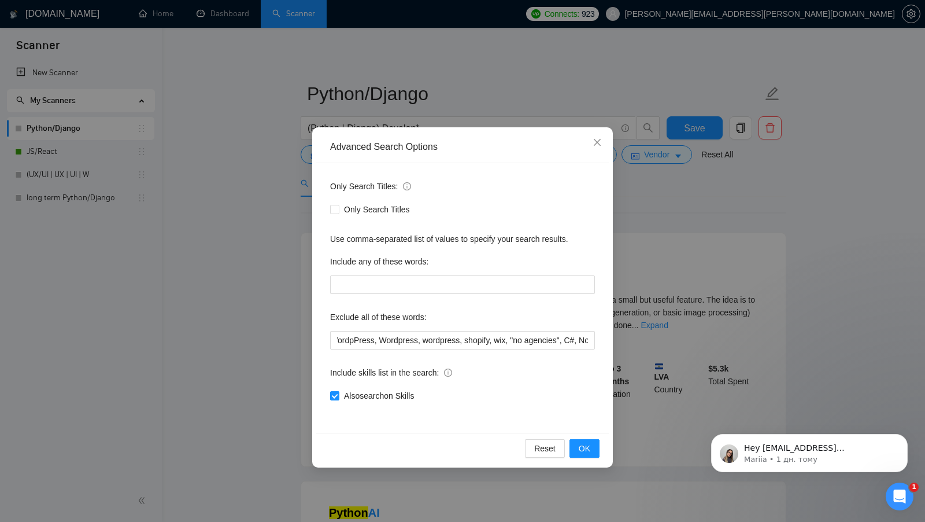
click at [649, 228] on div "Advanced Search Options Only Search Titles: Only Search Titles Use comma-separa…" at bounding box center [462, 261] width 925 height 522
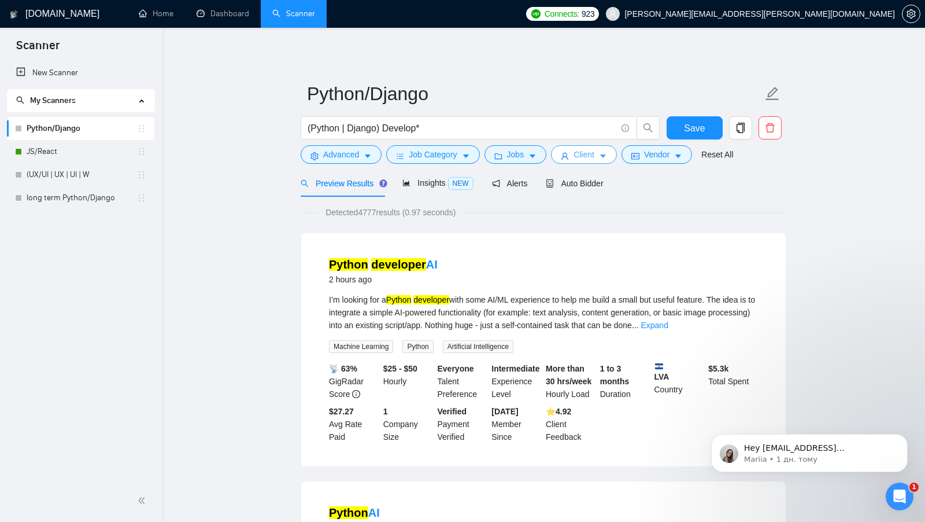
click at [568, 152] on icon "user" at bounding box center [565, 156] width 8 height 8
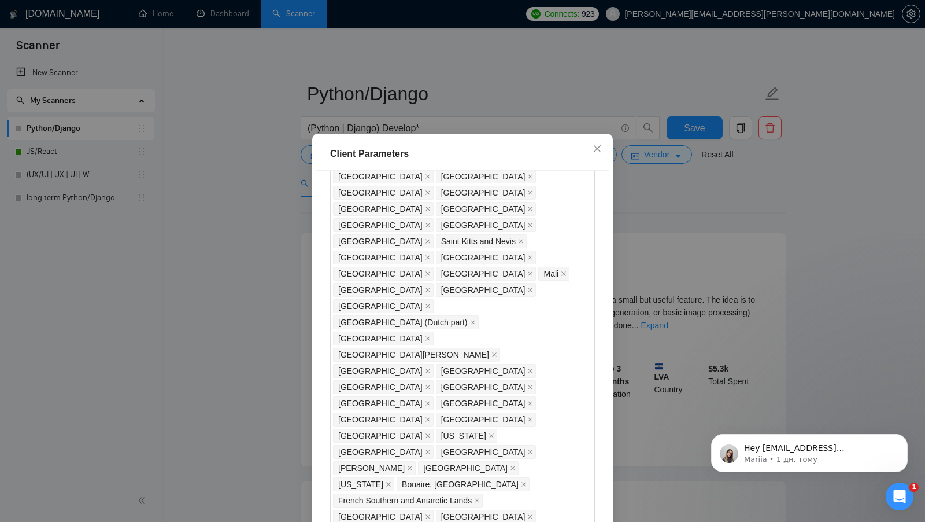
scroll to position [976, 0]
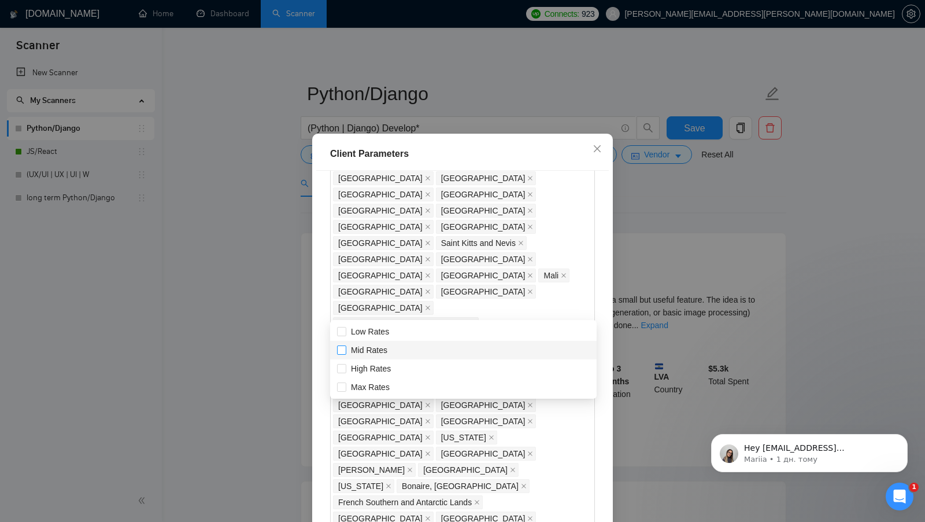
click at [371, 348] on span "Mid Rates" at bounding box center [369, 349] width 36 height 9
click at [345, 348] on input "Mid Rates" at bounding box center [341, 349] width 8 height 8
checkbox input "true"
click at [370, 367] on span "High Rates" at bounding box center [371, 368] width 40 height 9
click at [345, 367] on input "High Rates" at bounding box center [341, 368] width 8 height 8
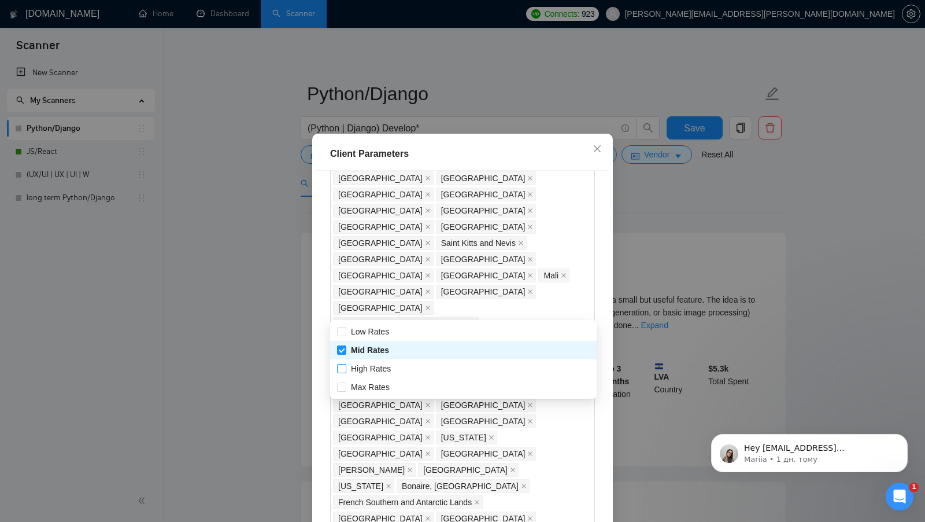
checkbox input "true"
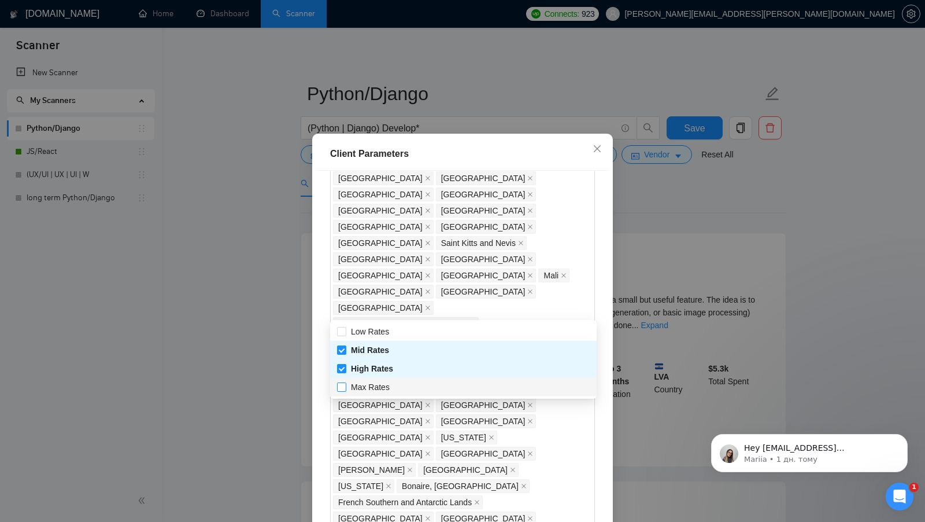
click at [368, 383] on span "Max Rates" at bounding box center [370, 386] width 39 height 9
click at [345, 383] on input "Max Rates" at bounding box center [341, 386] width 8 height 8
checkbox input "true"
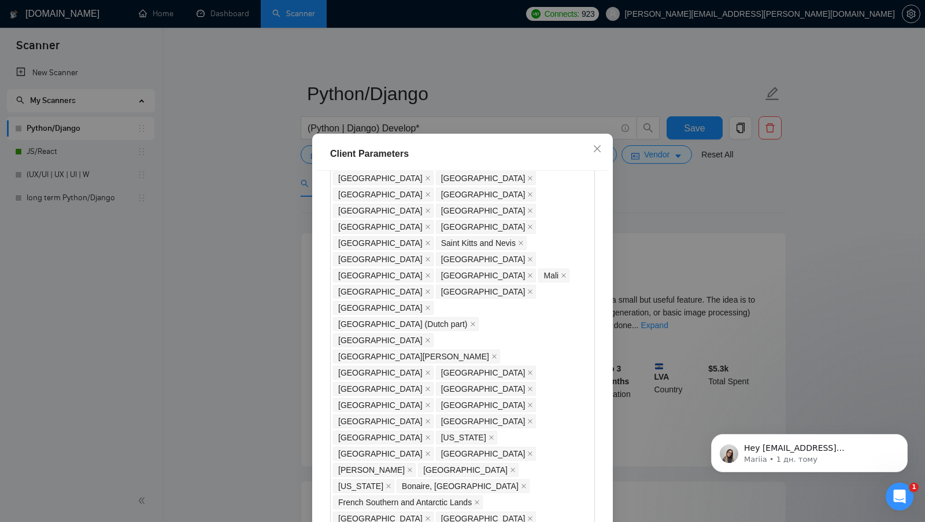
scroll to position [64, 0]
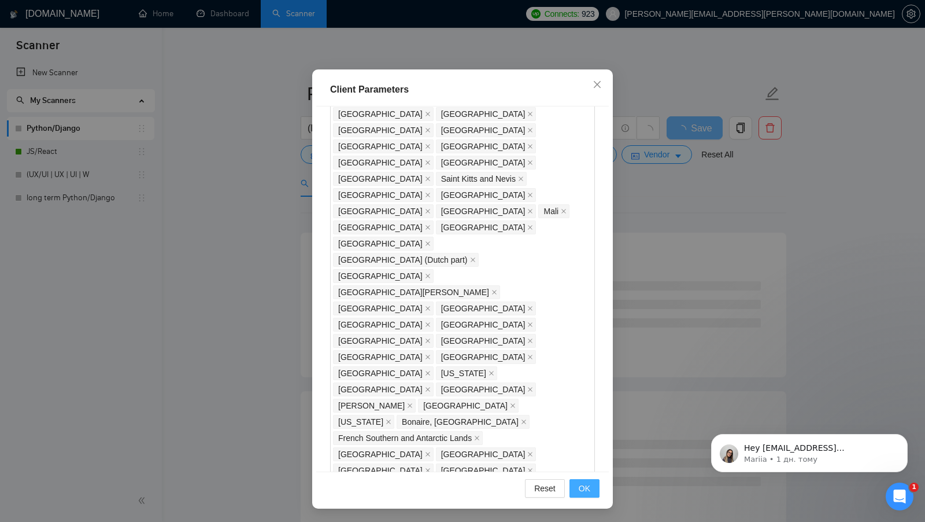
click at [582, 481] on button "OK" at bounding box center [585, 488] width 30 height 19
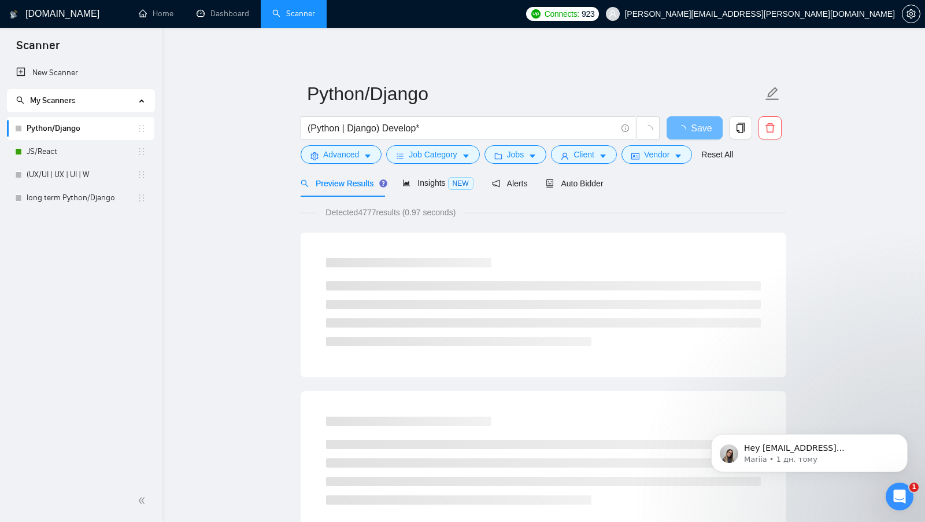
scroll to position [0, 0]
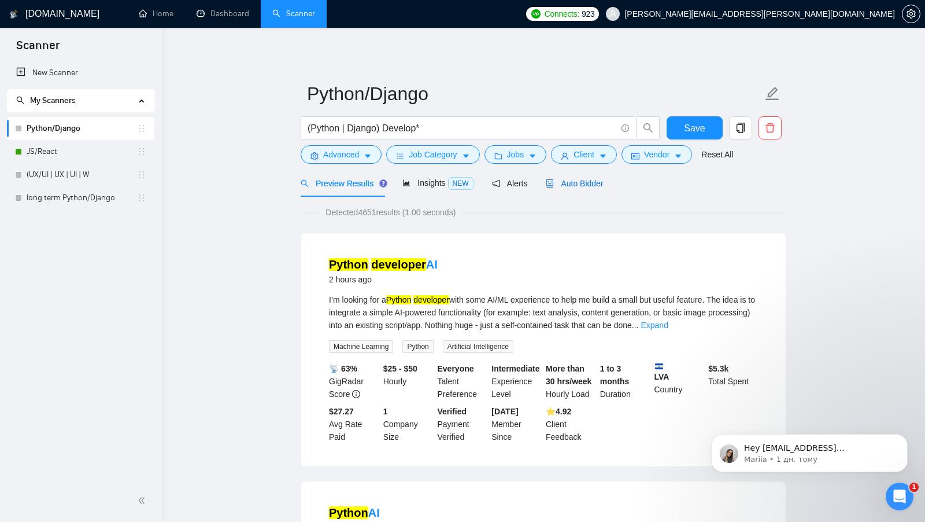
click at [586, 186] on span "Auto Bidder" at bounding box center [574, 183] width 57 height 9
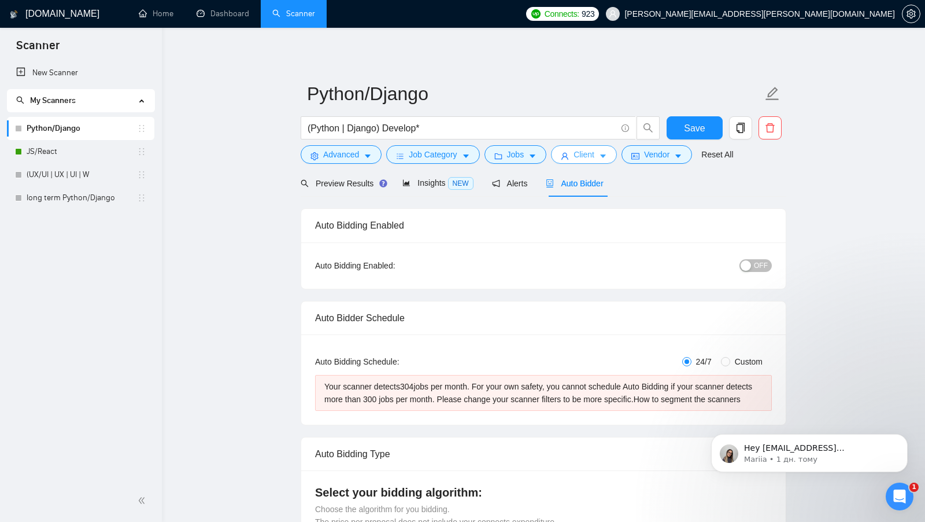
click at [558, 157] on button "Client" at bounding box center [584, 154] width 66 height 19
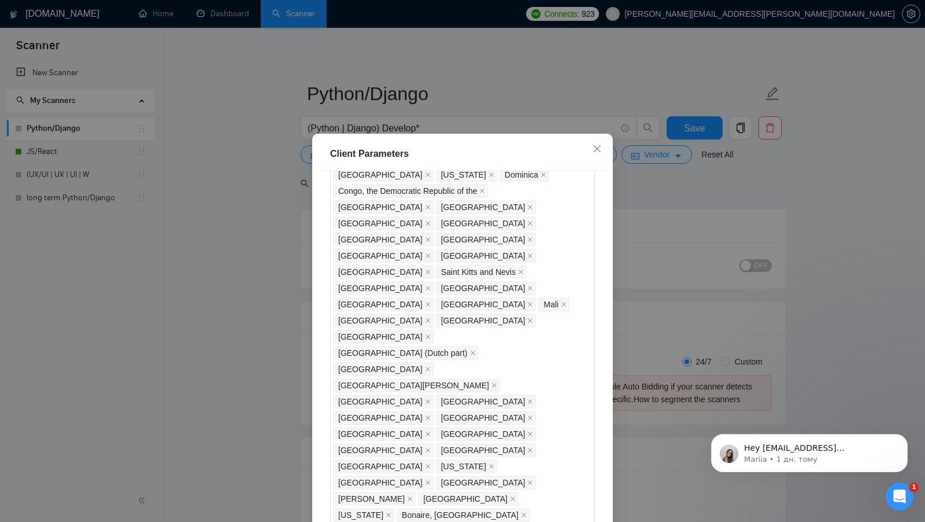
scroll to position [939, 0]
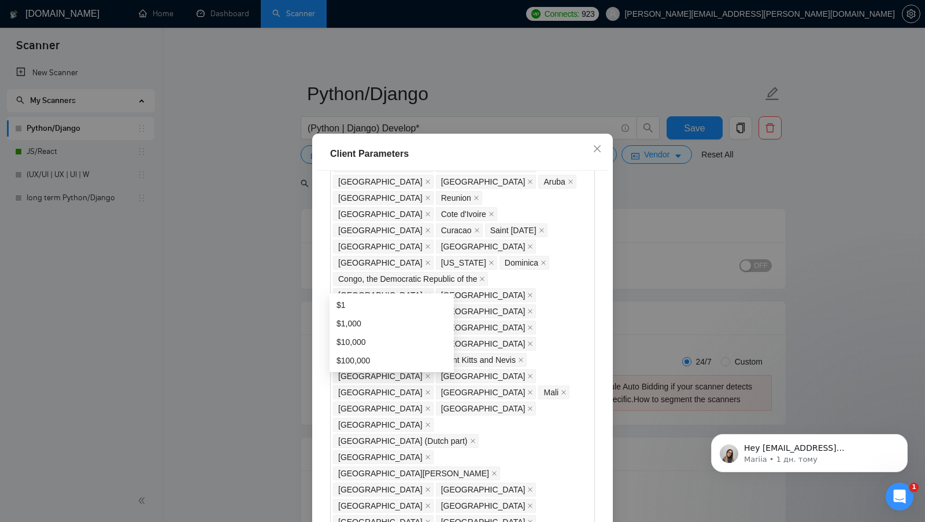
type input "1"
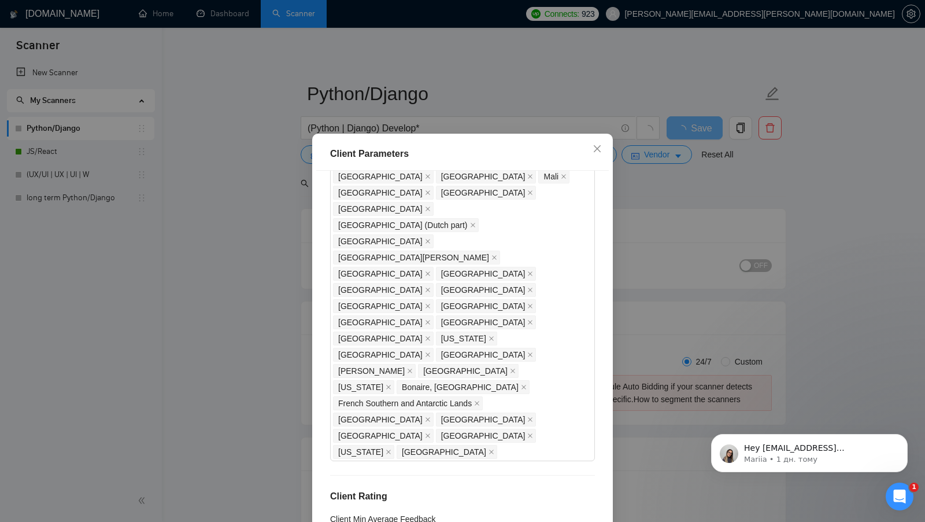
scroll to position [64, 0]
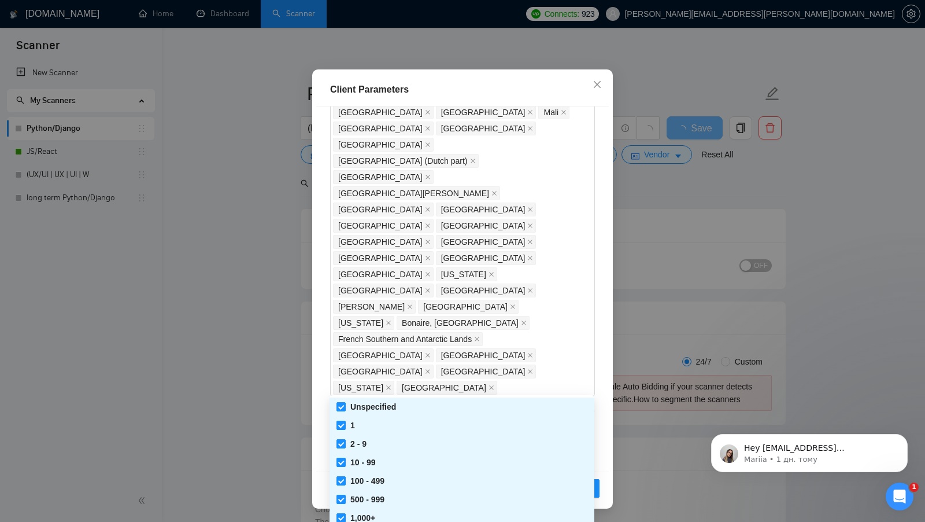
checkbox input "false"
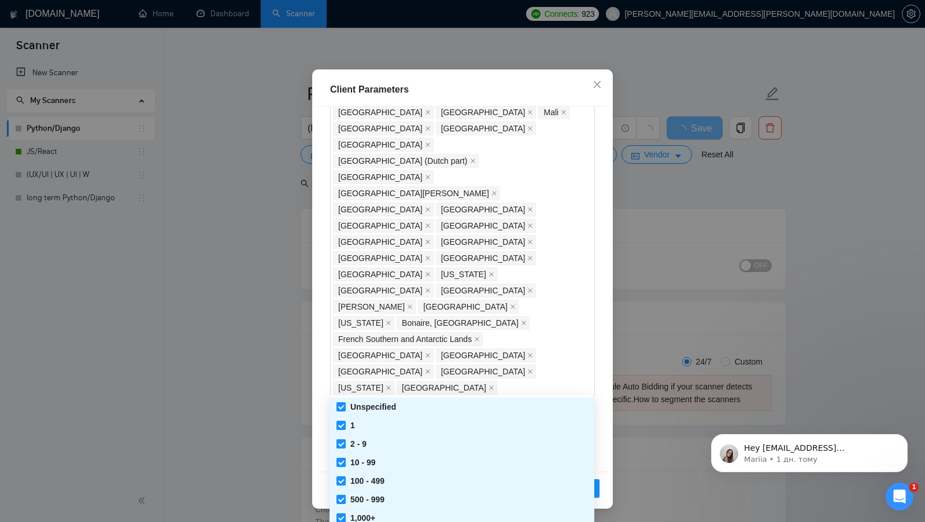
checkbox input "false"
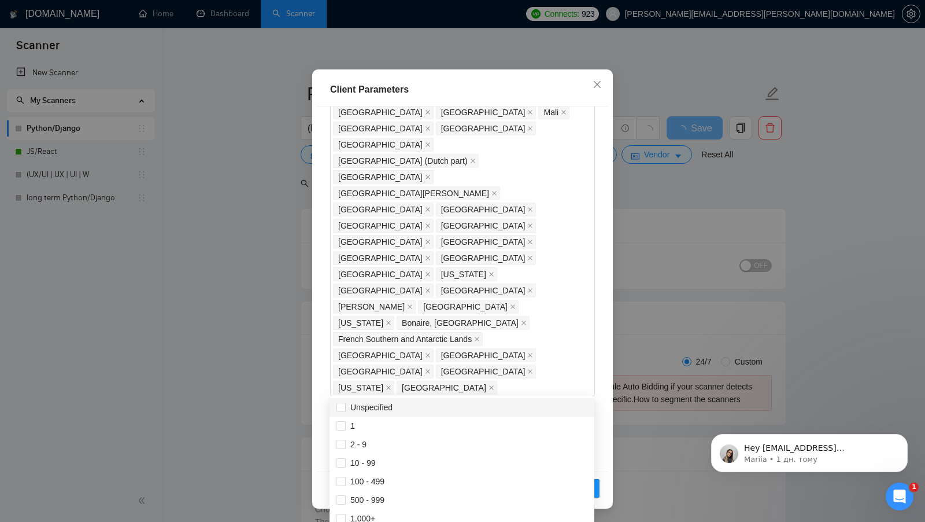
scroll to position [1064, 0]
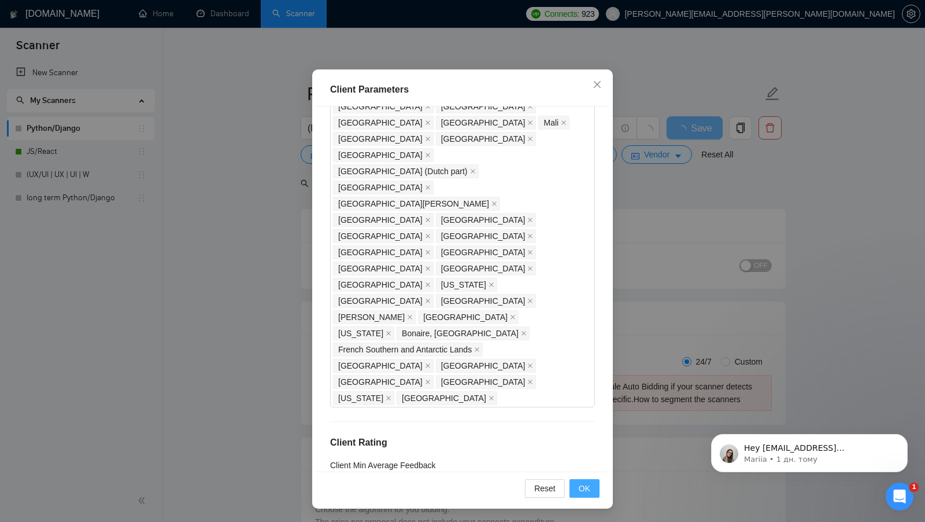
click at [599, 493] on button "OK" at bounding box center [585, 488] width 30 height 19
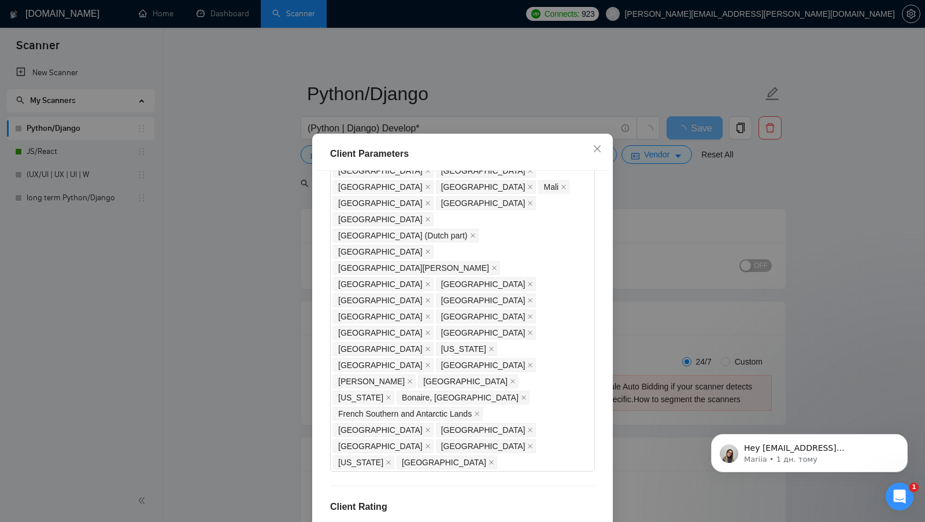
click at [596, 493] on div "Client Parameters Client Location Include Client Countries Select Exclude Clien…" at bounding box center [462, 261] width 925 height 522
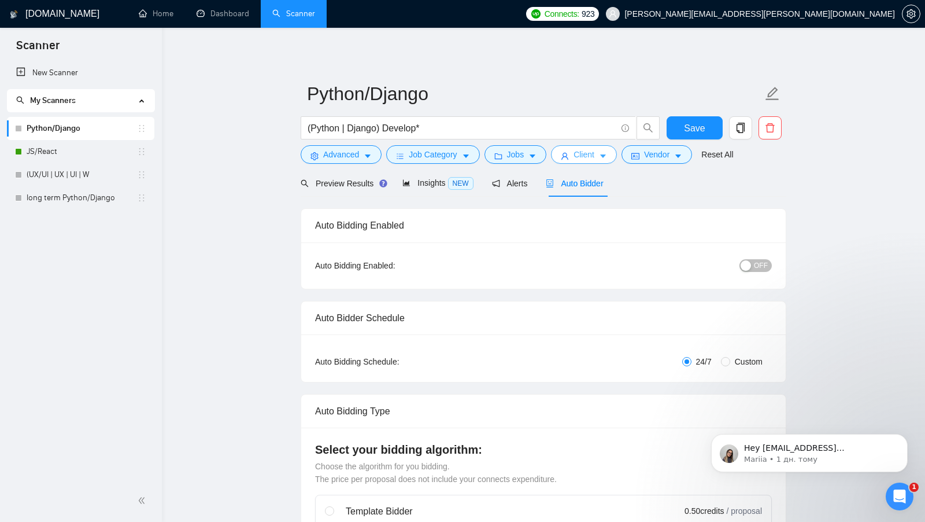
scroll to position [0, 0]
click at [353, 193] on div "Preview Results" at bounding box center [342, 182] width 83 height 27
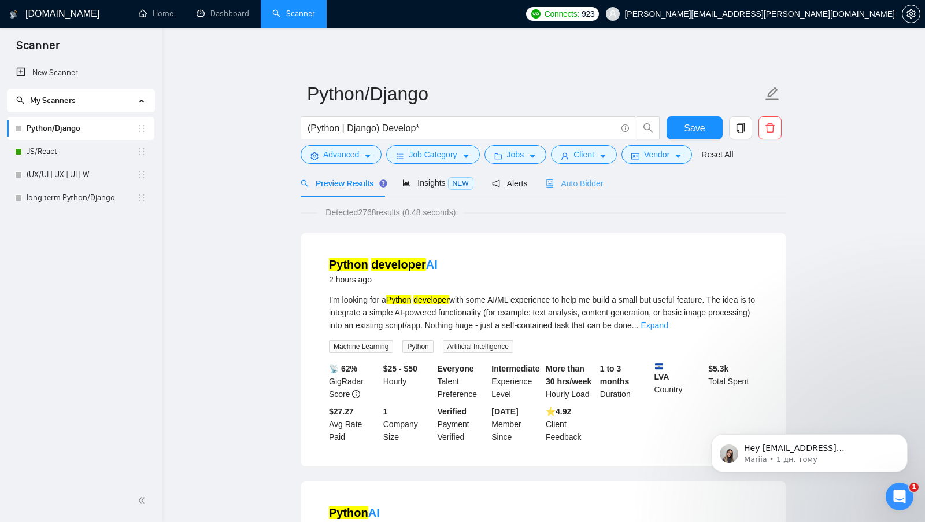
click at [588, 190] on div "Auto Bidder" at bounding box center [574, 182] width 57 height 27
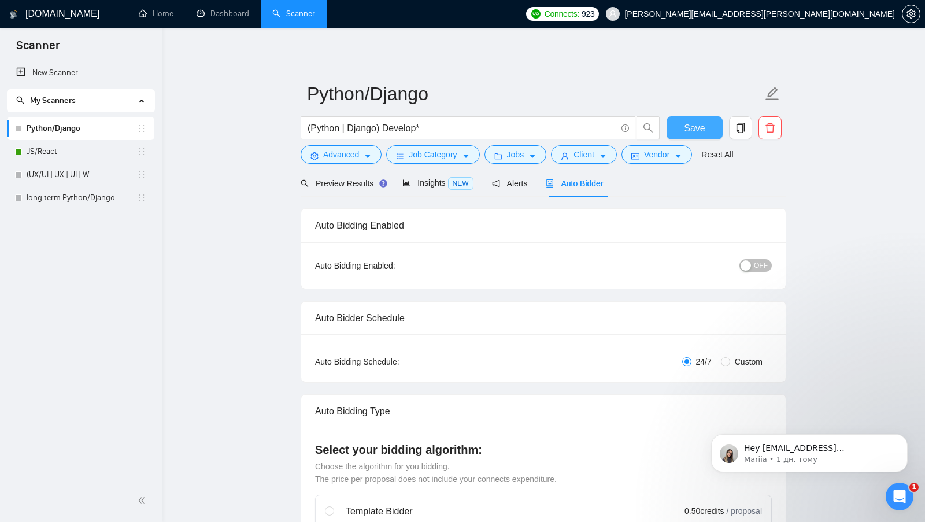
click at [684, 127] on button "Save" at bounding box center [695, 127] width 56 height 23
click at [755, 266] on span "OFF" at bounding box center [761, 265] width 14 height 13
click at [700, 113] on form "Python/Django (Python | Django) Develop* Save Advanced Job Category Jobs Client…" at bounding box center [544, 122] width 486 height 94
click at [699, 117] on button "Save" at bounding box center [695, 127] width 56 height 23
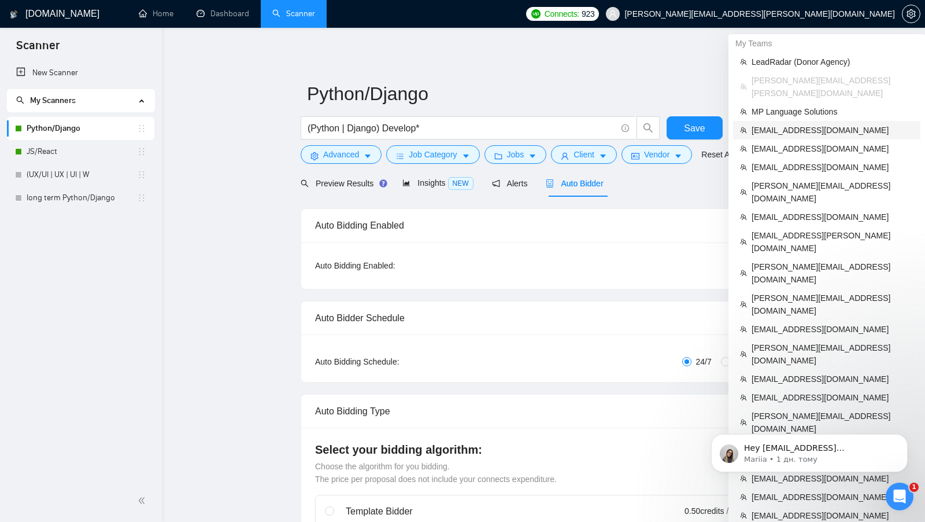
click at [795, 124] on span "[EMAIL_ADDRESS][DOMAIN_NAME]" at bounding box center [833, 130] width 162 height 13
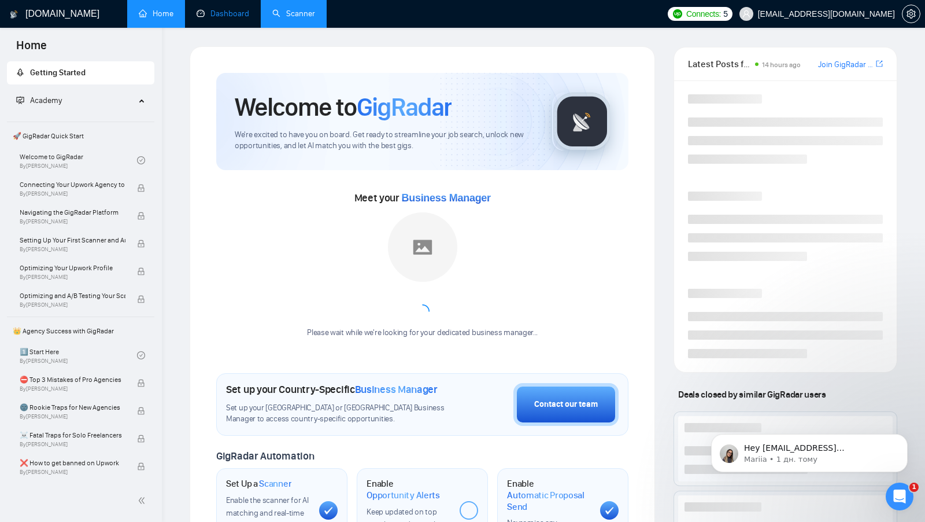
click at [221, 9] on link "Dashboard" at bounding box center [223, 14] width 53 height 10
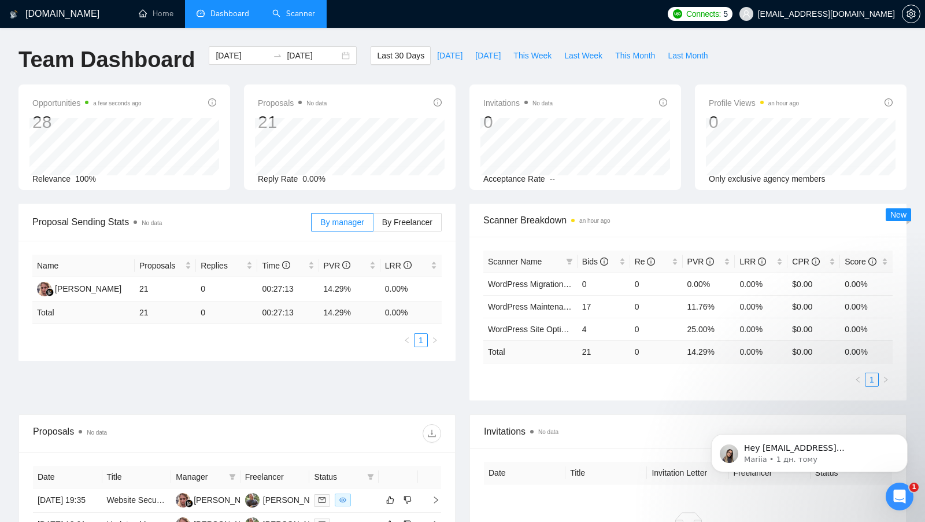
scroll to position [191, 0]
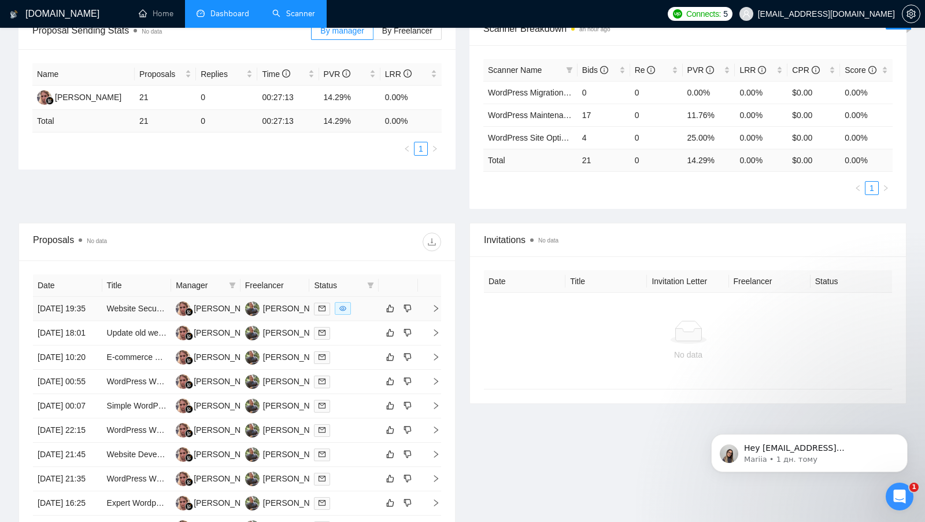
click at [372, 314] on div at bounding box center [344, 308] width 60 height 13
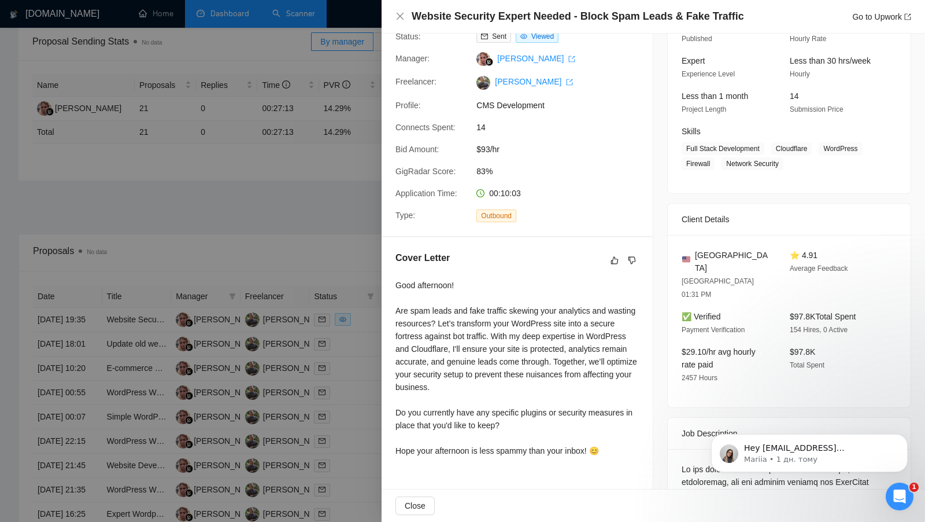
scroll to position [233, 0]
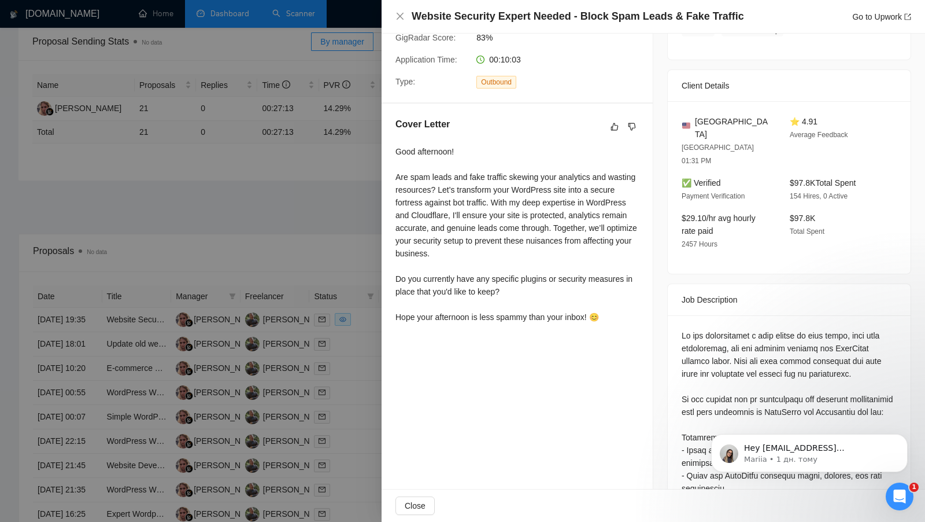
click at [312, 313] on div at bounding box center [462, 261] width 925 height 522
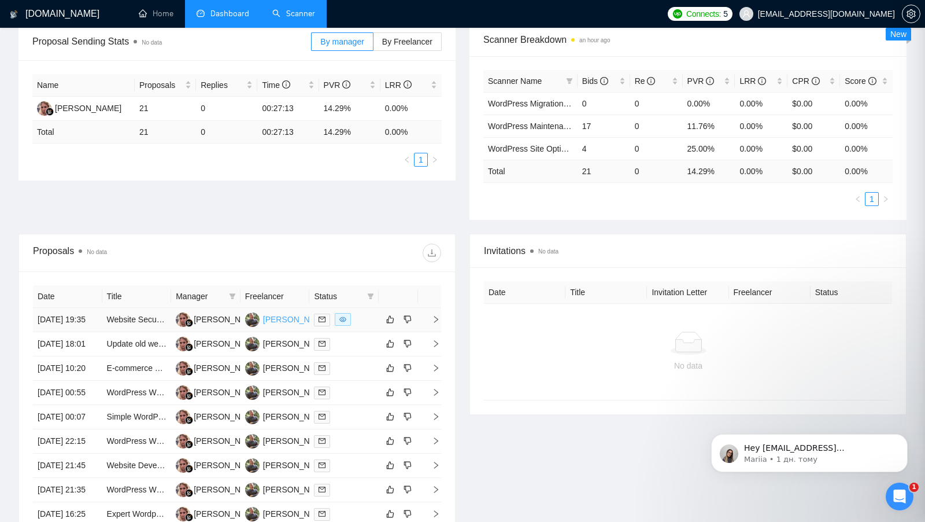
click at [285, 322] on div "Alexander Guldbeck" at bounding box center [296, 319] width 67 height 13
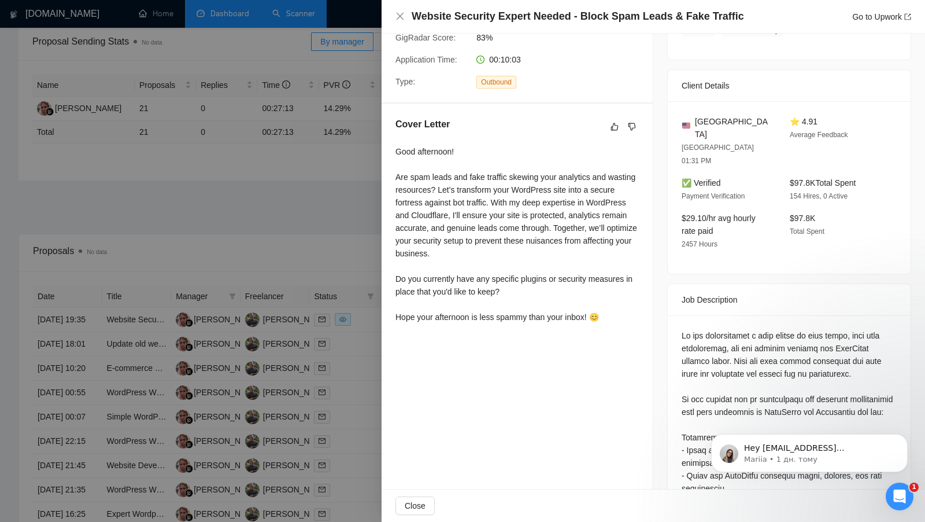
click at [205, 223] on div at bounding box center [462, 261] width 925 height 522
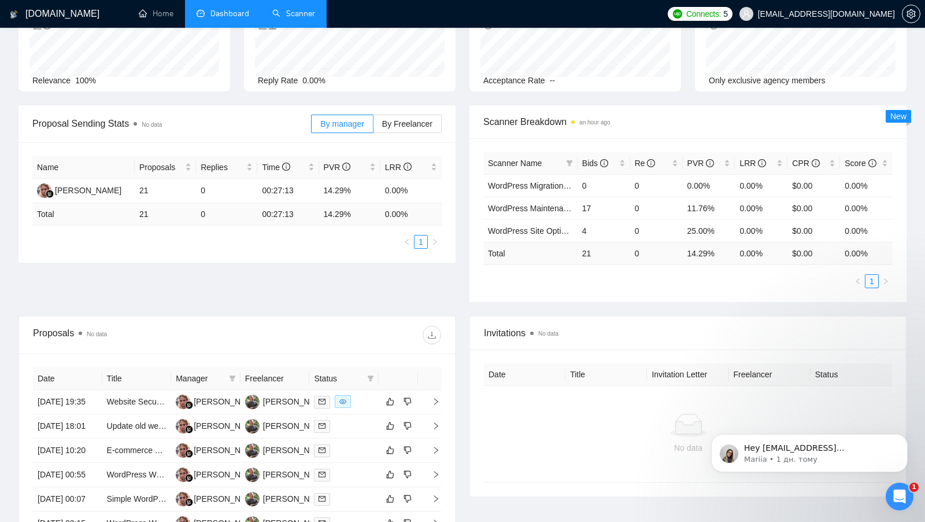
scroll to position [0, 0]
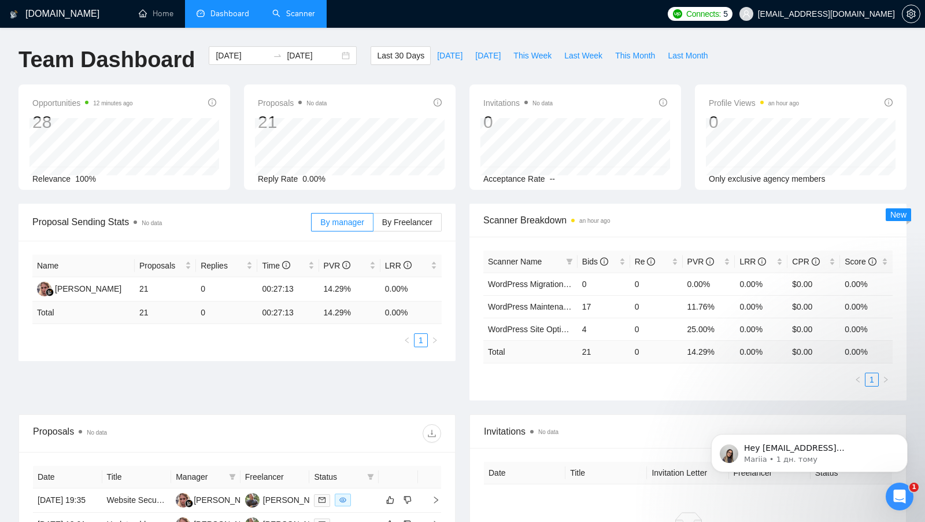
click at [756, 55] on div "Team Dashboard 2025-07-21 2025-08-20 Last 30 Days Today Yesterday This Week Las…" at bounding box center [463, 65] width 902 height 38
click at [308, 19] on link "Scanner" at bounding box center [293, 14] width 43 height 10
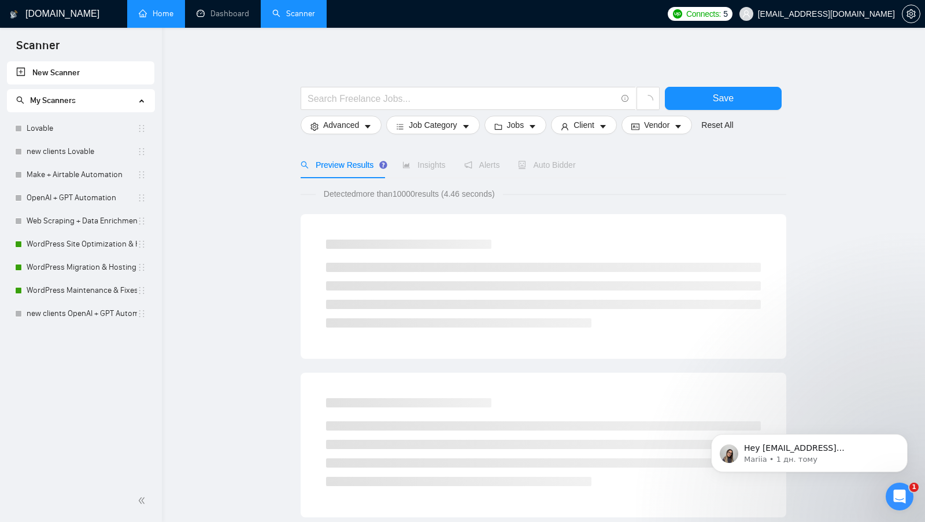
click at [168, 19] on link "Home" at bounding box center [156, 14] width 35 height 10
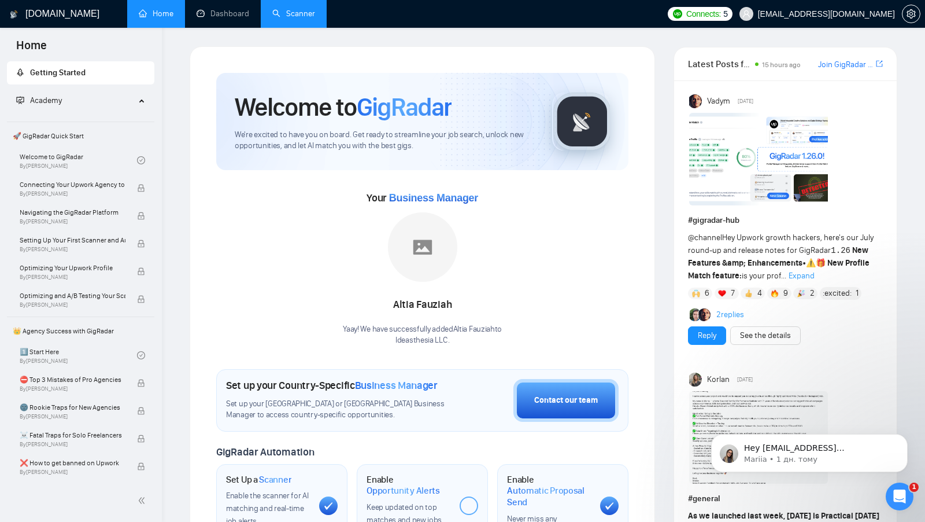
click at [293, 19] on link "Scanner" at bounding box center [293, 14] width 43 height 10
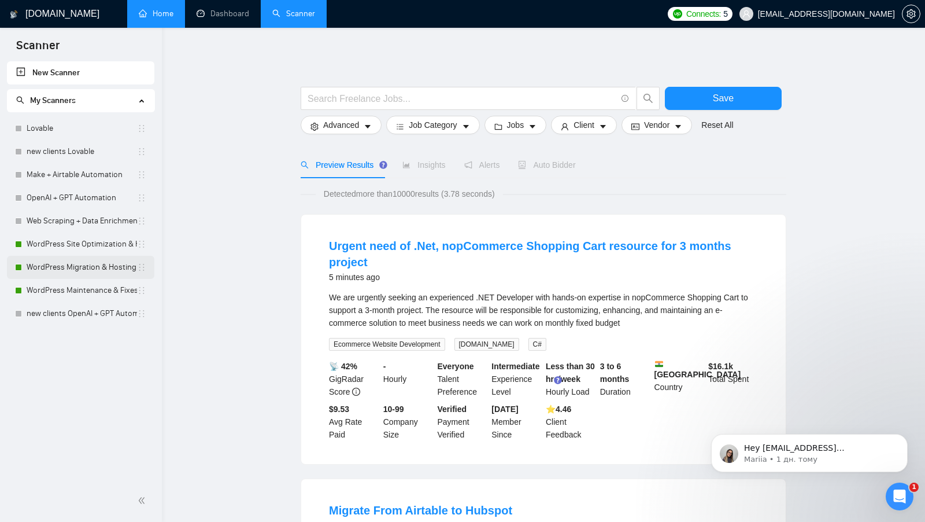
click at [83, 265] on link "WordPress Migration & Hosting Setup" at bounding box center [82, 267] width 110 height 23
click at [87, 245] on link "WordPress Site Optimization & Hardening" at bounding box center [82, 243] width 110 height 23
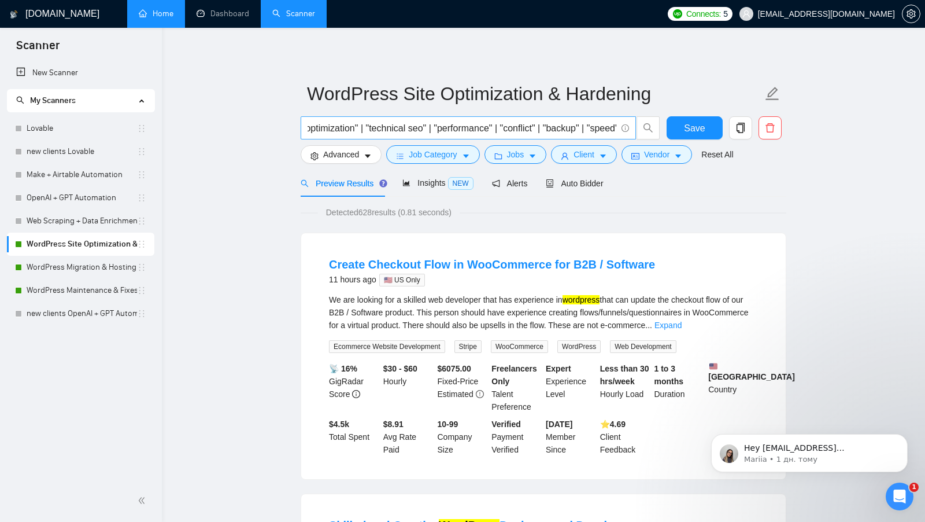
scroll to position [0, 391]
click at [368, 152] on span "caret-down" at bounding box center [368, 156] width 8 height 9
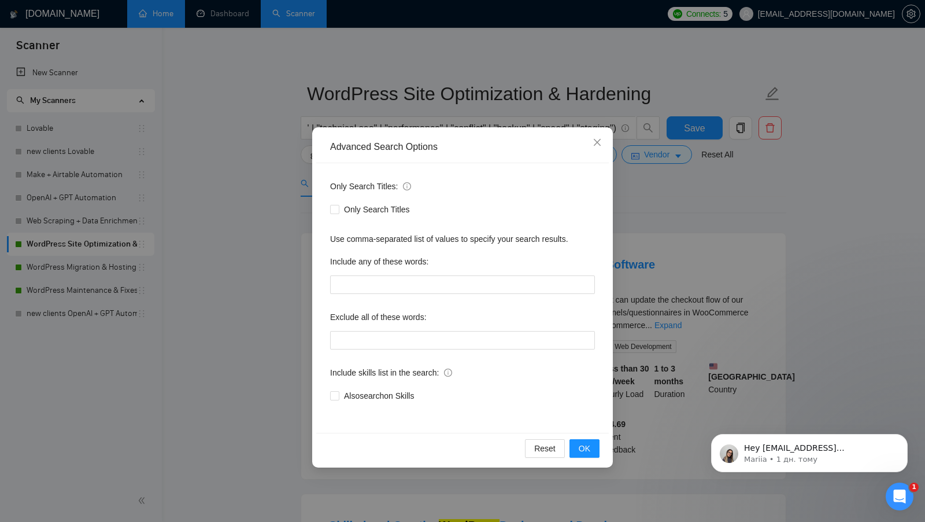
click at [278, 230] on div "Advanced Search Options Only Search Titles: Only Search Titles Use comma-separa…" at bounding box center [462, 261] width 925 height 522
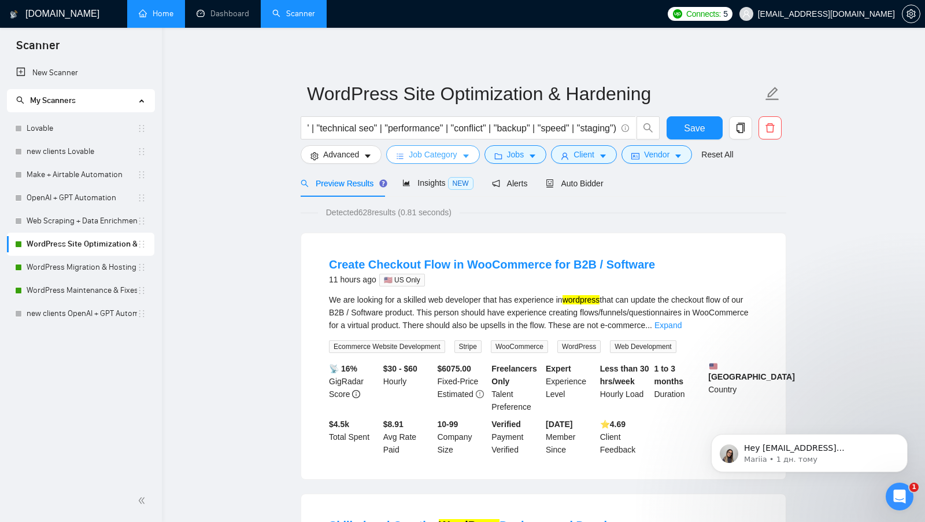
click at [459, 162] on button "Job Category" at bounding box center [432, 154] width 93 height 19
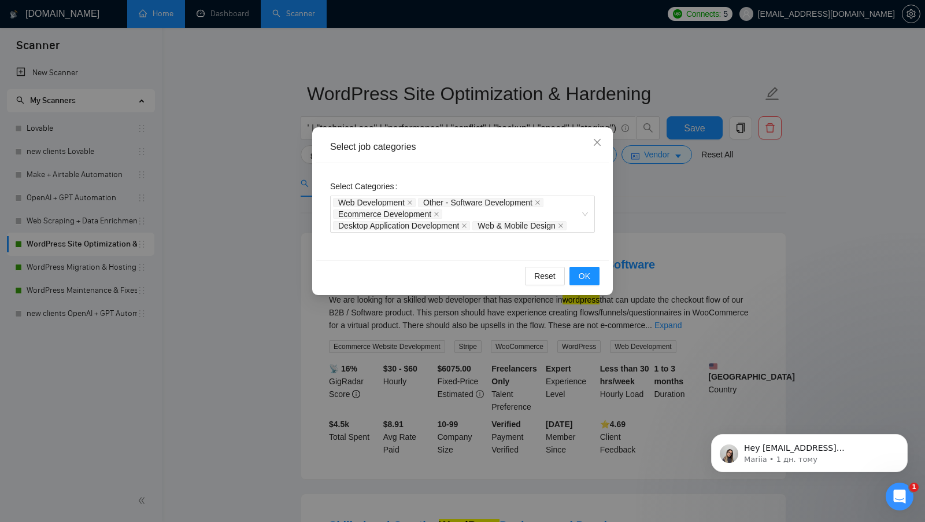
click at [646, 182] on div "Select job categories Select Categories Web Development Other - Software Develo…" at bounding box center [462, 261] width 925 height 522
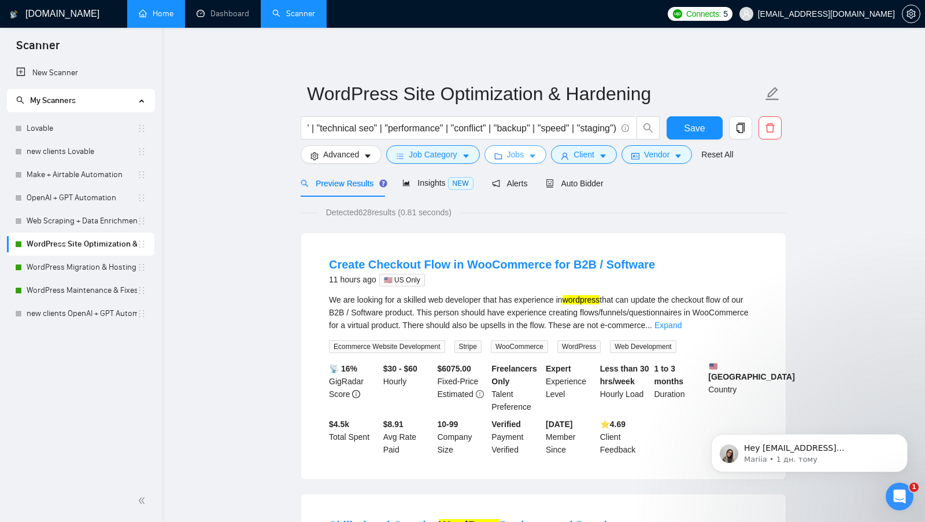
click at [529, 157] on button "Jobs" at bounding box center [516, 154] width 62 height 19
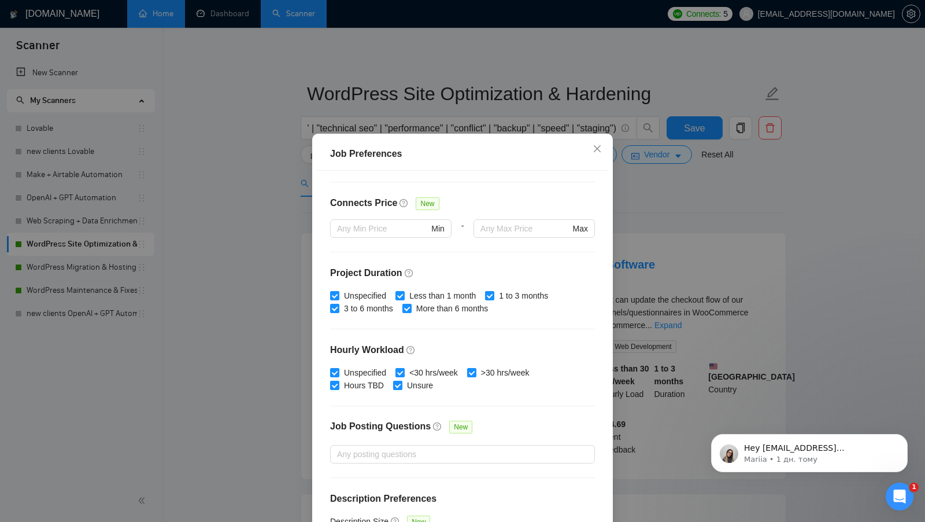
scroll to position [285, 0]
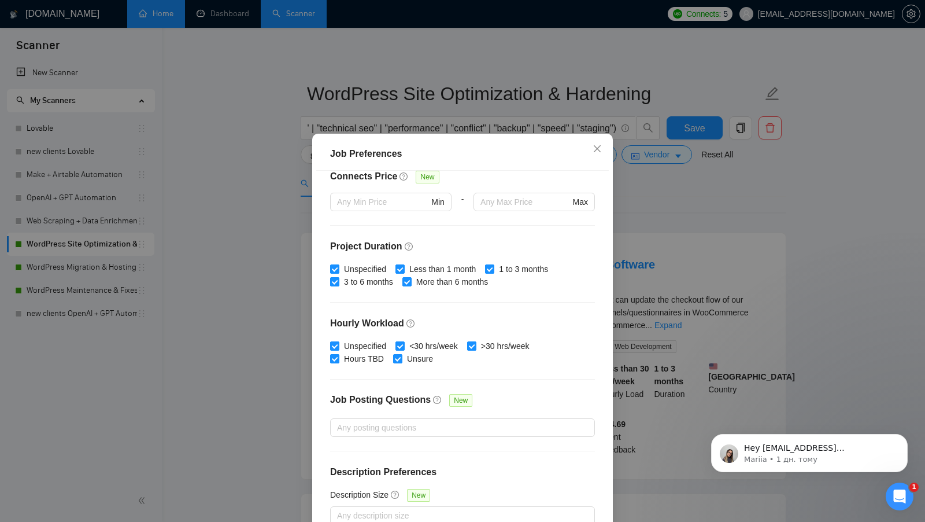
click at [714, 253] on div "Job Preferences Budget Project Type All Fixed Price Hourly Rate Fixed Price Bud…" at bounding box center [462, 261] width 925 height 522
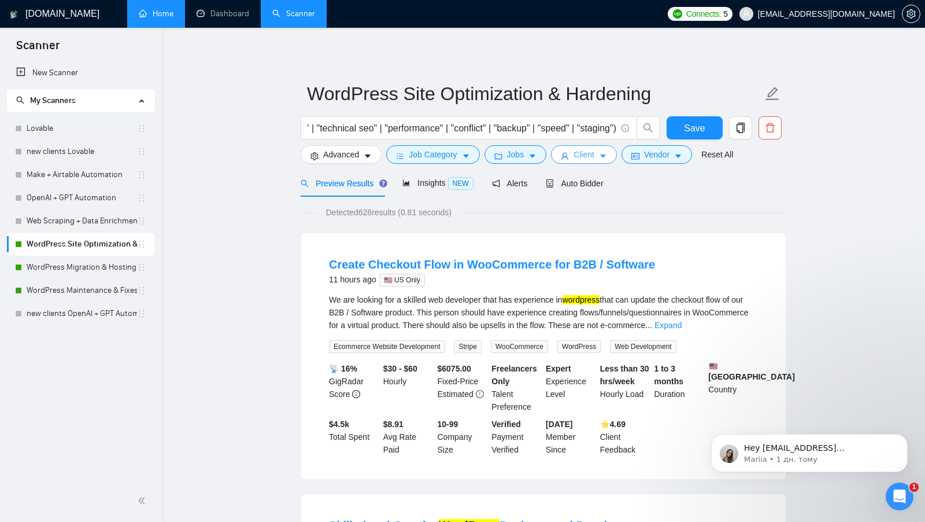
click at [575, 150] on span "Client" at bounding box center [584, 154] width 21 height 13
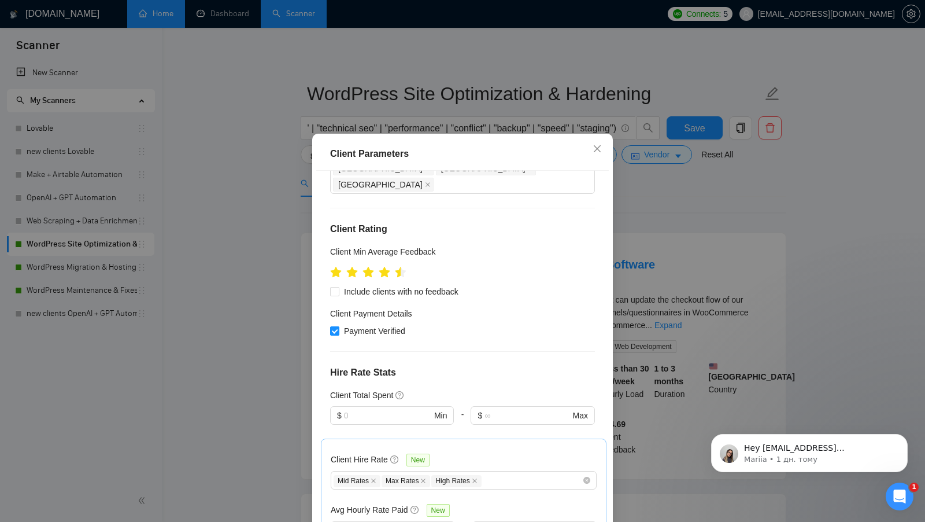
scroll to position [141, 0]
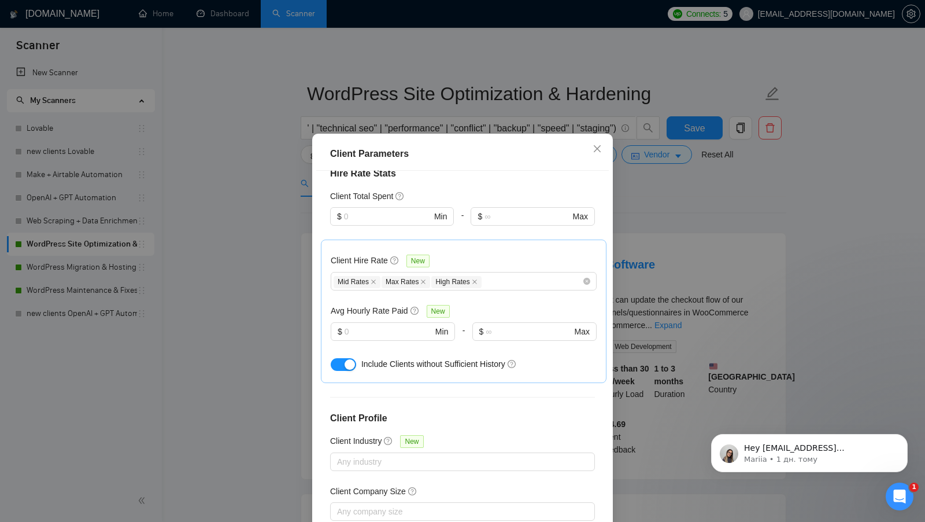
scroll to position [353, 0]
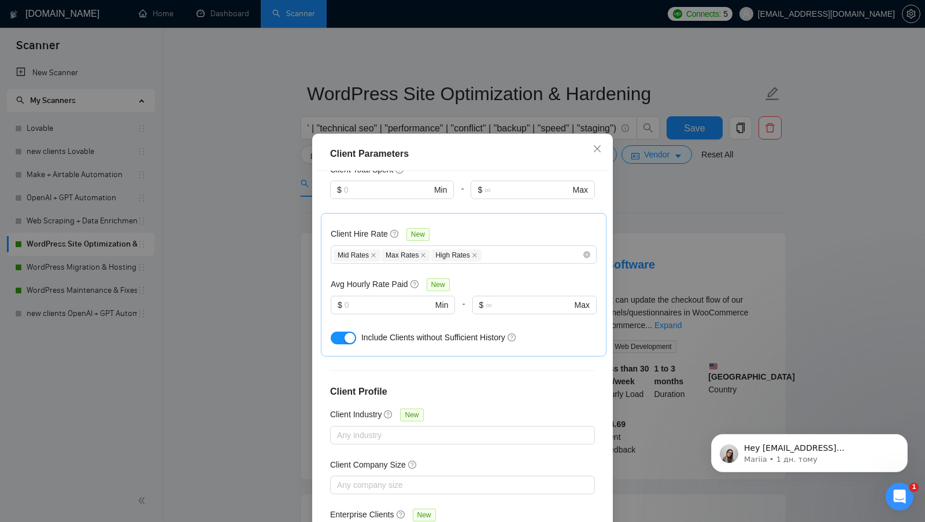
click at [647, 265] on div "Client Parameters Client Location Include Client Countries Select Exclude Clien…" at bounding box center [462, 261] width 925 height 522
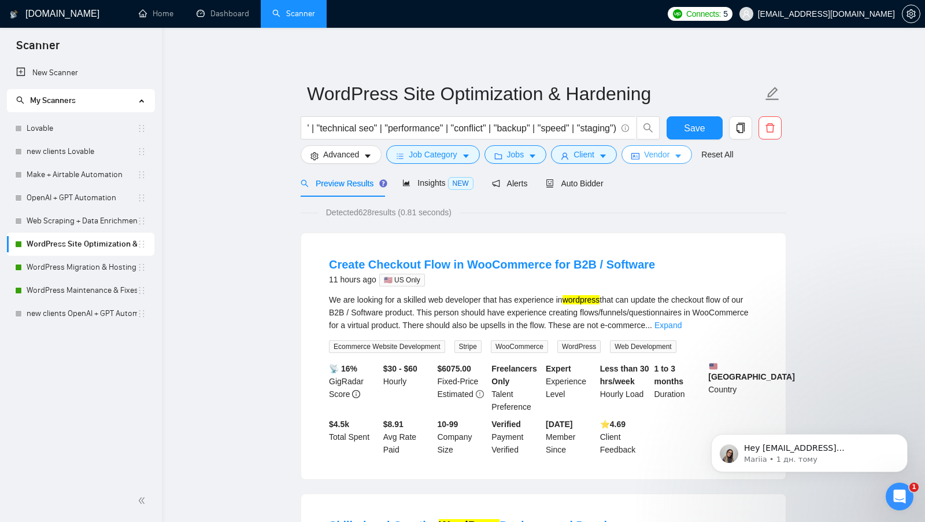
click at [668, 160] on span "Vendor" at bounding box center [656, 154] width 25 height 13
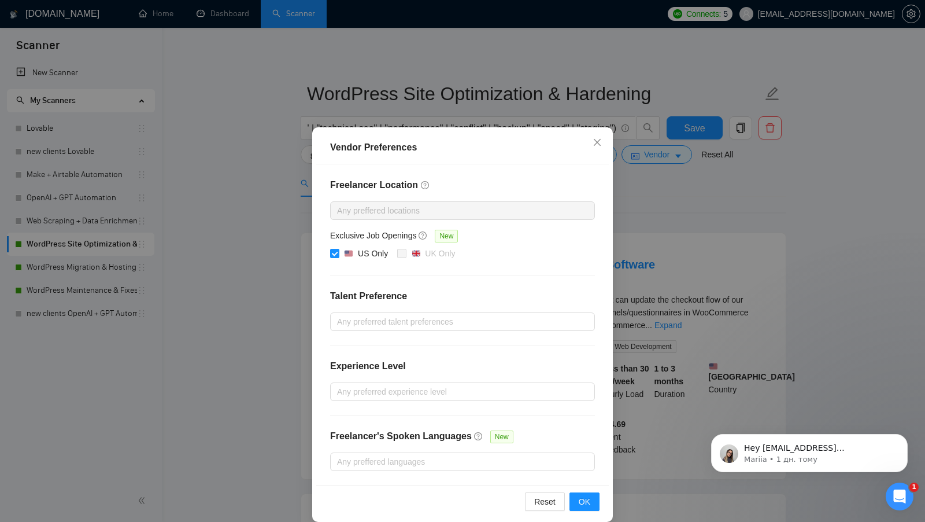
click at [663, 202] on div "Vendor Preferences Freelancer Location Any preffered locations Exclusive Job Op…" at bounding box center [462, 261] width 925 height 522
